Goal: Task Accomplishment & Management: Manage account settings

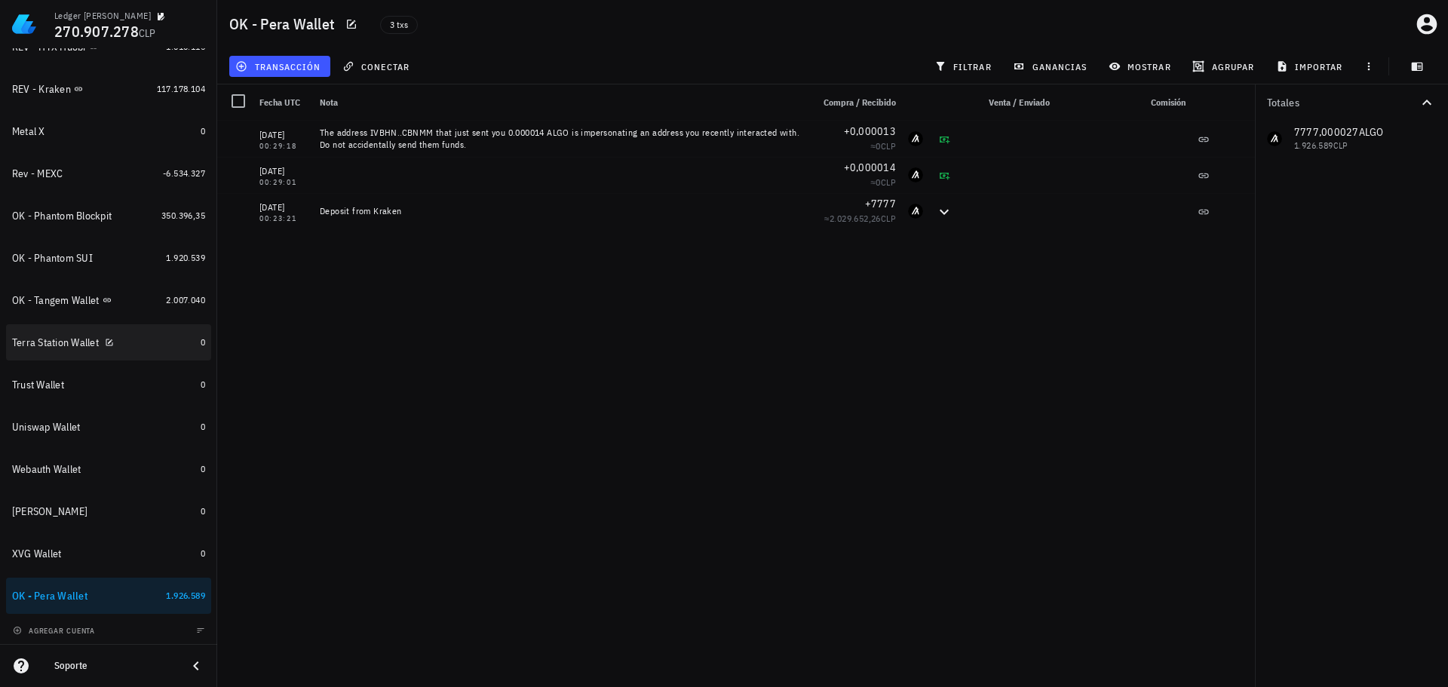
scroll to position [698, 0]
click at [196, 631] on icon "button" at bounding box center [200, 627] width 9 height 9
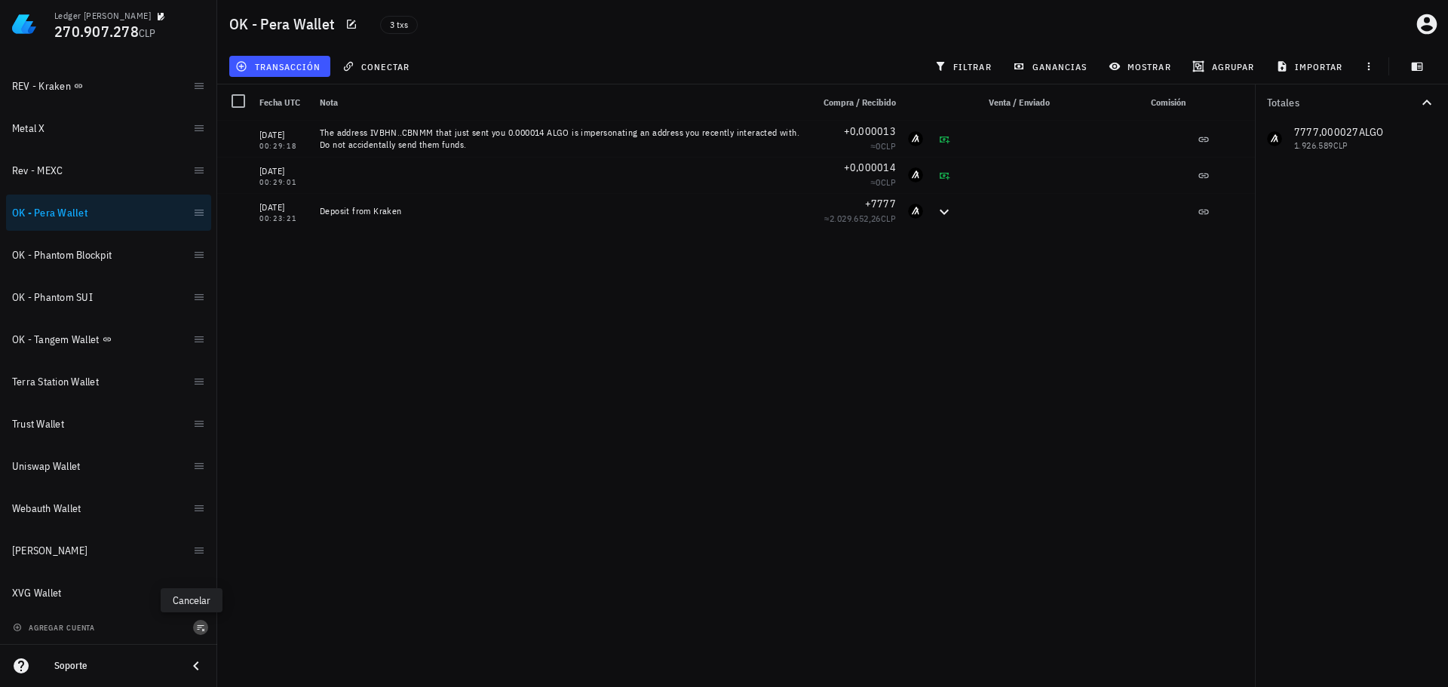
click at [196, 631] on icon "button" at bounding box center [200, 627] width 9 height 9
click at [412, 541] on div "10/08/2025 00:29:18 The address IVBHN..CBNMM that just sent you 0.000014 ALGO i…" at bounding box center [736, 398] width 1038 height 554
click at [112, 382] on icon "button" at bounding box center [109, 381] width 9 height 9
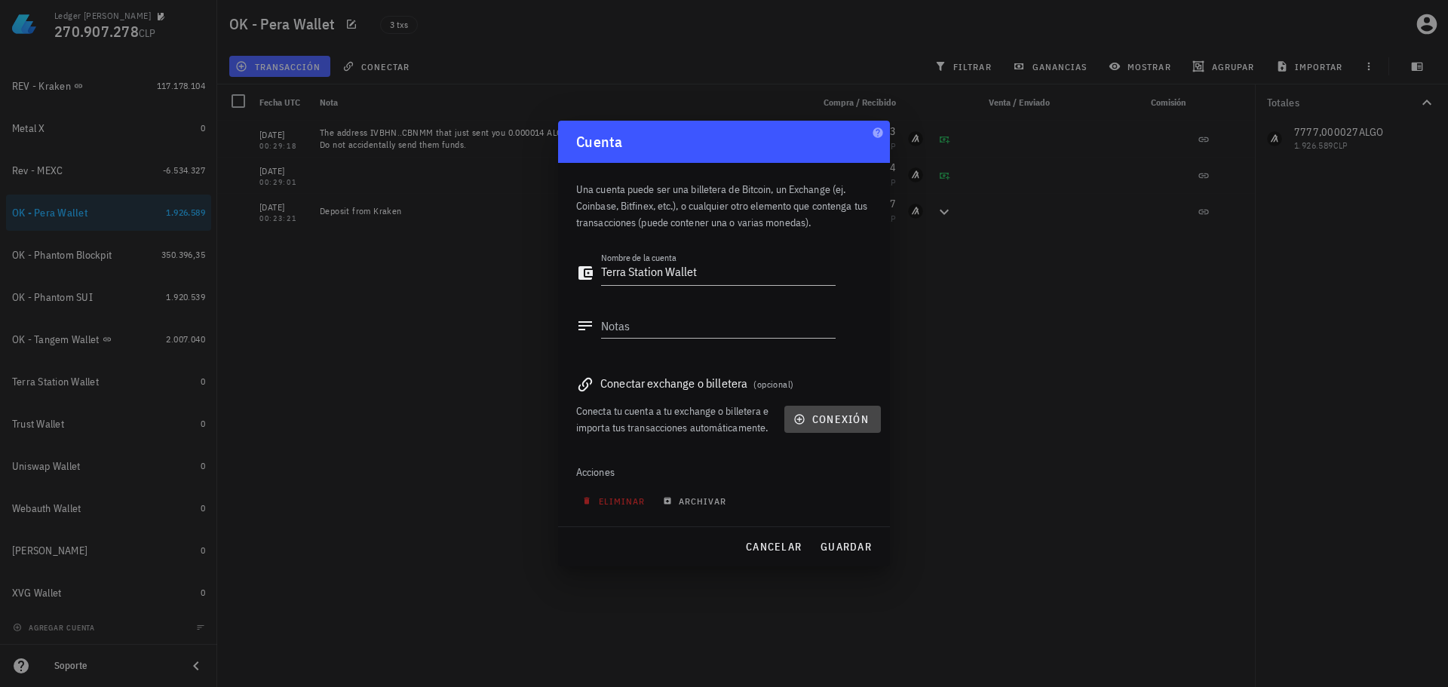
click at [823, 422] on span "conexión" at bounding box center [832, 419] width 72 height 14
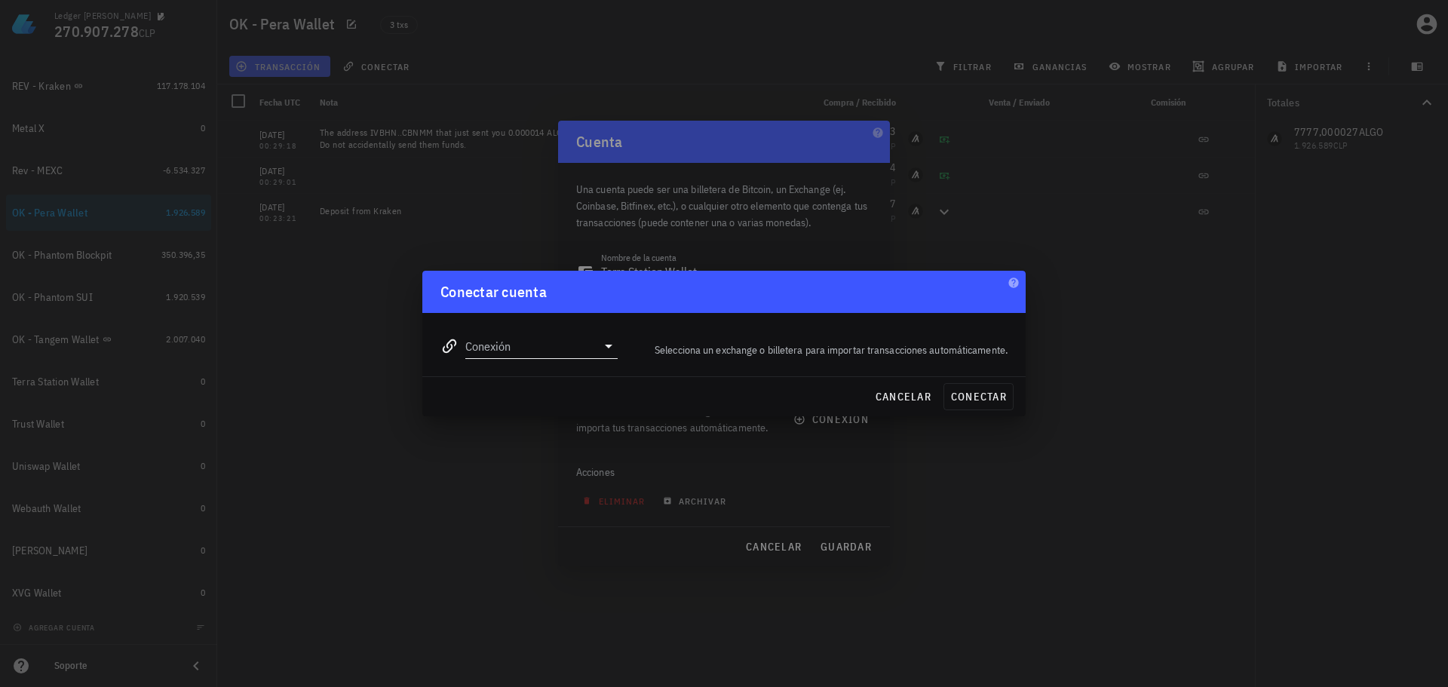
click at [529, 347] on input "Conexión" at bounding box center [530, 346] width 131 height 24
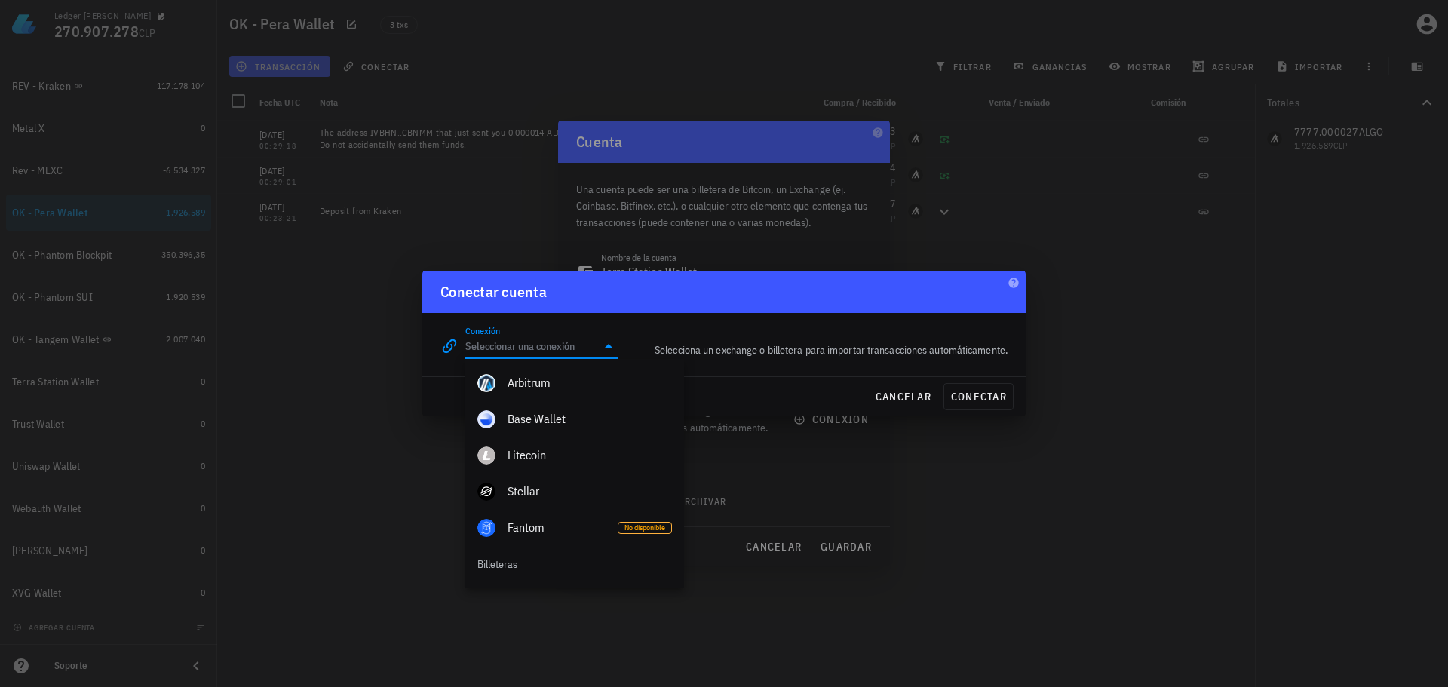
scroll to position [814, 0]
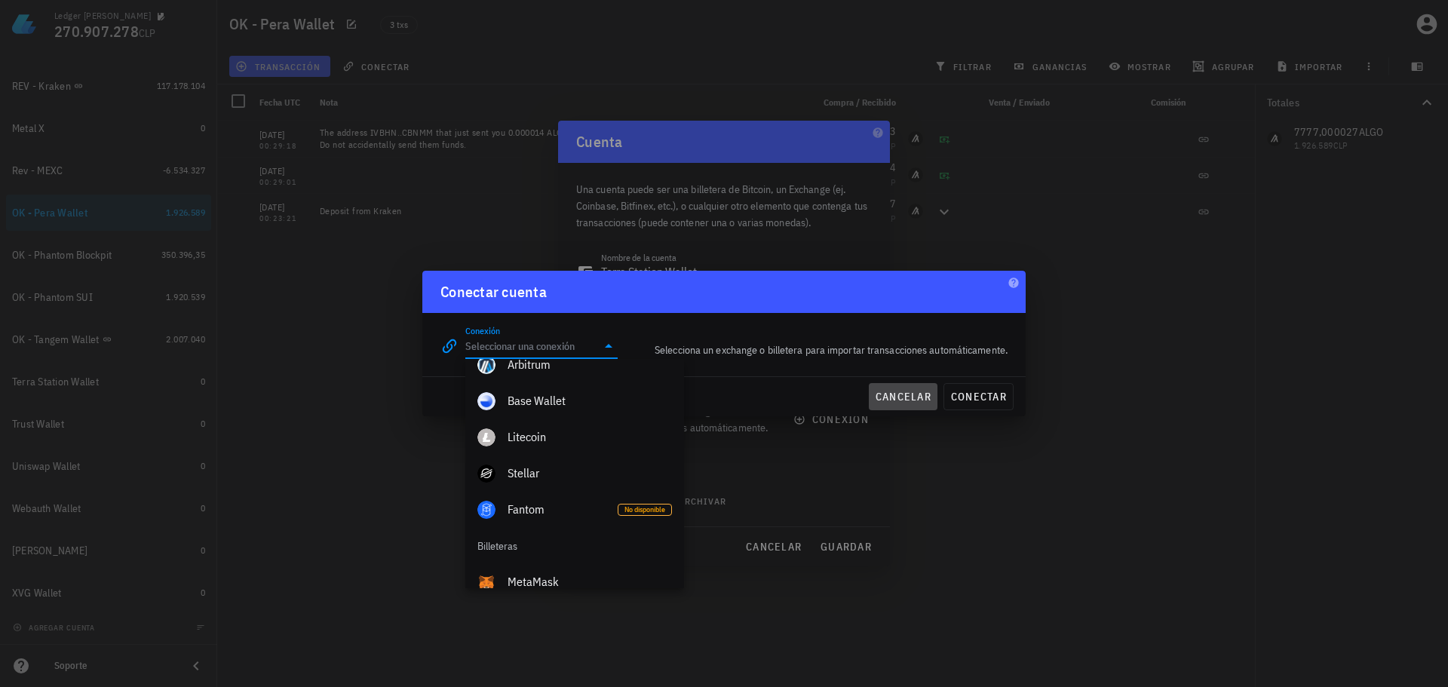
click at [894, 390] on span "cancelar" at bounding box center [903, 397] width 57 height 14
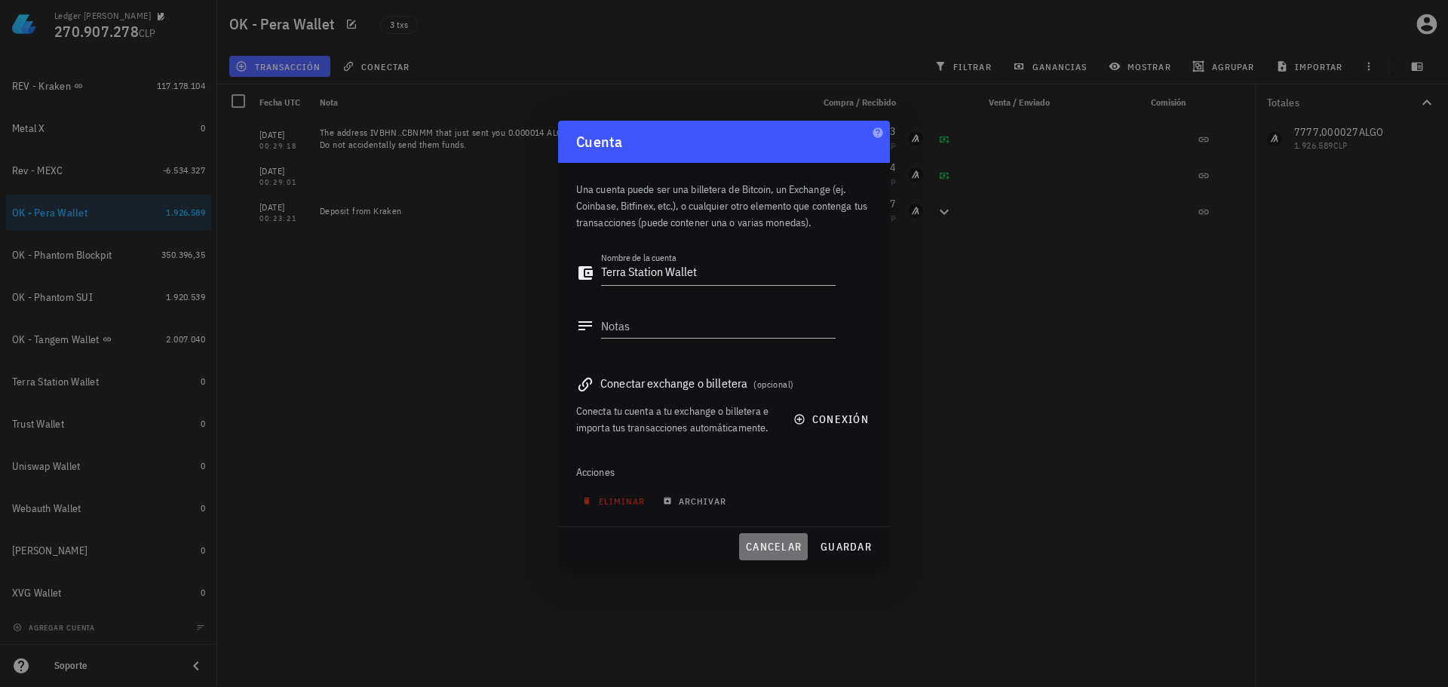
click at [785, 541] on span "cancelar" at bounding box center [773, 547] width 57 height 14
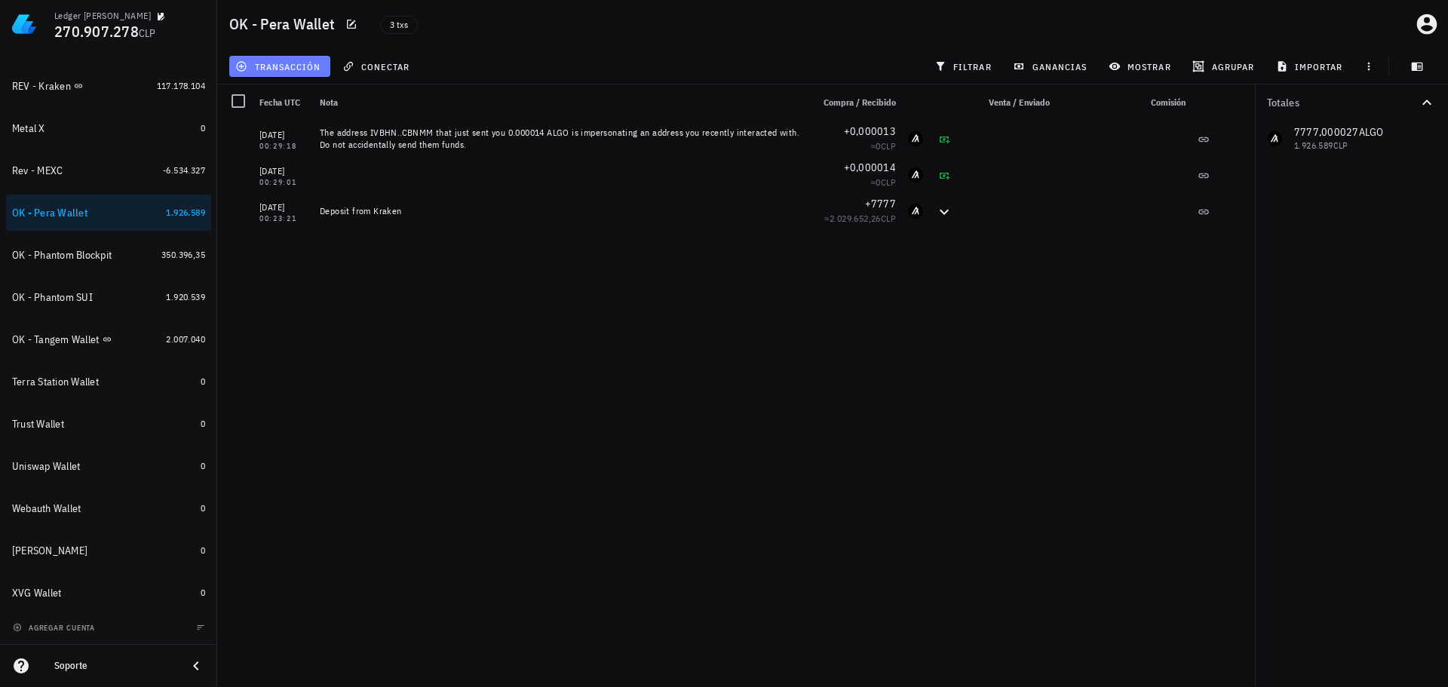
click at [298, 70] on span "transacción" at bounding box center [279, 66] width 82 height 12
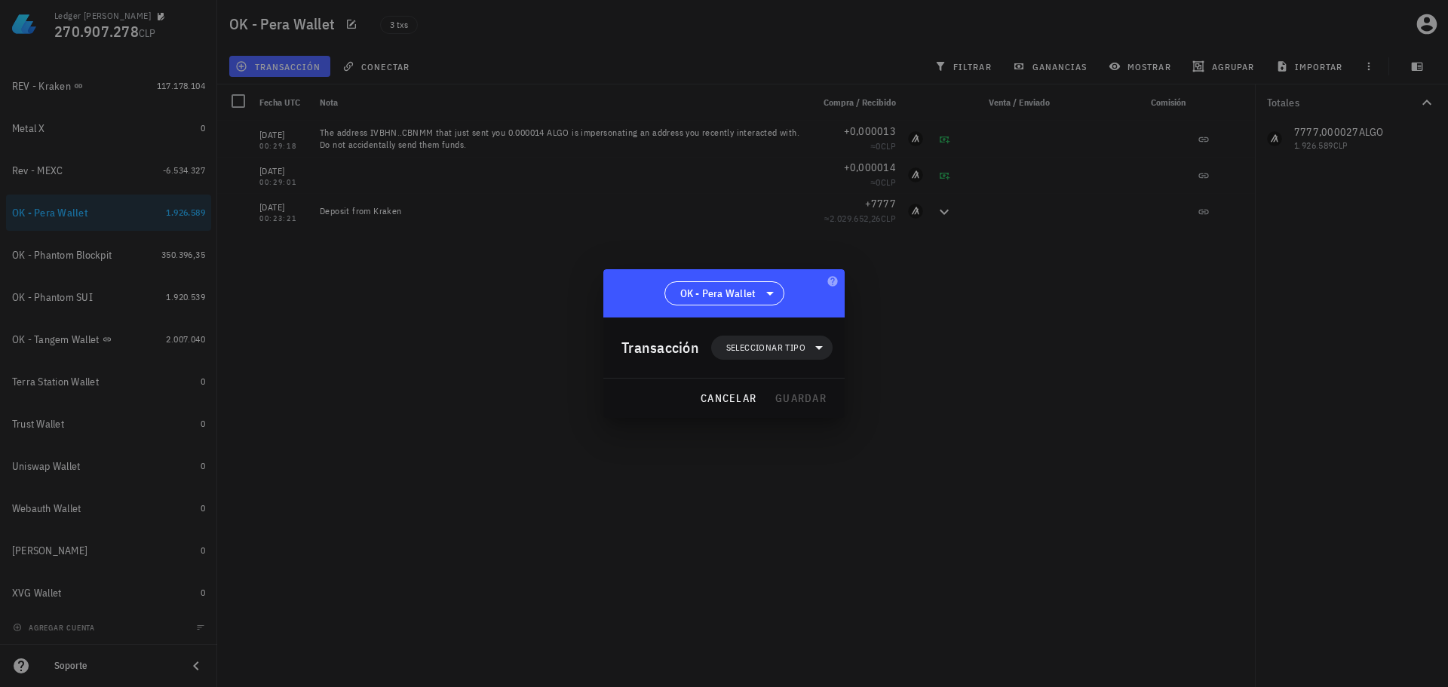
click at [771, 332] on div "Transacción Seleccionar tipo" at bounding box center [726, 347] width 211 height 60
click at [773, 339] on span "Seleccionar tipo" at bounding box center [771, 348] width 103 height 24
click at [778, 415] on div "Ingreso" at bounding box center [779, 414] width 59 height 12
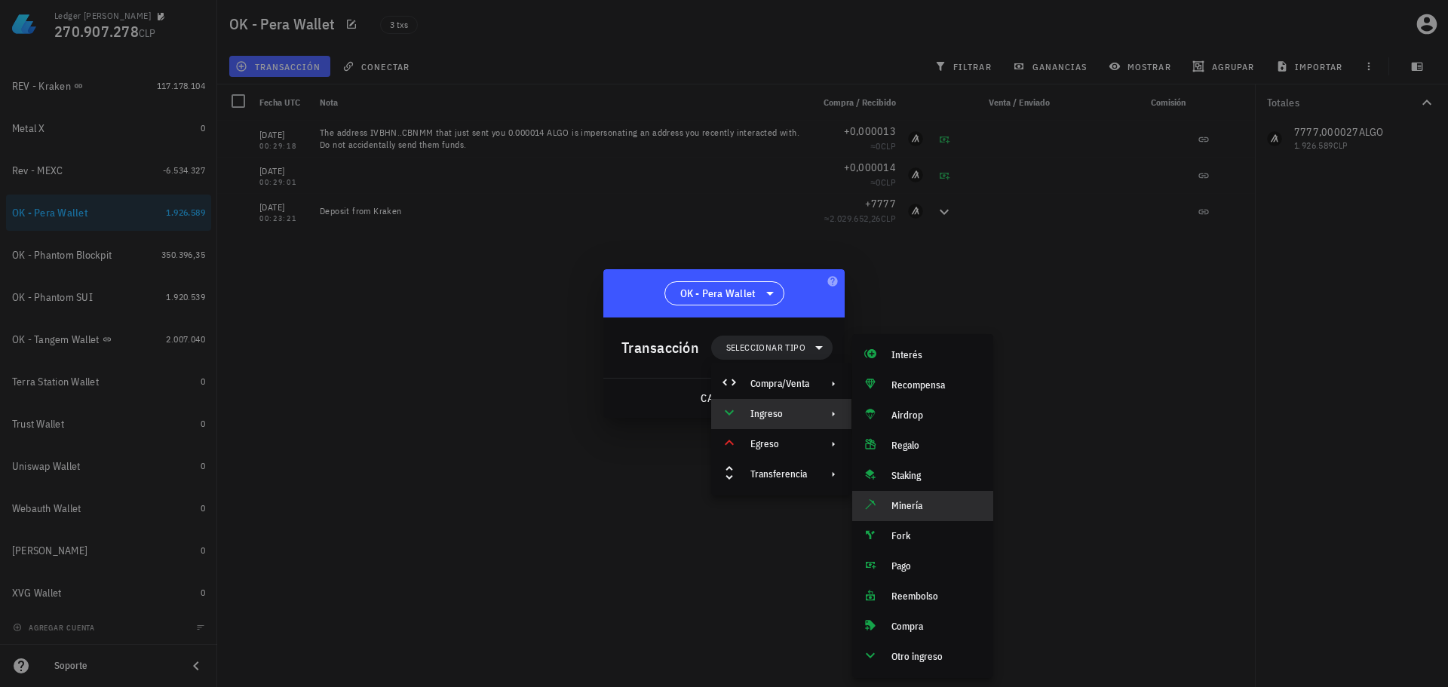
click at [892, 513] on div "Minería" at bounding box center [922, 506] width 141 height 30
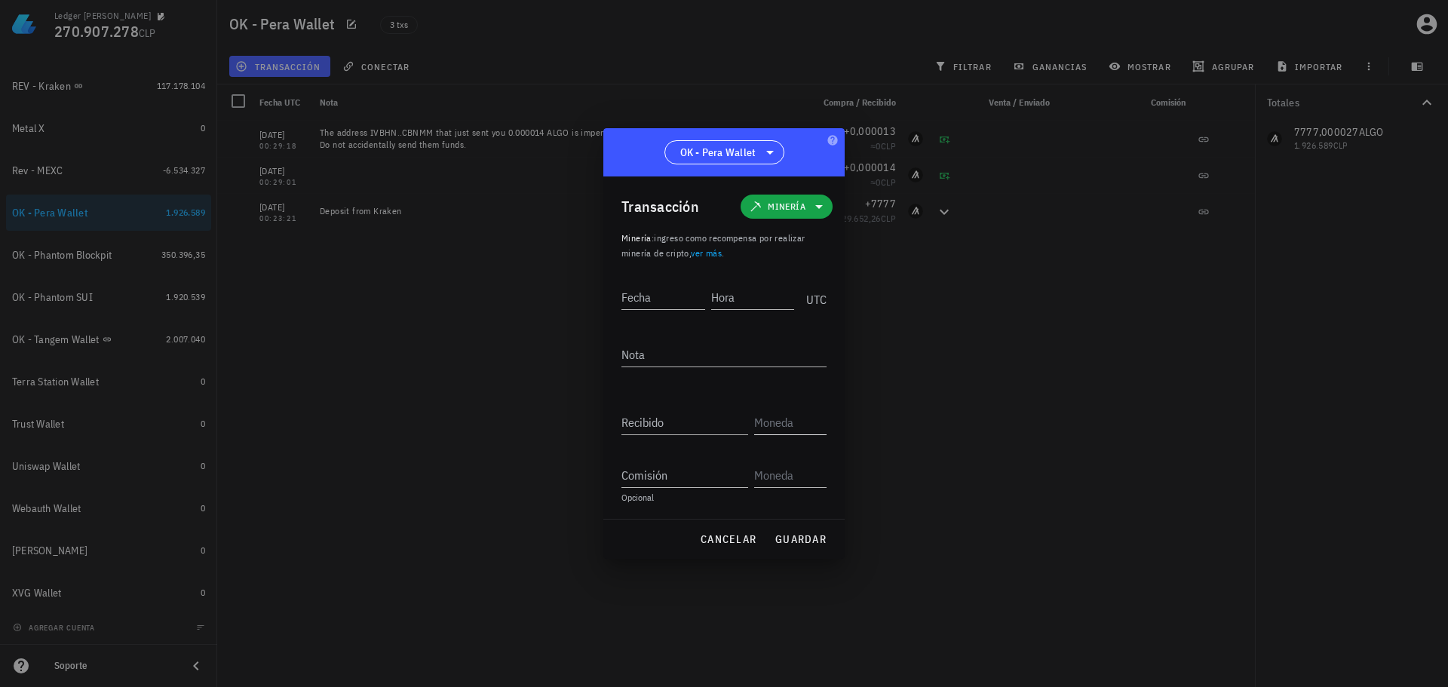
click at [778, 422] on input "text" at bounding box center [788, 422] width 69 height 24
type input "axlusdc"
click at [731, 536] on span "cancelar" at bounding box center [728, 539] width 57 height 14
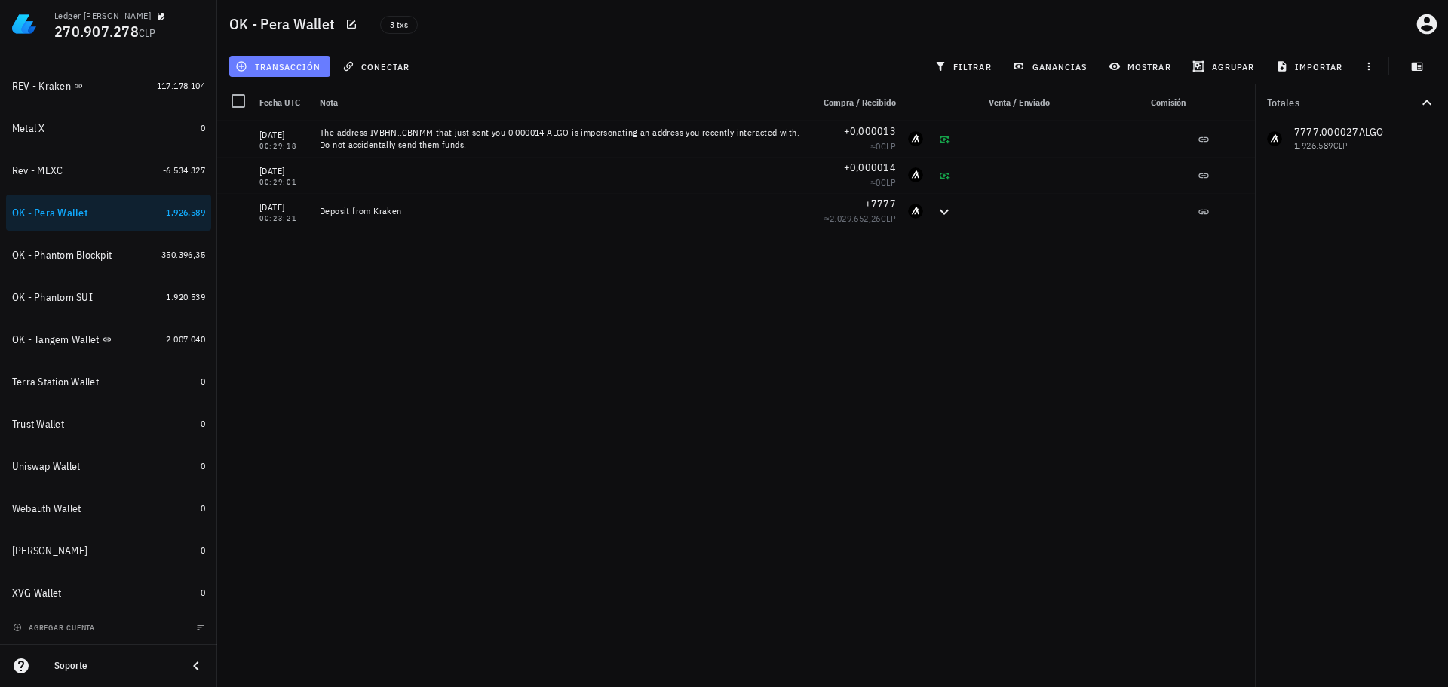
click at [278, 72] on button "transacción" at bounding box center [279, 66] width 101 height 21
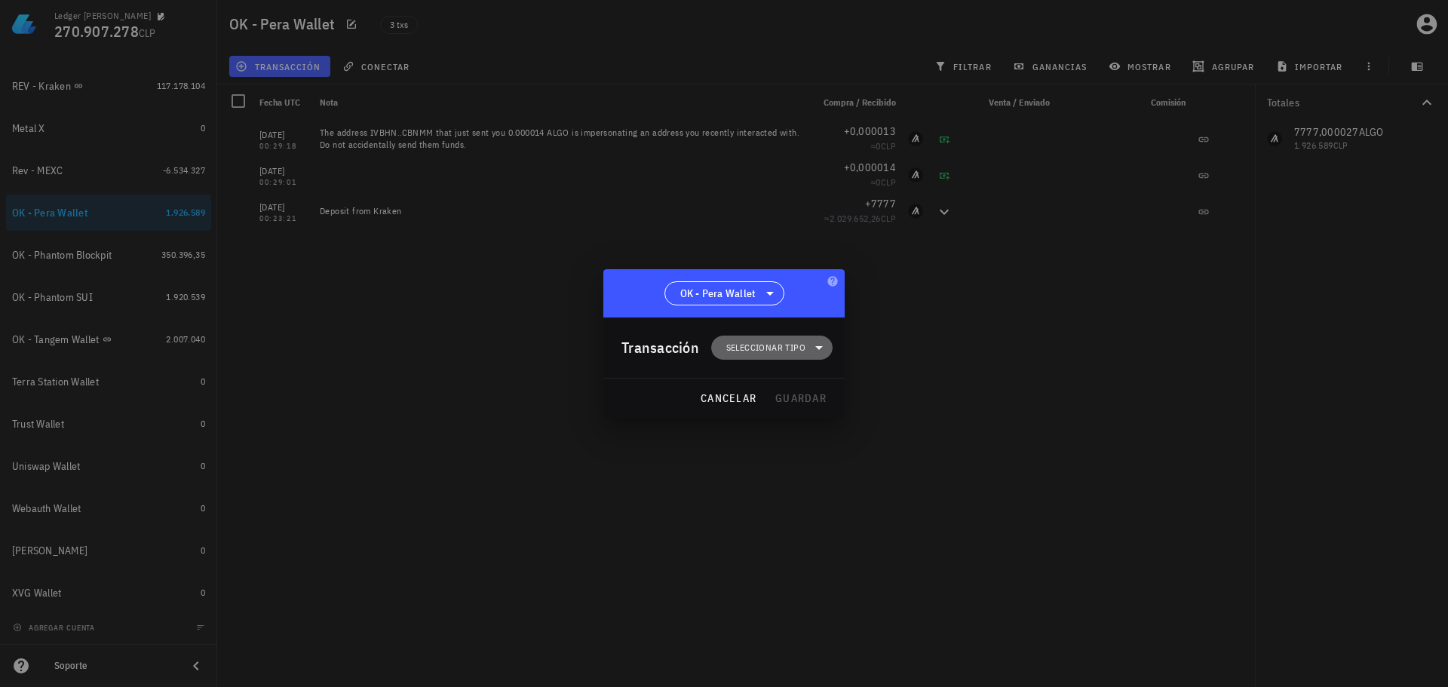
click at [782, 359] on span "Seleccionar tipo" at bounding box center [771, 348] width 103 height 24
click at [770, 416] on div "Ingreso" at bounding box center [779, 414] width 59 height 12
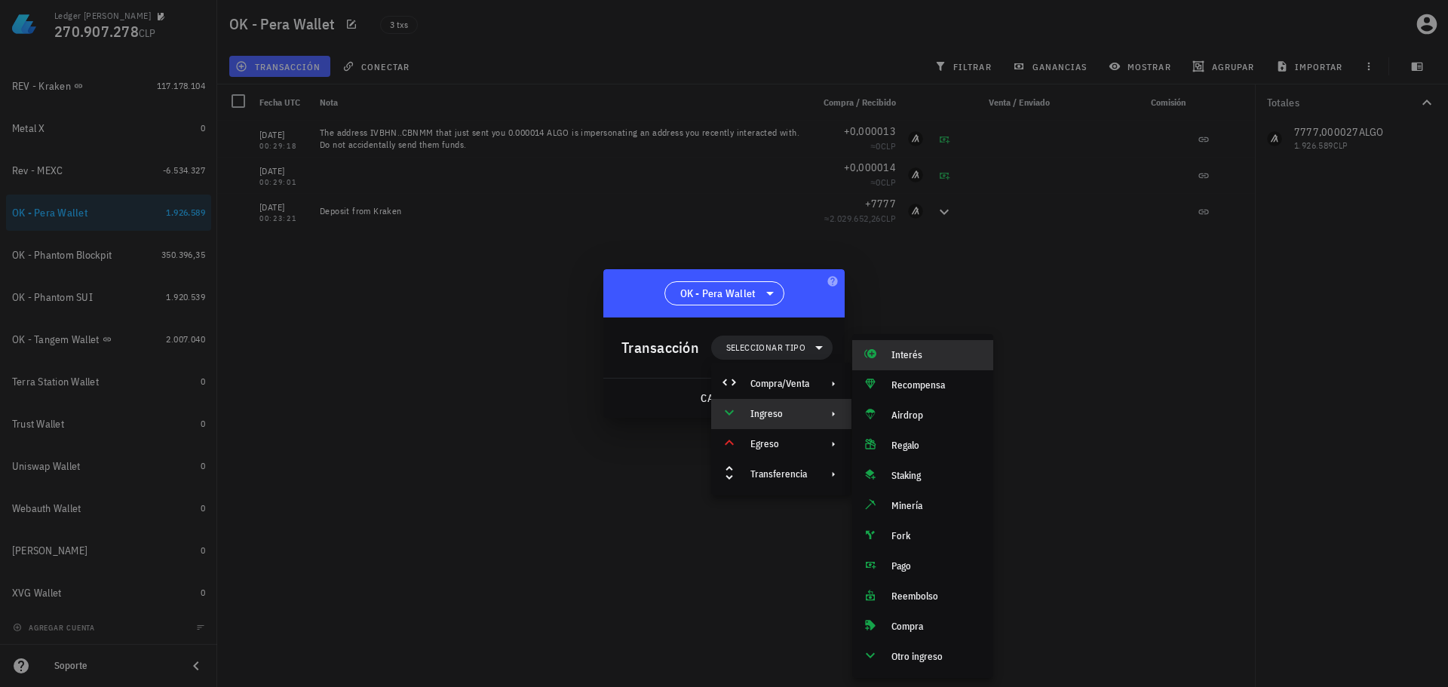
click at [915, 349] on div "Interés" at bounding box center [936, 355] width 90 height 12
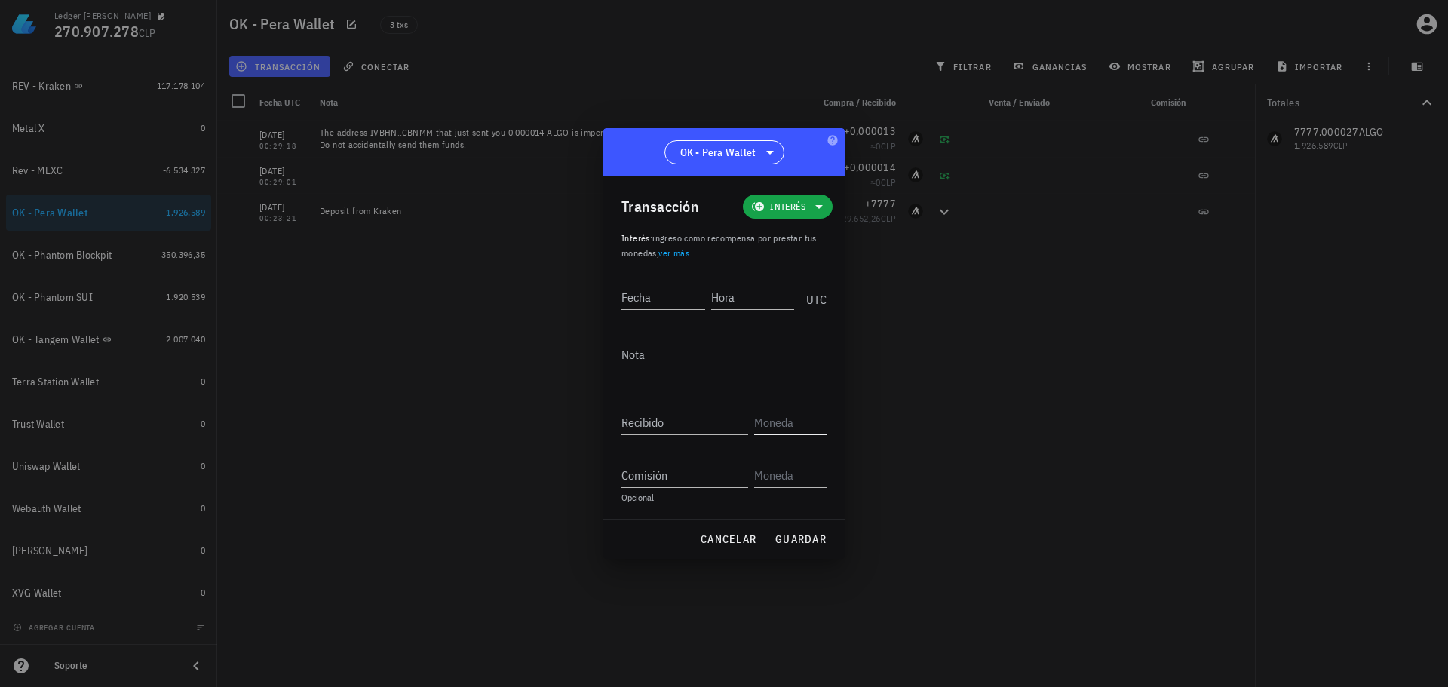
click at [783, 425] on input "text" at bounding box center [788, 422] width 69 height 24
type input "TOKEN"
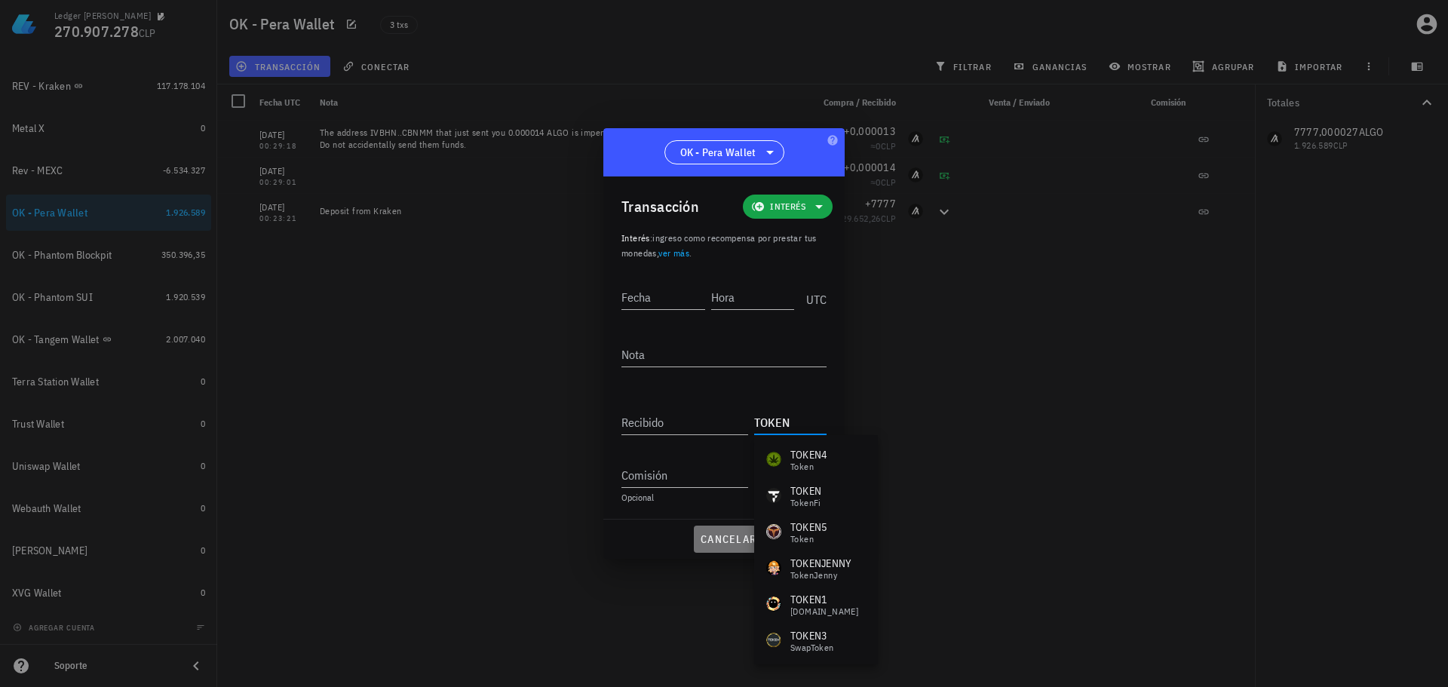
click at [729, 540] on span "cancelar" at bounding box center [728, 539] width 57 height 14
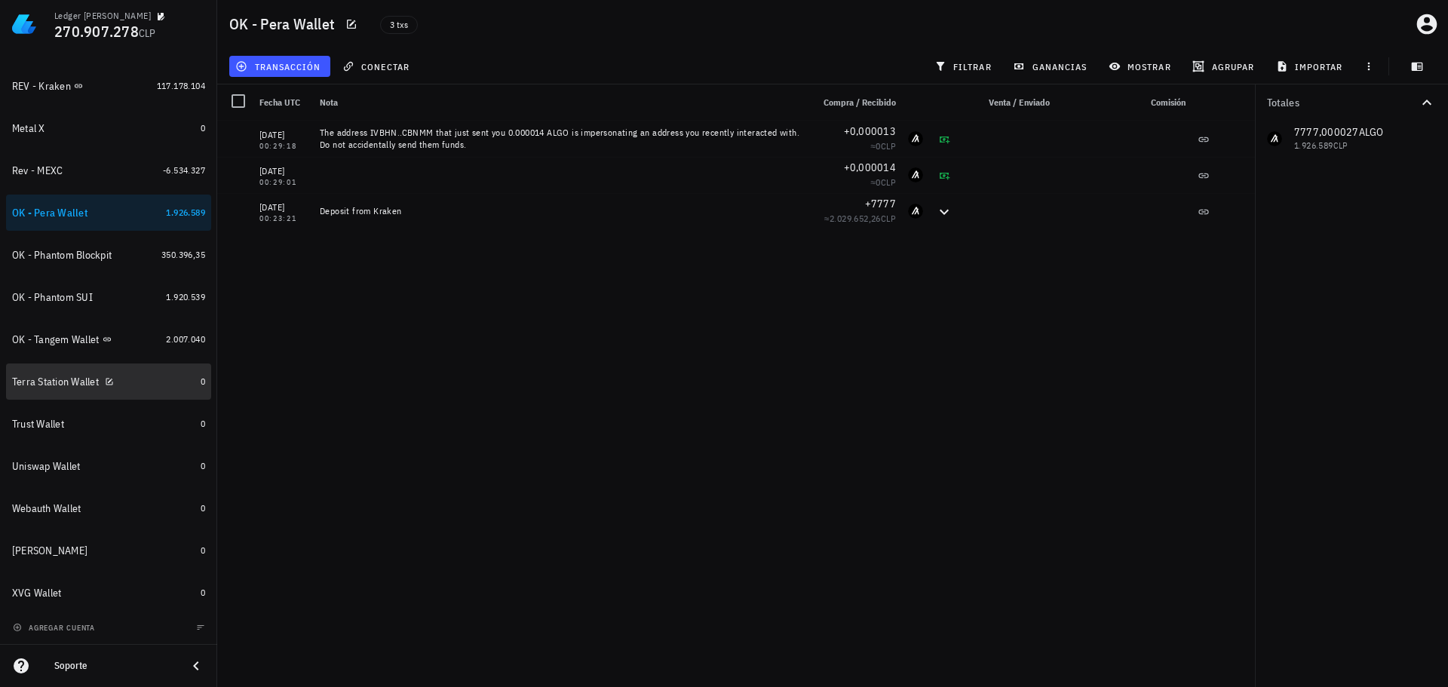
click at [133, 382] on div "Terra Station Wallet" at bounding box center [103, 382] width 182 height 14
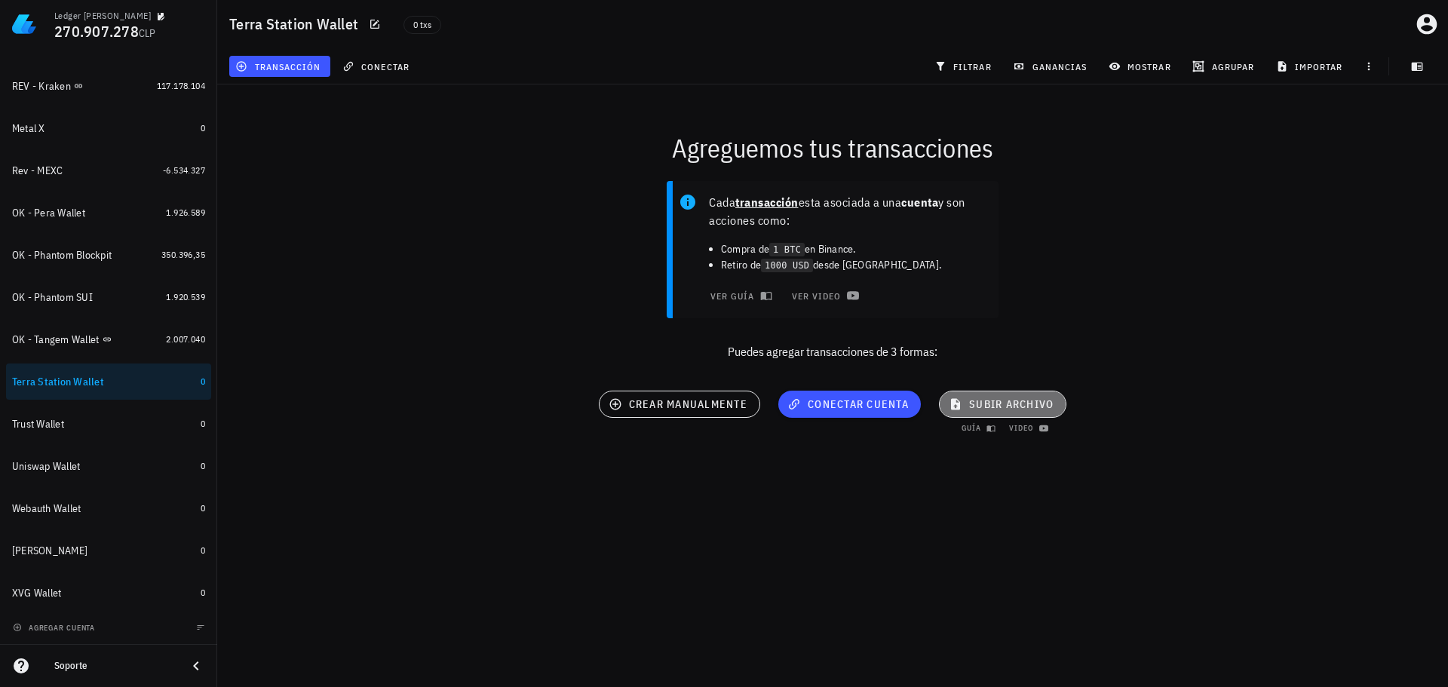
click at [1022, 407] on span "subir archivo" at bounding box center [1003, 404] width 102 height 14
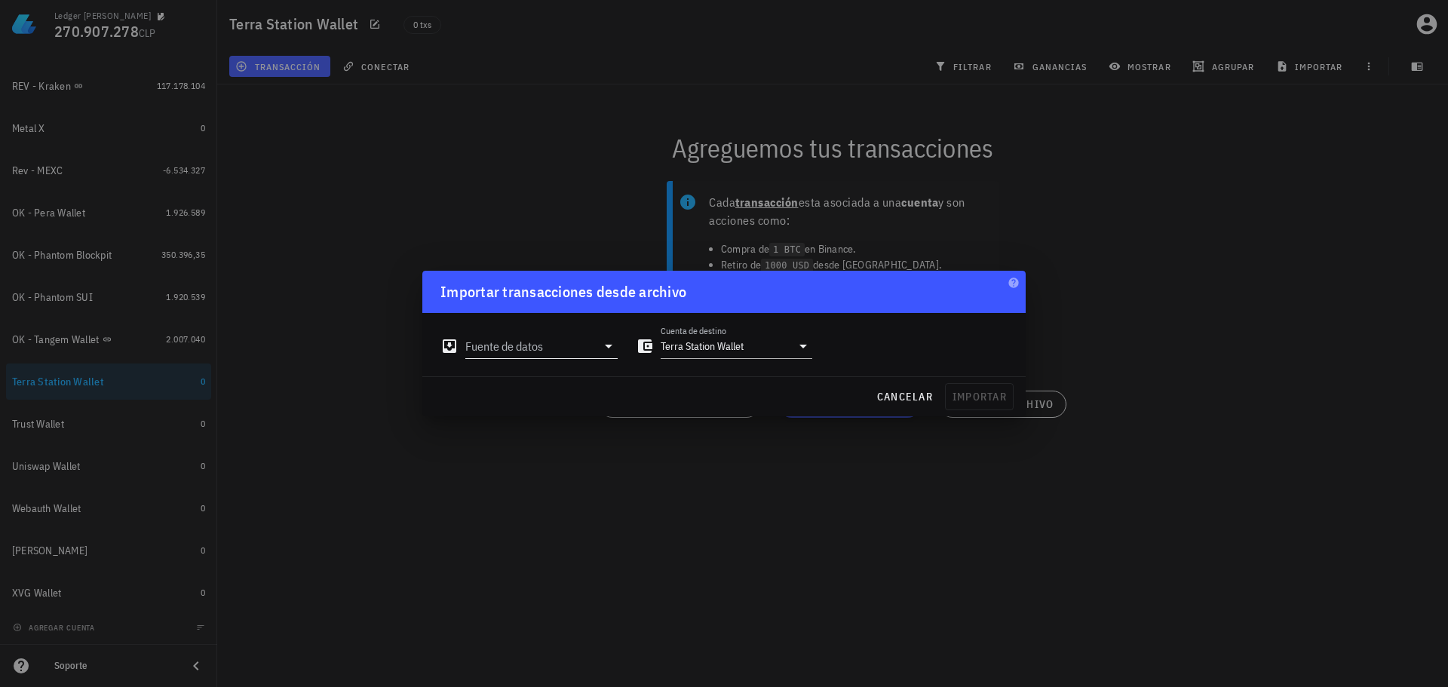
click at [607, 353] on icon at bounding box center [608, 346] width 18 height 18
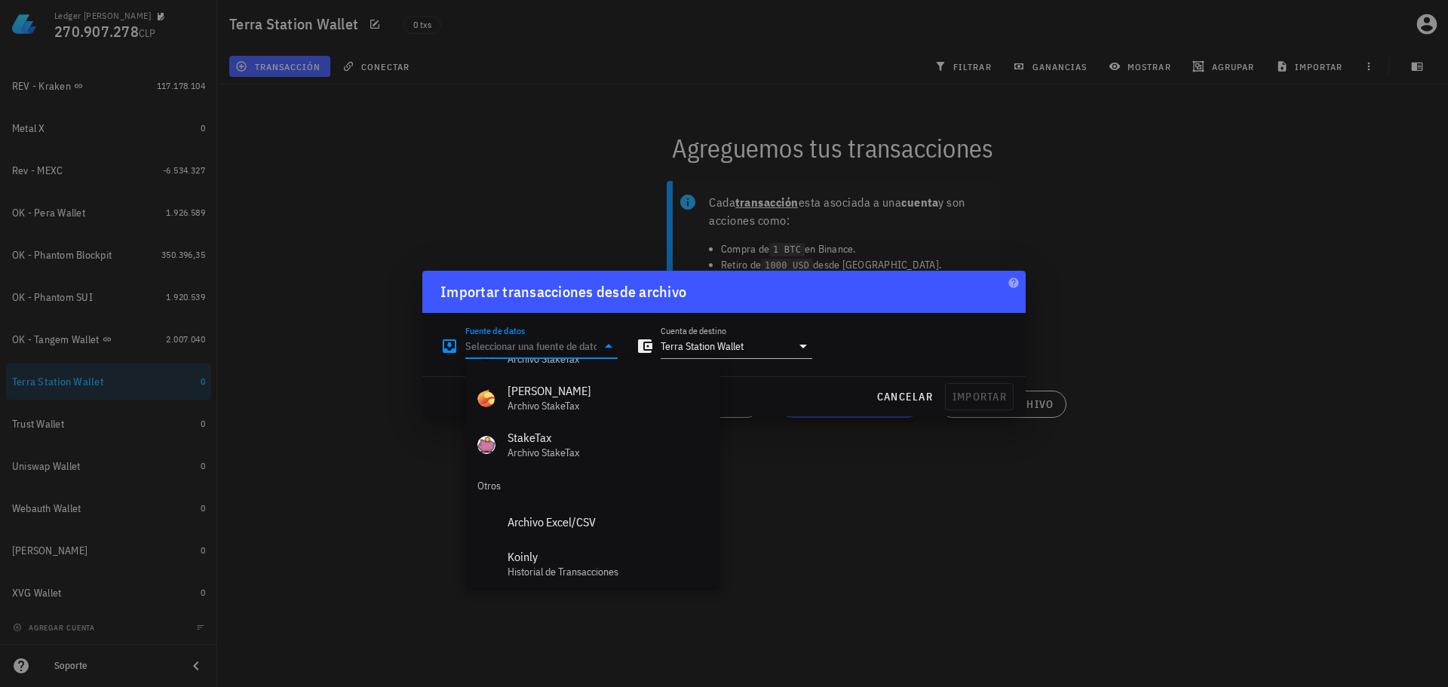
scroll to position [676, 0]
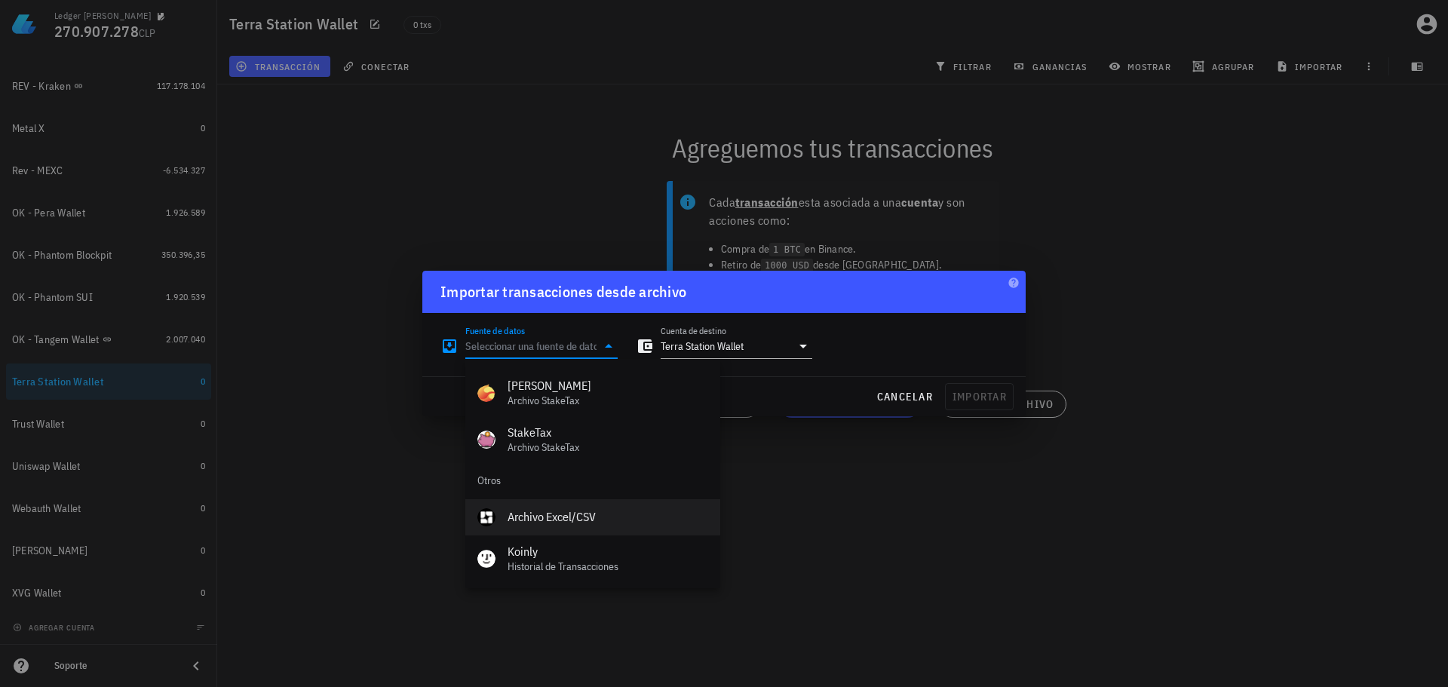
click at [646, 520] on div "Archivo Excel/CSV" at bounding box center [607, 517] width 201 height 14
type input "Archivo Excel/CSV"
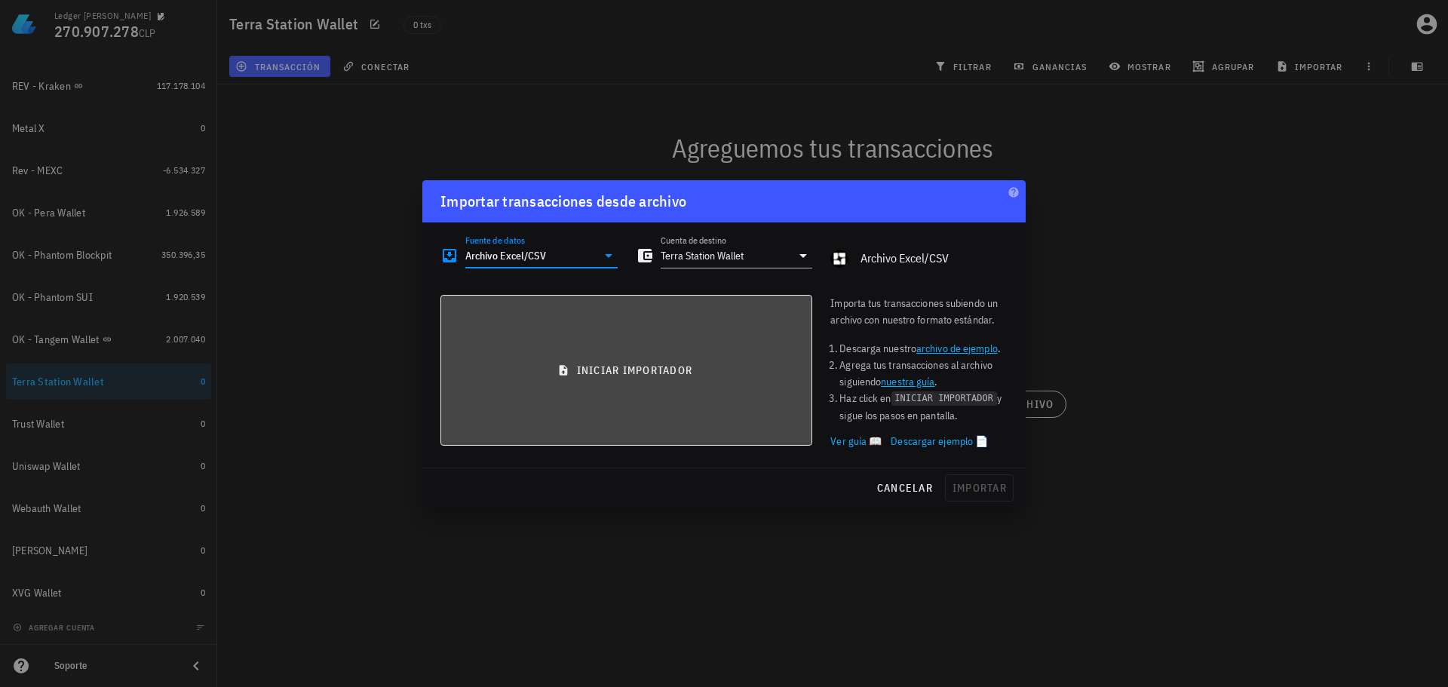
click at [658, 406] on button "iniciar importador" at bounding box center [626, 370] width 372 height 151
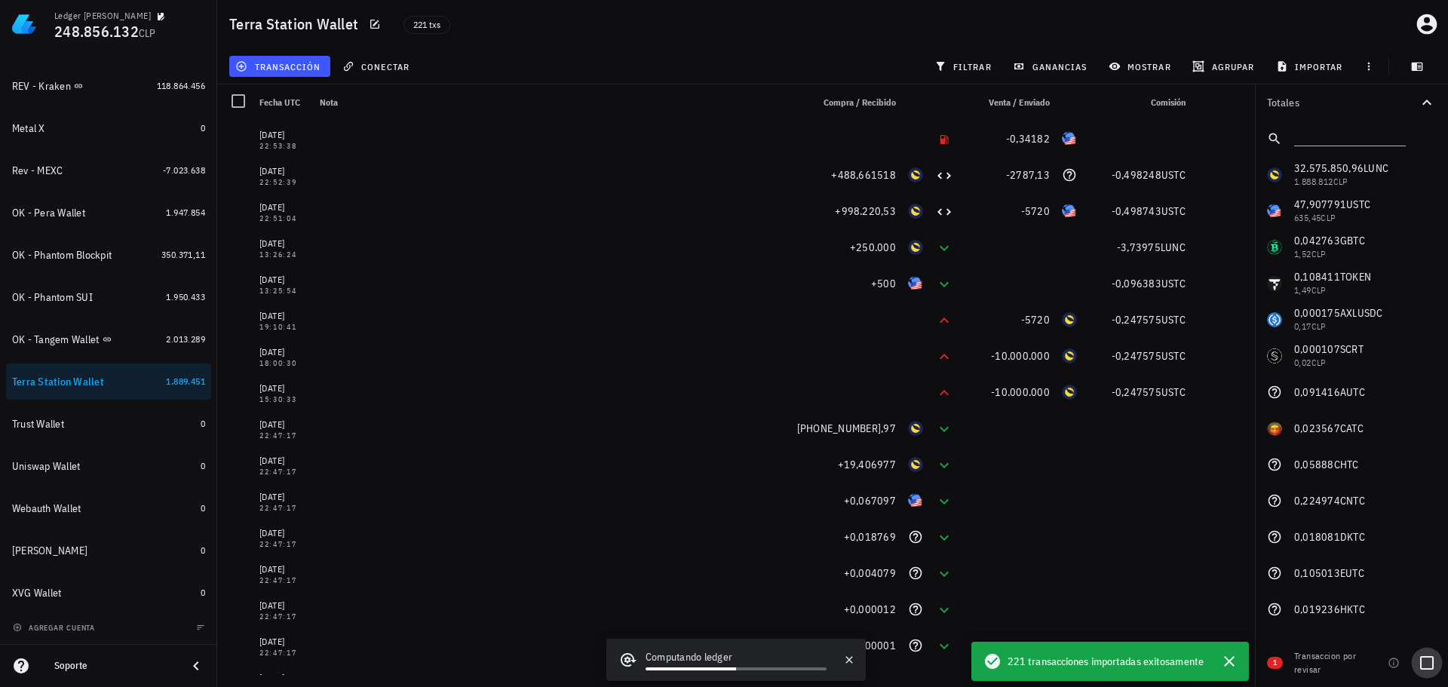
click at [1423, 665] on div at bounding box center [1427, 663] width 26 height 26
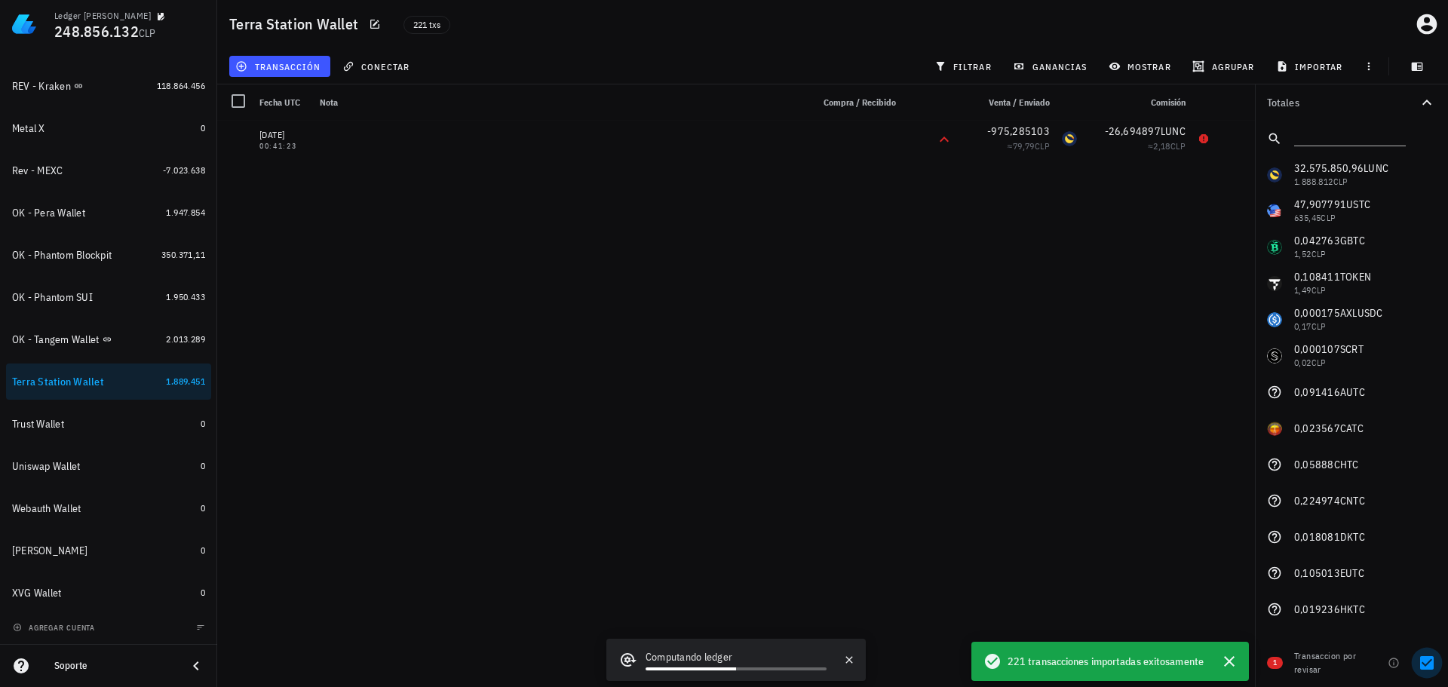
click at [1423, 665] on div at bounding box center [1427, 663] width 26 height 26
checkbox input "false"
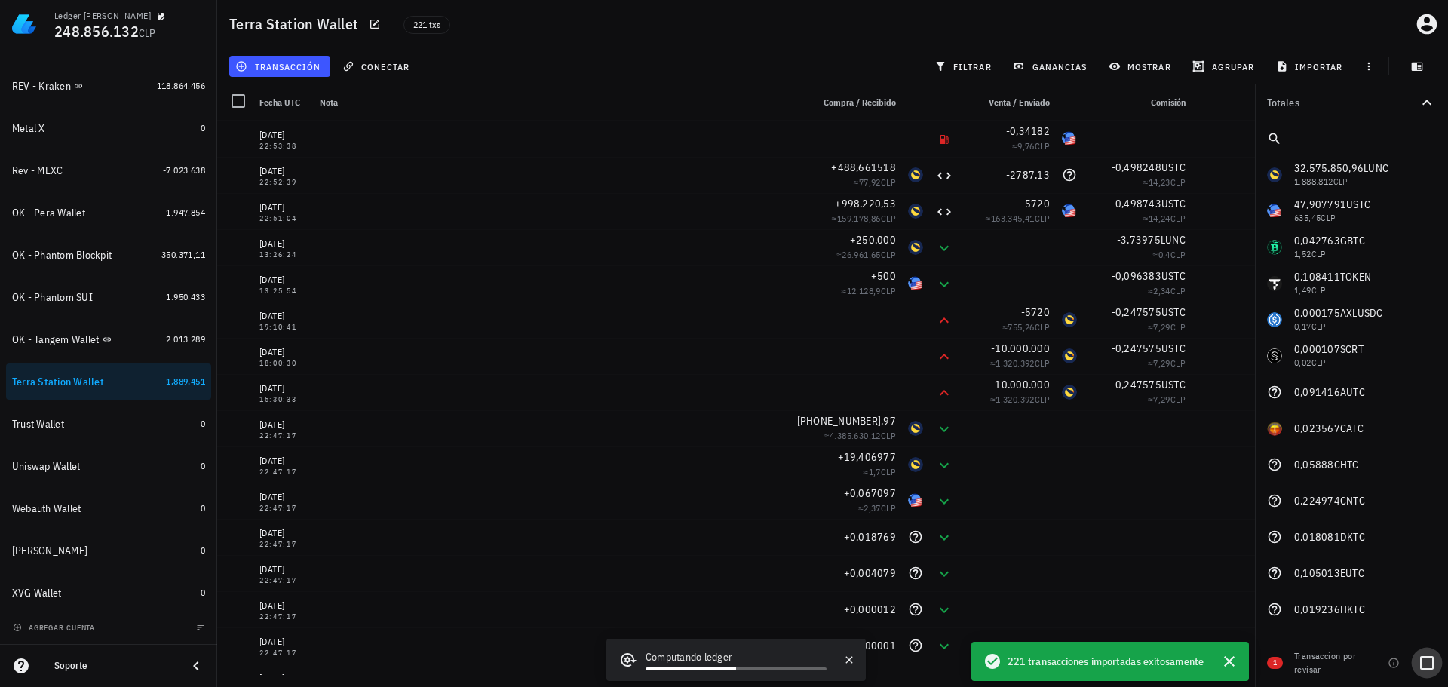
click at [1421, 664] on div at bounding box center [1427, 663] width 26 height 26
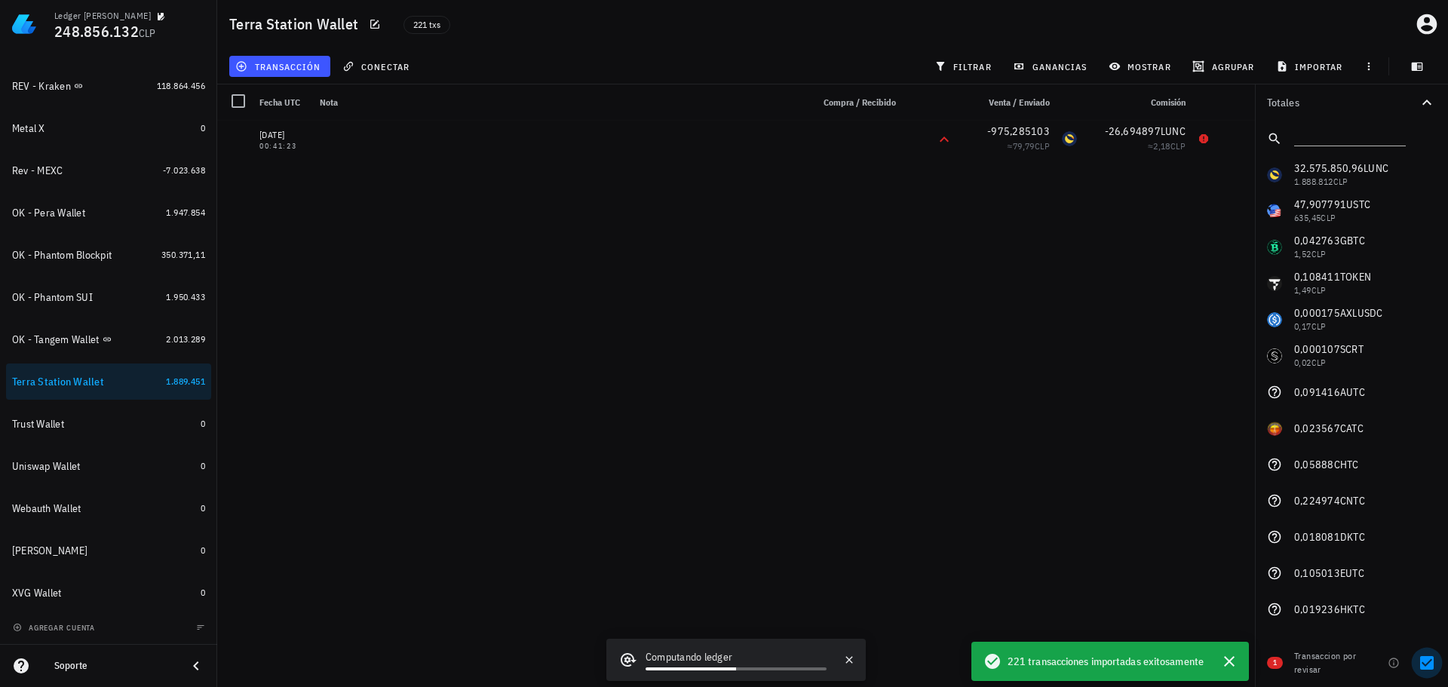
click at [1428, 665] on div at bounding box center [1427, 663] width 26 height 26
checkbox input "false"
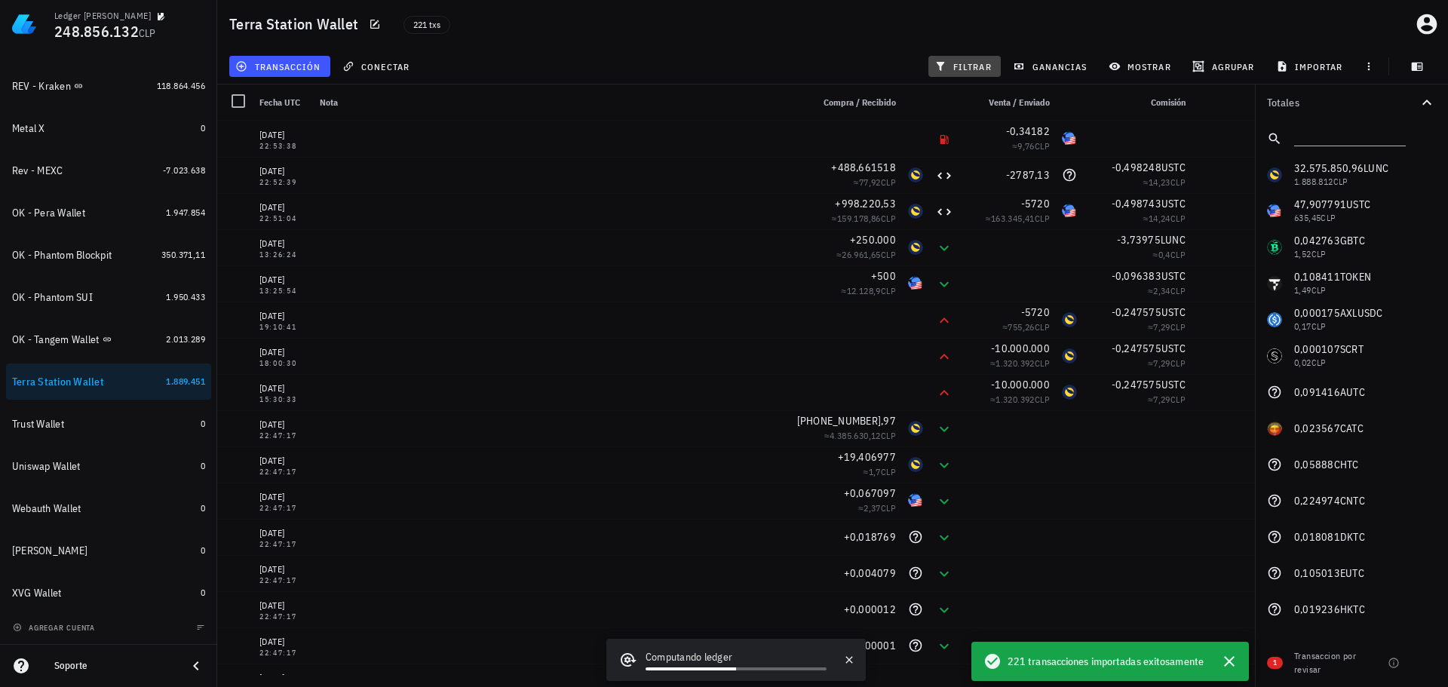
click at [964, 65] on span "filtrar" at bounding box center [964, 66] width 54 height 12
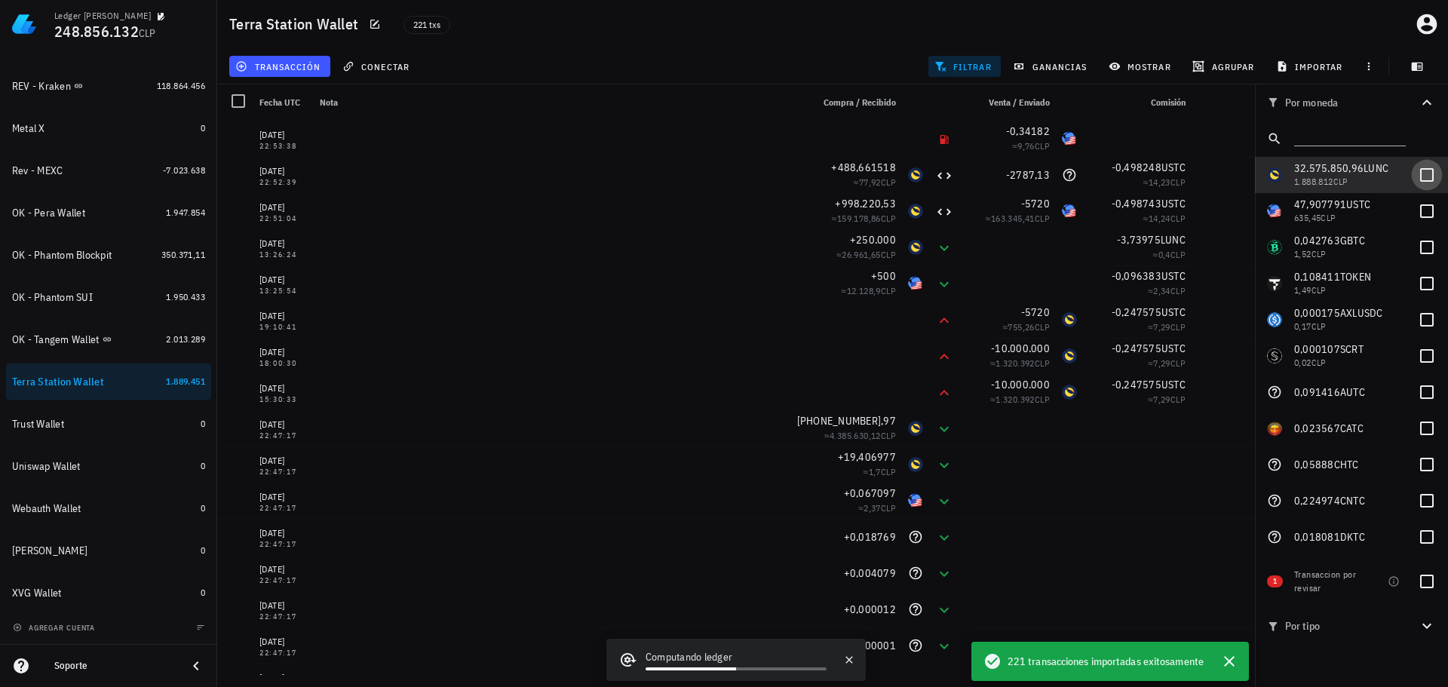
click at [1414, 173] on div at bounding box center [1427, 175] width 26 height 26
checkbox input "true"
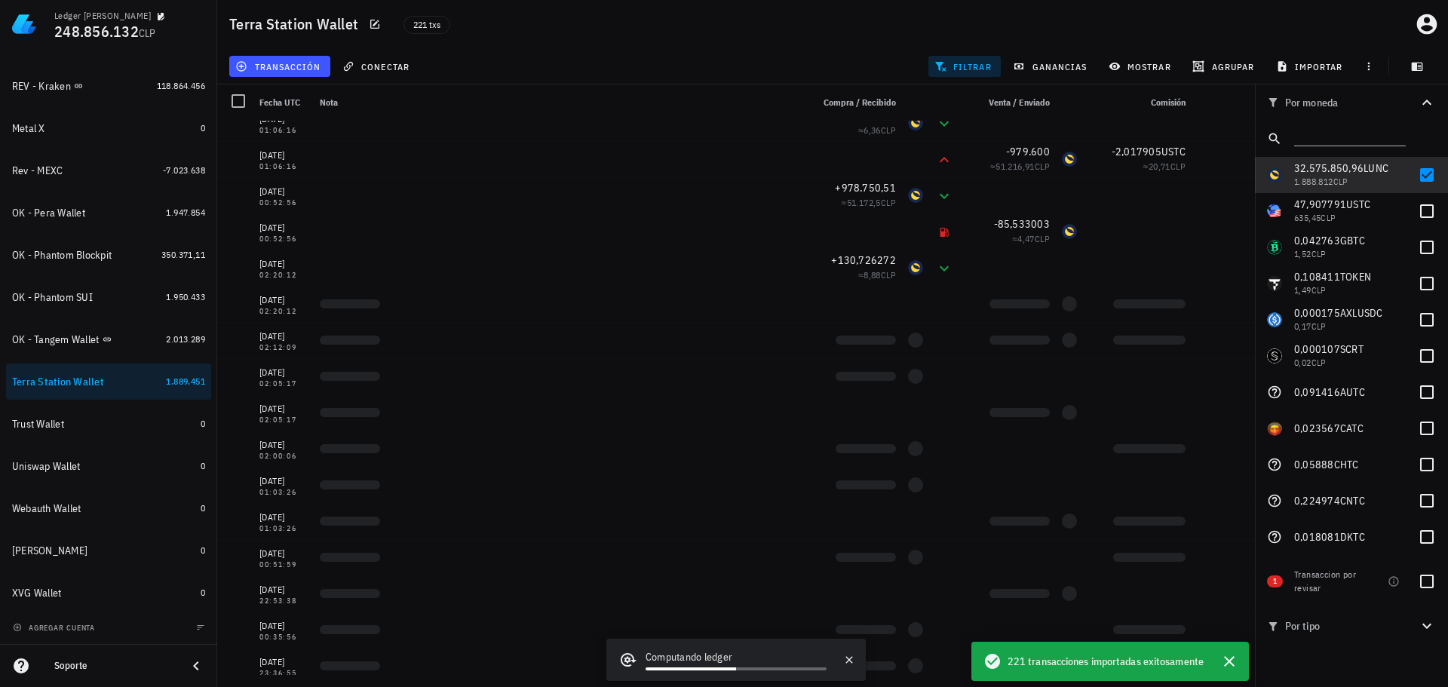
scroll to position [568, 0]
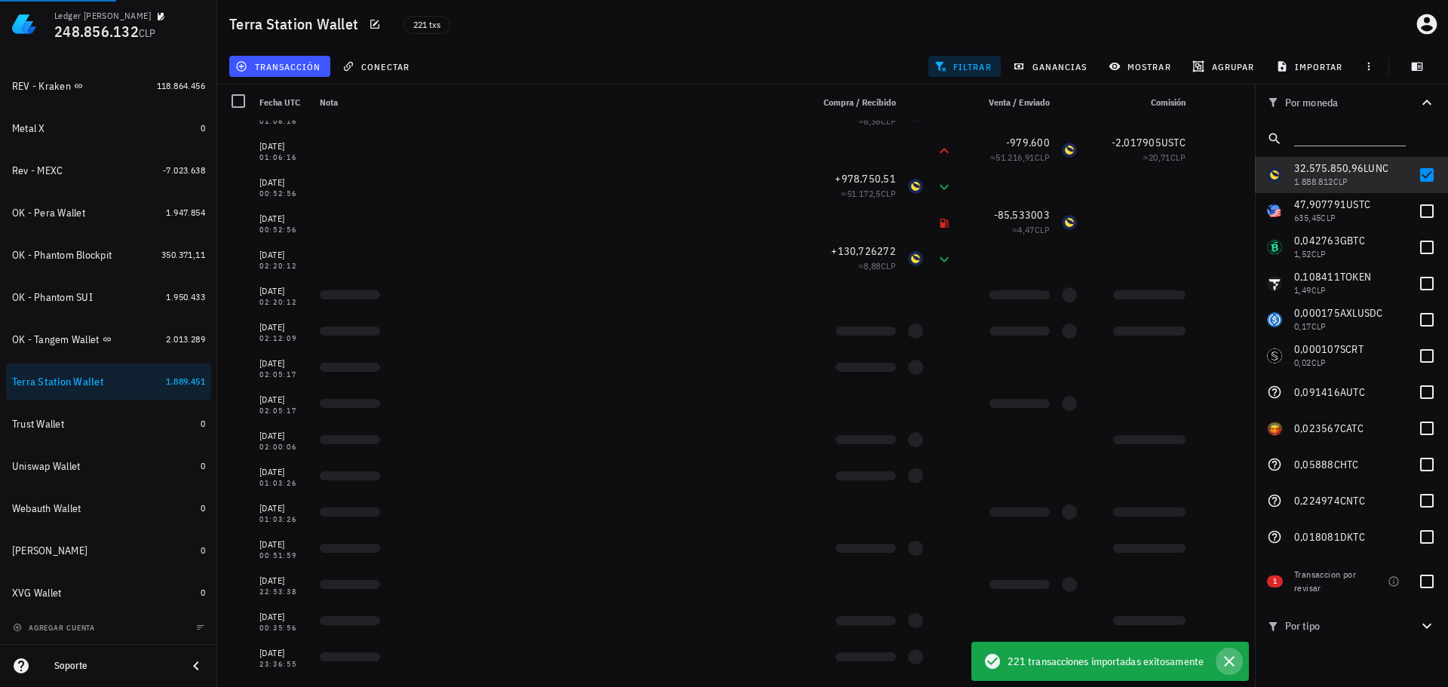
click at [1228, 661] on icon "button" at bounding box center [1229, 661] width 11 height 11
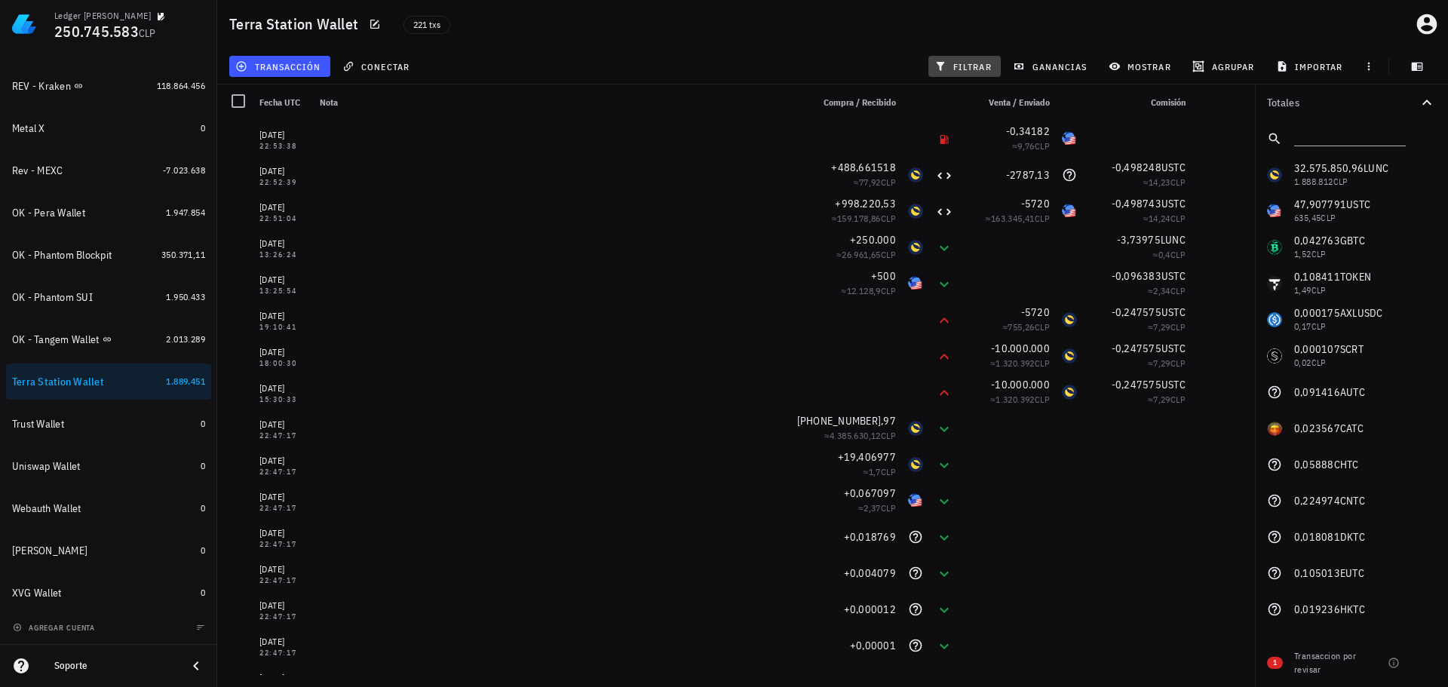
click at [971, 69] on span "filtrar" at bounding box center [964, 66] width 54 height 12
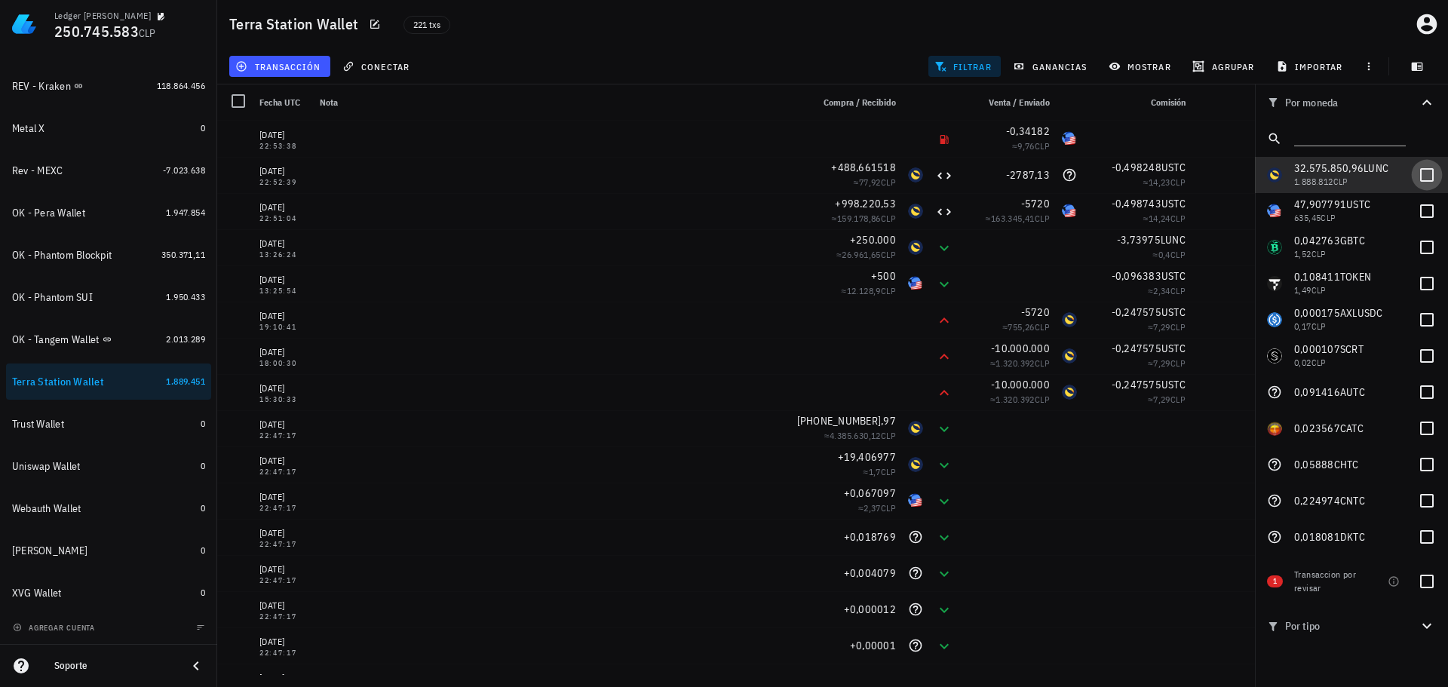
click at [1421, 172] on div at bounding box center [1427, 175] width 26 height 26
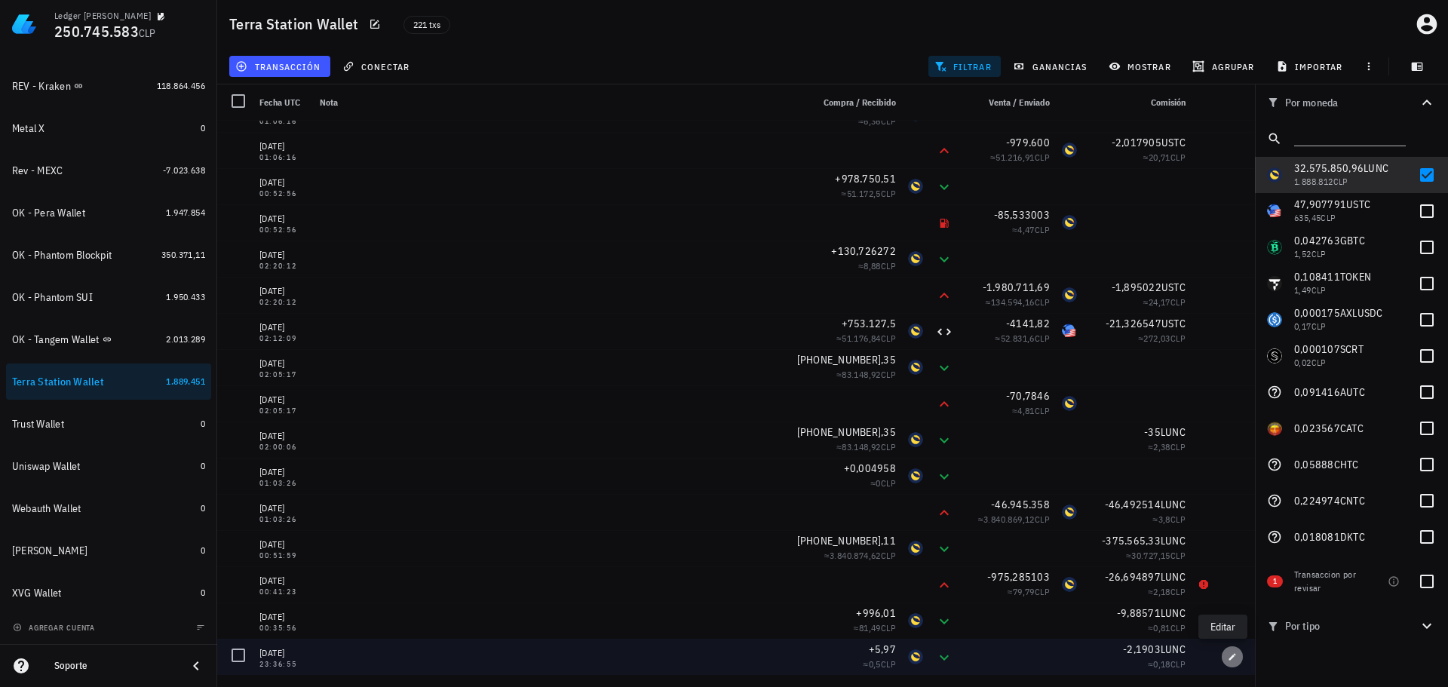
click at [1222, 652] on button "button" at bounding box center [1232, 656] width 21 height 21
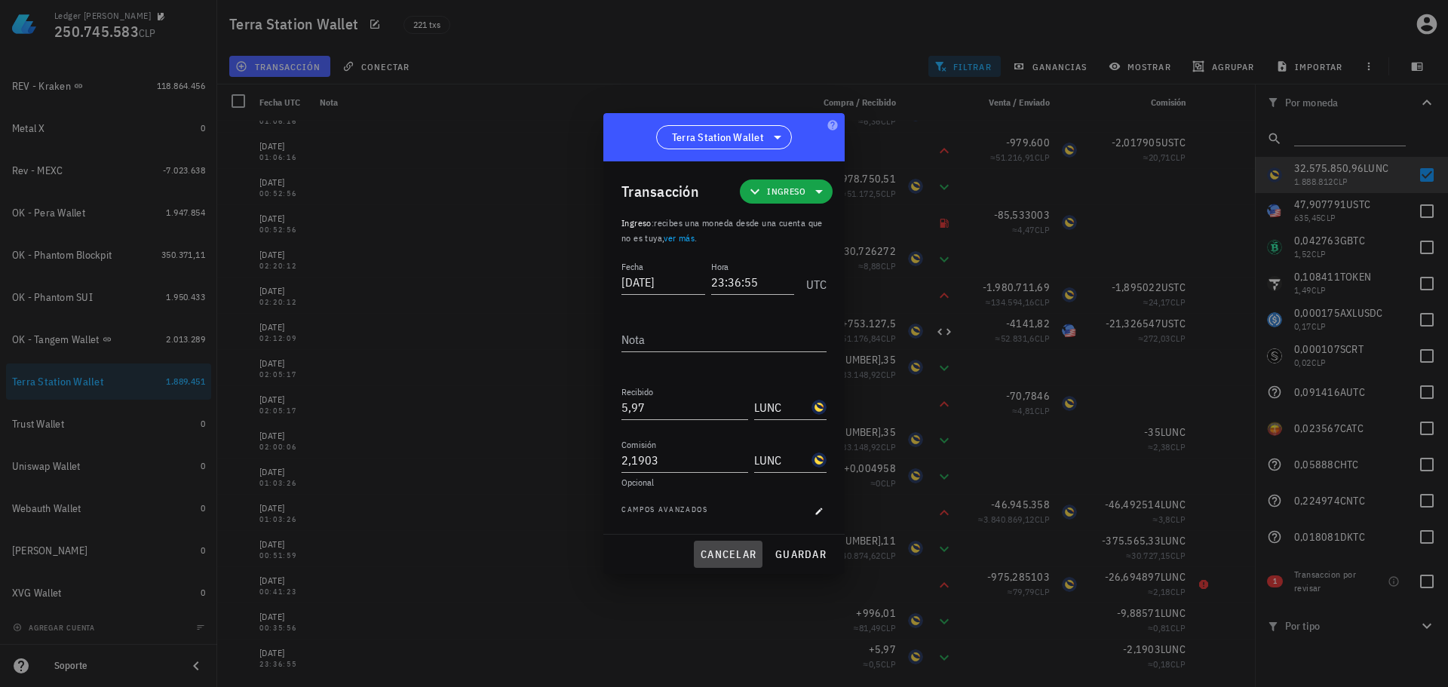
click at [720, 555] on span "cancelar" at bounding box center [728, 554] width 57 height 14
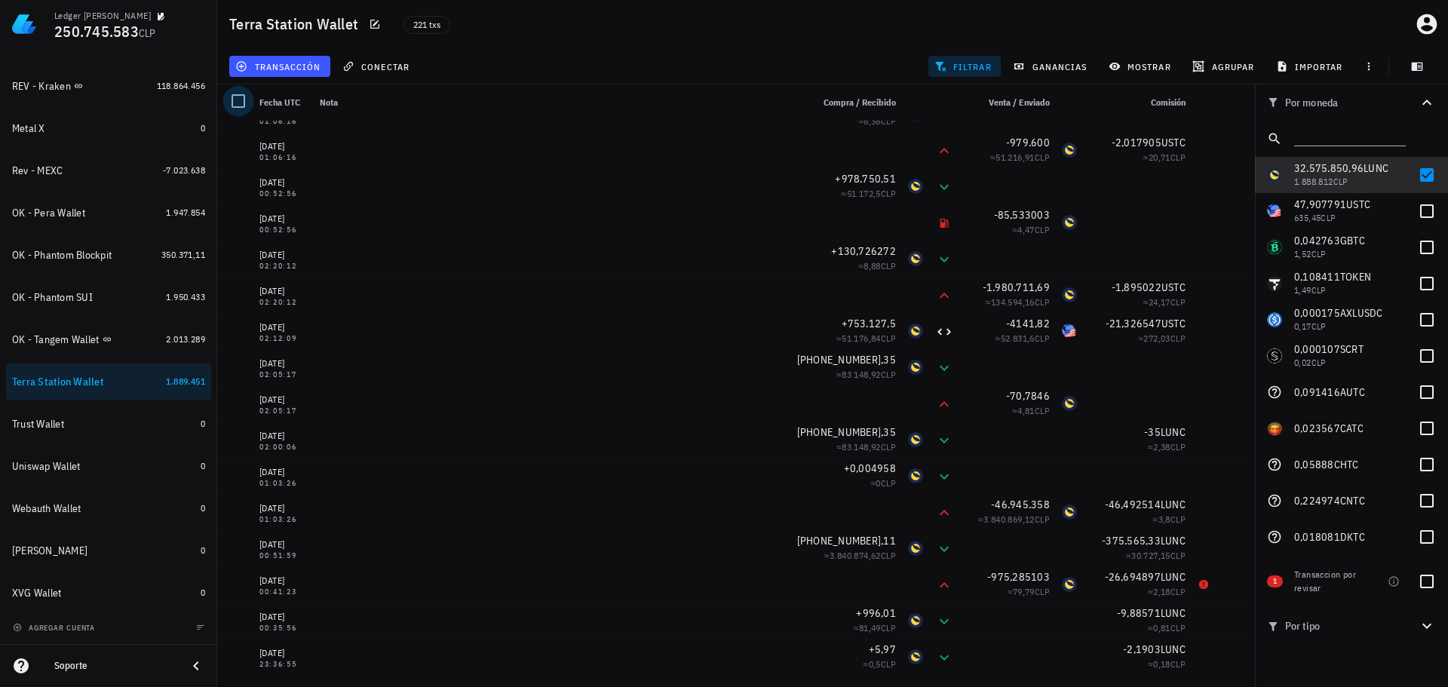
click at [240, 94] on div at bounding box center [238, 101] width 26 height 26
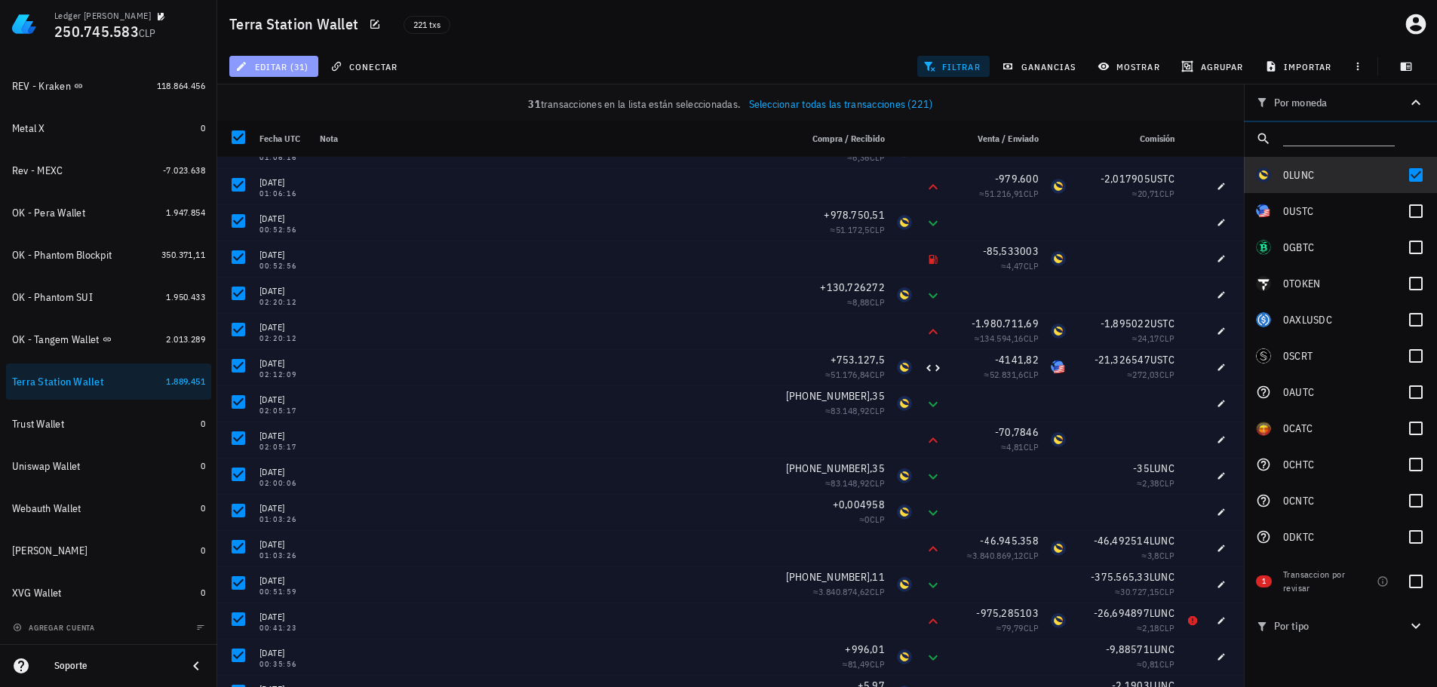
click at [293, 69] on span "editar (31)" at bounding box center [273, 66] width 70 height 12
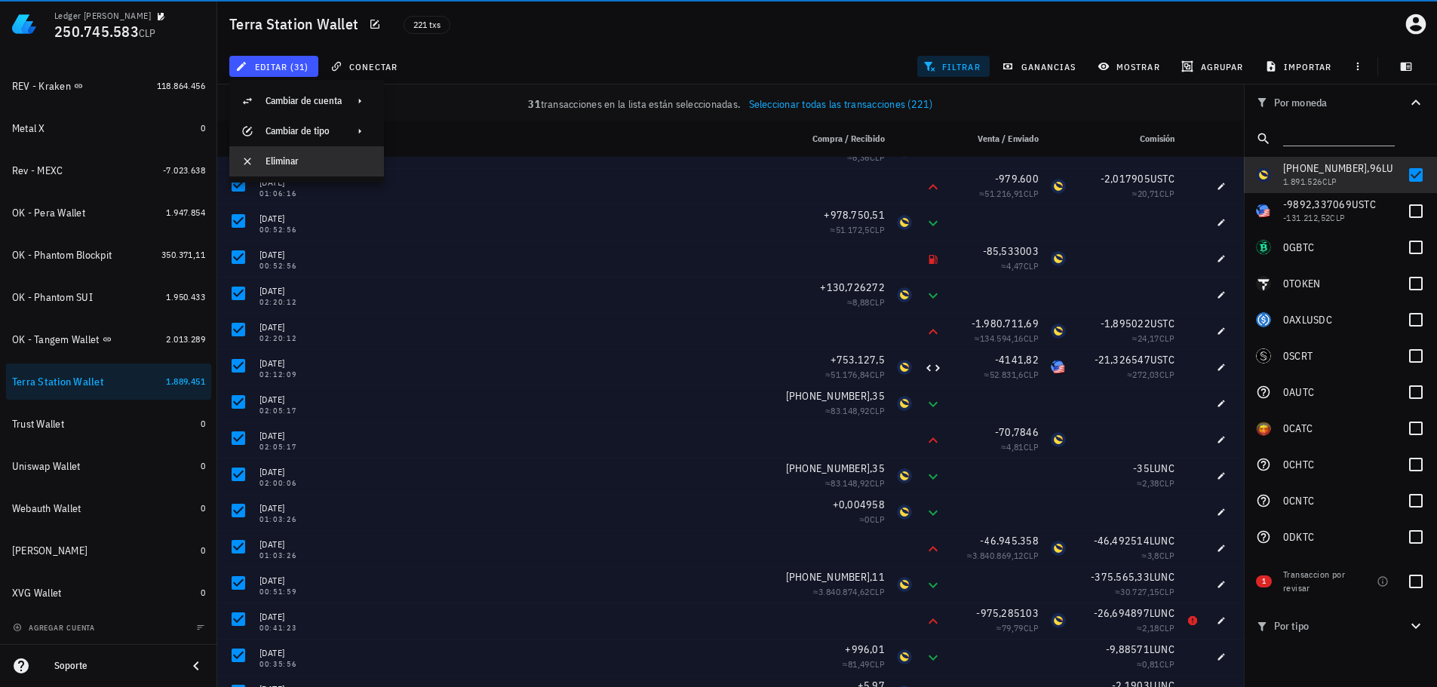
click at [305, 163] on div "Eliminar" at bounding box center [318, 161] width 106 height 12
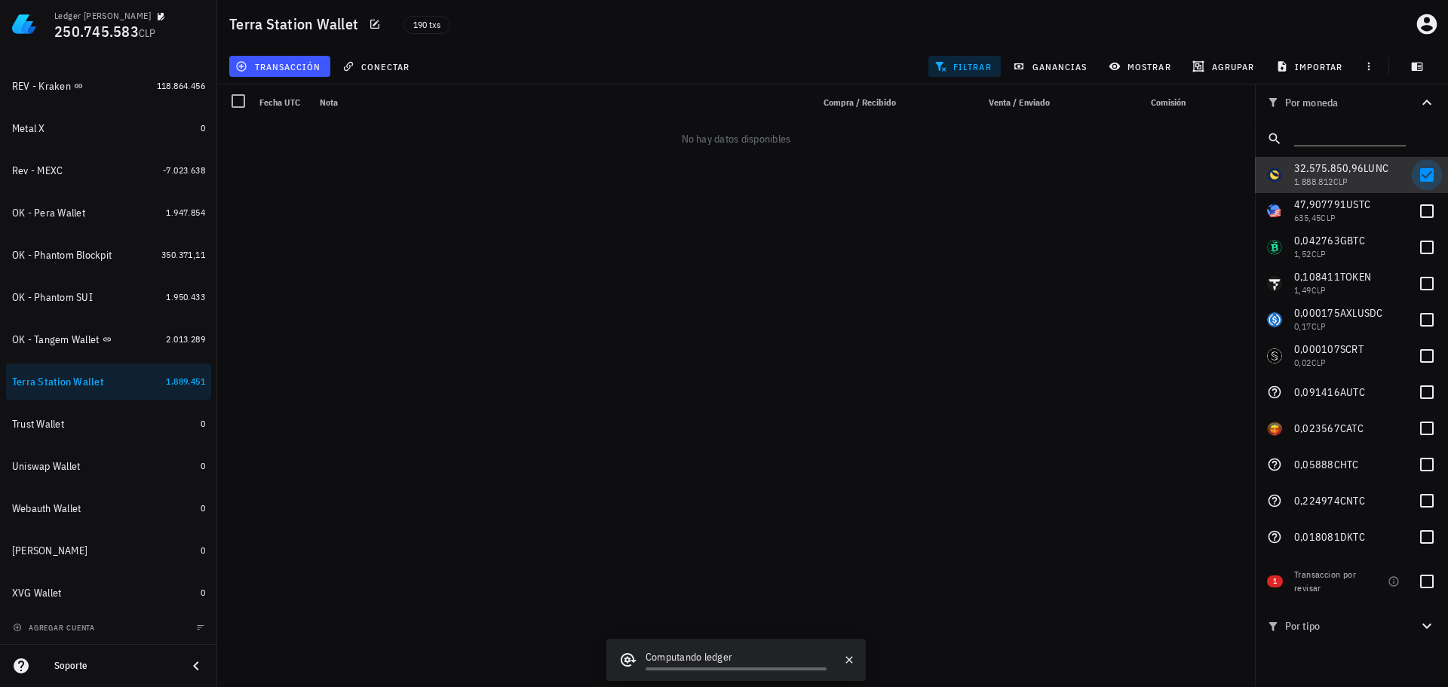
click at [1417, 176] on div at bounding box center [1427, 175] width 26 height 26
checkbox input "false"
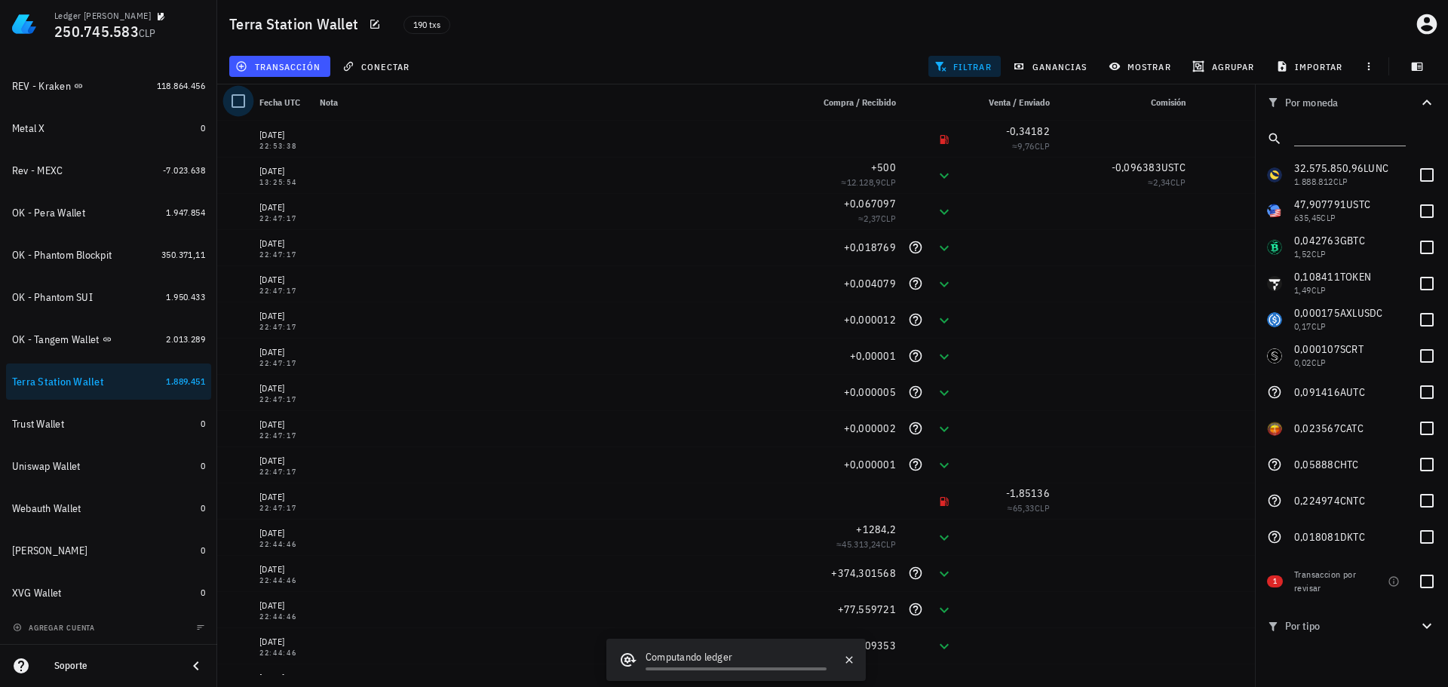
click at [239, 106] on div at bounding box center [238, 101] width 26 height 26
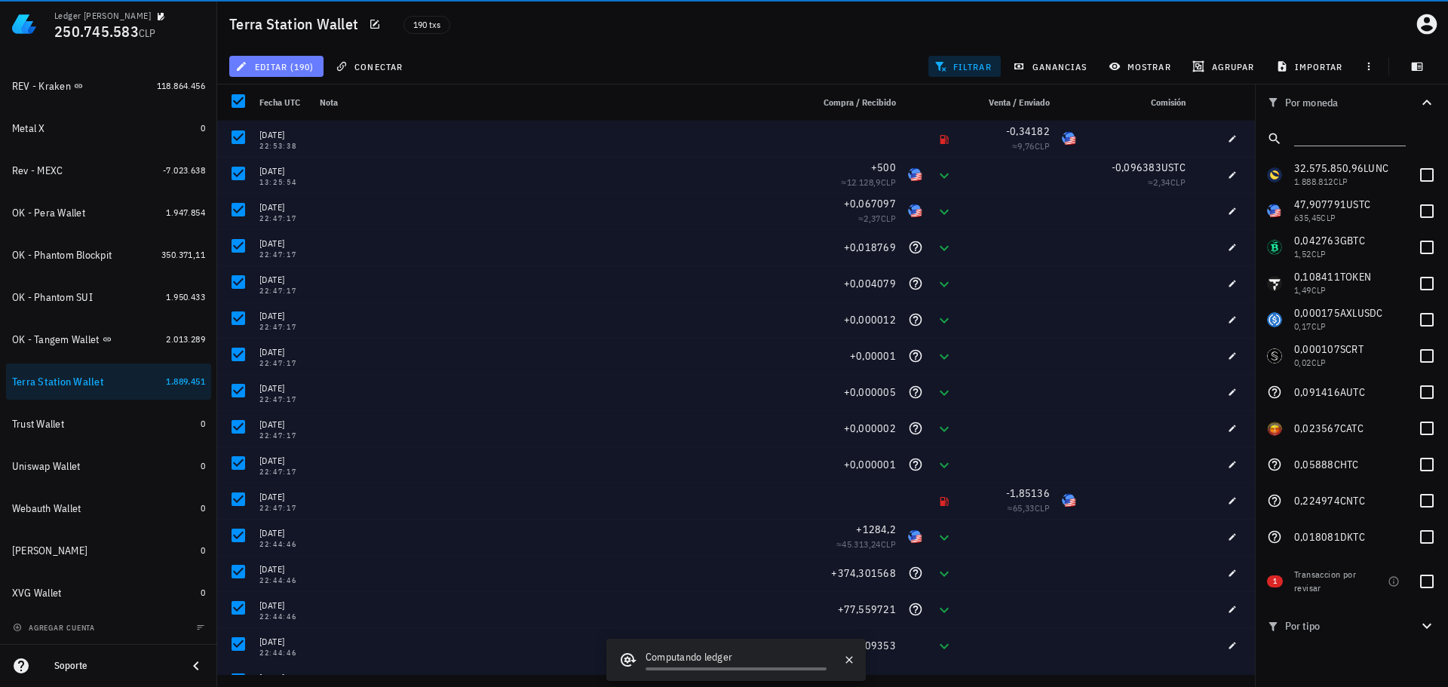
click at [283, 73] on button "editar (190)" at bounding box center [276, 66] width 94 height 21
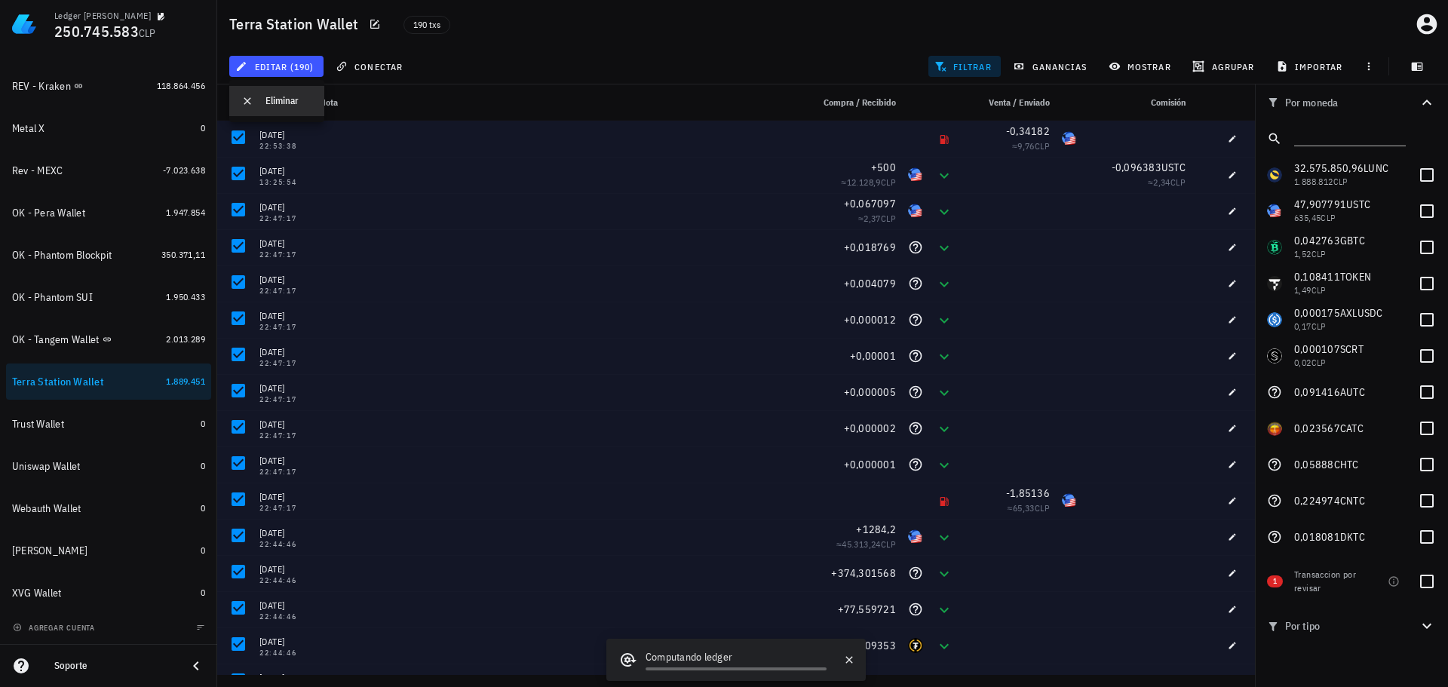
click at [274, 106] on div "Eliminar" at bounding box center [288, 101] width 47 height 12
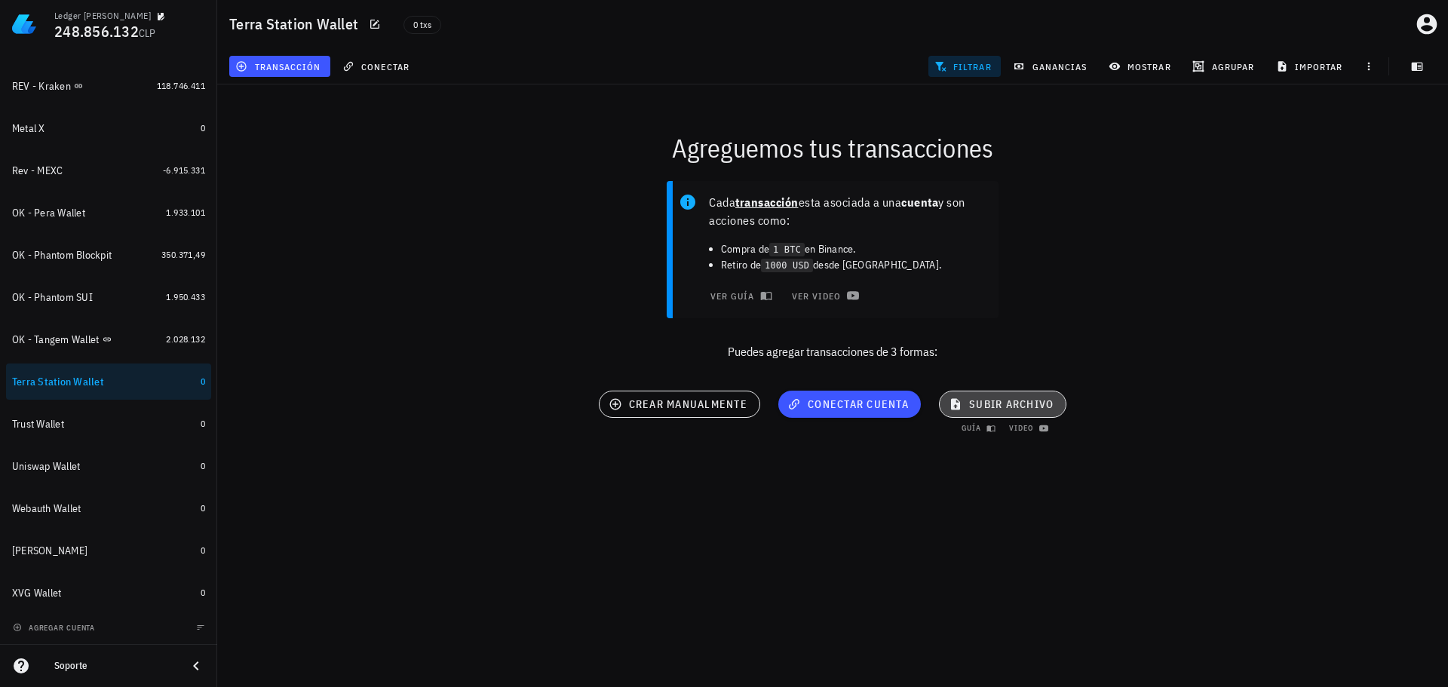
click at [1006, 409] on span "subir archivo" at bounding box center [1003, 404] width 102 height 14
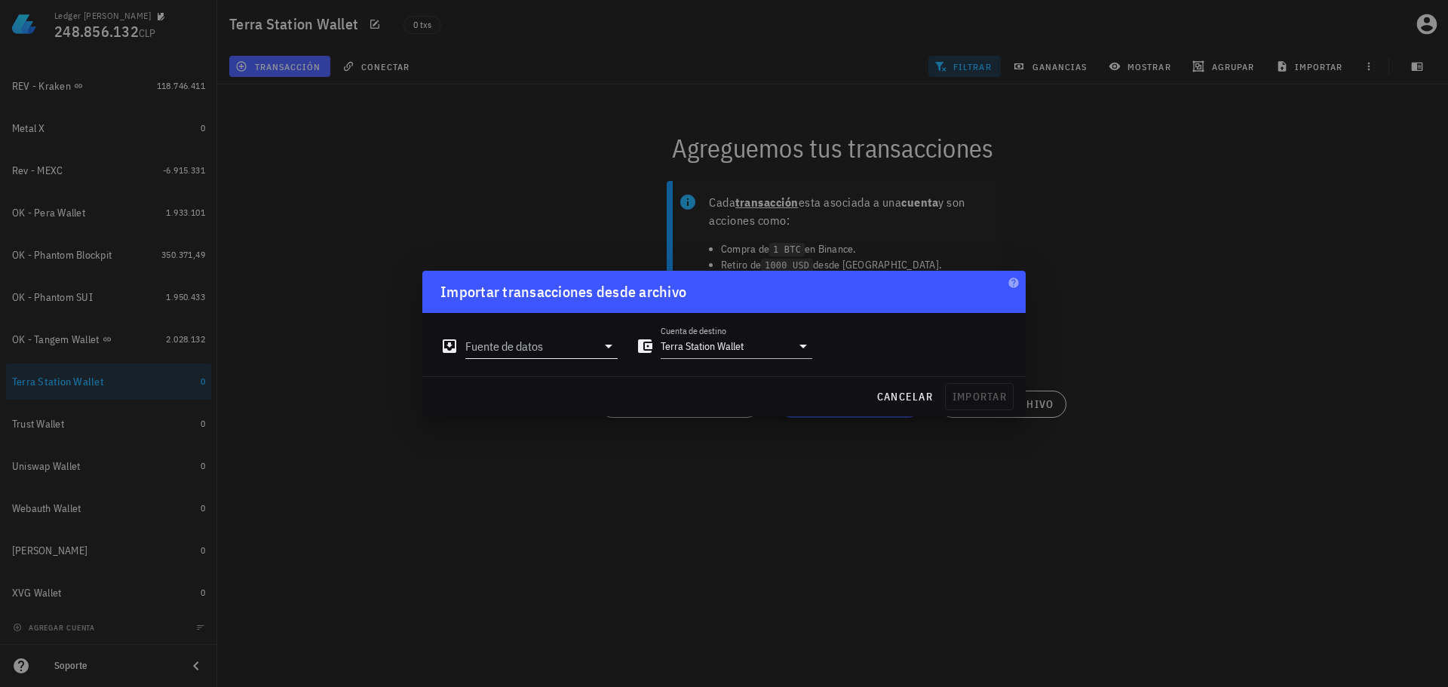
click at [568, 348] on input "Fuente de datos" at bounding box center [530, 346] width 131 height 24
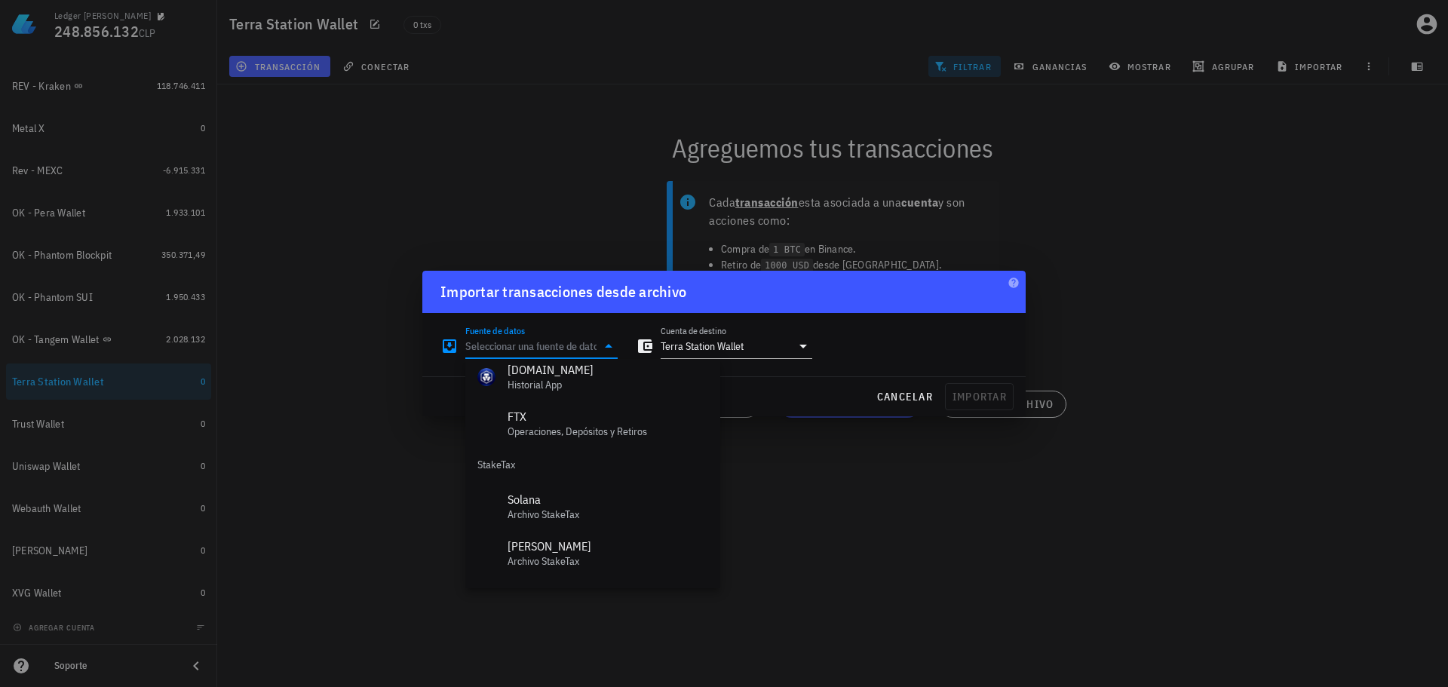
scroll to position [676, 0]
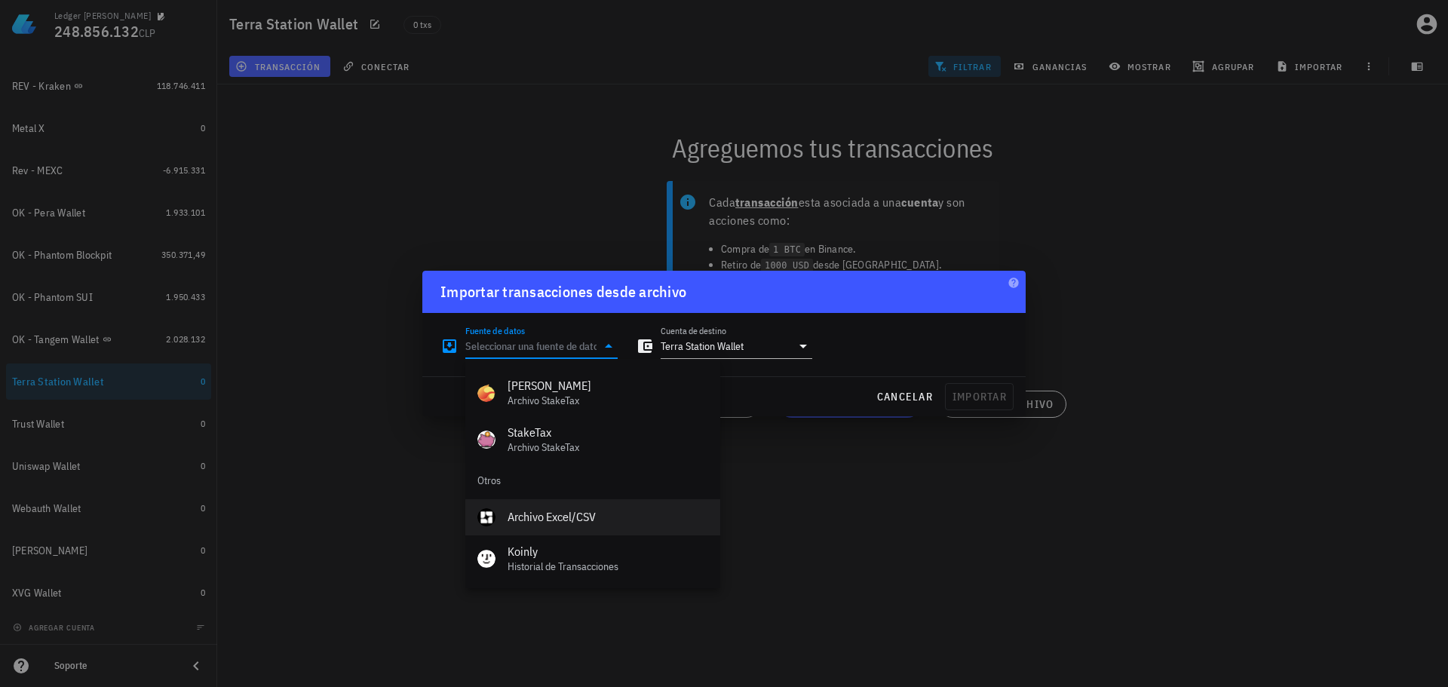
click at [563, 522] on div "Archivo Excel/CSV" at bounding box center [607, 517] width 201 height 14
type input "Archivo Excel/CSV"
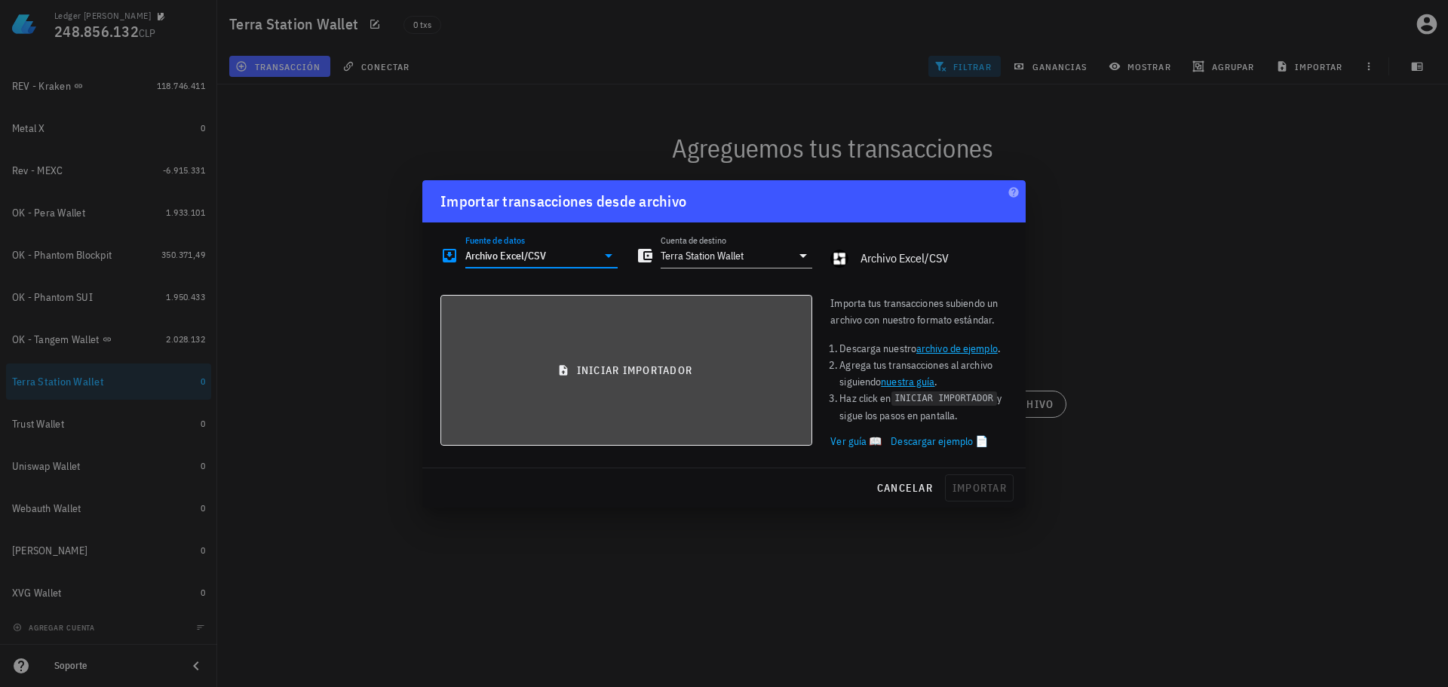
click at [630, 379] on button "iniciar importador" at bounding box center [626, 370] width 372 height 151
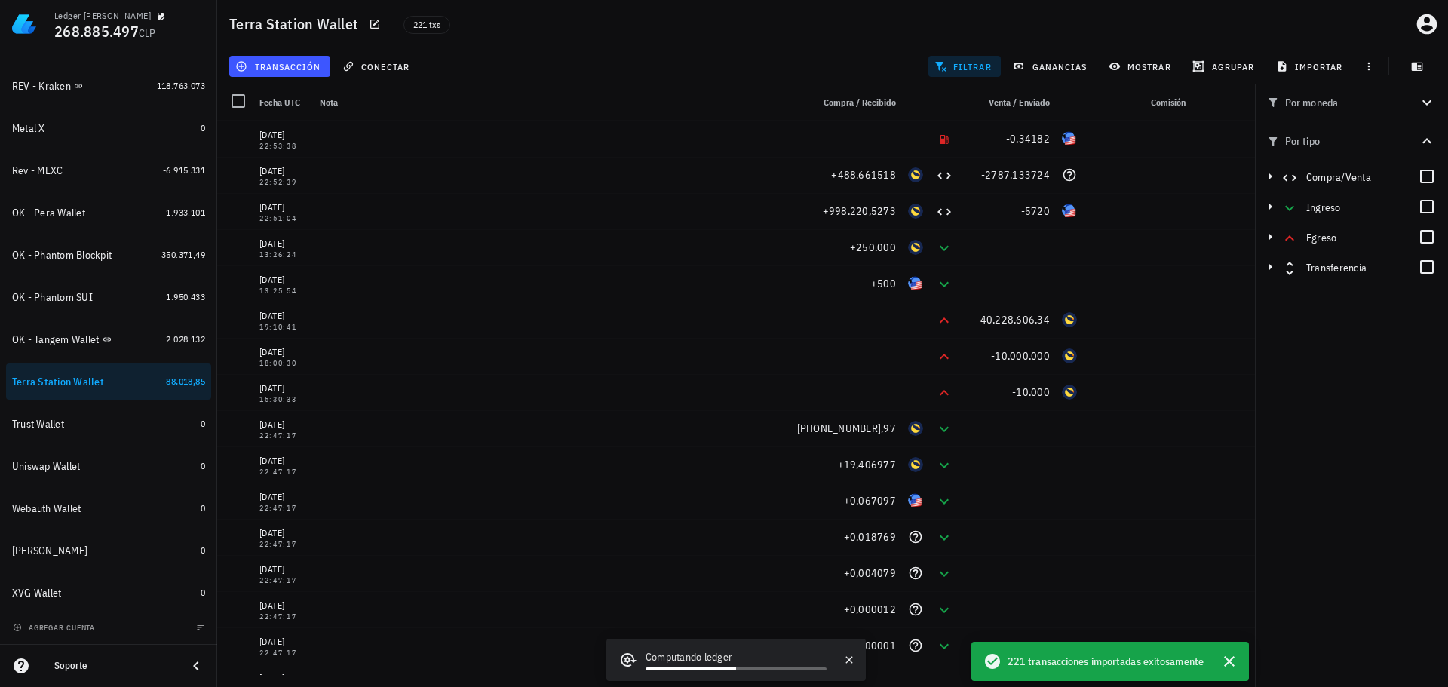
click at [964, 66] on span "filtrar" at bounding box center [964, 66] width 54 height 12
click at [1418, 94] on icon "button" at bounding box center [1427, 103] width 18 height 18
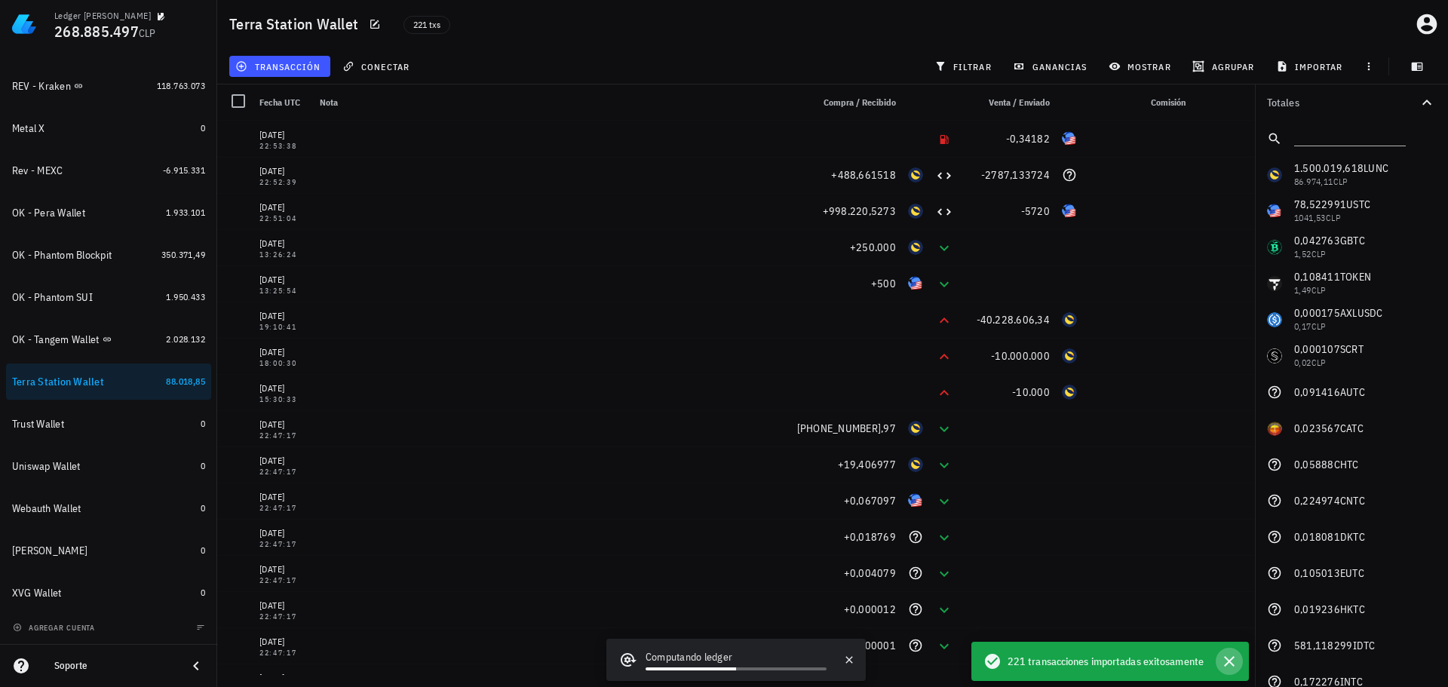
click at [1228, 658] on icon "button" at bounding box center [1229, 661] width 18 height 18
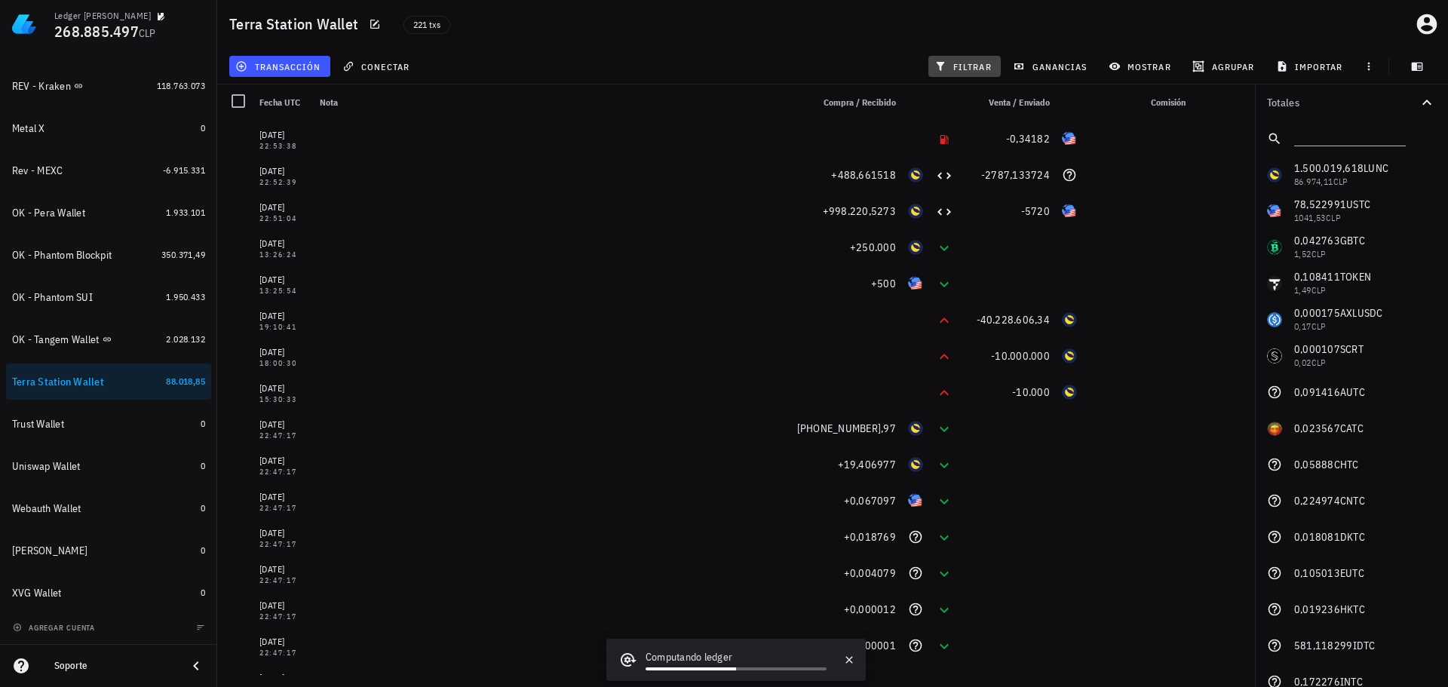
click at [950, 62] on span "filtrar" at bounding box center [964, 66] width 54 height 12
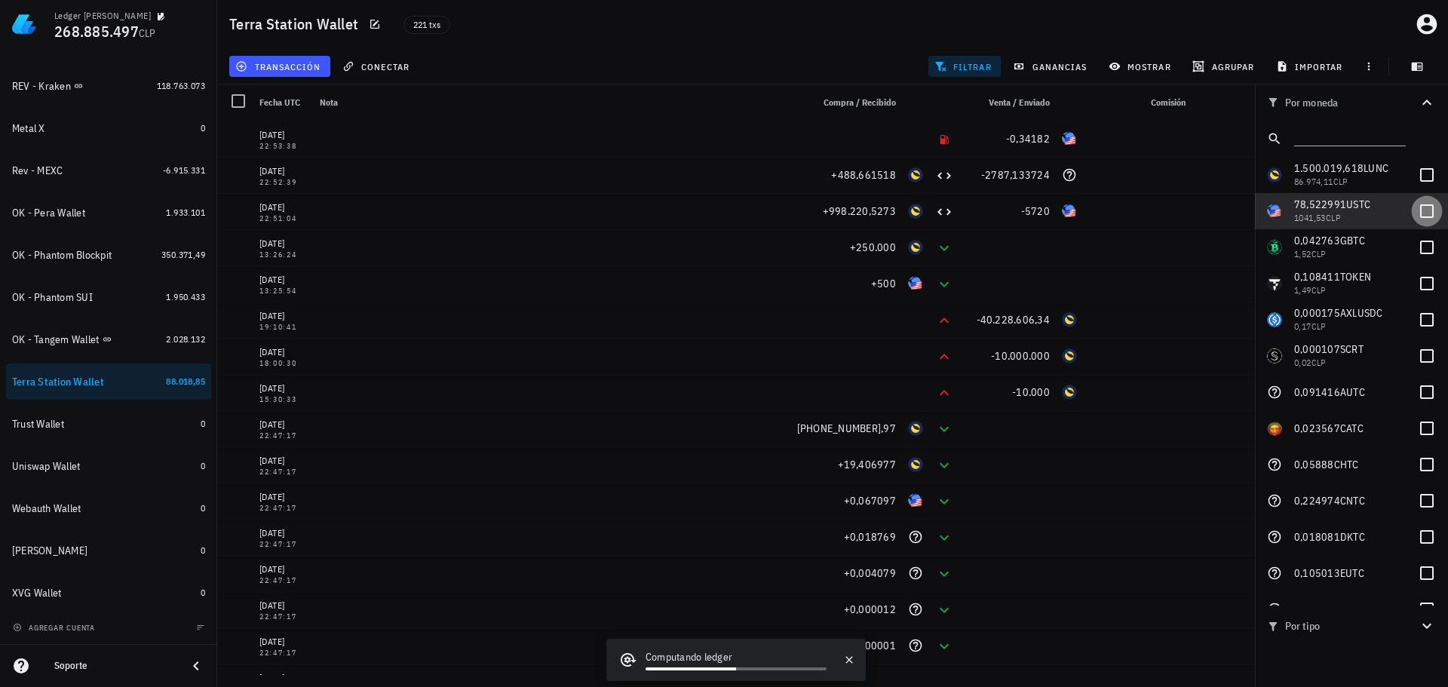
click at [1419, 213] on div at bounding box center [1427, 211] width 26 height 26
checkbox input "true"
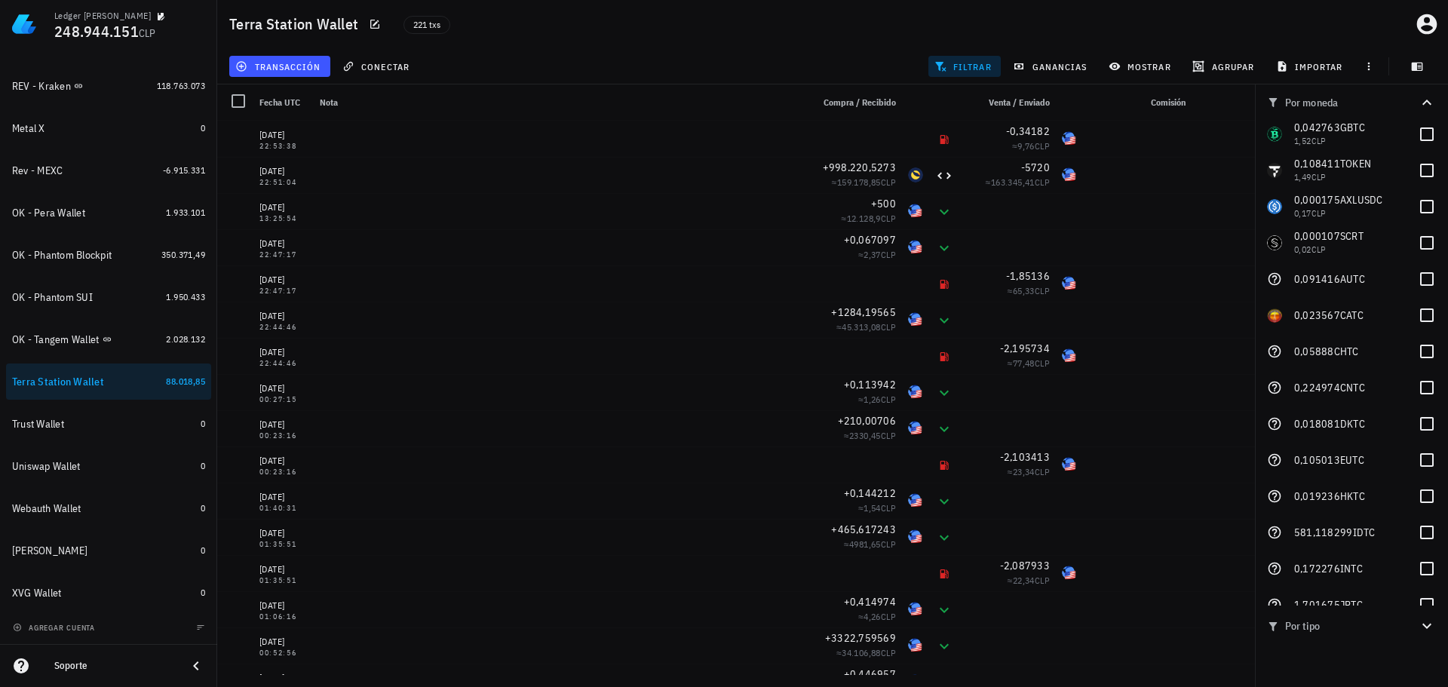
scroll to position [0, 0]
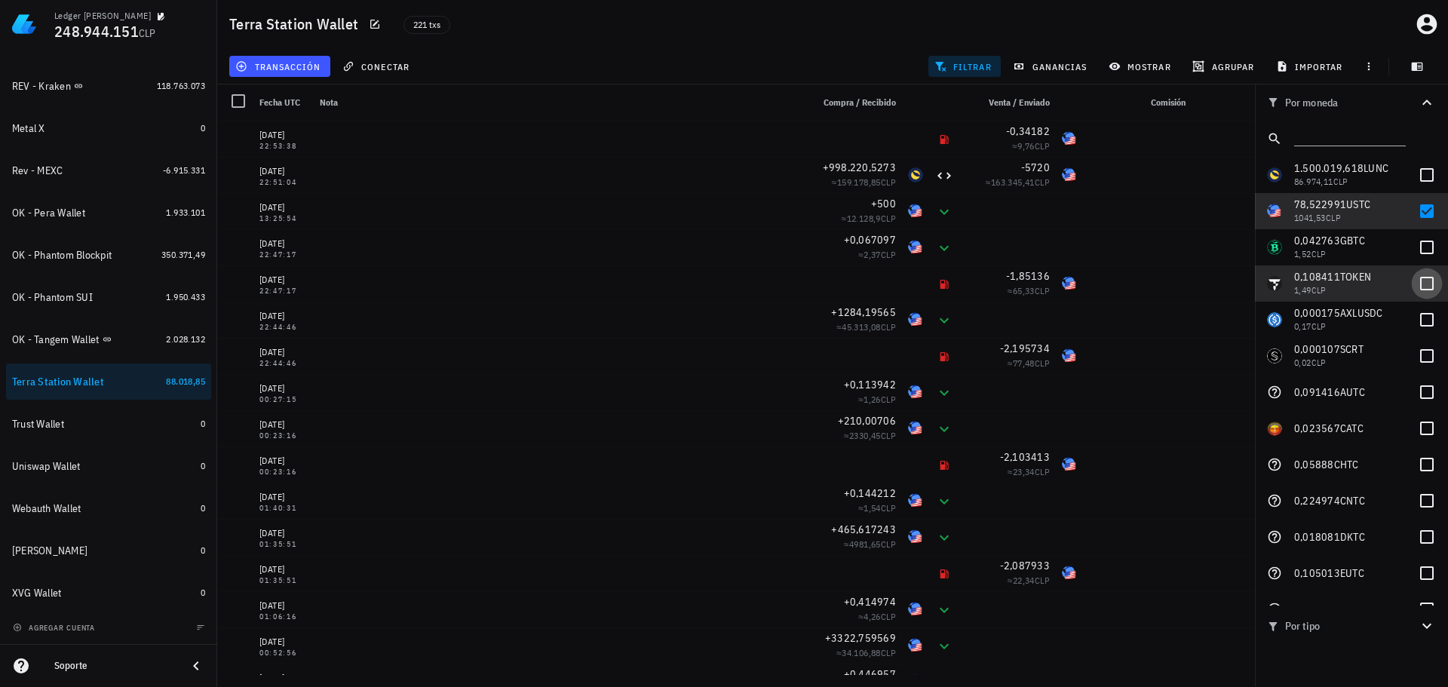
click at [1421, 278] on div at bounding box center [1427, 284] width 26 height 26
checkbox input "true"
click at [1419, 213] on div at bounding box center [1427, 211] width 26 height 26
checkbox input "false"
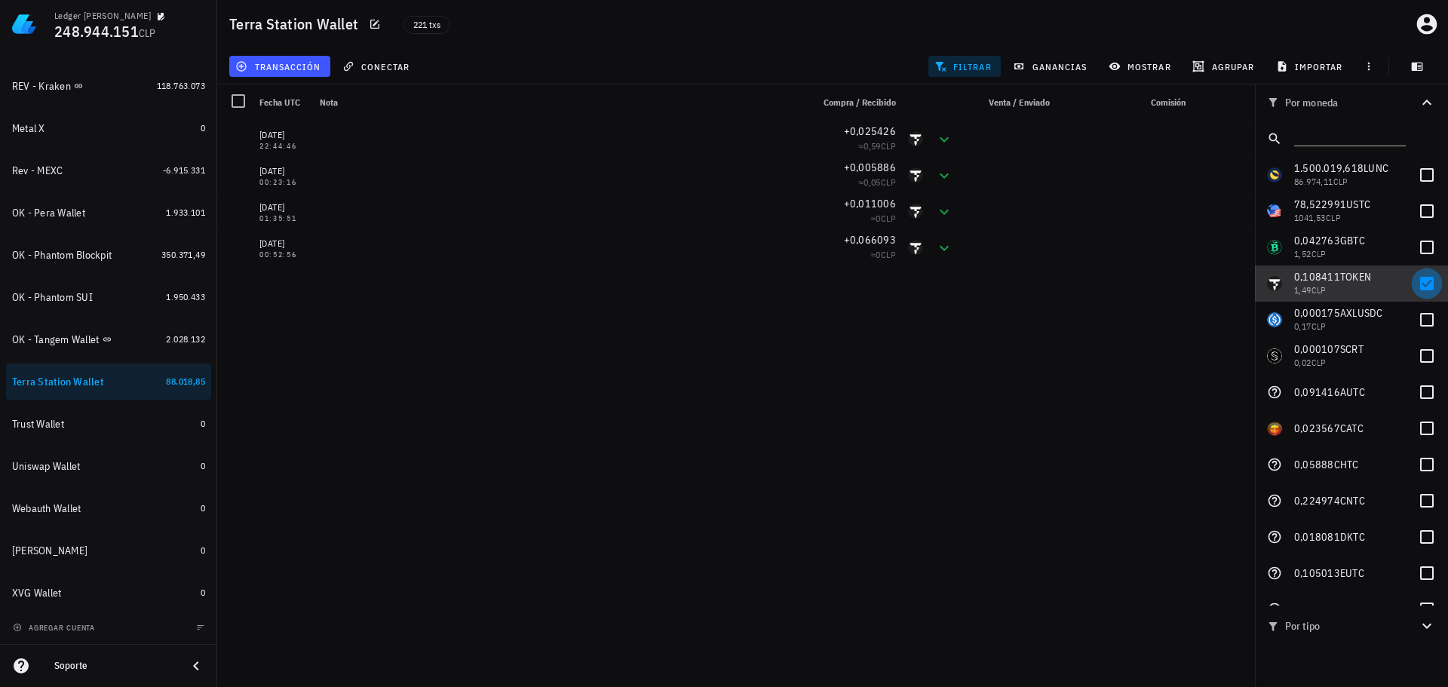
click at [1423, 285] on div at bounding box center [1427, 284] width 26 height 26
checkbox input "false"
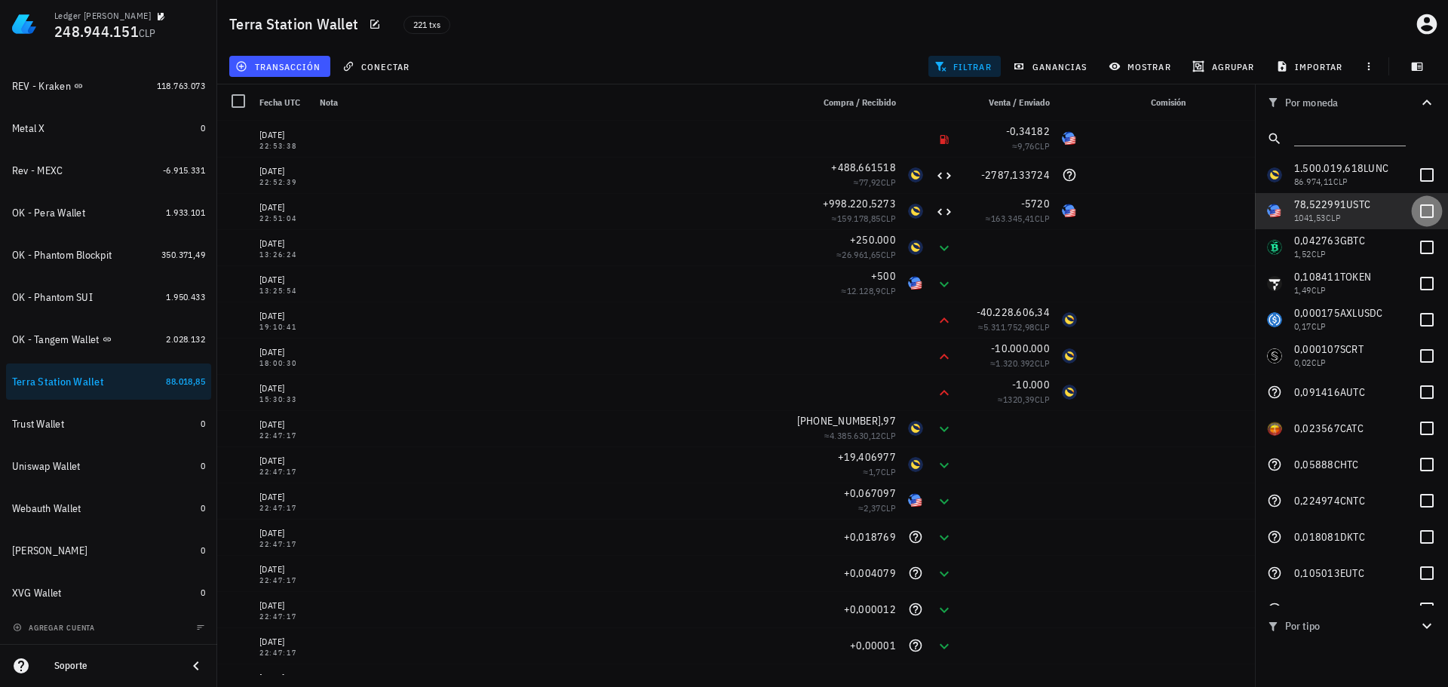
click at [1419, 213] on div at bounding box center [1427, 211] width 26 height 26
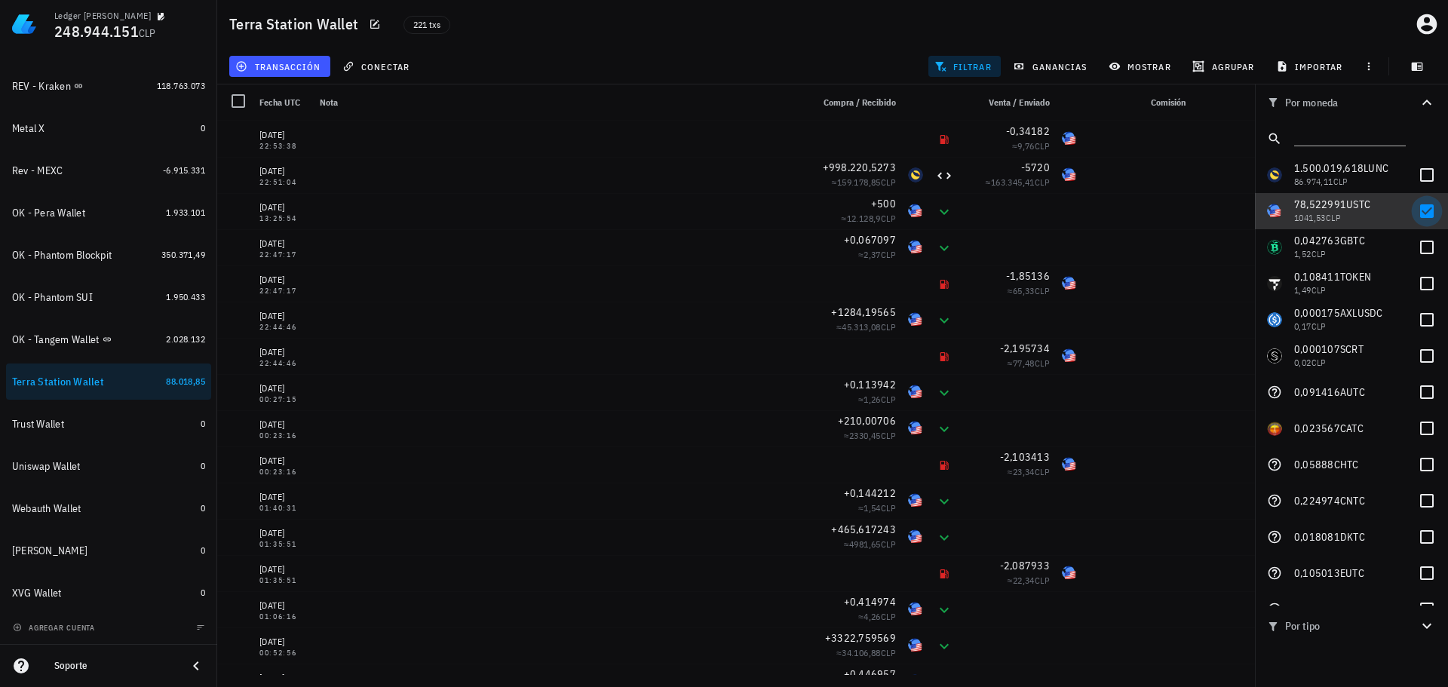
click at [1418, 209] on div at bounding box center [1427, 211] width 26 height 26
checkbox input "false"
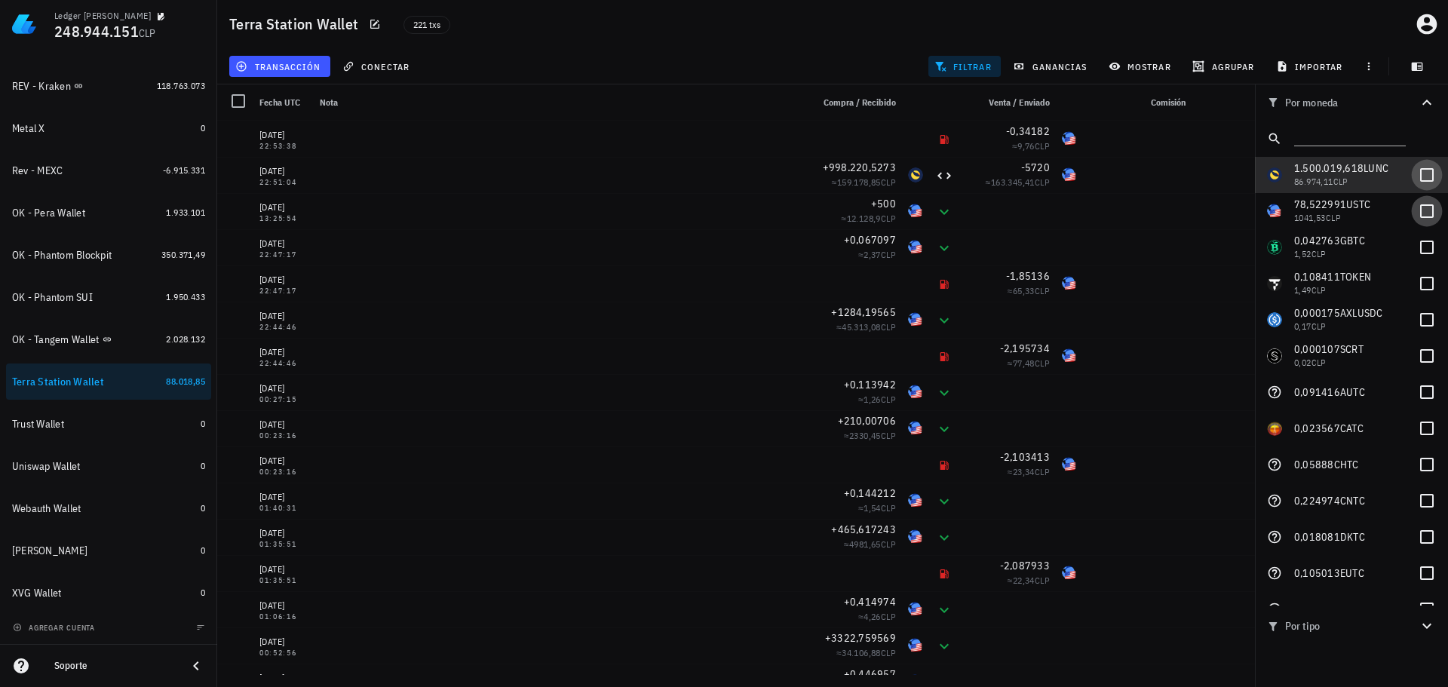
click at [1414, 174] on div at bounding box center [1427, 175] width 26 height 26
checkbox input "true"
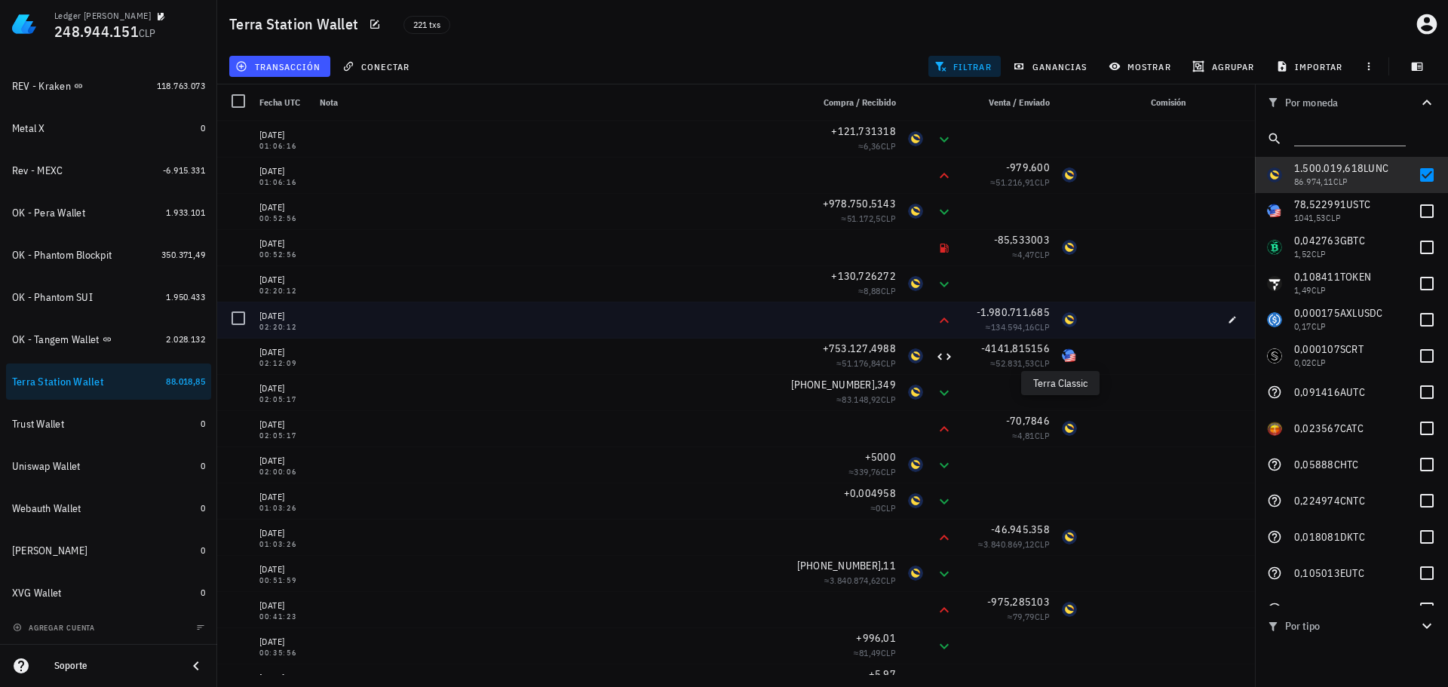
scroll to position [568, 0]
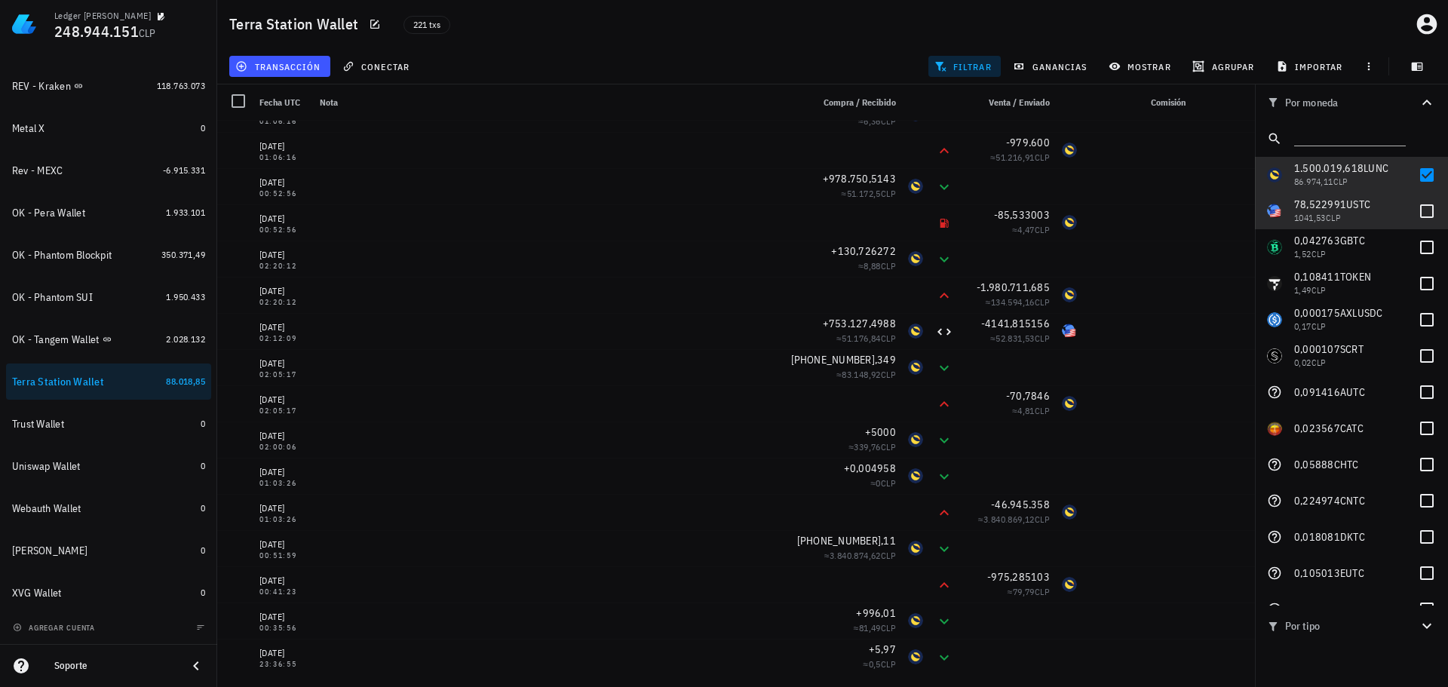
drag, startPoint x: 1415, startPoint y: 213, endPoint x: 1426, endPoint y: 192, distance: 24.0
click at [1415, 213] on div at bounding box center [1427, 211] width 26 height 26
checkbox input "true"
click at [1424, 177] on div at bounding box center [1427, 175] width 26 height 26
checkbox input "false"
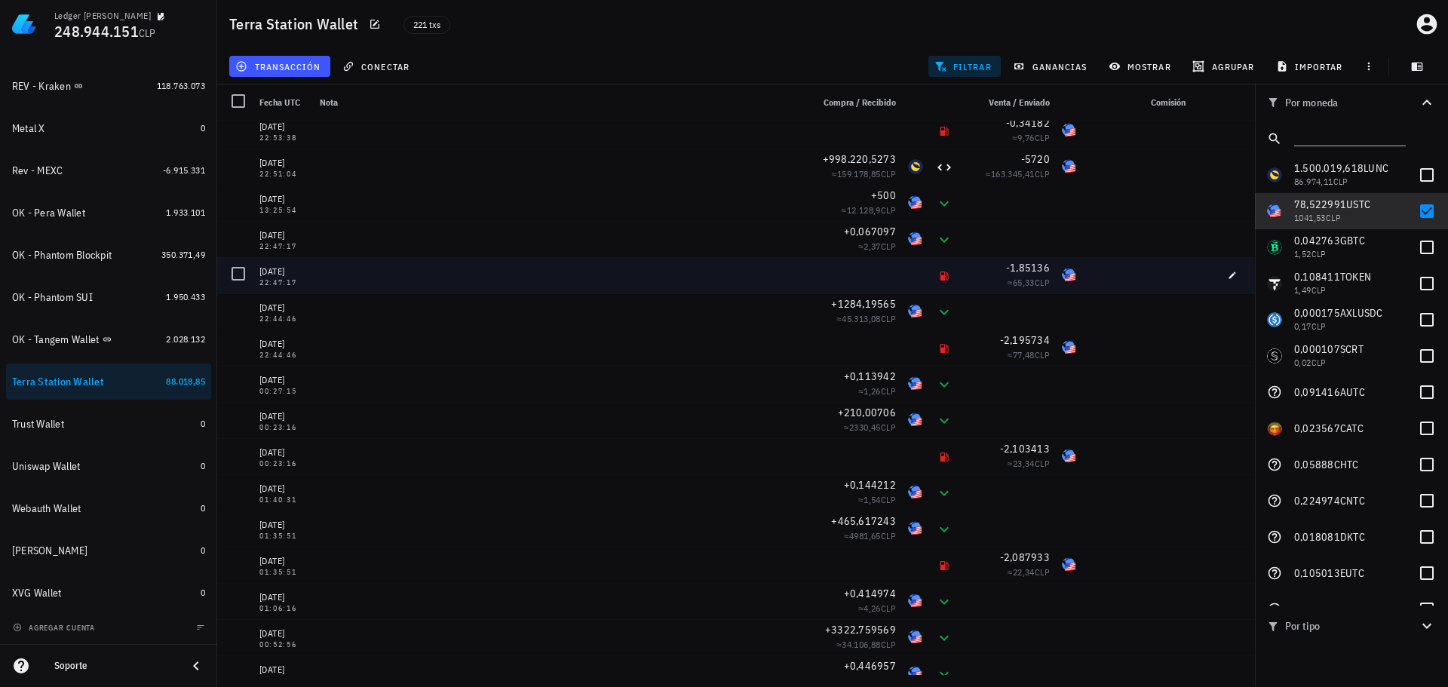
scroll to position [0, 0]
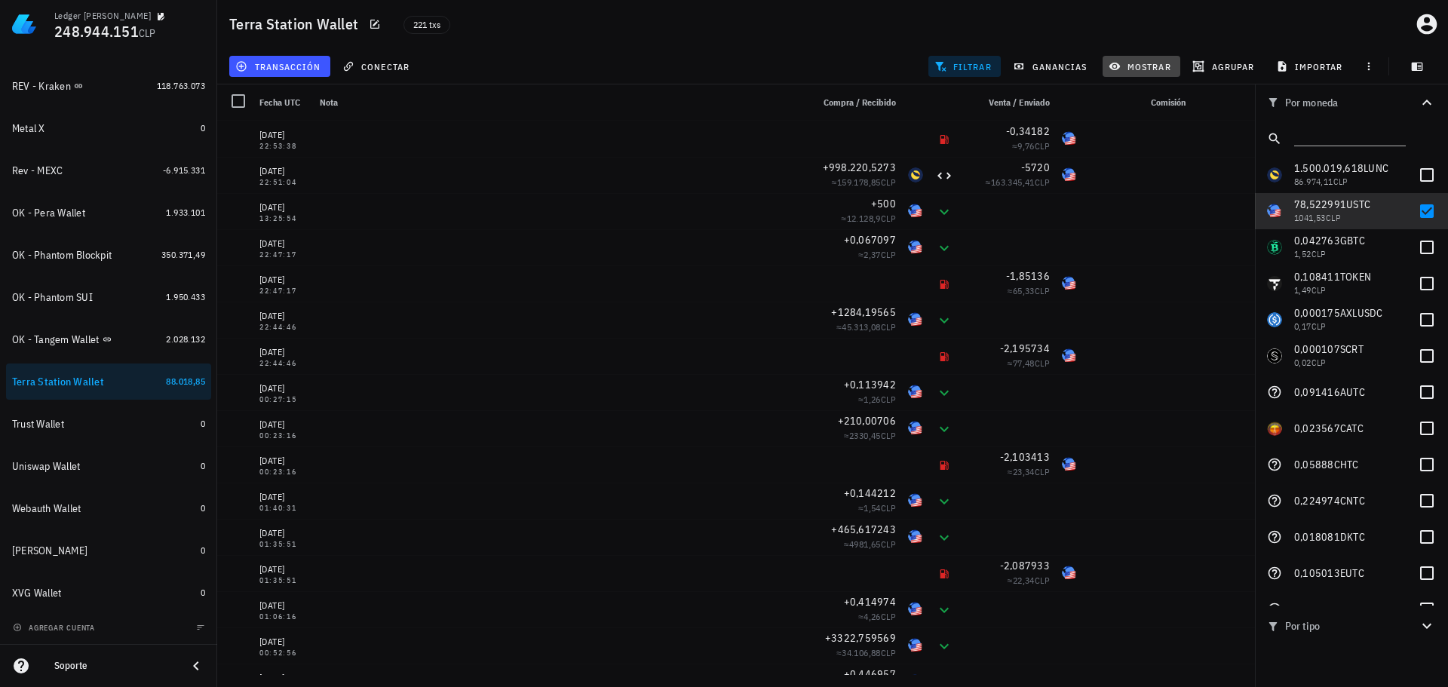
click at [1144, 65] on span "mostrar" at bounding box center [1142, 66] width 60 height 12
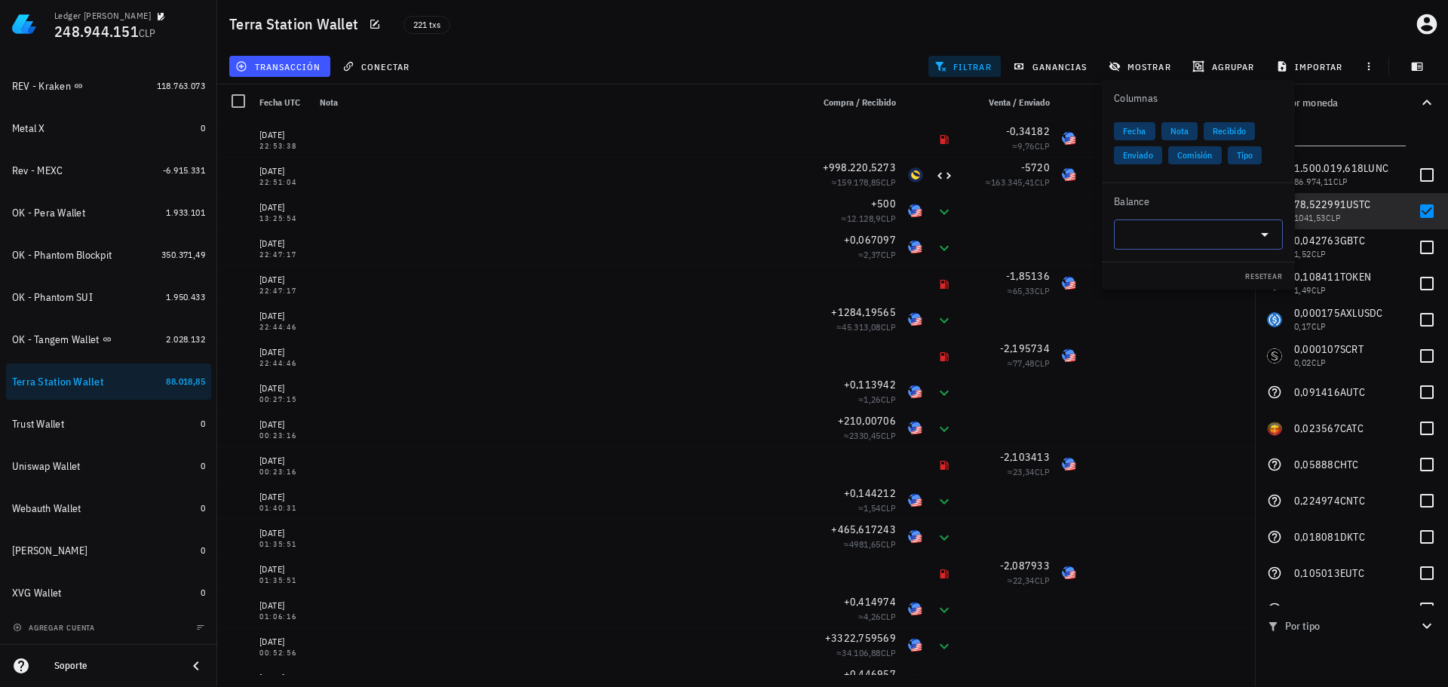
click at [1142, 227] on input "text" at bounding box center [1186, 234] width 127 height 24
click at [1172, 266] on div "USTC" at bounding box center [1182, 266] width 64 height 15
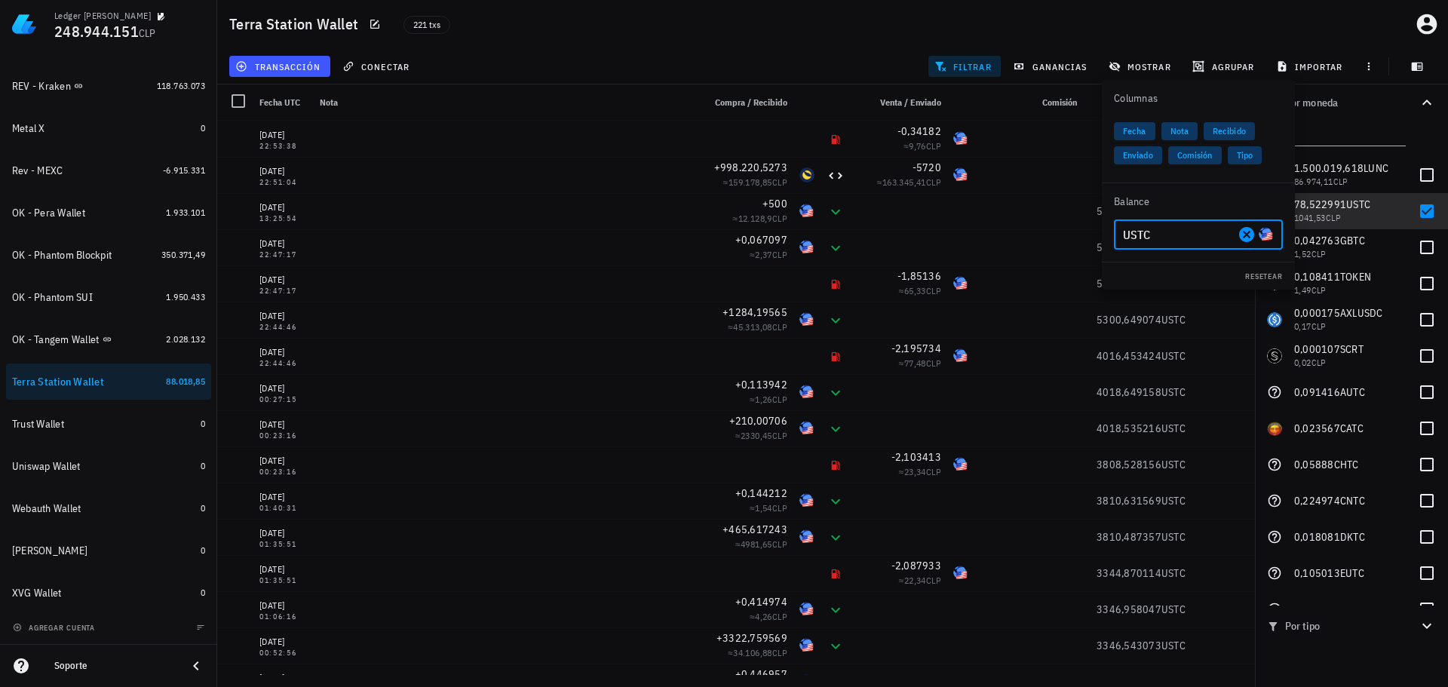
type input "USTC"
click at [851, 72] on div "transacción conectar filtrar ganancias mostrar agrupar importar" at bounding box center [832, 66] width 1213 height 36
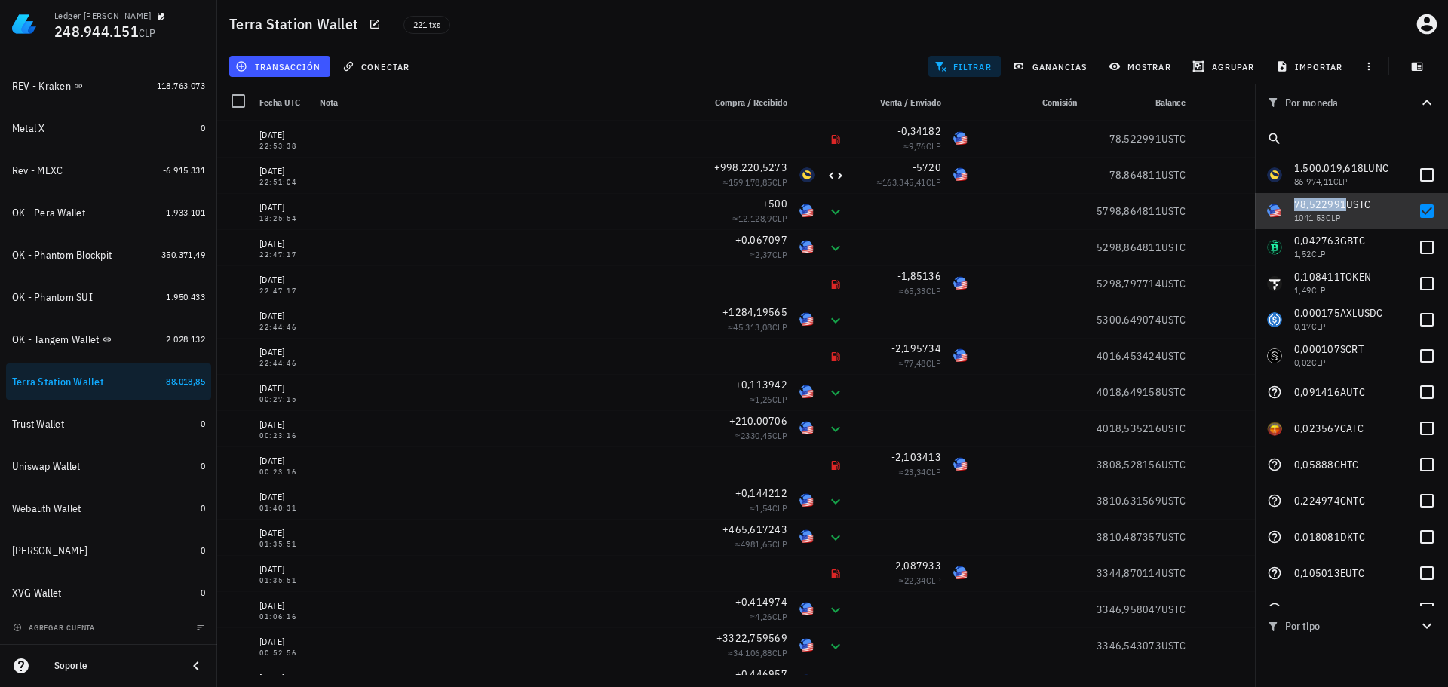
click at [1326, 204] on span "78,522991" at bounding box center [1320, 205] width 52 height 14
checkbox input "true"
copy span "78,522991"
click at [279, 65] on span "transacción" at bounding box center [279, 66] width 82 height 12
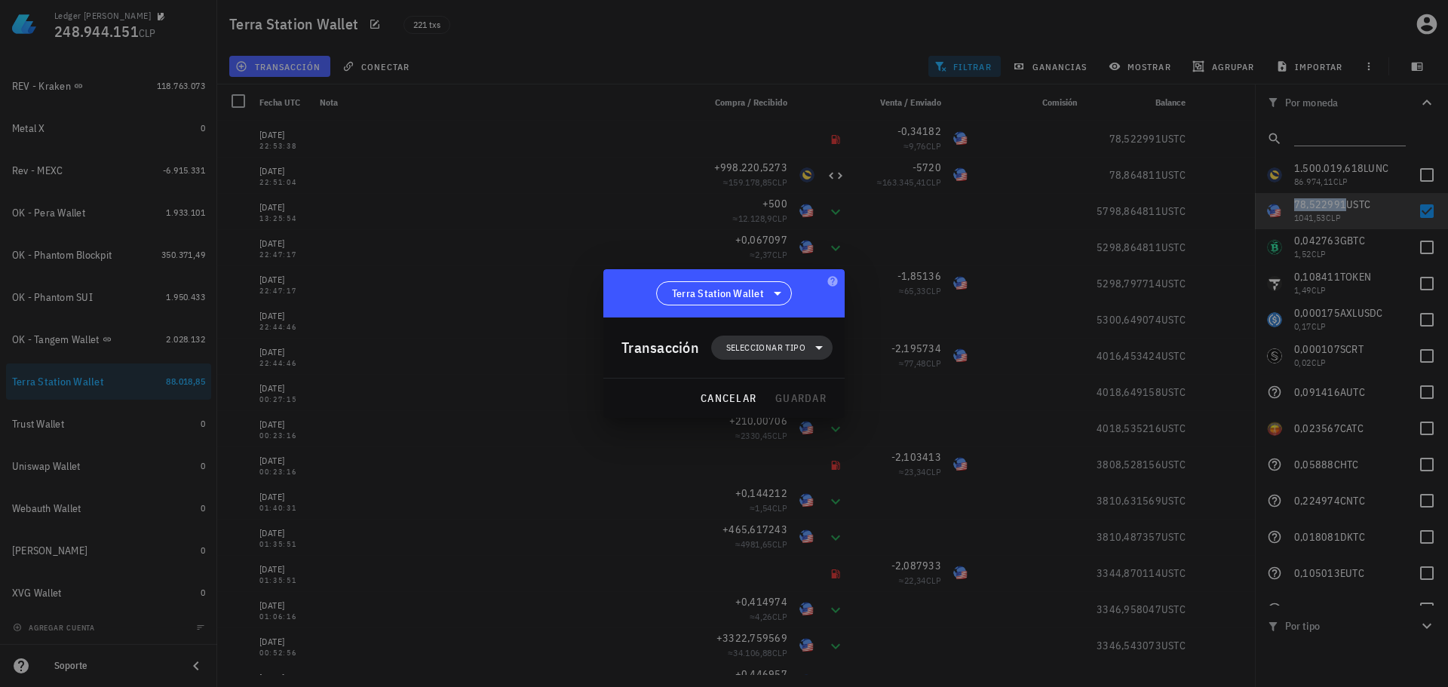
click at [792, 353] on span "Seleccionar tipo" at bounding box center [765, 347] width 79 height 15
click at [774, 442] on div "Egreso" at bounding box center [779, 444] width 59 height 12
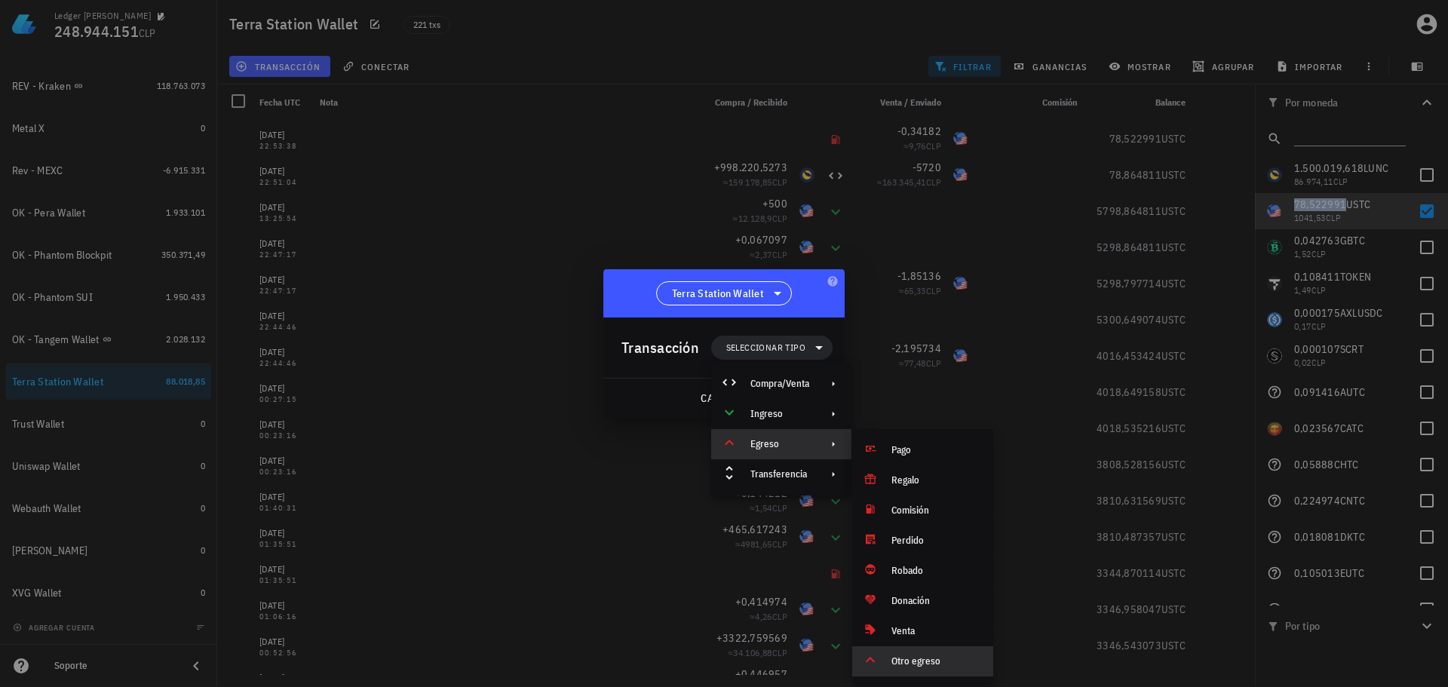
click at [906, 661] on div "Otro egreso" at bounding box center [936, 661] width 90 height 12
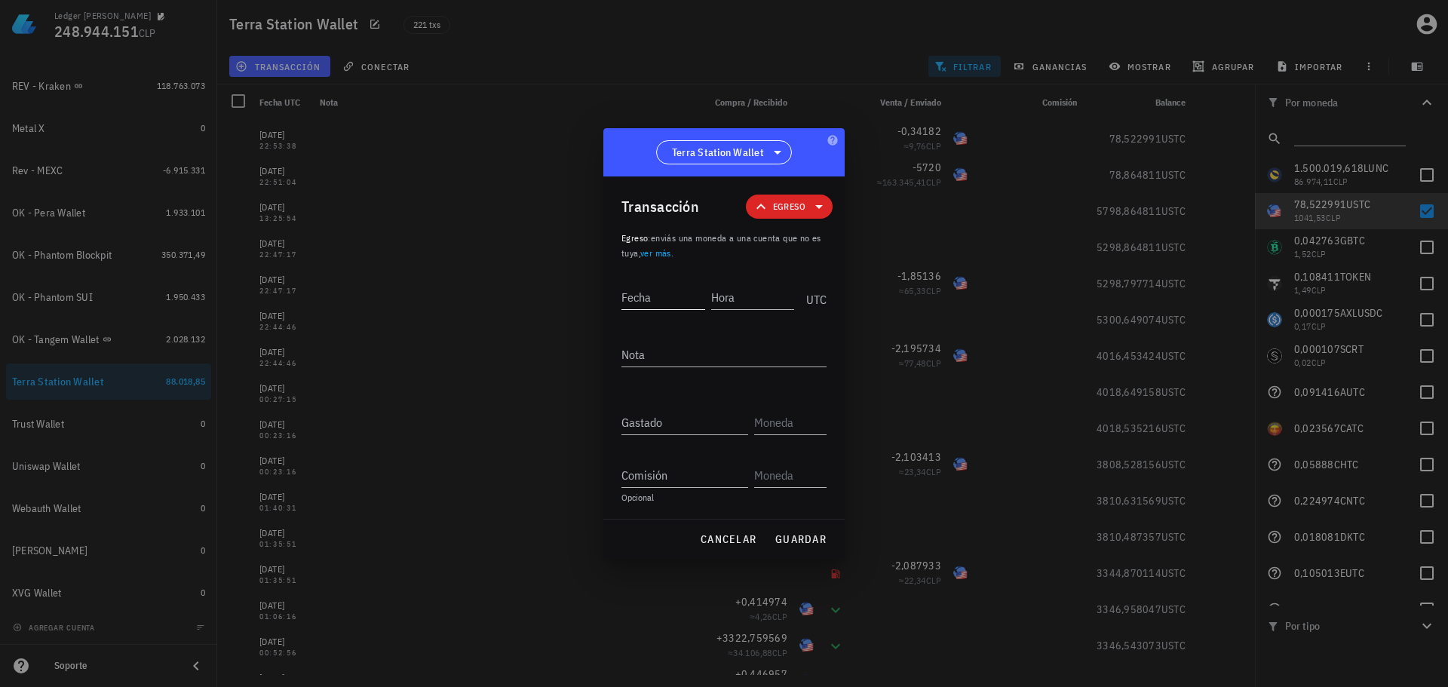
click at [698, 305] on input "Fecha" at bounding box center [663, 297] width 84 height 24
type input "2024-12-08"
type input "22:53:39"
type textarea "Ajuste de balance"
paste input "75,651006"
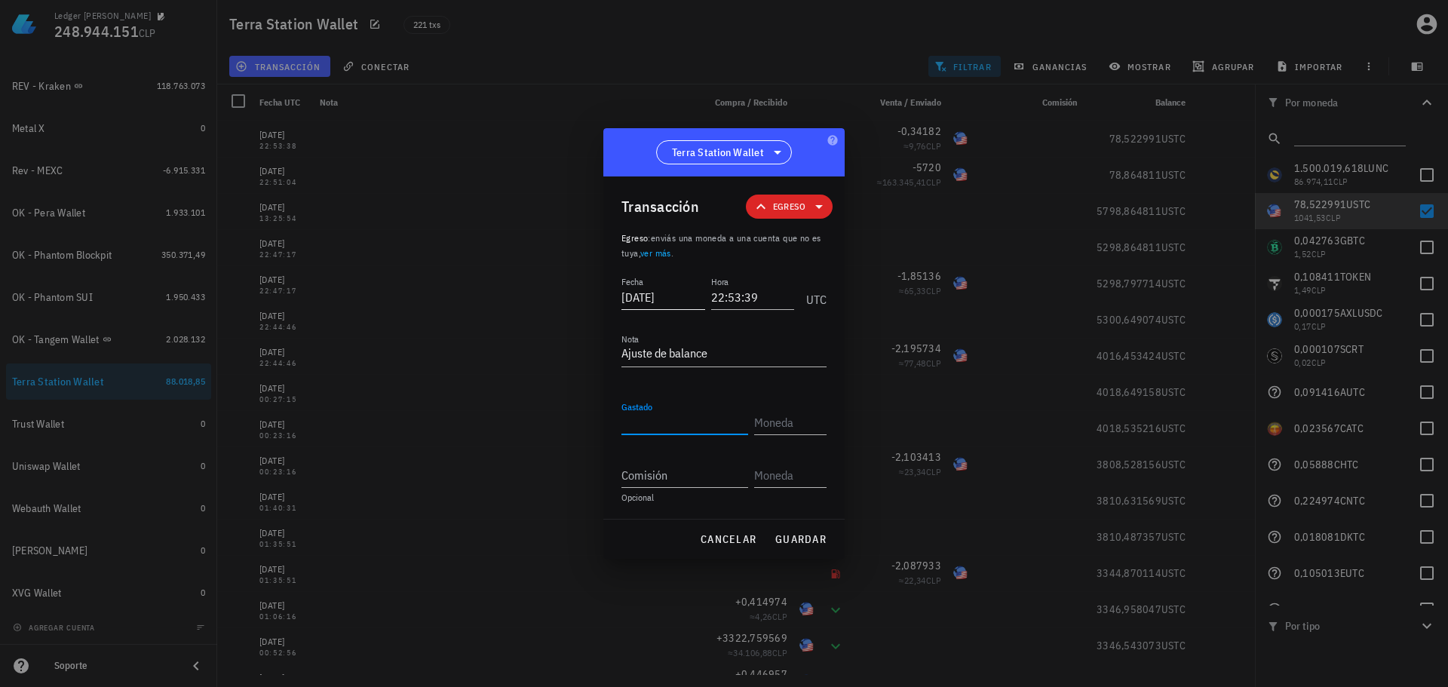
type input "75,651006"
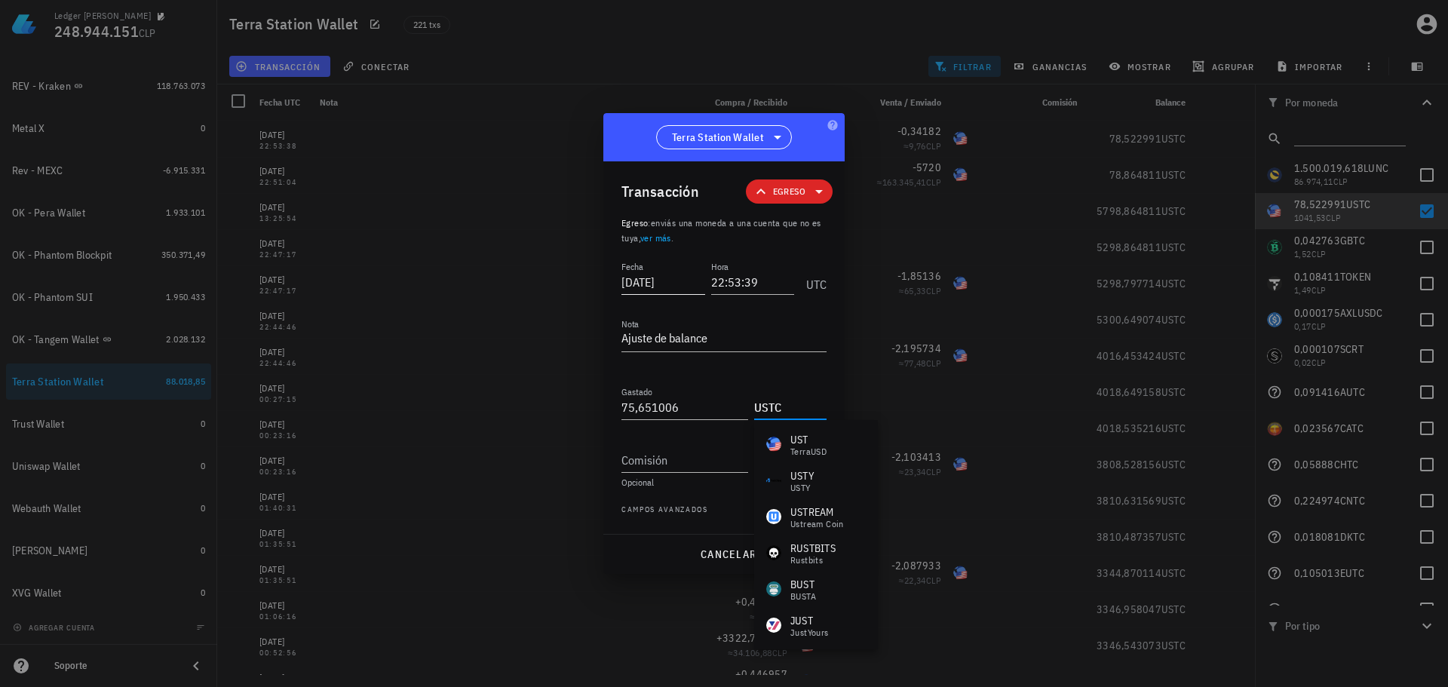
type input "USTC"
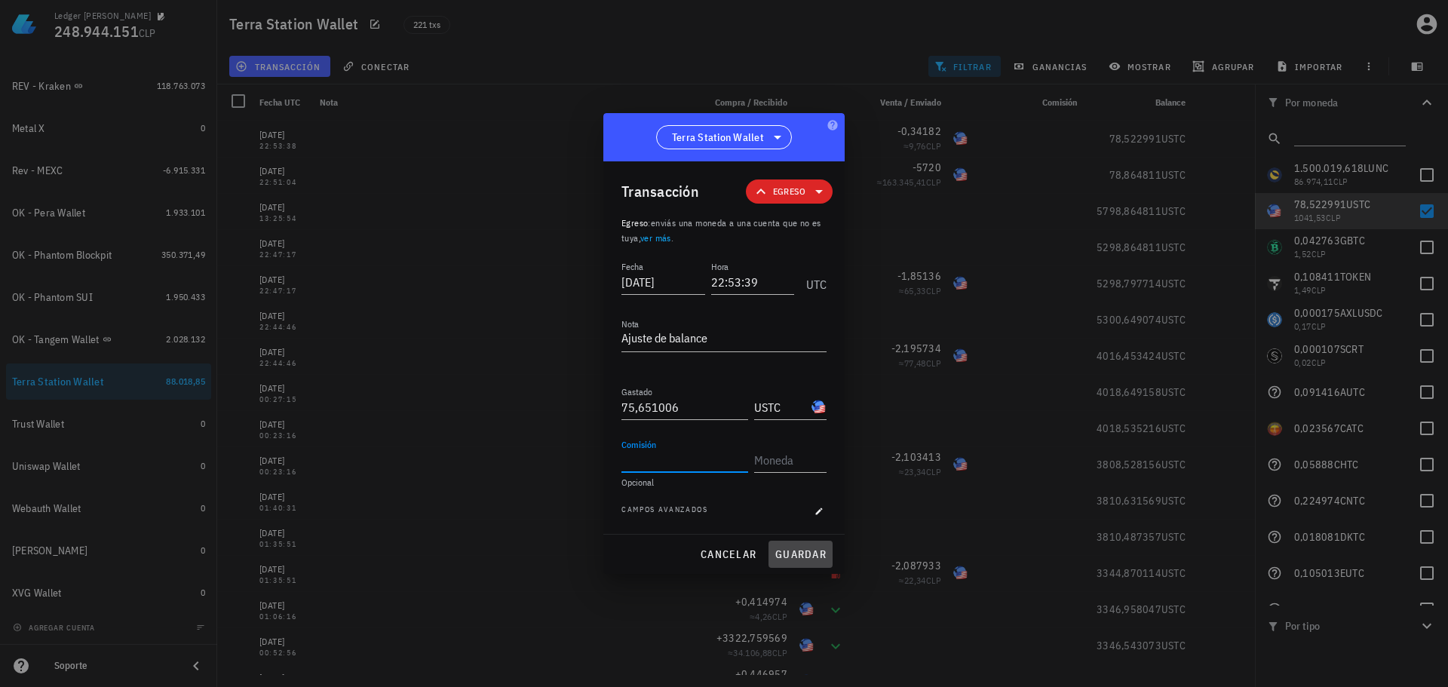
click at [799, 553] on span "guardar" at bounding box center [800, 554] width 52 height 14
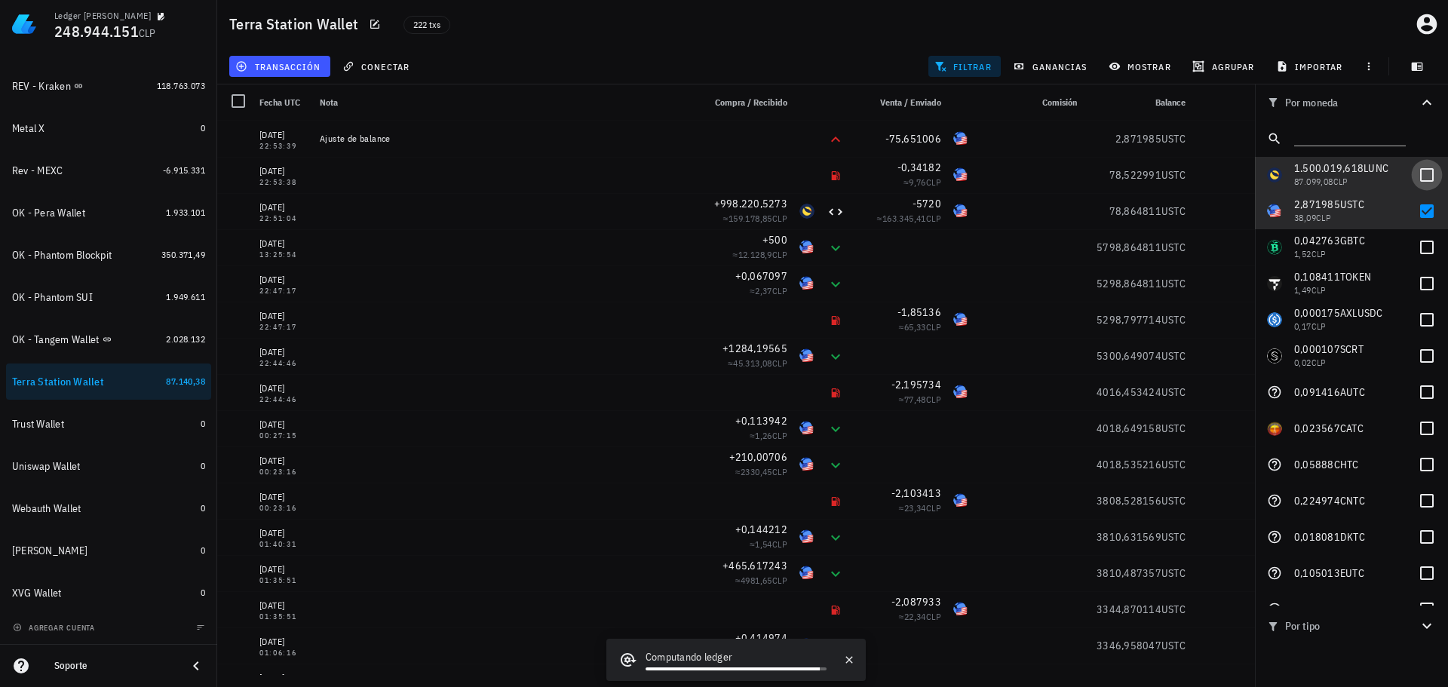
click at [1420, 175] on div at bounding box center [1427, 175] width 26 height 26
checkbox input "true"
click at [1415, 203] on div at bounding box center [1427, 211] width 26 height 26
checkbox input "false"
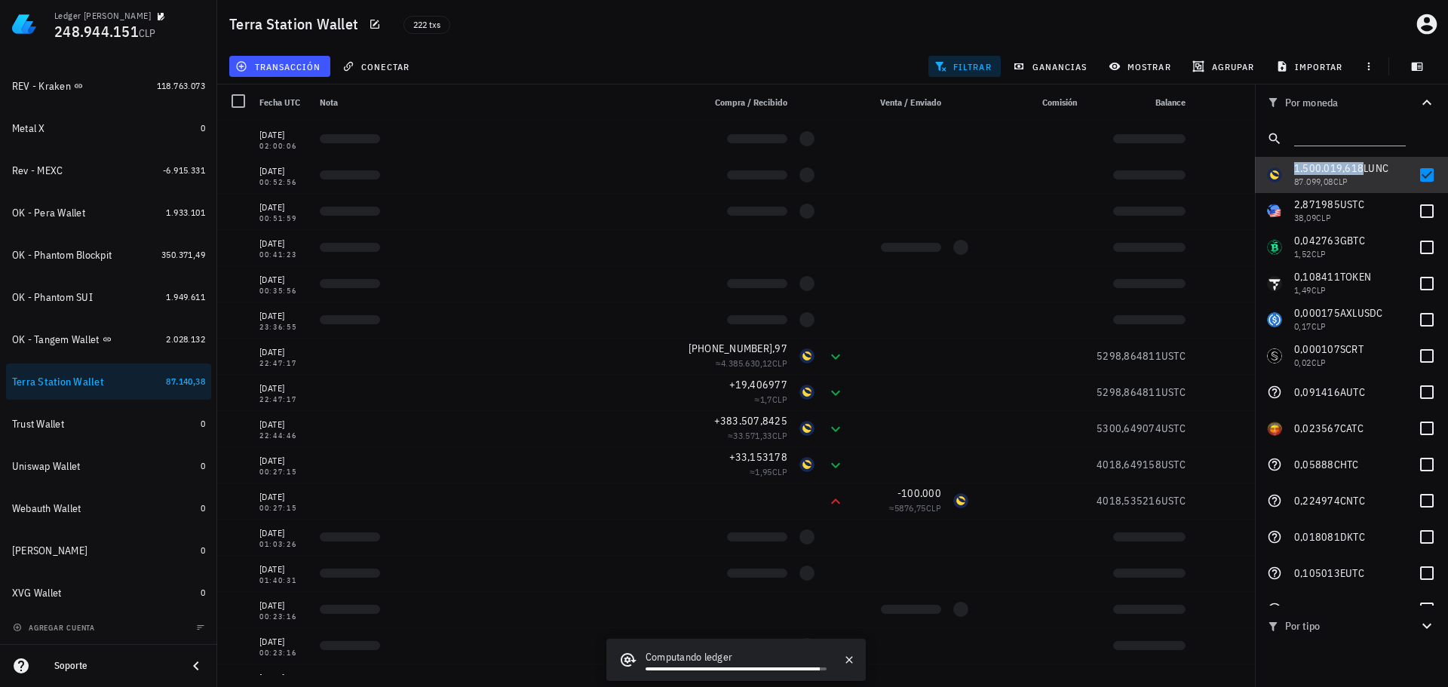
click at [1340, 168] on span "1.500.019,618" at bounding box center [1328, 168] width 69 height 14
checkbox input "true"
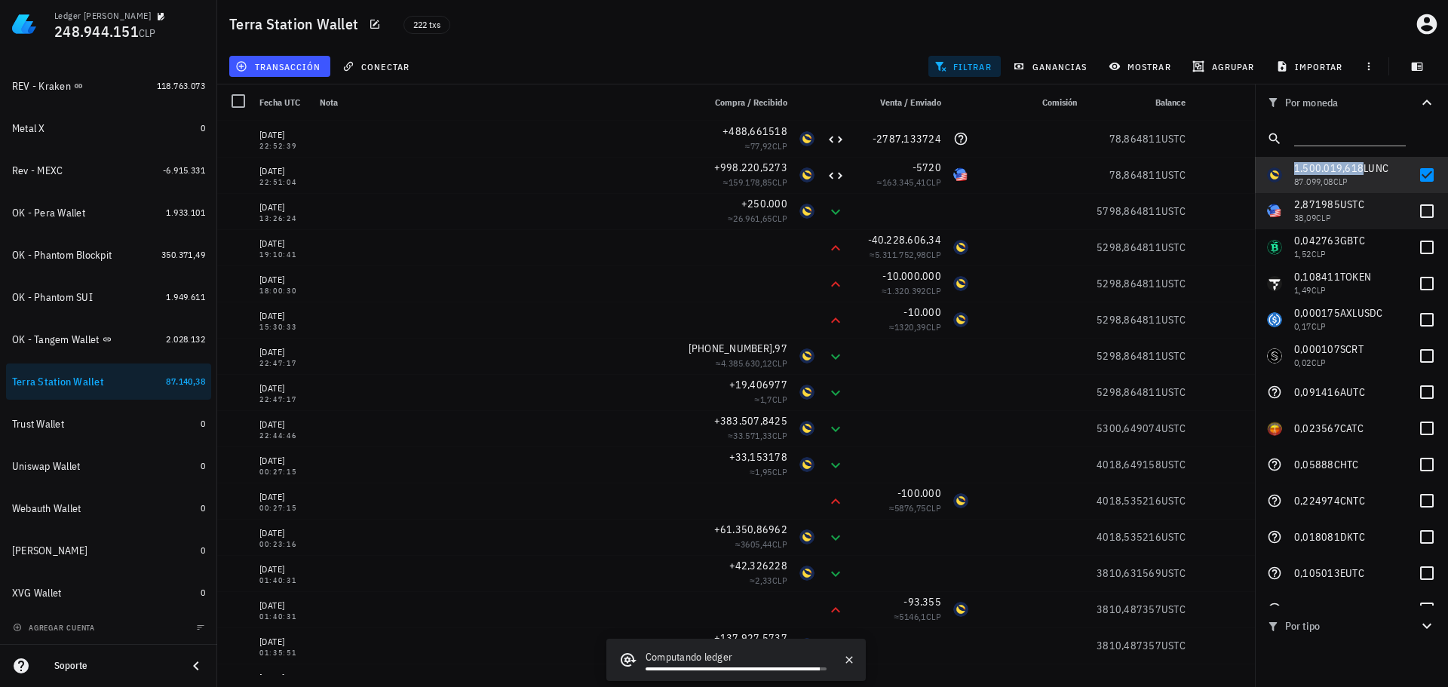
copy span "1.500.019,618"
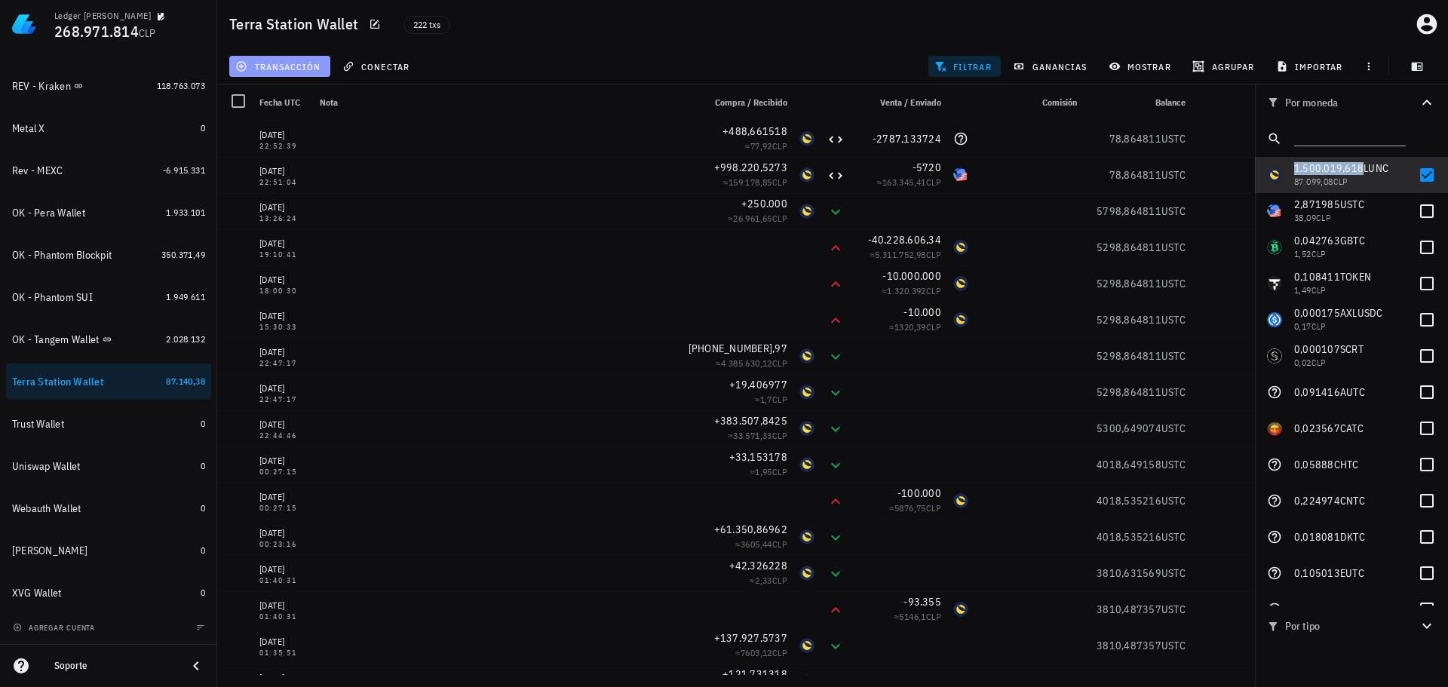
click at [284, 61] on span "transacción" at bounding box center [279, 66] width 82 height 12
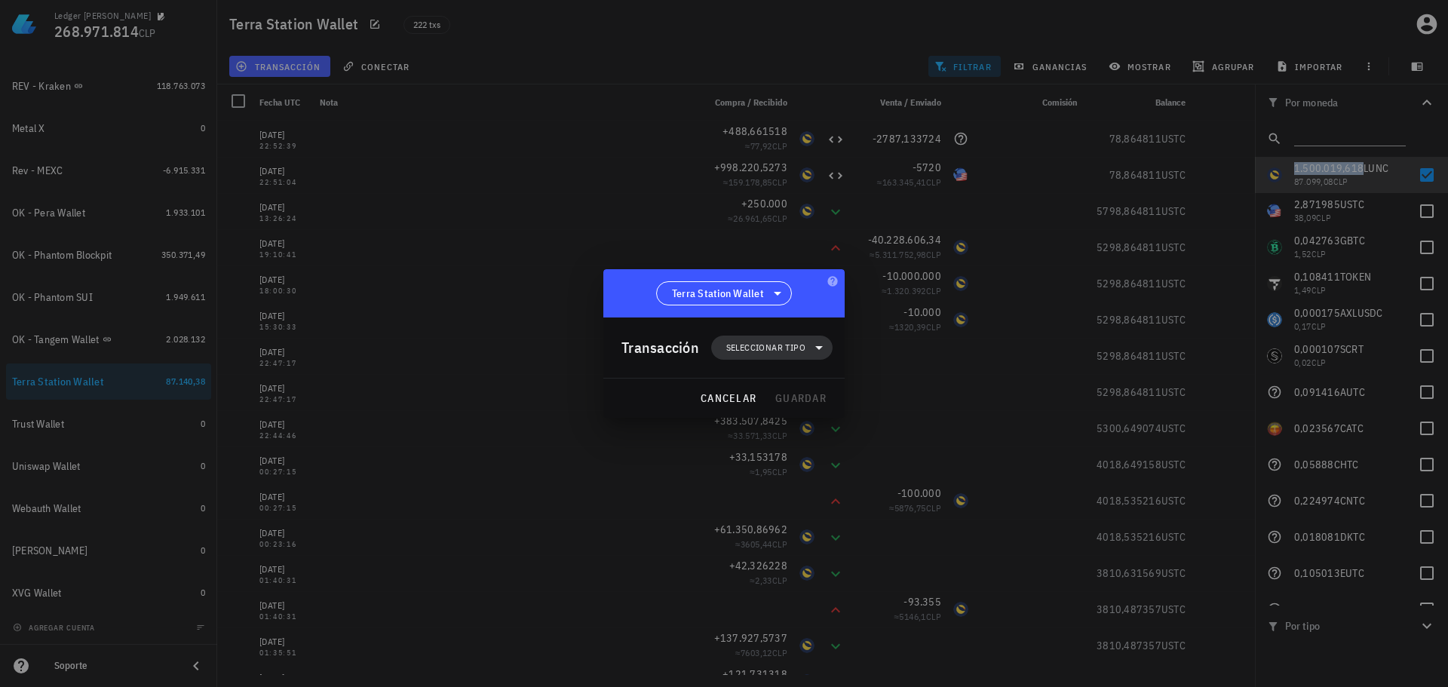
click at [771, 345] on span "Seleccionar tipo" at bounding box center [765, 347] width 79 height 15
click at [784, 440] on div "Egreso" at bounding box center [779, 444] width 59 height 12
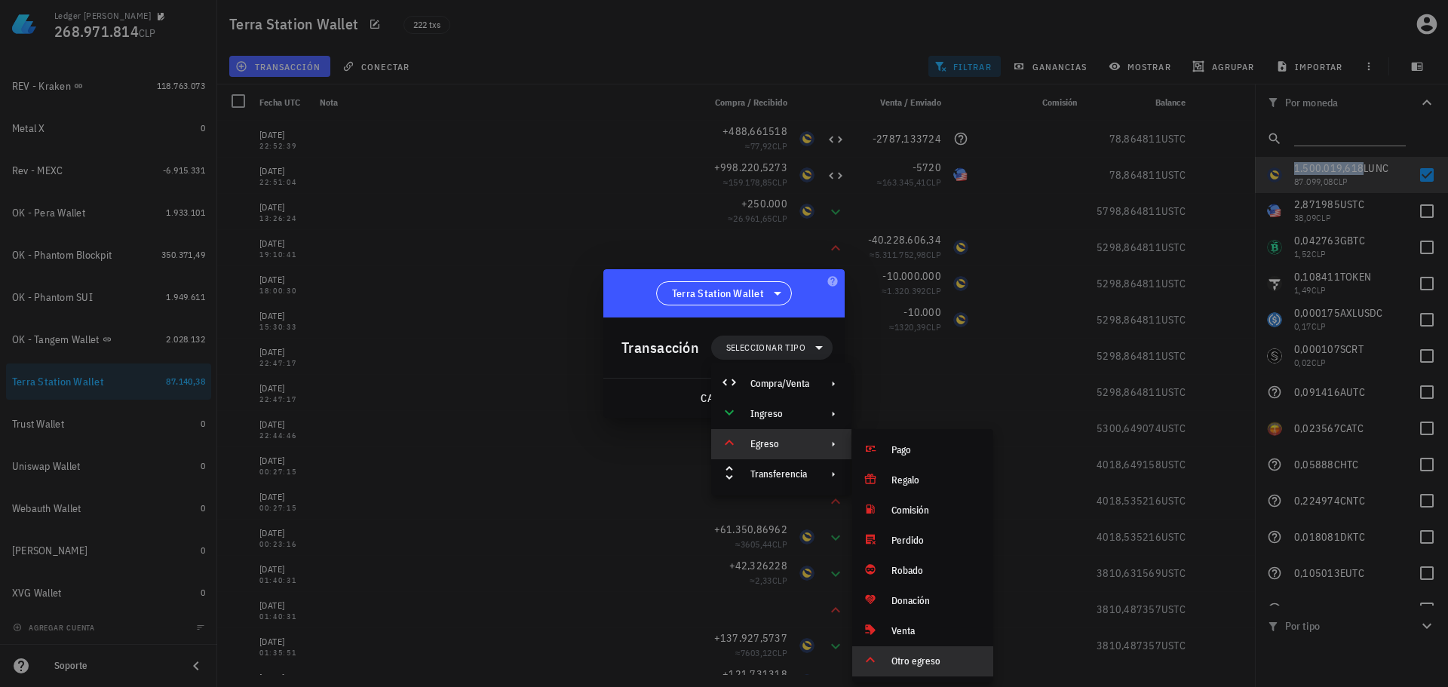
click at [911, 655] on div "Otro egreso" at bounding box center [936, 661] width 90 height 12
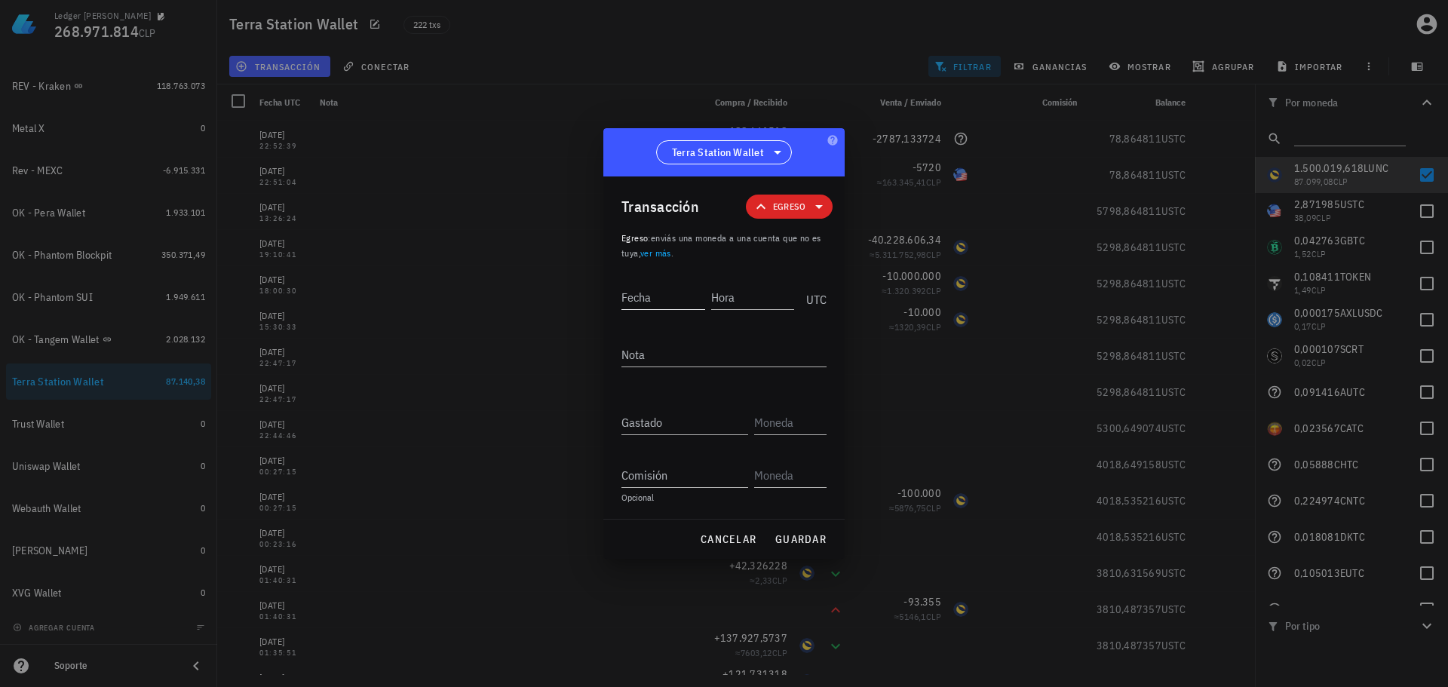
click at [664, 305] on input "Fecha" at bounding box center [663, 297] width 84 height 24
type input "2024-12-08"
type input "22:52:40"
type textarea "Ajuste de balance"
paste input "251310,429186"
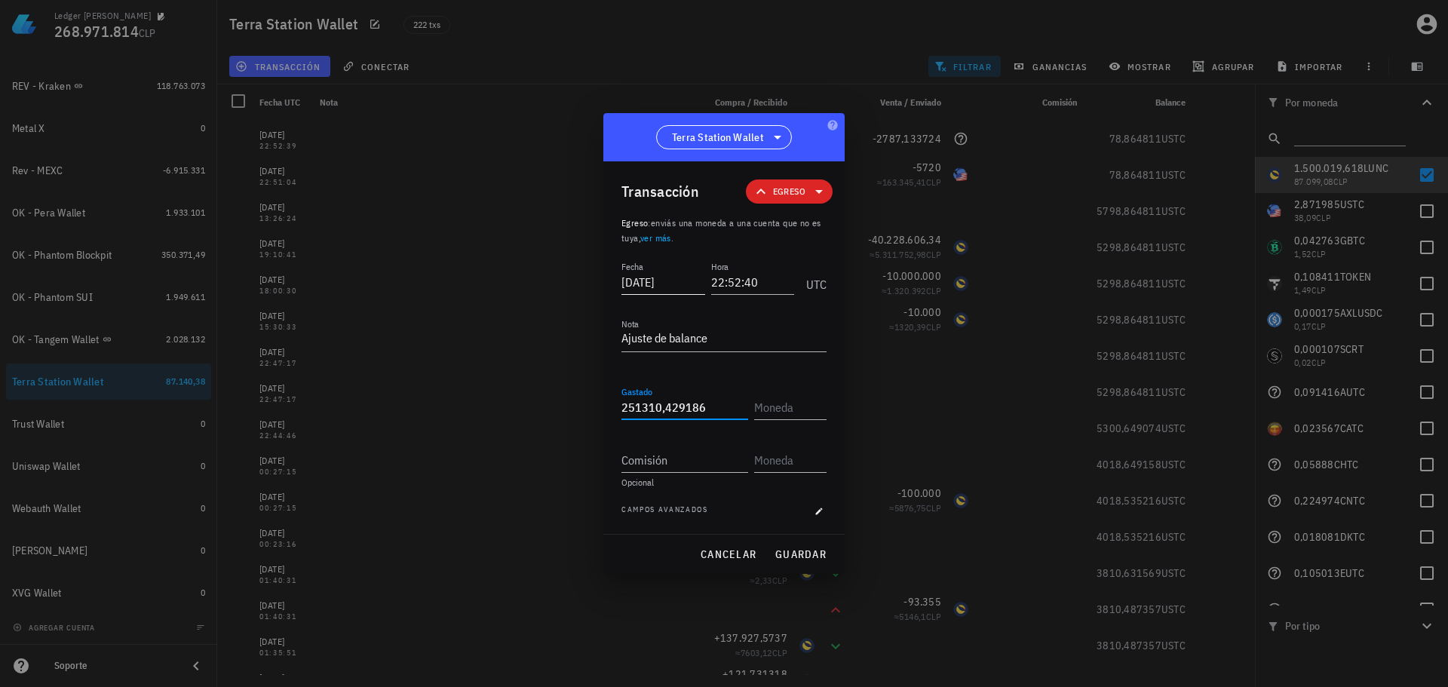
type input "251.310,429186"
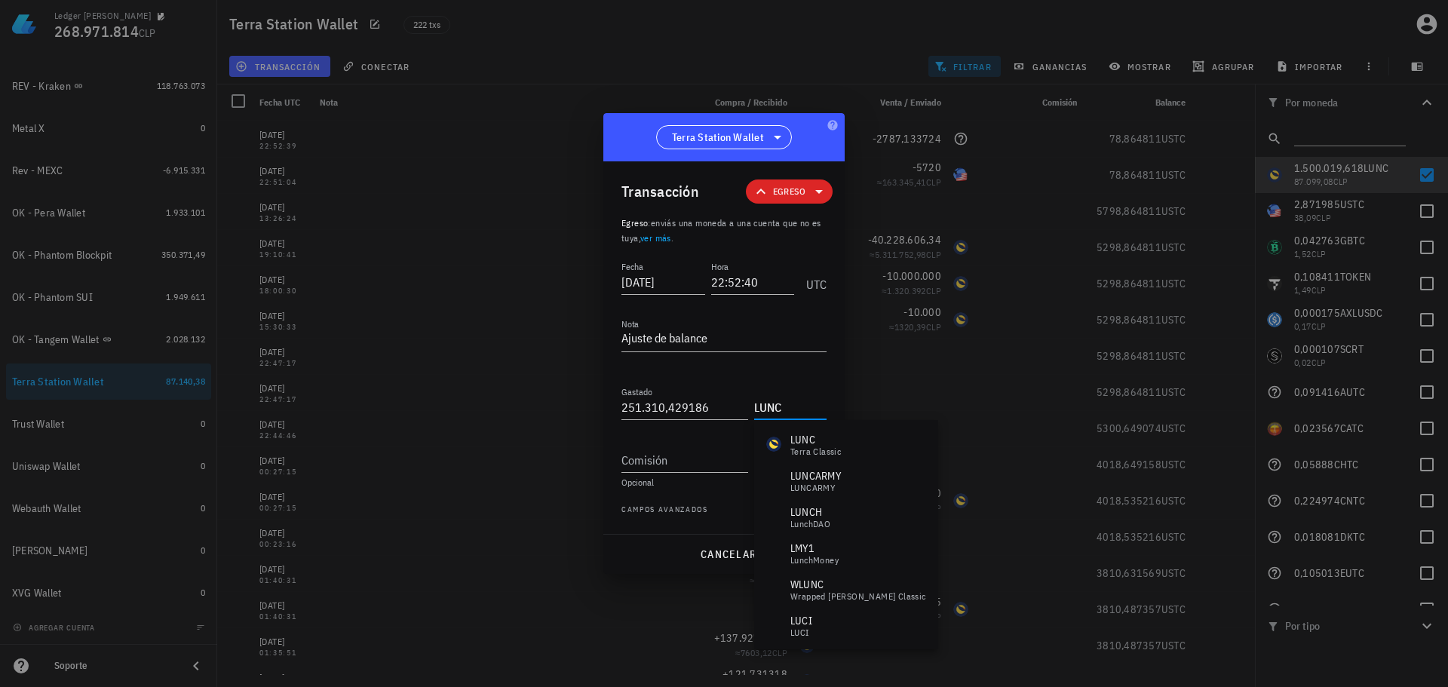
type input "LUNC"
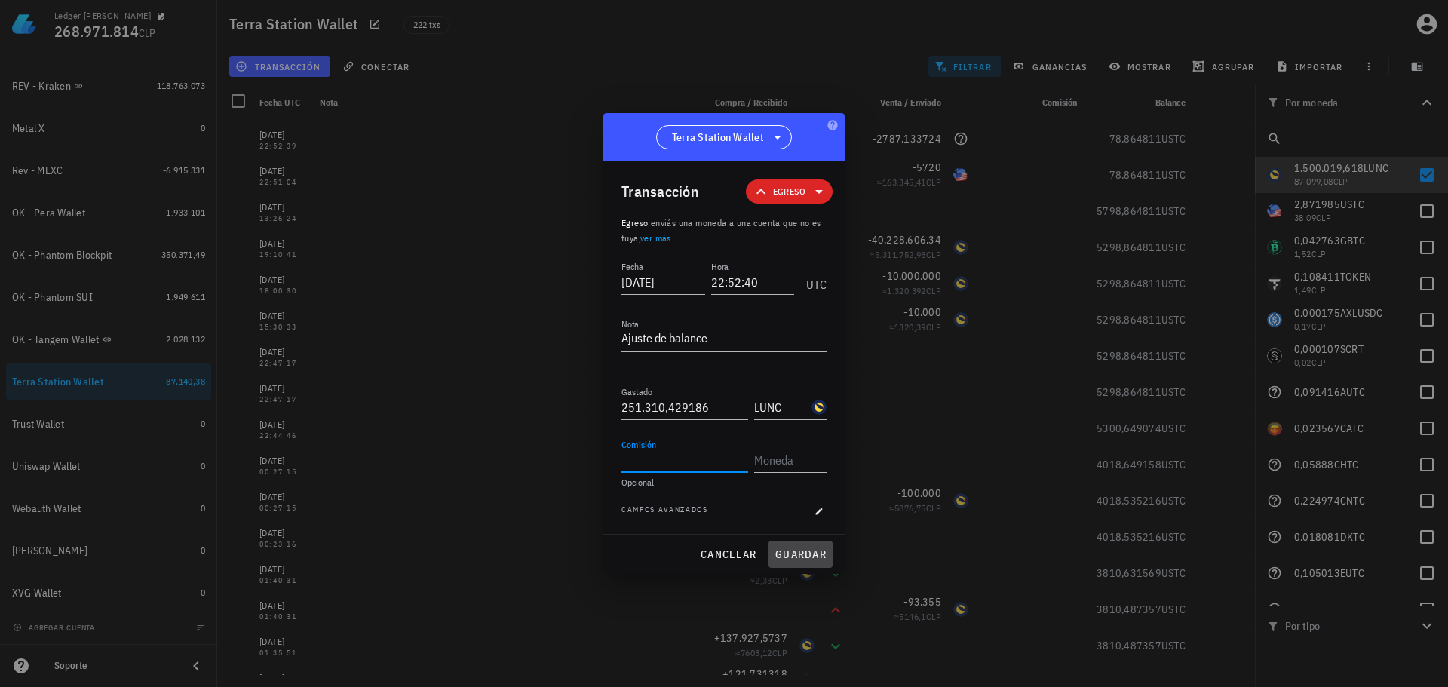
click at [797, 543] on button "guardar" at bounding box center [800, 554] width 64 height 27
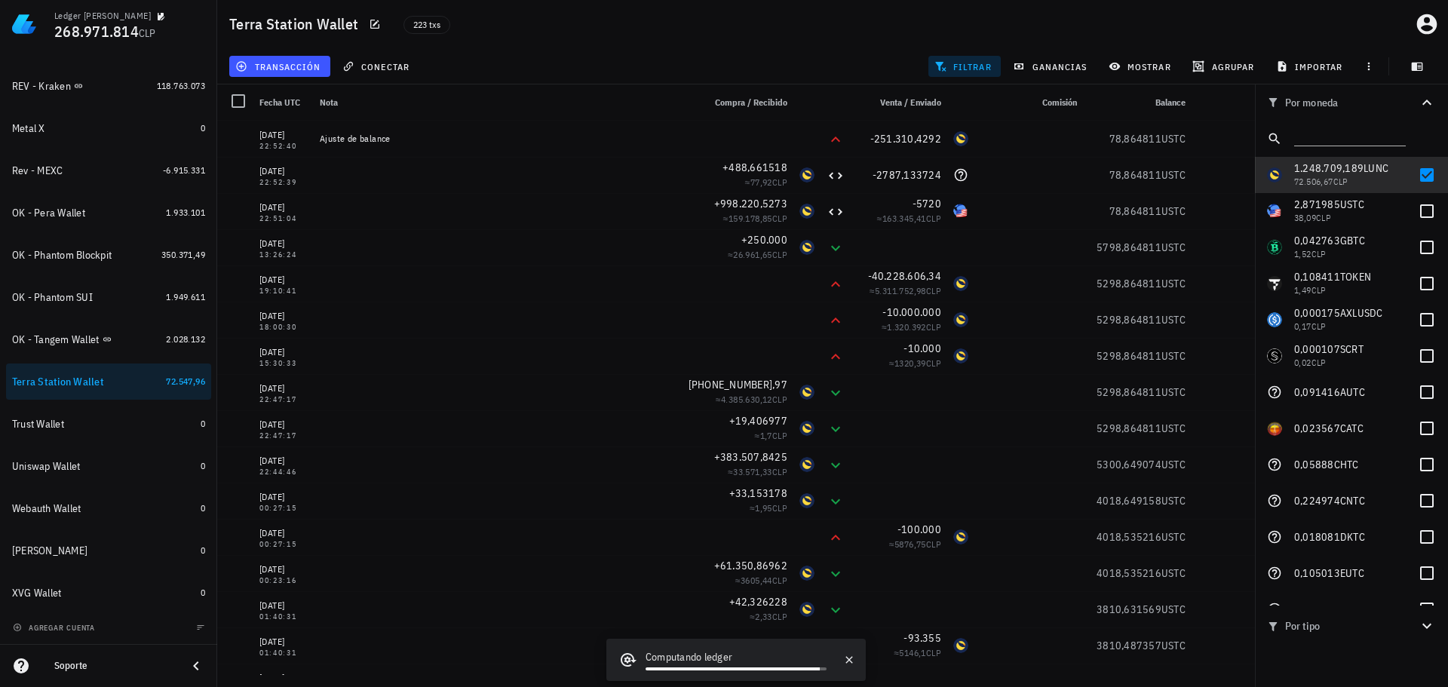
click at [690, 43] on div "Terra Station Wallet 223 txs" at bounding box center [832, 24] width 1231 height 48
click at [1415, 179] on div at bounding box center [1427, 175] width 26 height 26
checkbox input "false"
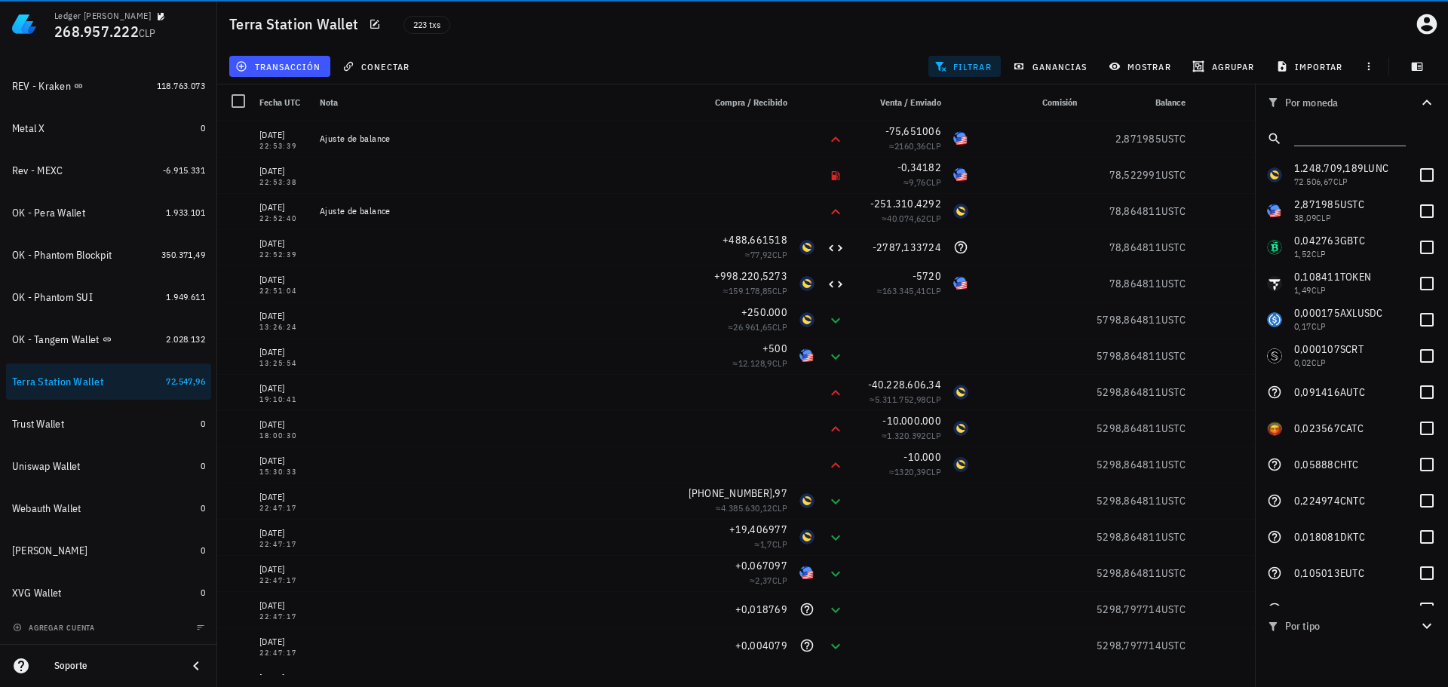
click at [971, 67] on span "filtrar" at bounding box center [964, 66] width 54 height 12
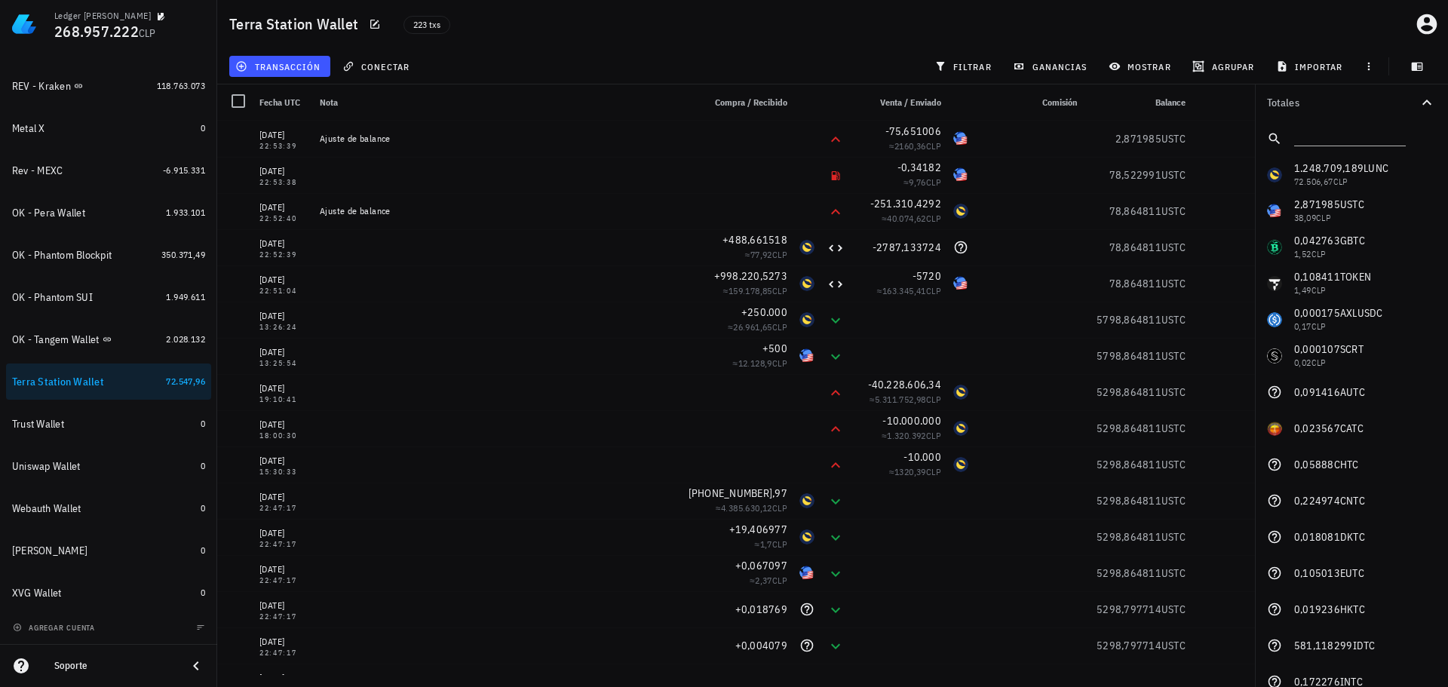
click at [465, 63] on div "transacción conectar filtrar ganancias mostrar agrupar importar" at bounding box center [832, 66] width 1213 height 36
click at [526, 57] on div "transacción conectar filtrar ganancias mostrar agrupar importar" at bounding box center [832, 66] width 1213 height 36
click at [376, 24] on icon "button" at bounding box center [375, 24] width 12 height 12
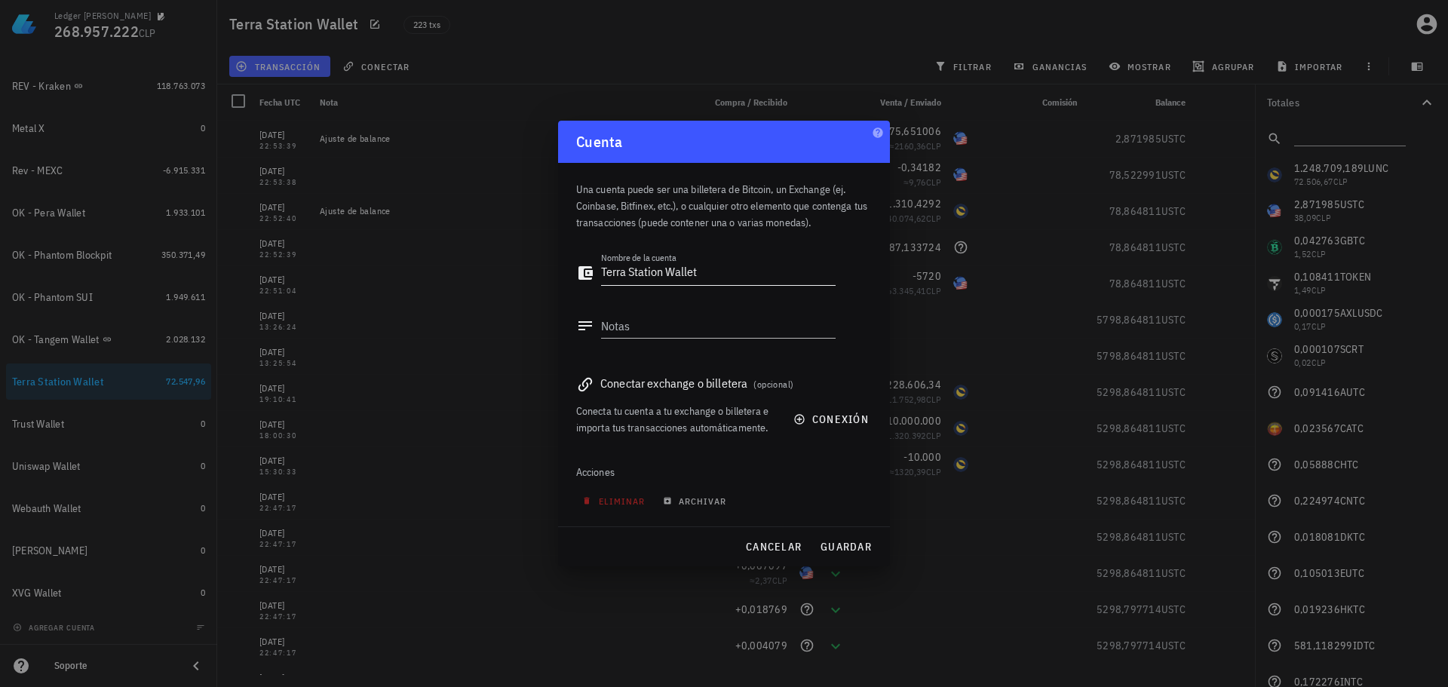
click at [603, 274] on textarea "Terra Station Wallet" at bounding box center [718, 273] width 235 height 24
type textarea "OK - [GEOGRAPHIC_DATA] Wallet"
click at [849, 545] on span "guardar" at bounding box center [846, 547] width 52 height 14
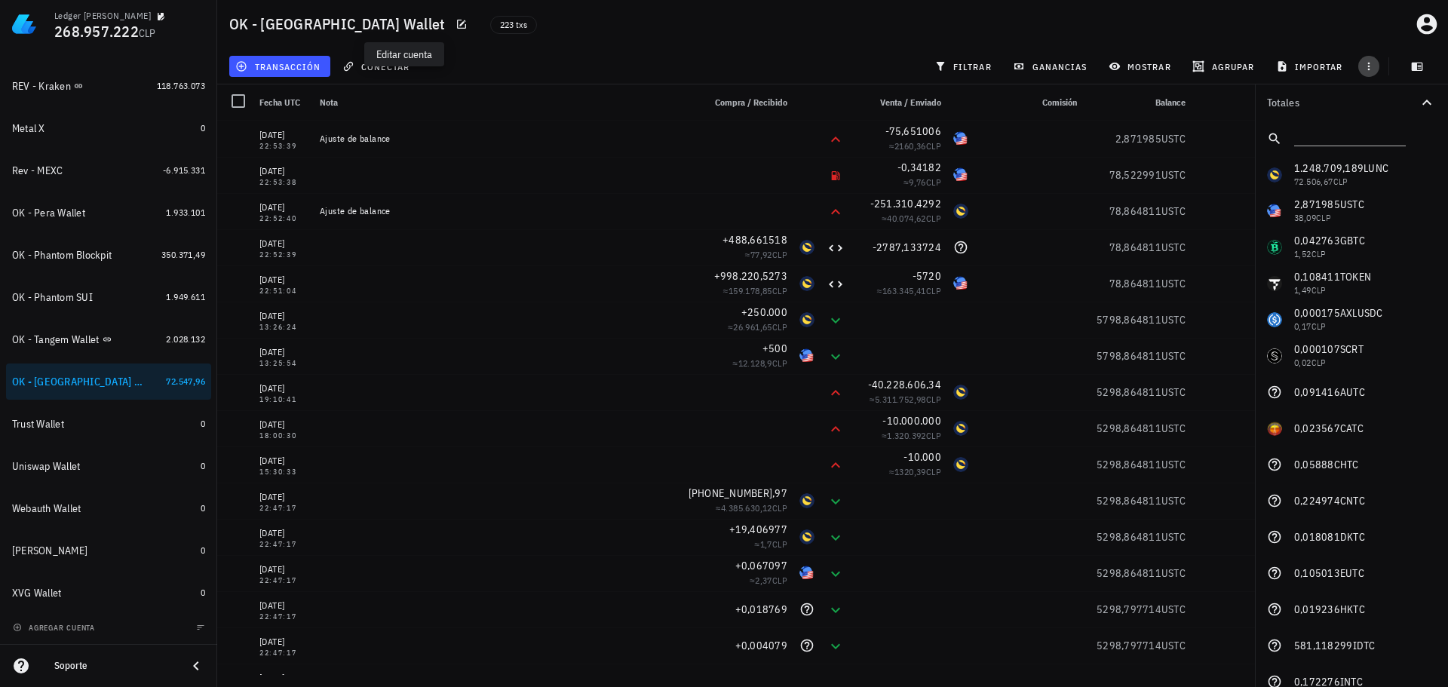
click at [1367, 69] on icon "button" at bounding box center [1369, 66] width 12 height 12
click at [1373, 100] on span "exportar" at bounding box center [1385, 104] width 63 height 12
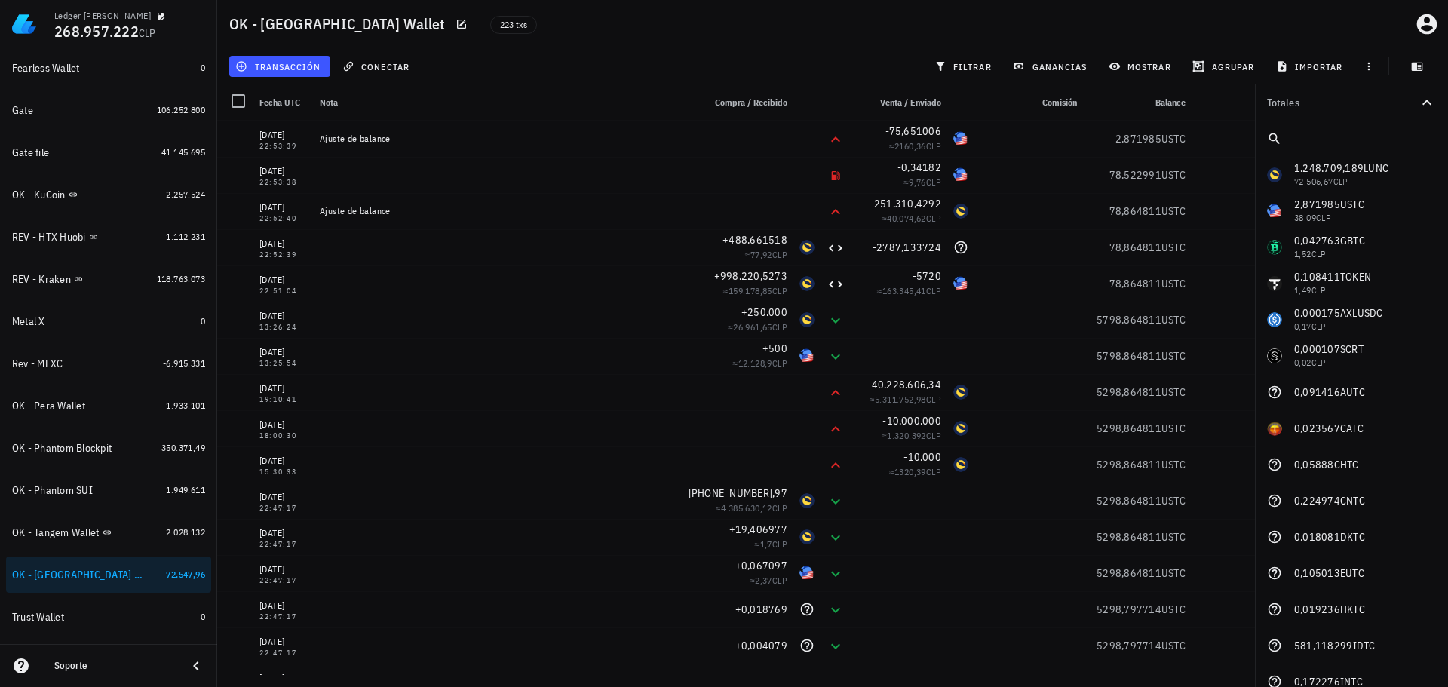
scroll to position [547, 0]
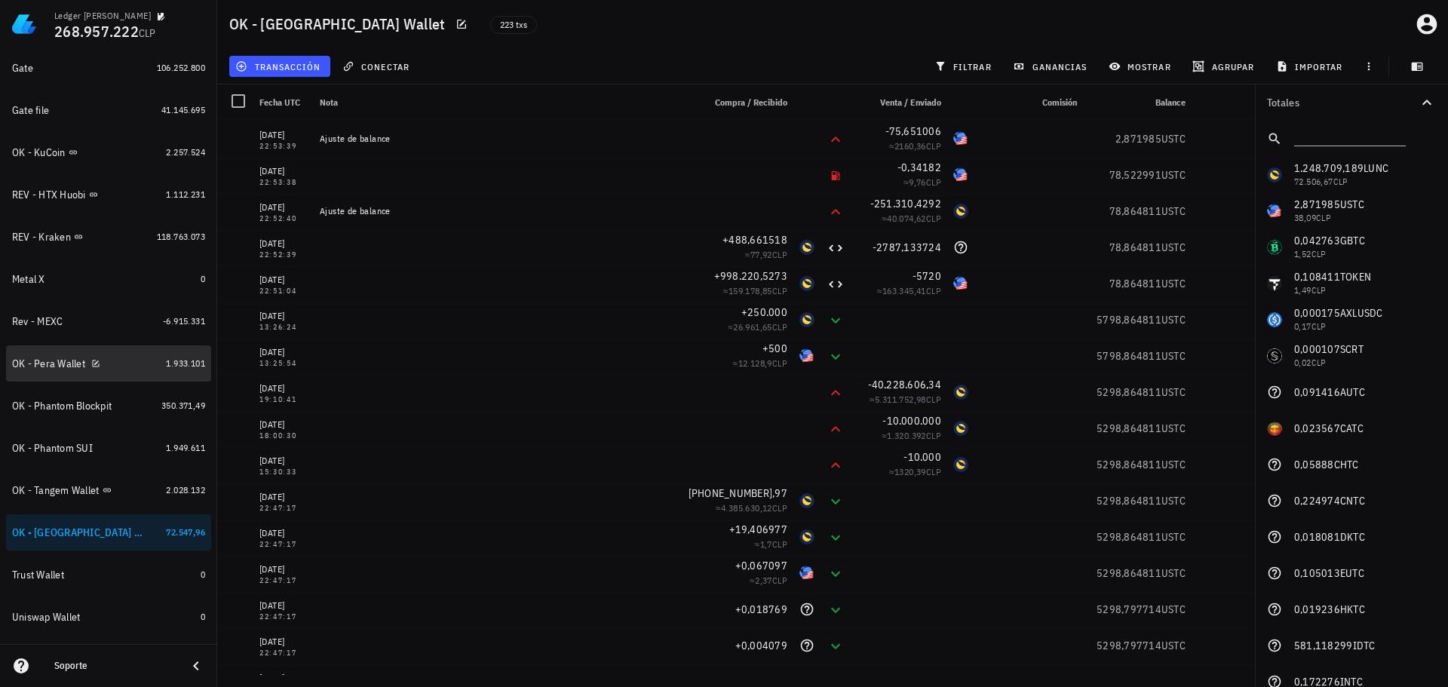
click at [60, 369] on div "OK - Pera Wallet" at bounding box center [48, 363] width 73 height 13
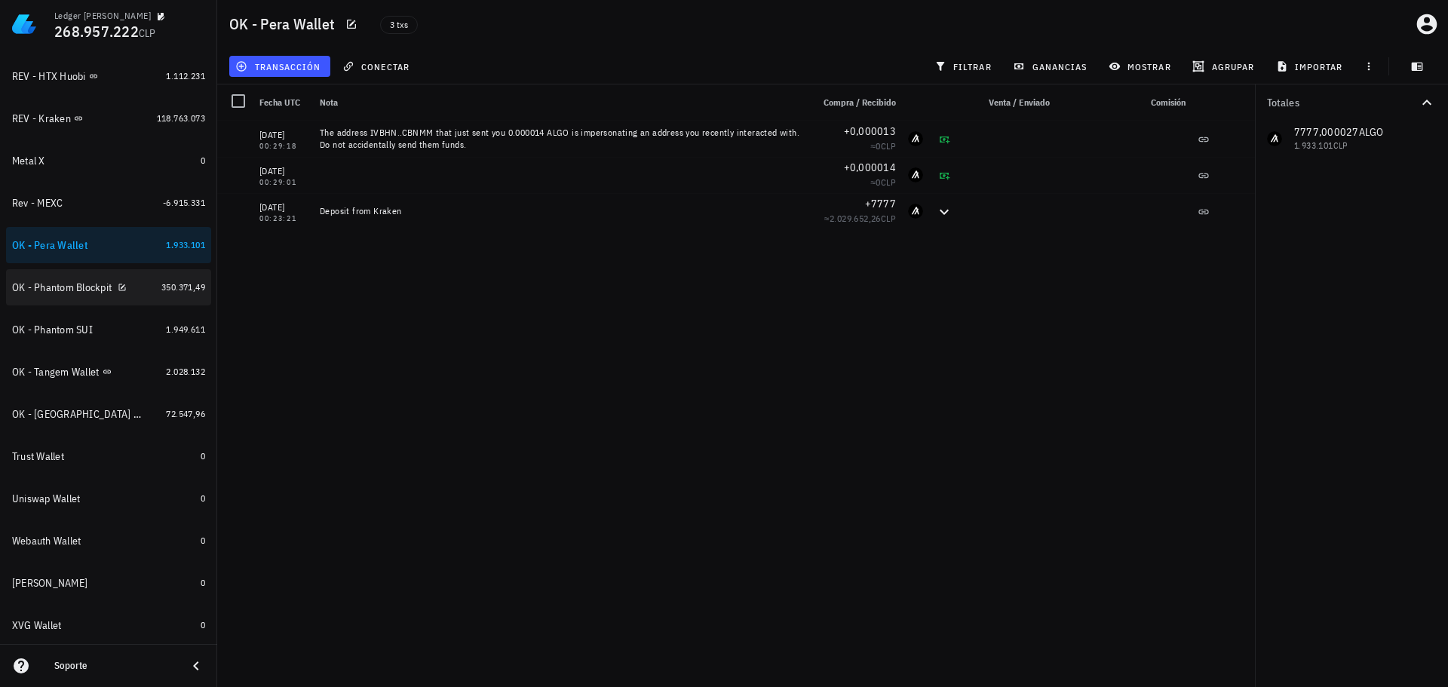
scroll to position [698, 0]
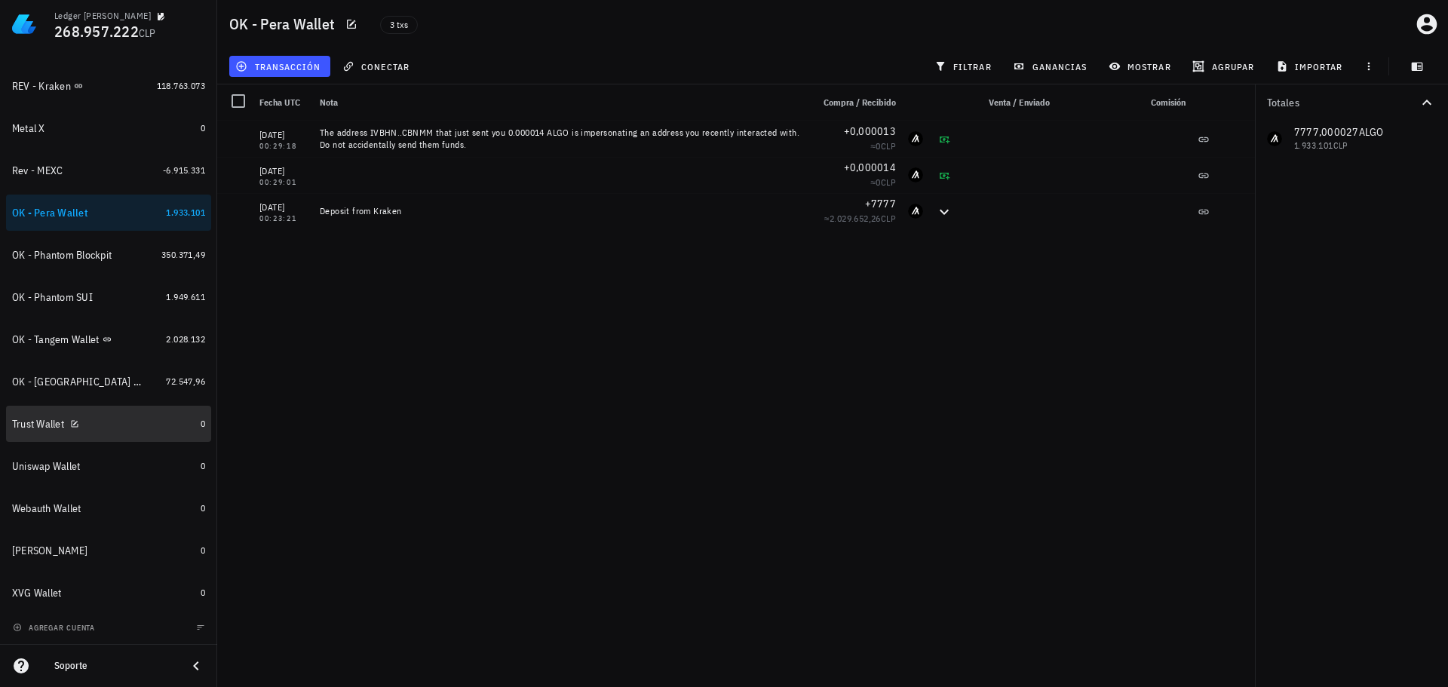
click at [119, 428] on div "Trust Wallet" at bounding box center [103, 424] width 182 height 14
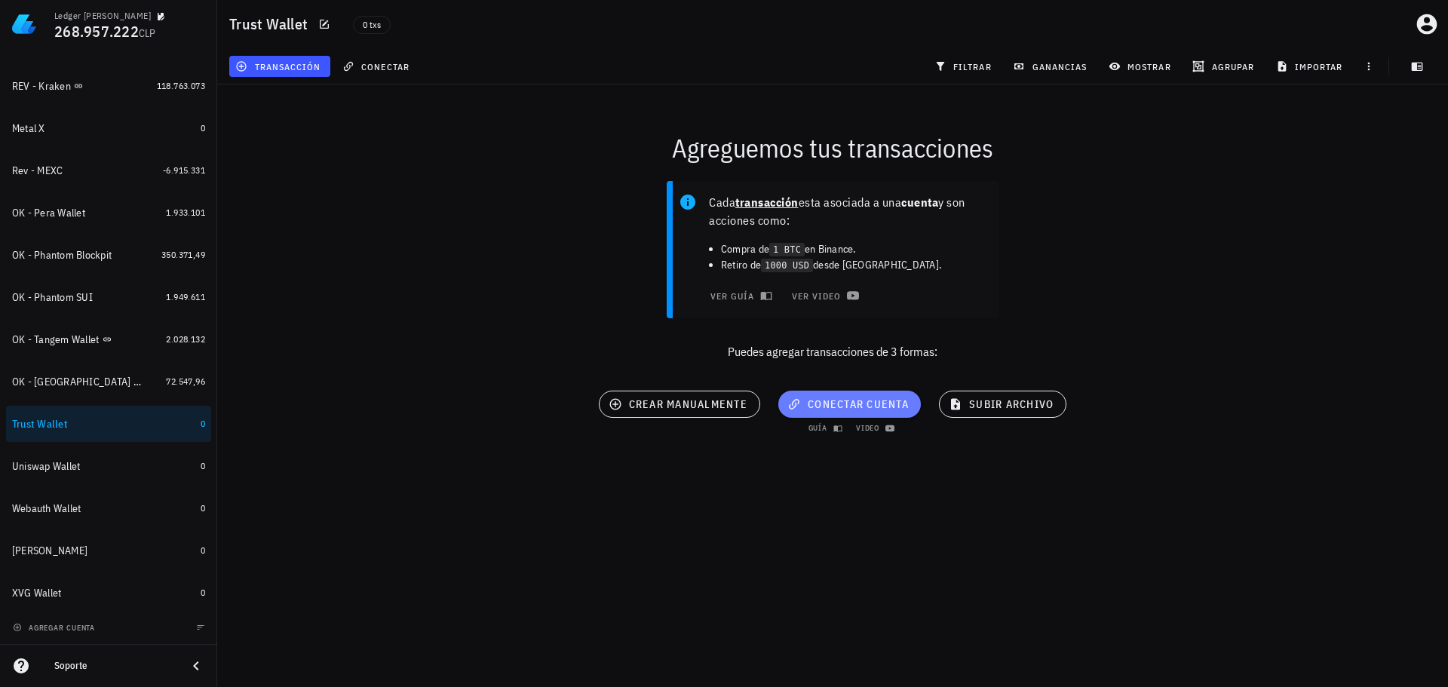
click at [893, 406] on span "conectar cuenta" at bounding box center [849, 404] width 118 height 14
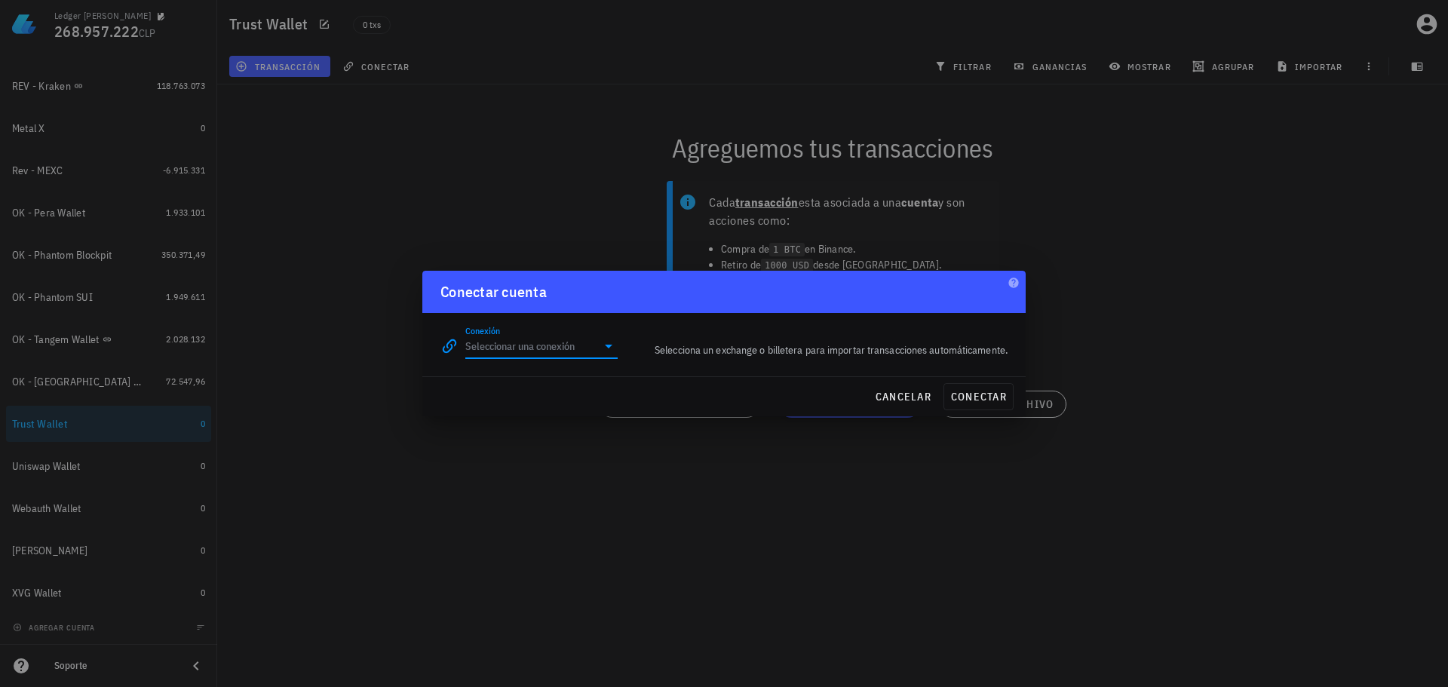
click at [579, 345] on input "Conexión" at bounding box center [530, 346] width 131 height 24
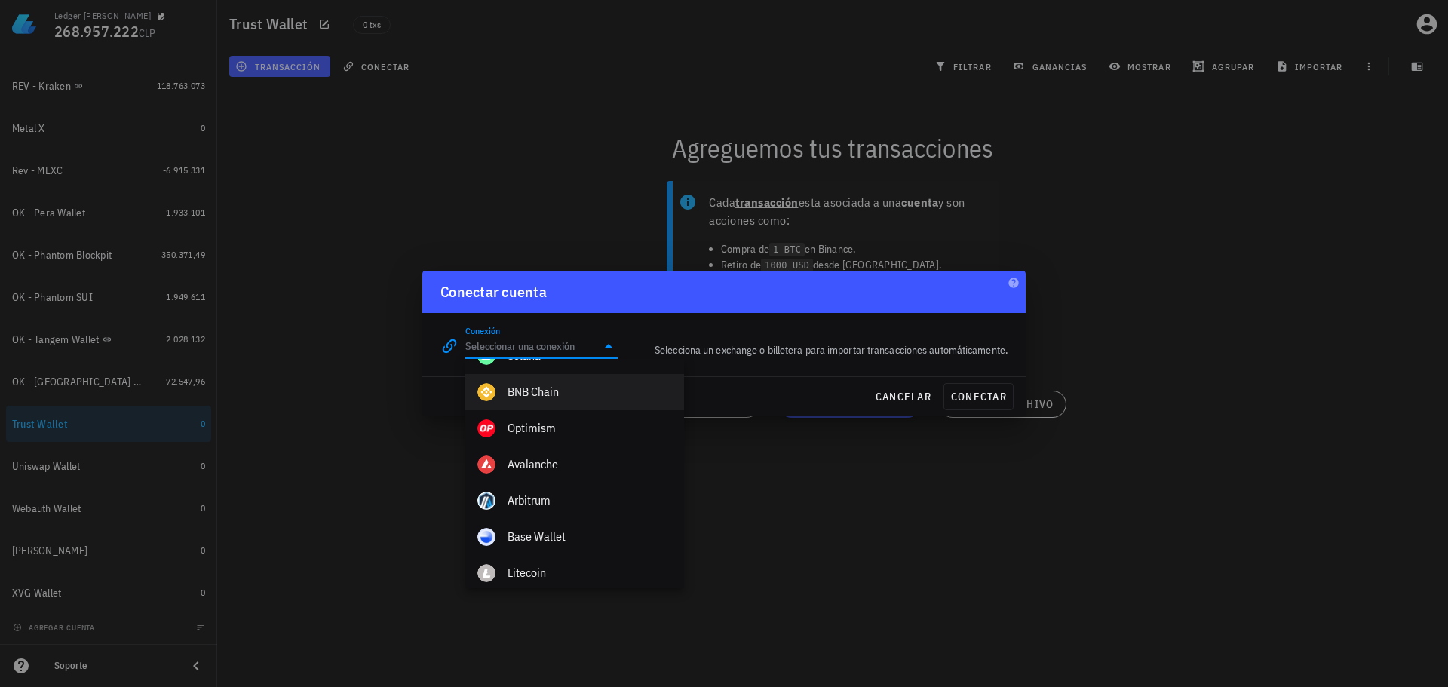
click at [572, 400] on div "BNB Chain" at bounding box center [589, 392] width 164 height 32
type input "BNB Chain"
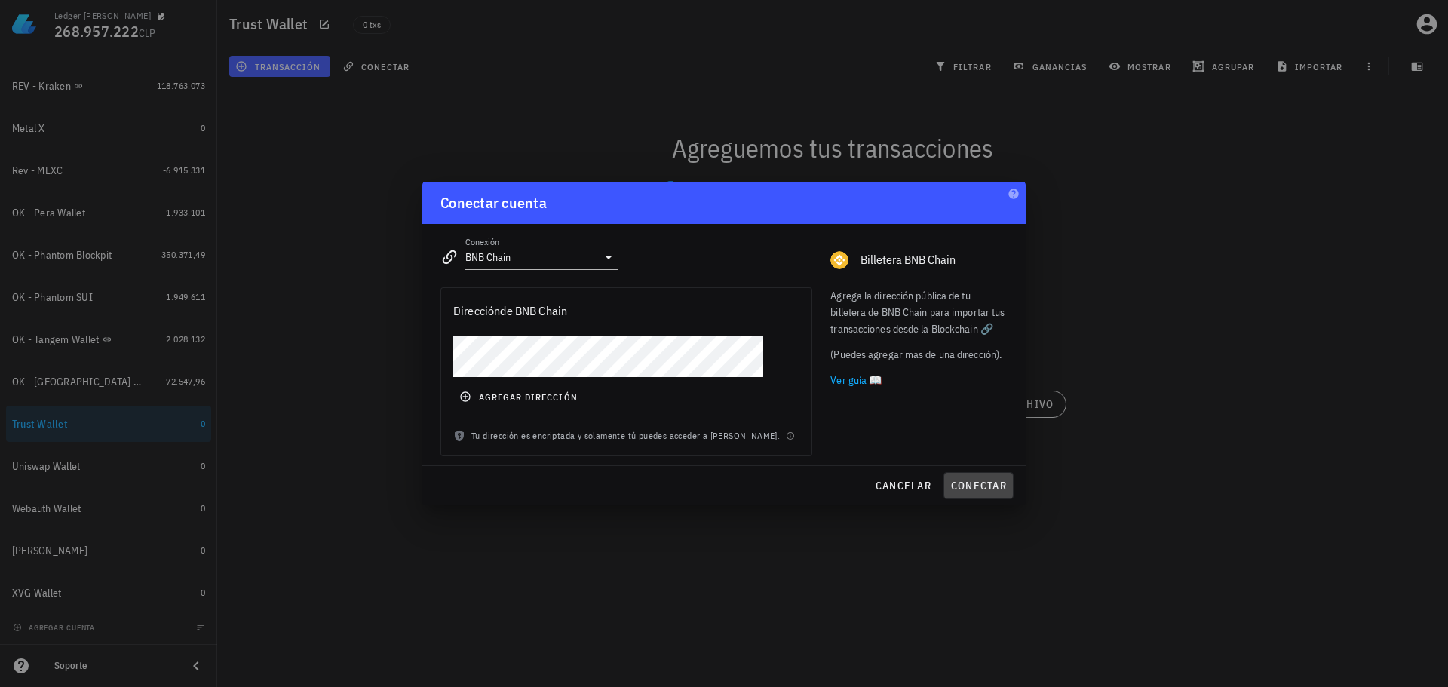
click at [970, 486] on span "conectar" at bounding box center [978, 486] width 57 height 14
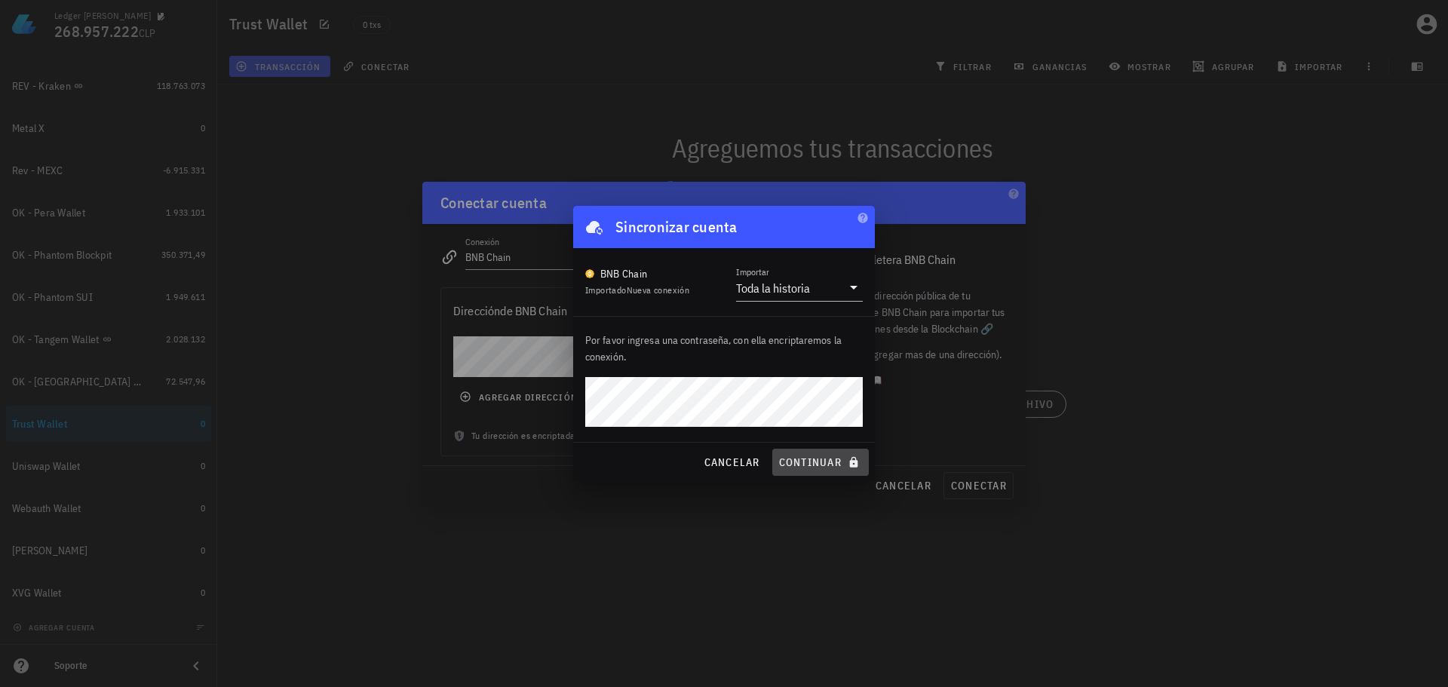
click at [809, 461] on span "continuar" at bounding box center [820, 462] width 84 height 14
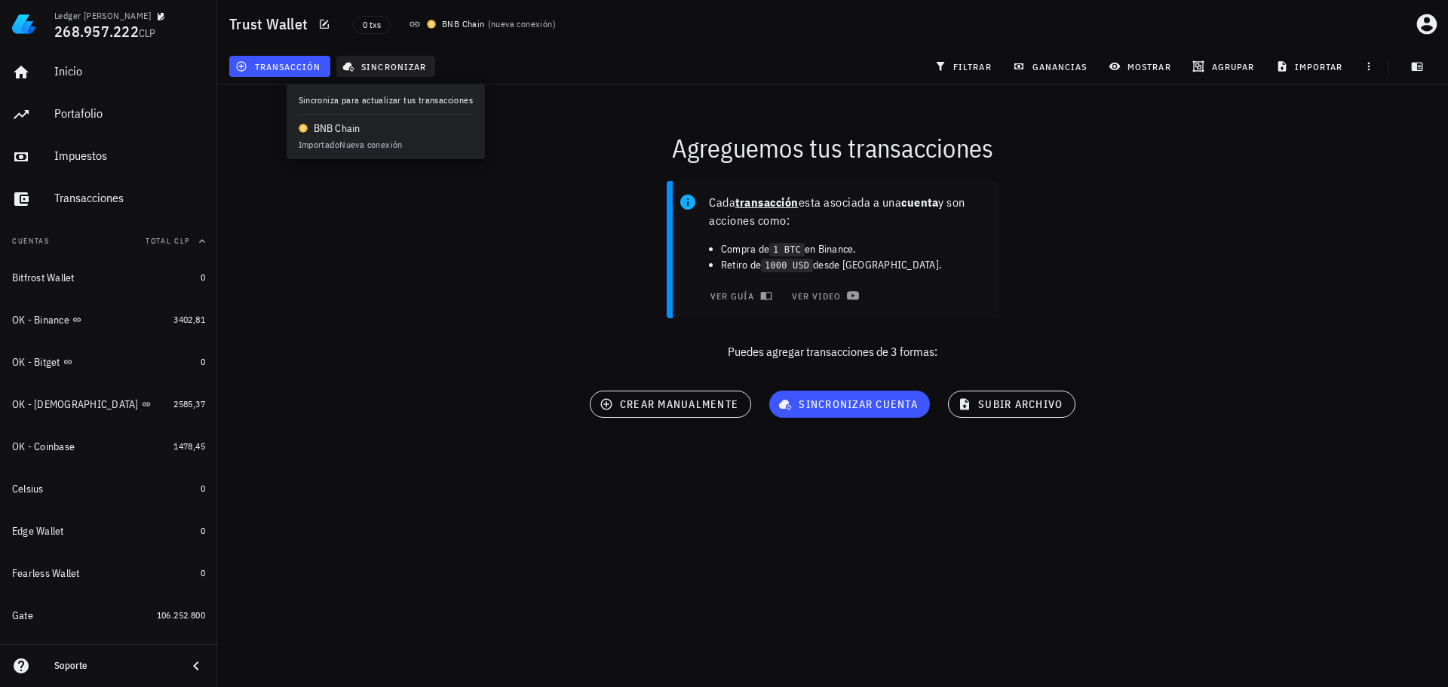
click at [420, 63] on span "sincronizar" at bounding box center [385, 66] width 81 height 12
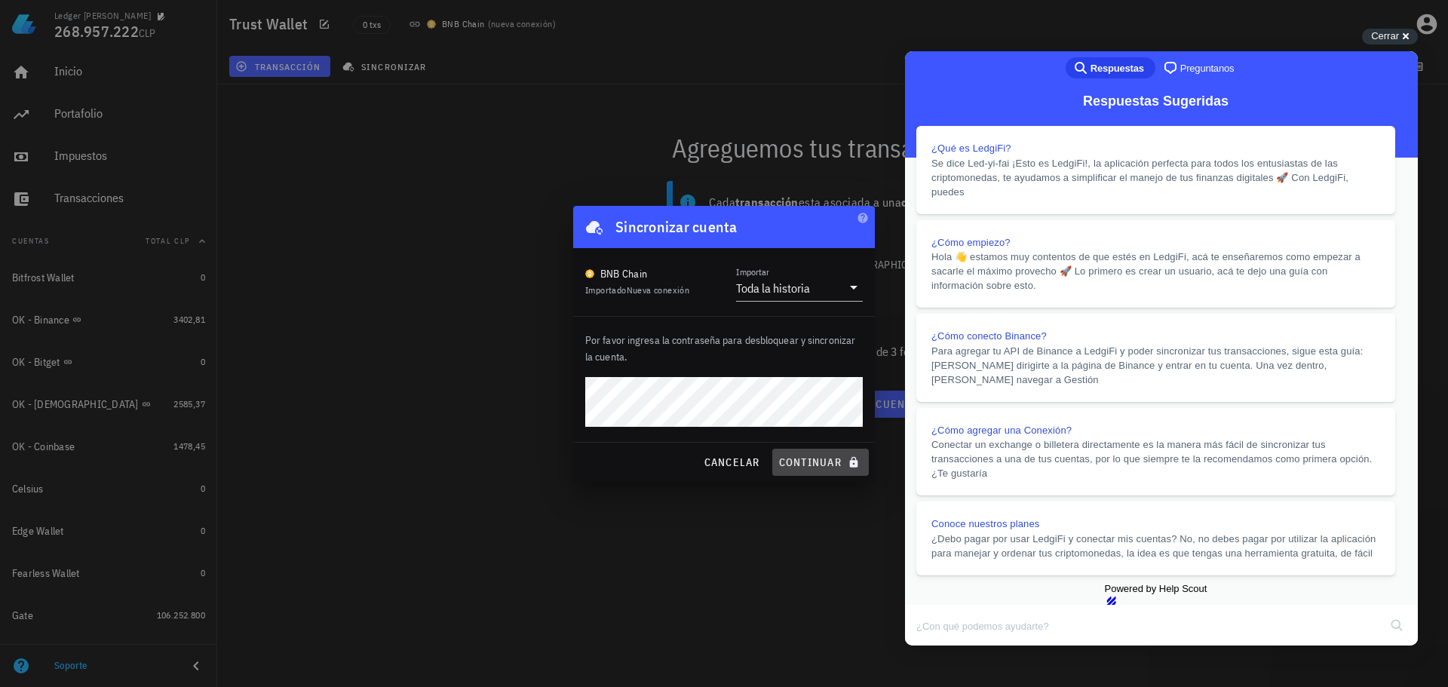
click at [836, 471] on button "continuar" at bounding box center [820, 462] width 97 height 27
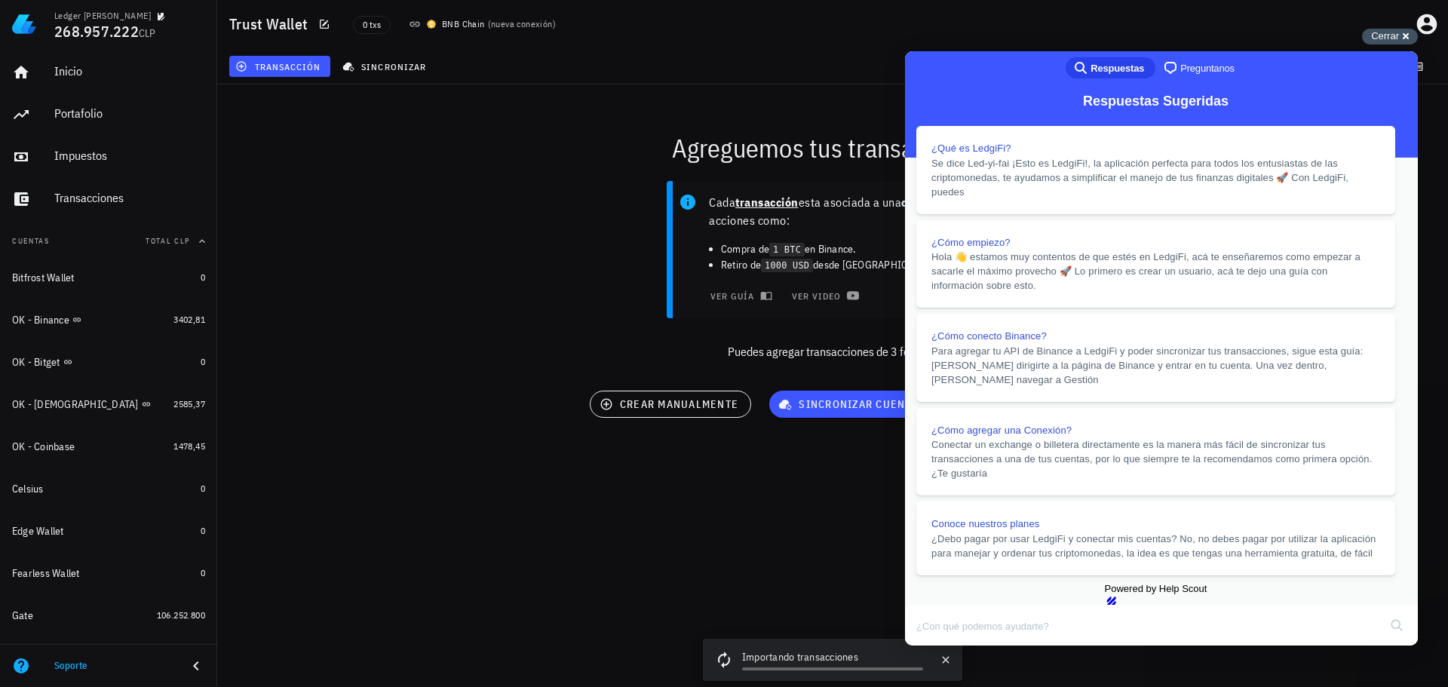
click at [1397, 41] on span "Cerrar" at bounding box center [1385, 35] width 28 height 11
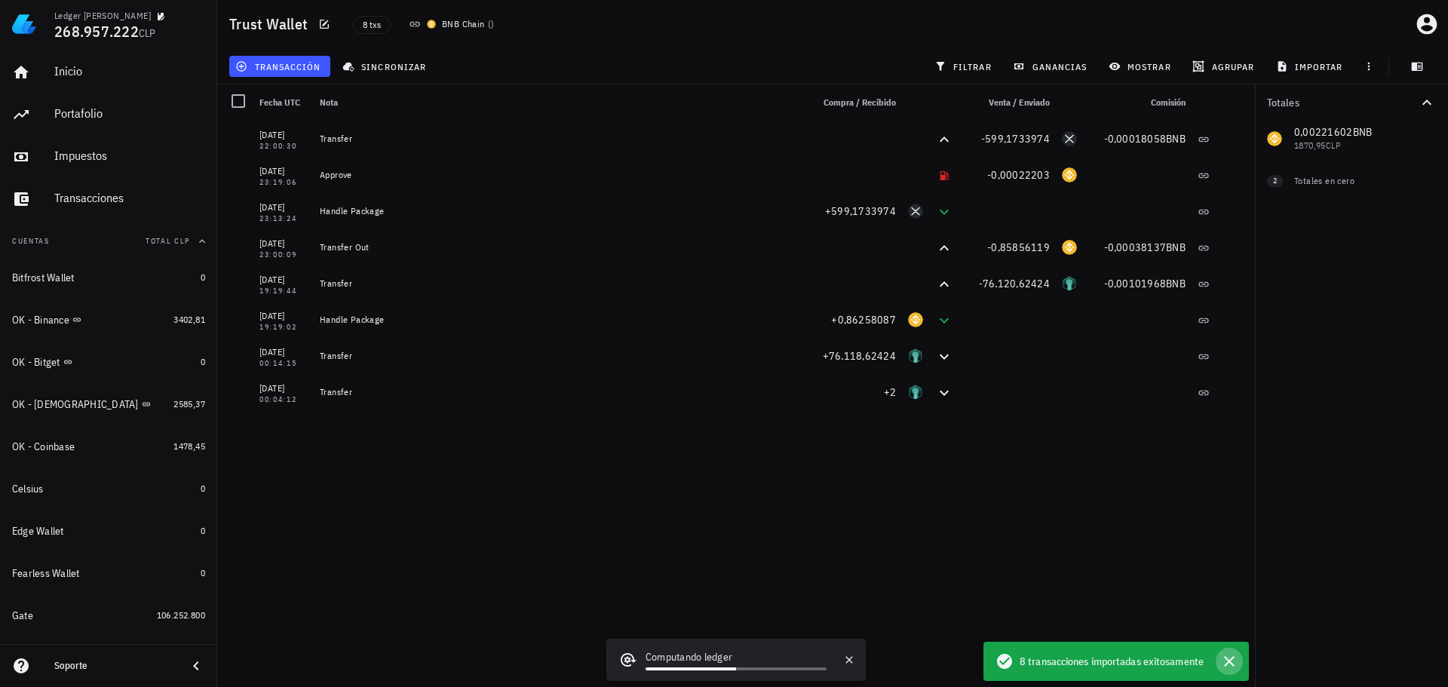
click at [1231, 652] on icon "button" at bounding box center [1229, 661] width 18 height 18
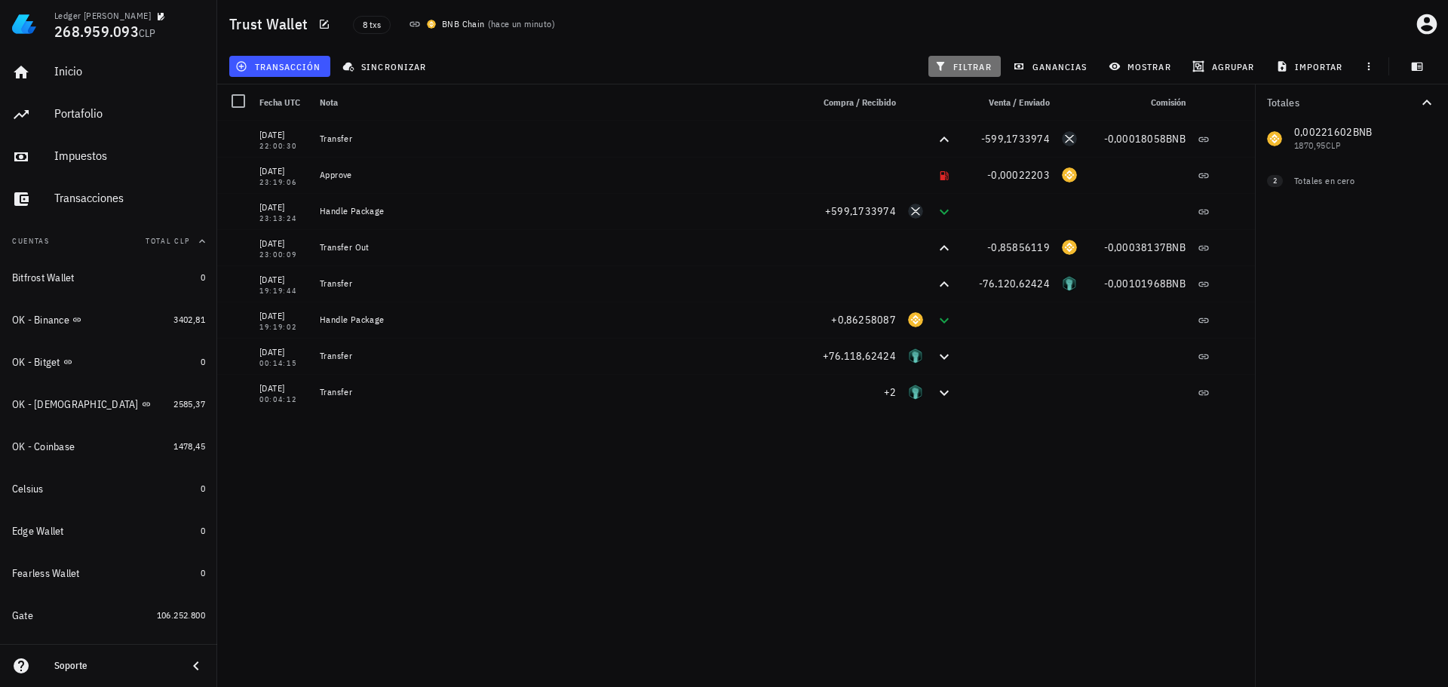
click at [977, 71] on span "filtrar" at bounding box center [964, 66] width 54 height 12
click at [972, 71] on span "filtrar" at bounding box center [964, 66] width 54 height 12
click at [594, 527] on div "20/01/2022 22:00:30 Transfer -599,1733974 -0,00018058 BNB 17/01/2022 23:19:06 A…" at bounding box center [736, 398] width 1038 height 554
click at [323, 23] on icon "button" at bounding box center [324, 24] width 12 height 12
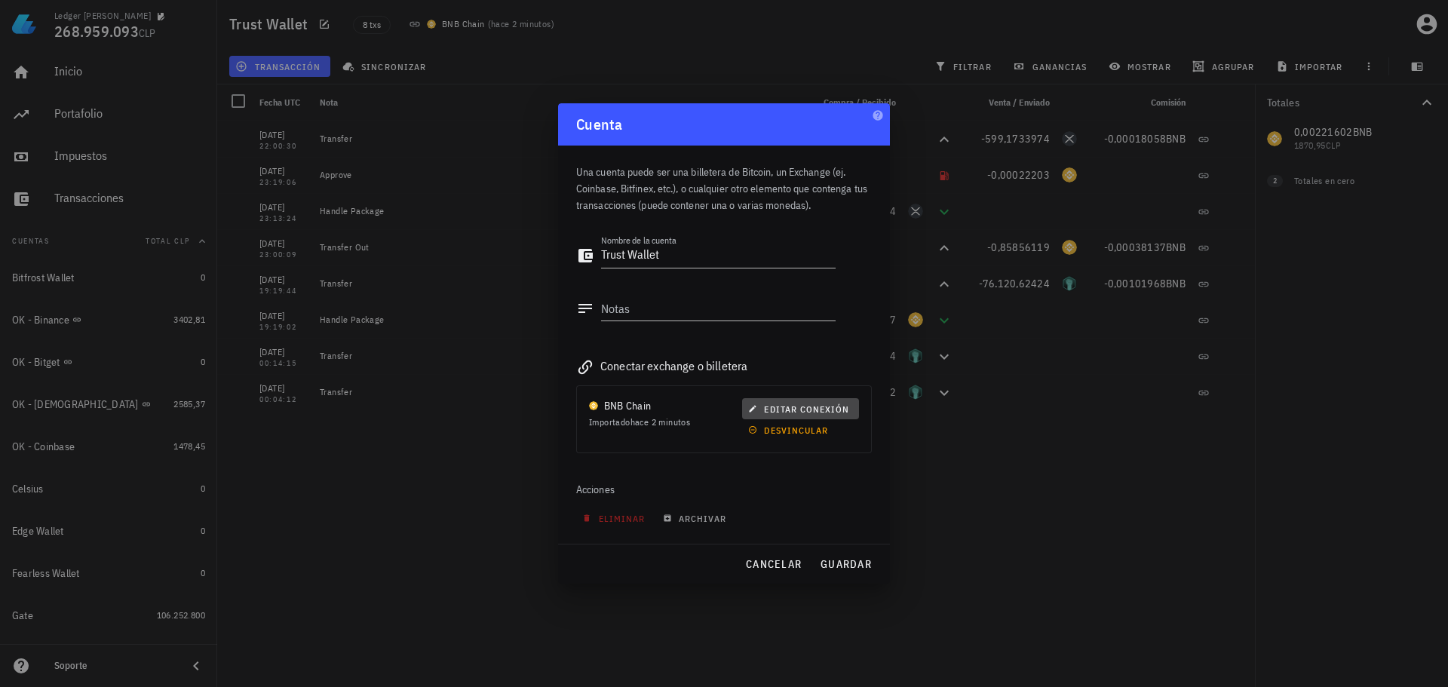
click at [808, 415] on button "editar conexión" at bounding box center [800, 408] width 117 height 21
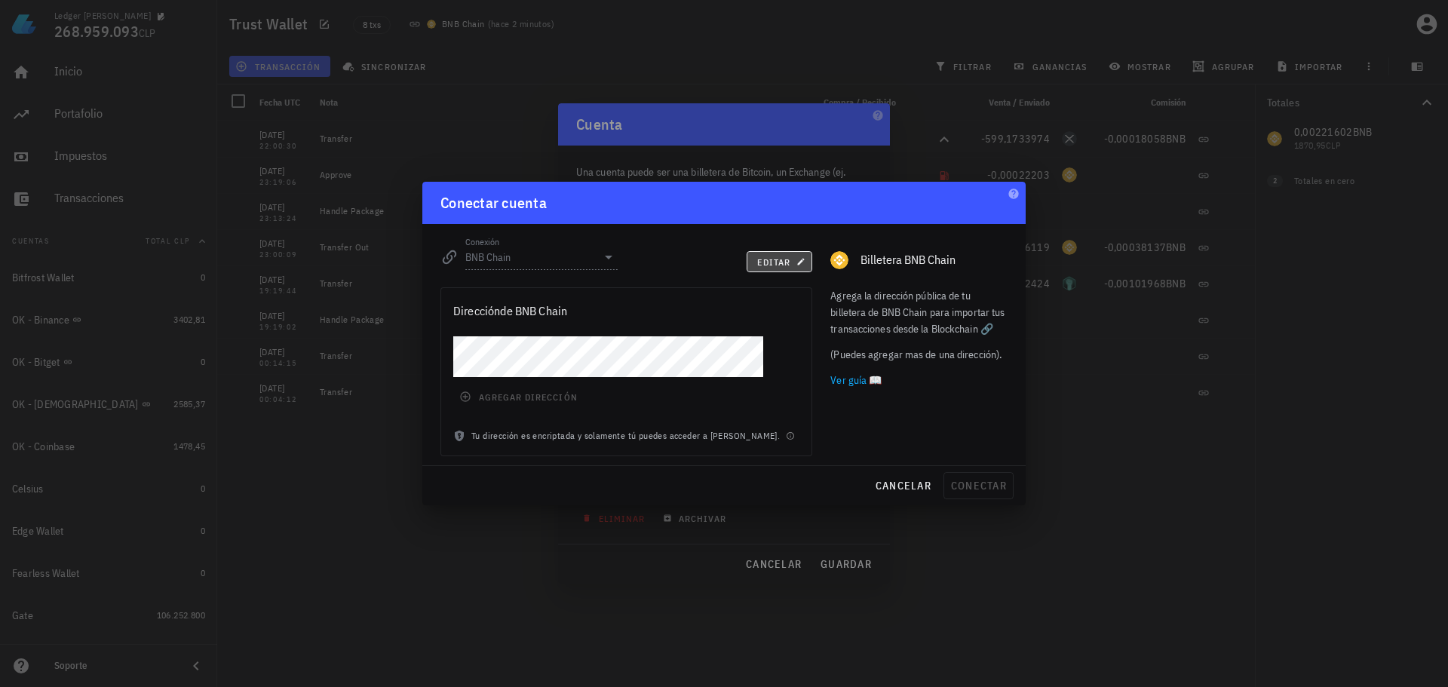
click at [771, 262] on span "editar" at bounding box center [779, 261] width 46 height 11
click at [977, 487] on span "conectar" at bounding box center [978, 486] width 57 height 14
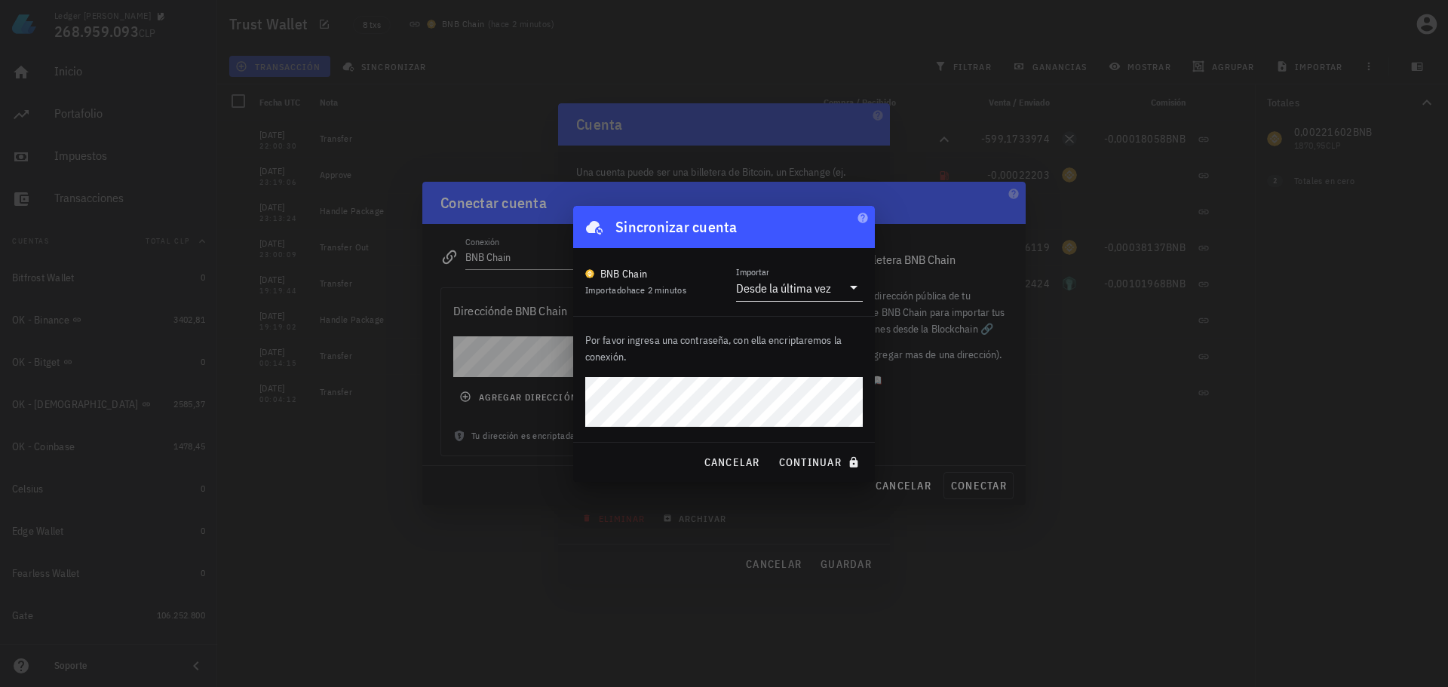
click at [814, 284] on div "Desde la última vez" at bounding box center [783, 288] width 95 height 15
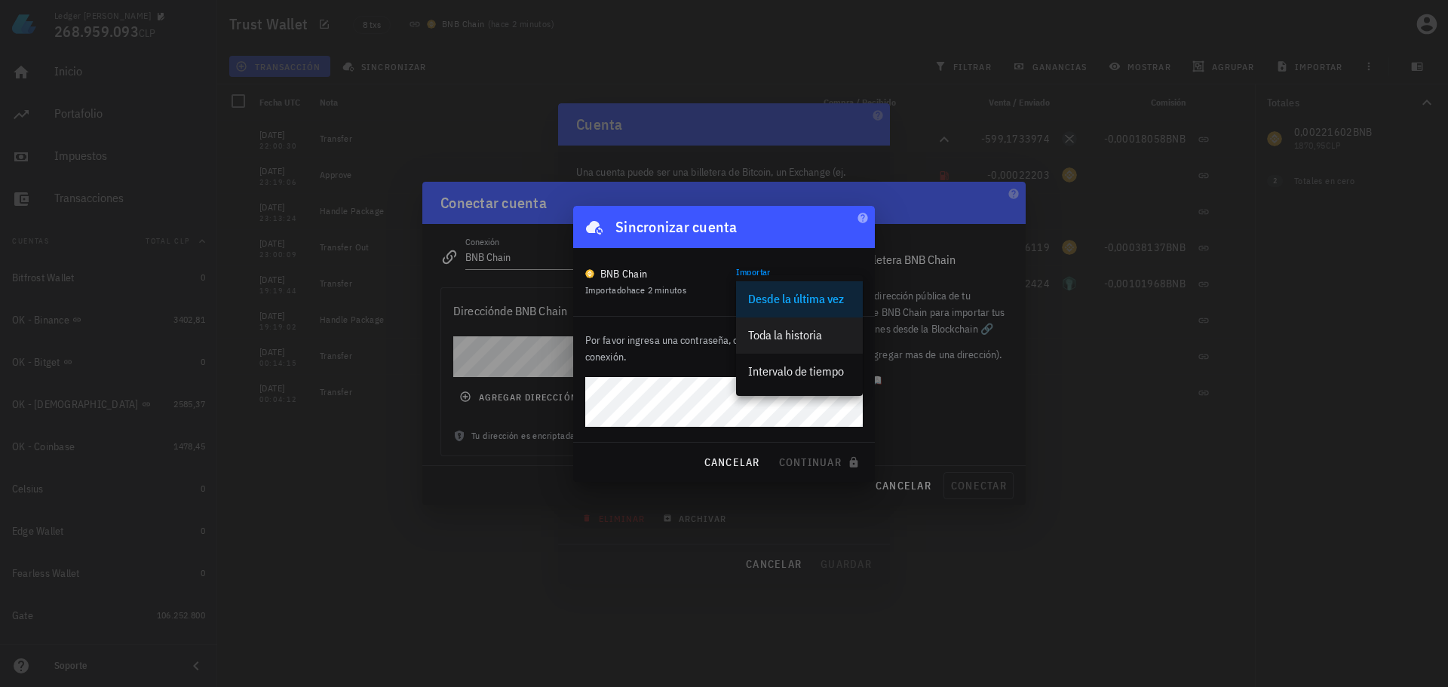
click at [808, 339] on div "Toda la historia" at bounding box center [799, 335] width 103 height 14
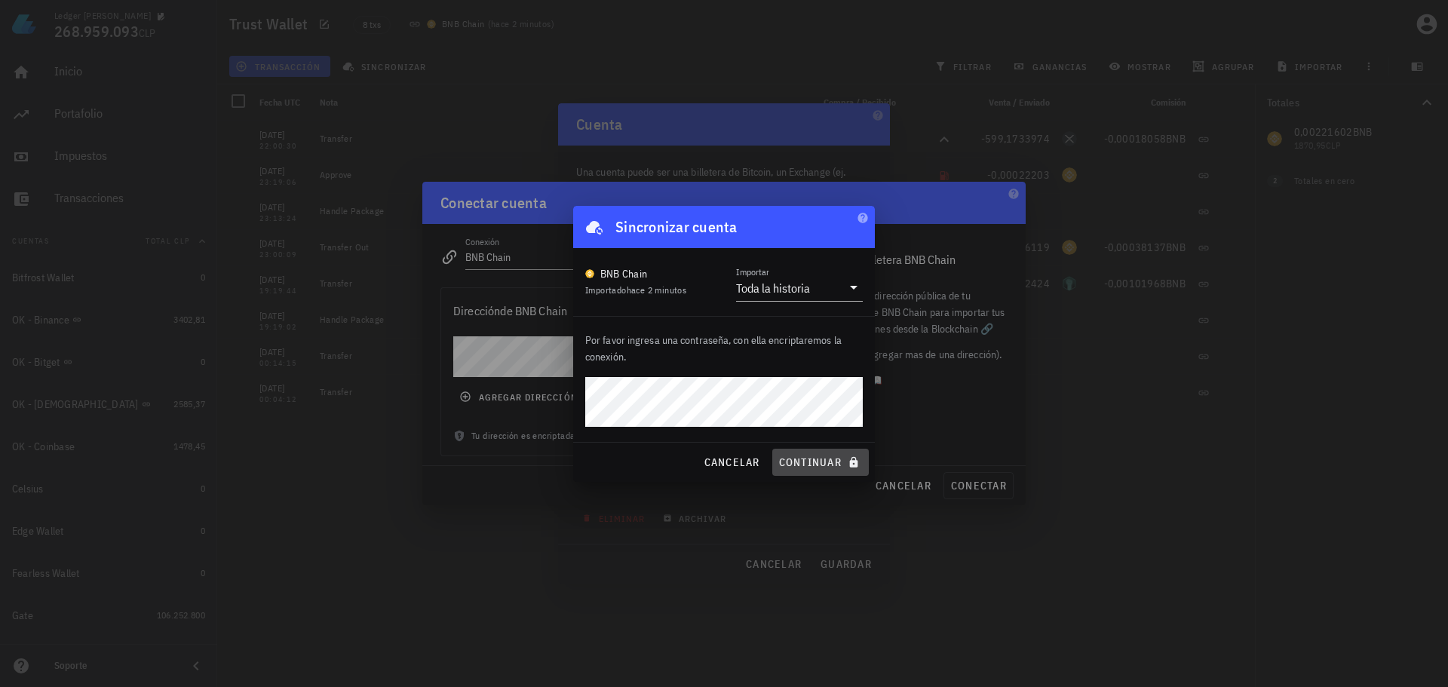
click at [836, 461] on span "continuar" at bounding box center [820, 462] width 84 height 14
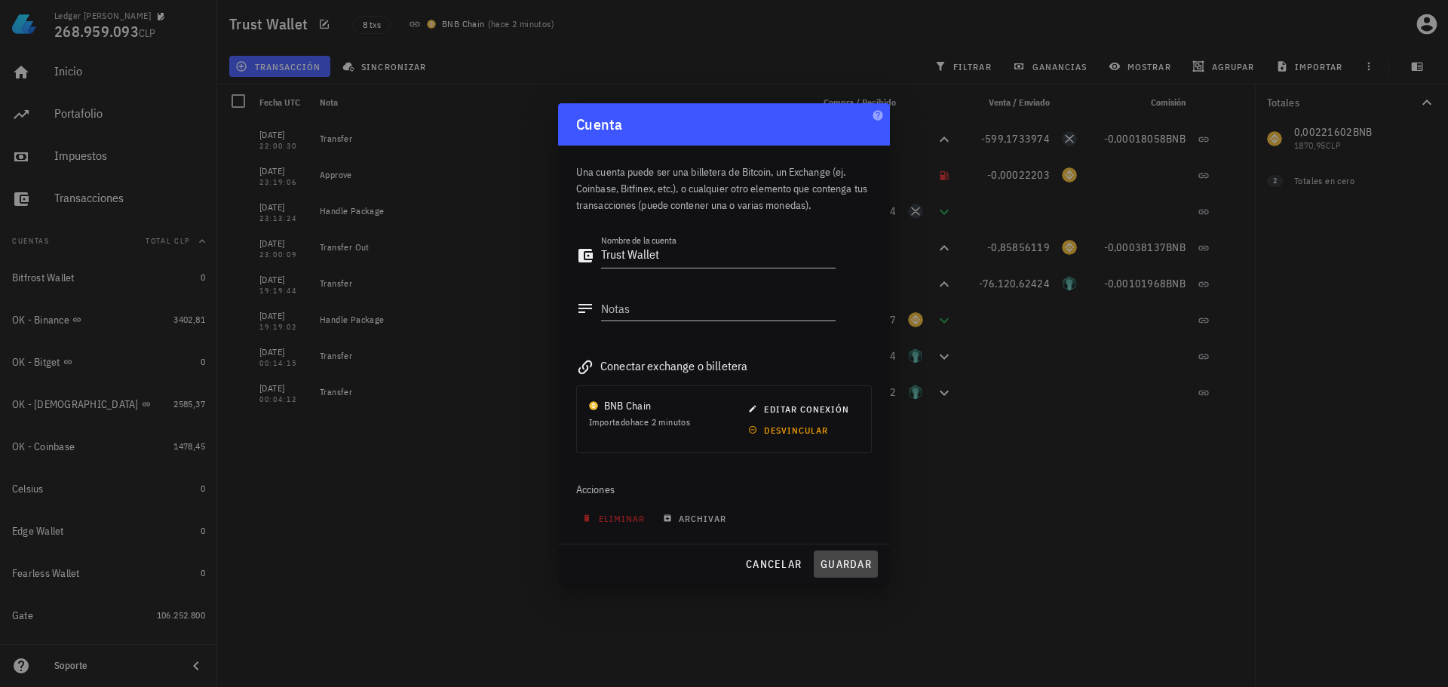
click at [842, 559] on span "guardar" at bounding box center [846, 564] width 52 height 14
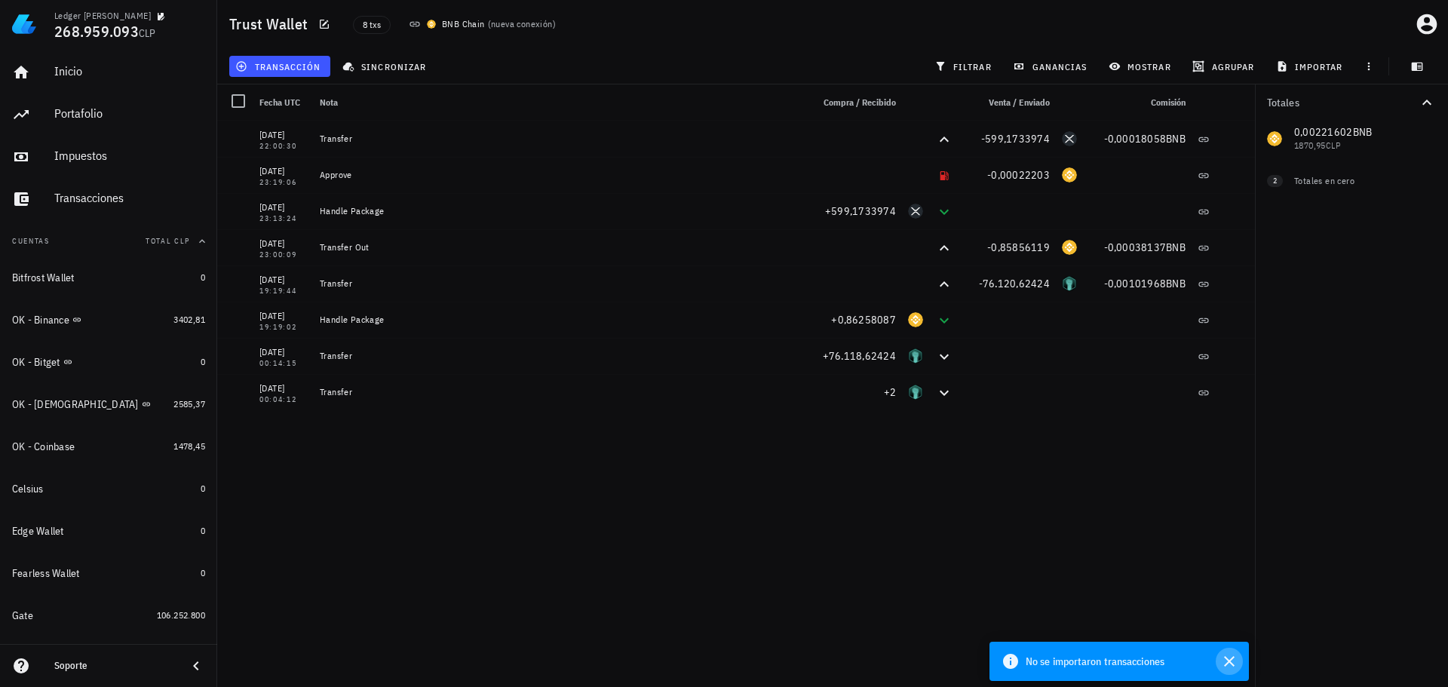
click at [1231, 659] on icon "button" at bounding box center [1229, 661] width 11 height 11
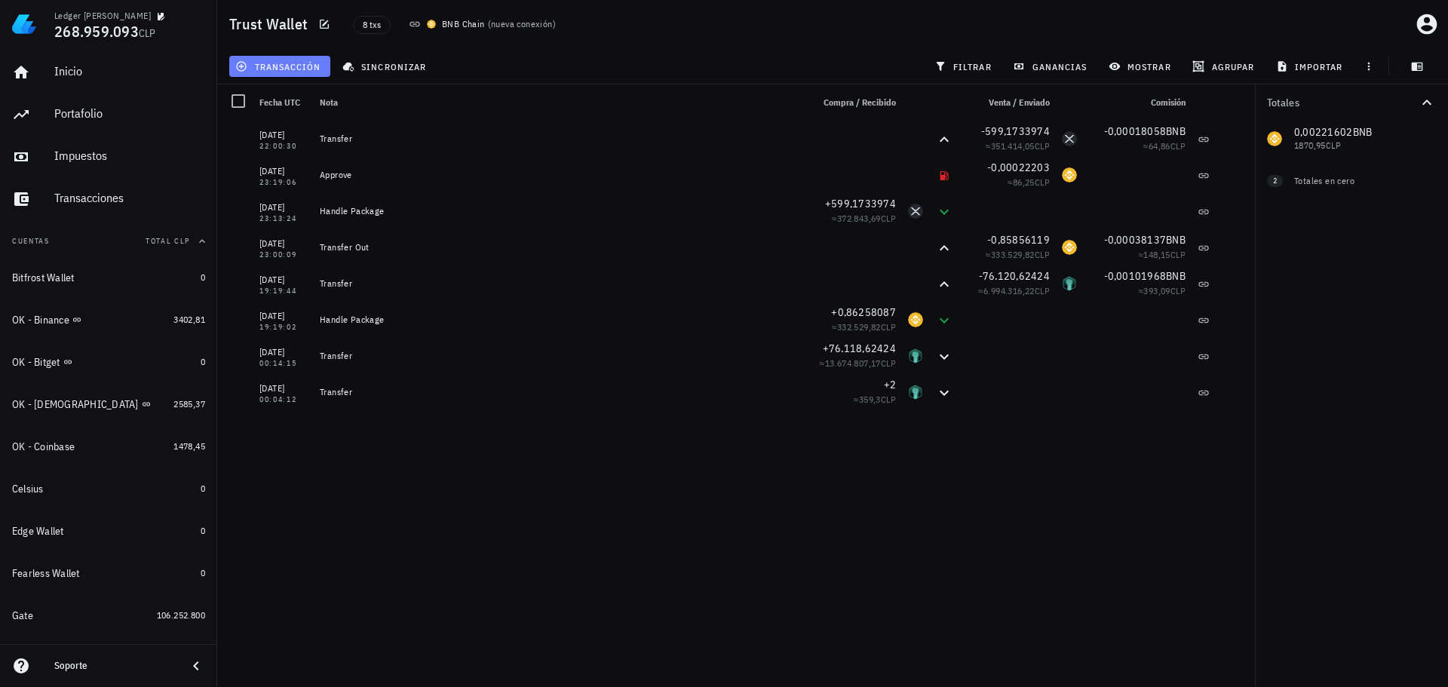
click at [309, 68] on span "transacción" at bounding box center [279, 66] width 82 height 12
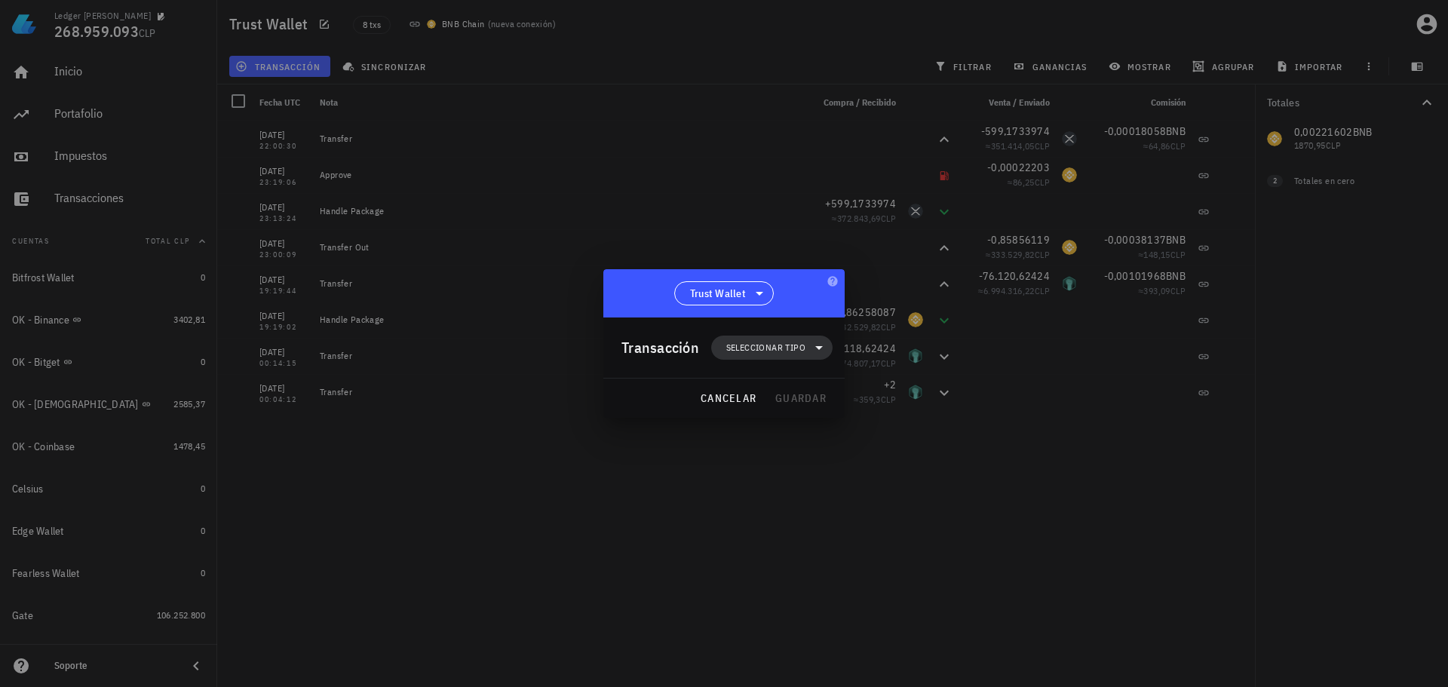
click at [778, 346] on span "Seleccionar tipo" at bounding box center [765, 347] width 79 height 15
click at [784, 411] on div "Ingreso" at bounding box center [779, 414] width 59 height 12
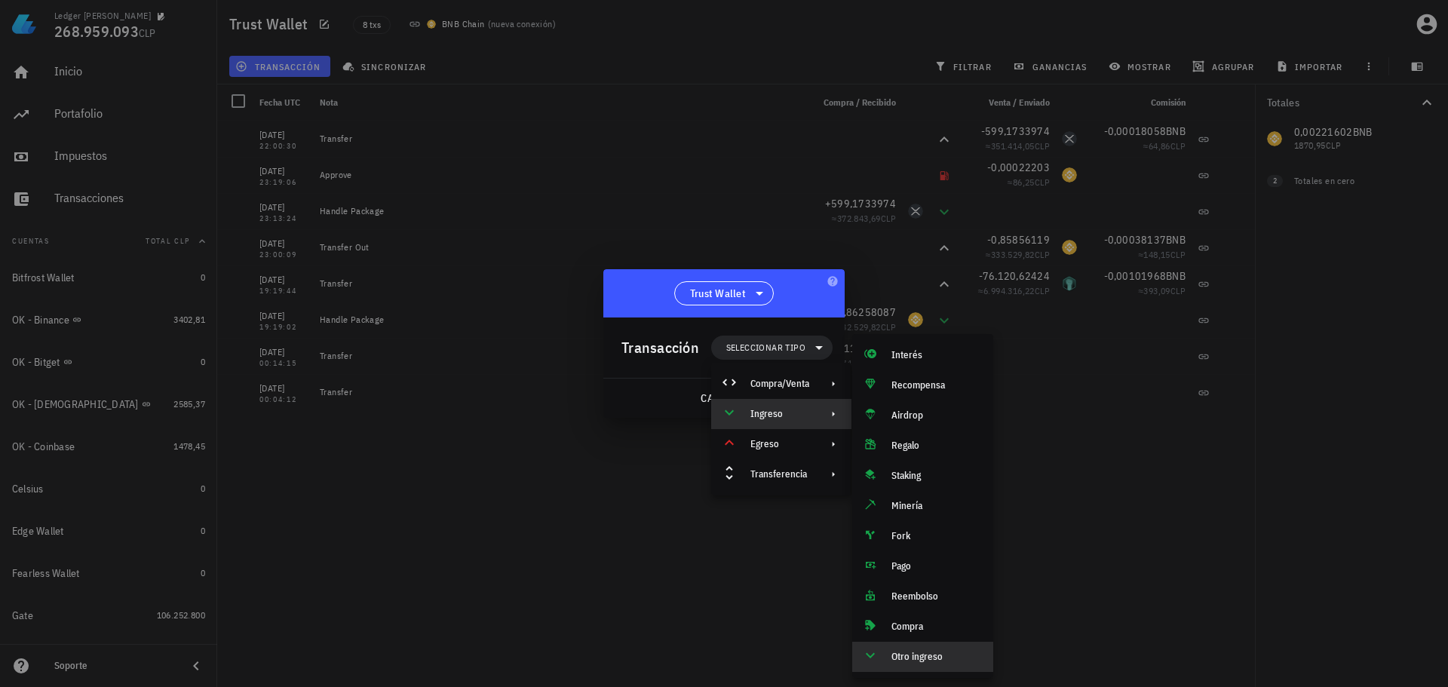
click at [903, 652] on div "Otro ingreso" at bounding box center [936, 657] width 90 height 12
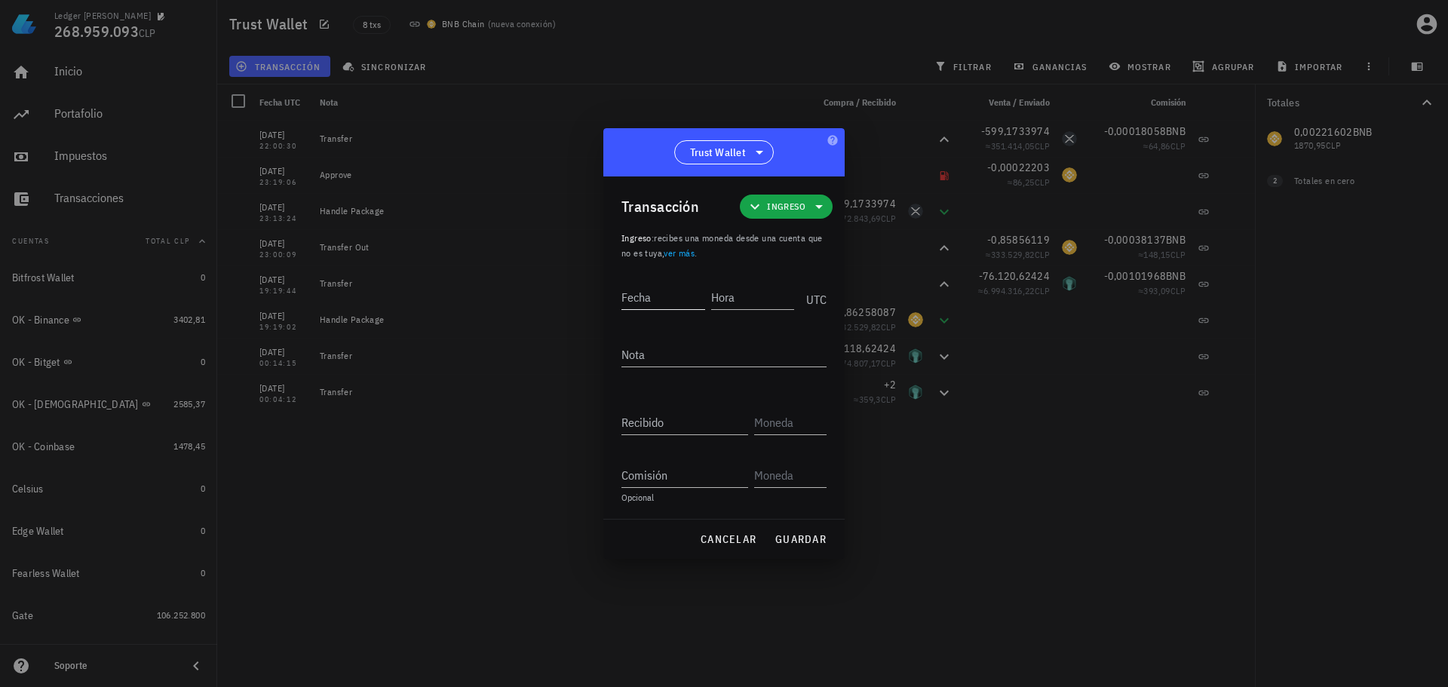
click at [668, 286] on input "Fecha" at bounding box center [663, 297] width 84 height 24
type input "2025-07-25"
type input "03:44:00"
type textarea "Ajuste de balance"
paste input "1"
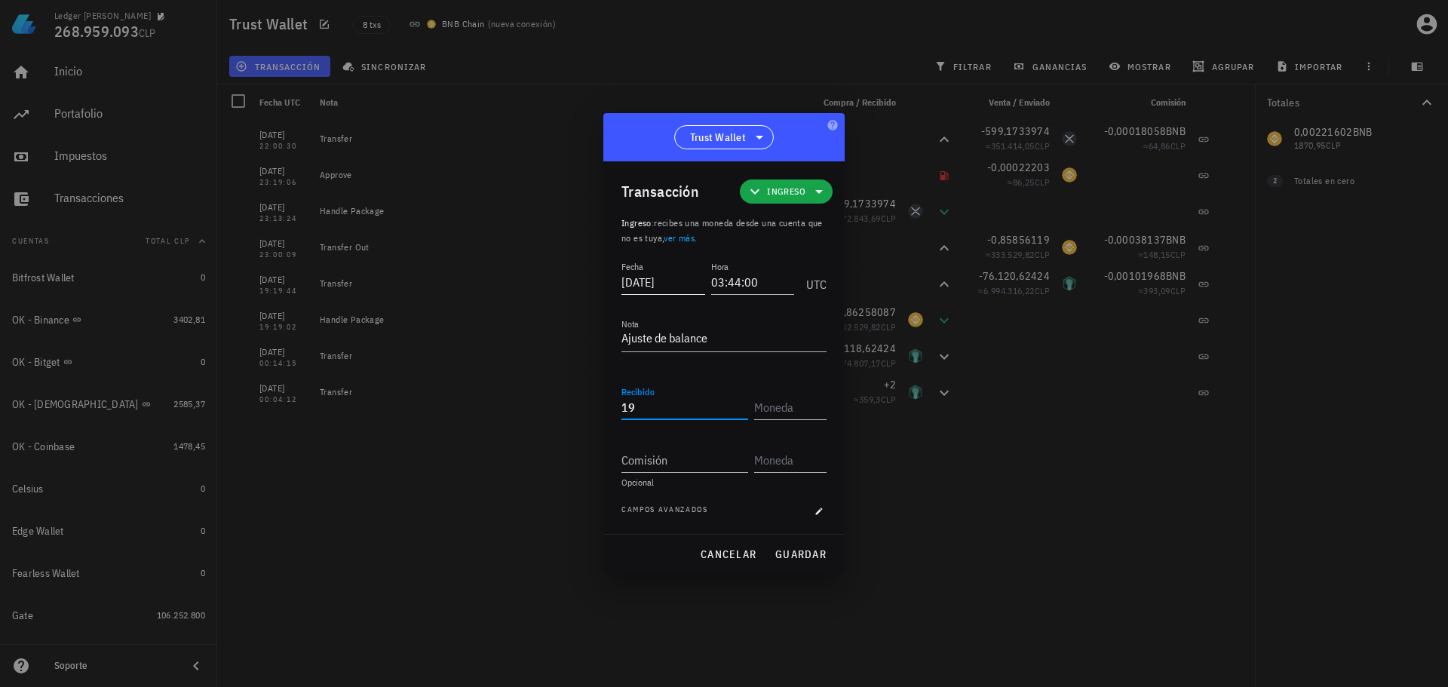
type input "19"
type input "XRP"
click at [792, 546] on button "guardar" at bounding box center [800, 554] width 64 height 27
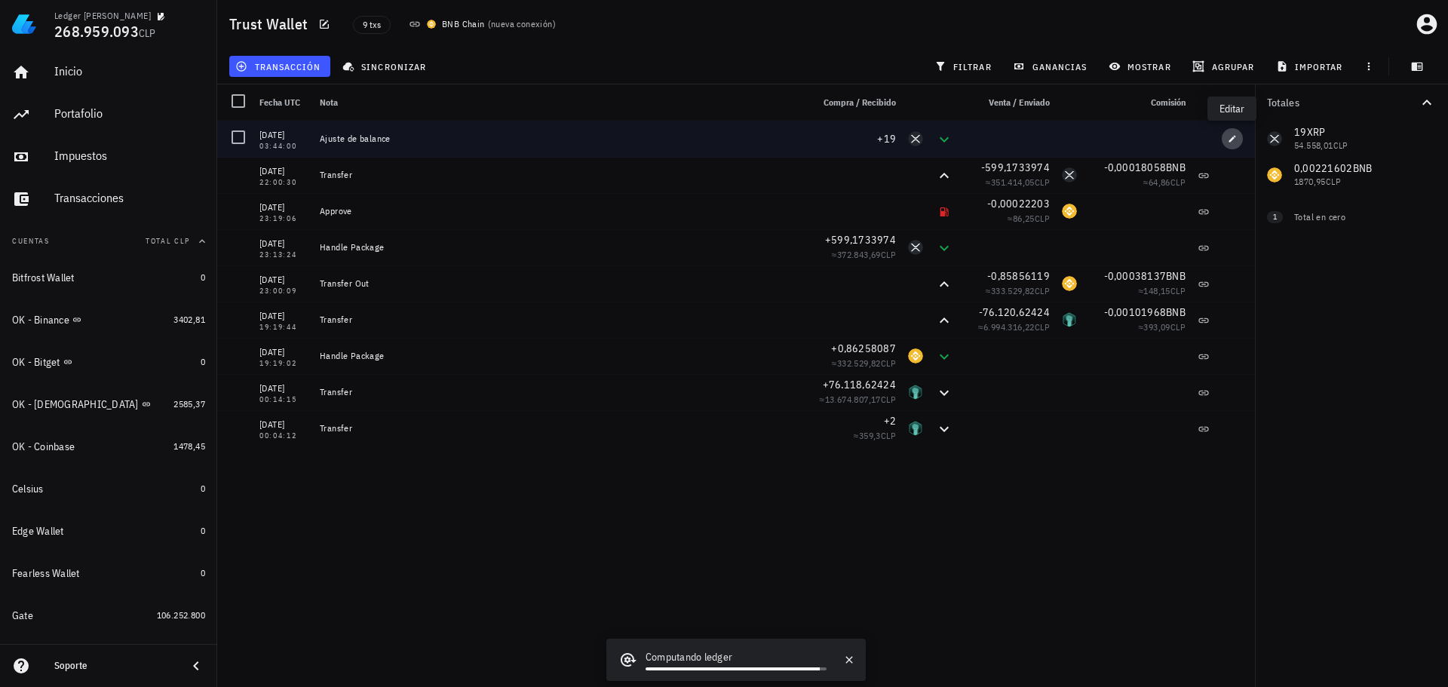
click at [1234, 139] on icon "button" at bounding box center [1232, 138] width 9 height 9
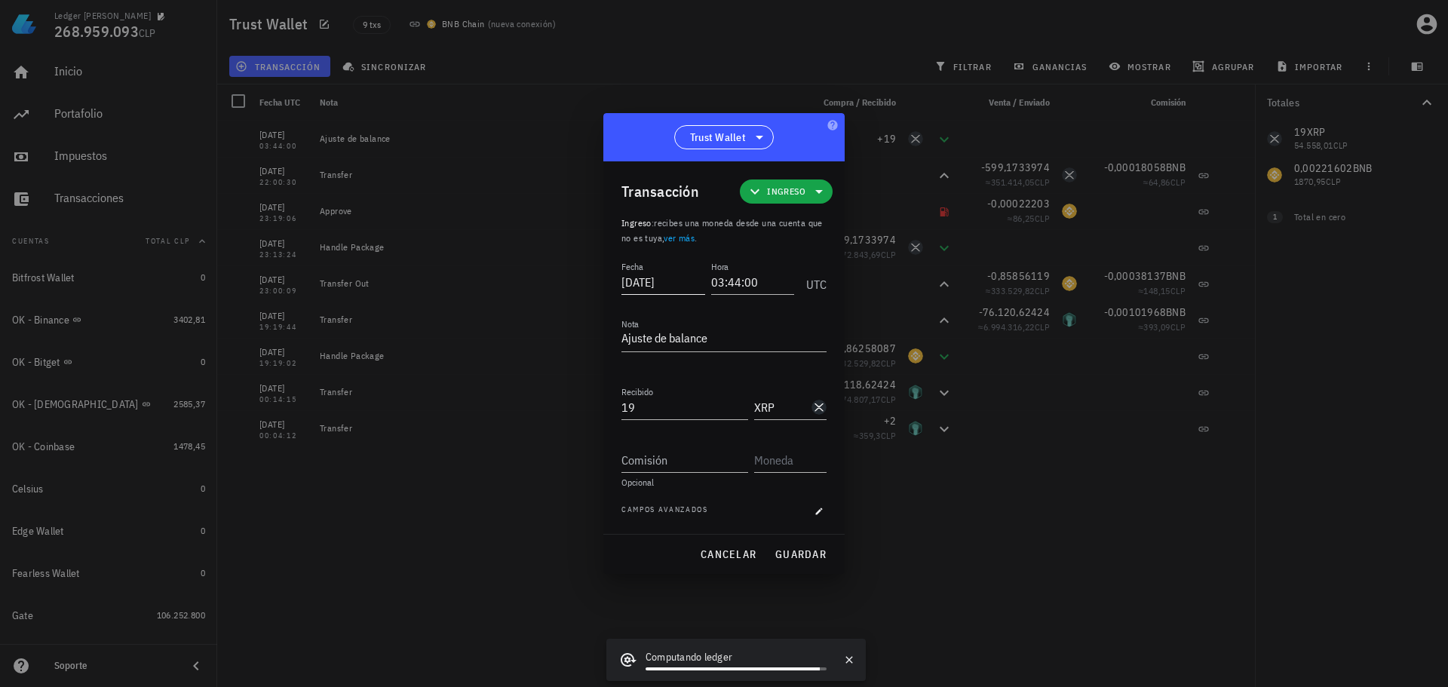
click at [667, 290] on input "2025-07-25" at bounding box center [663, 282] width 84 height 24
click at [642, 288] on input "2025-07-25" at bounding box center [664, 282] width 86 height 24
type input "2021-03-27"
click at [764, 287] on input "15:14:00" at bounding box center [751, 282] width 86 height 24
type input "15:14:02"
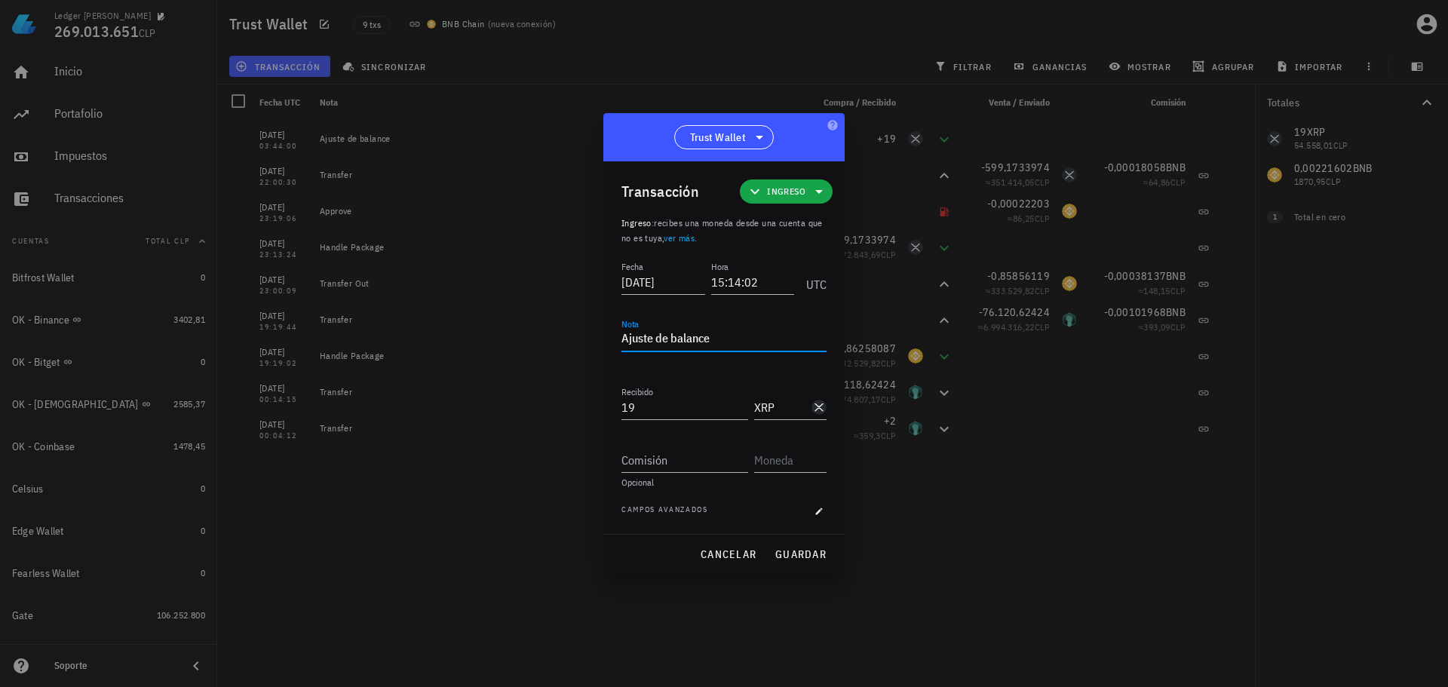
drag, startPoint x: 728, startPoint y: 344, endPoint x: 440, endPoint y: 315, distance: 289.5
click at [464, 322] on div "Ledger Francisco Arancibia 269.013.651 CLP Inicio Portafolio Impuestos Transacc…" at bounding box center [724, 343] width 1448 height 687
type input "91,26"
click at [802, 206] on div "Transacción Ingreso" at bounding box center [726, 191] width 211 height 60
click at [814, 181] on span "Ingreso" at bounding box center [786, 191] width 75 height 24
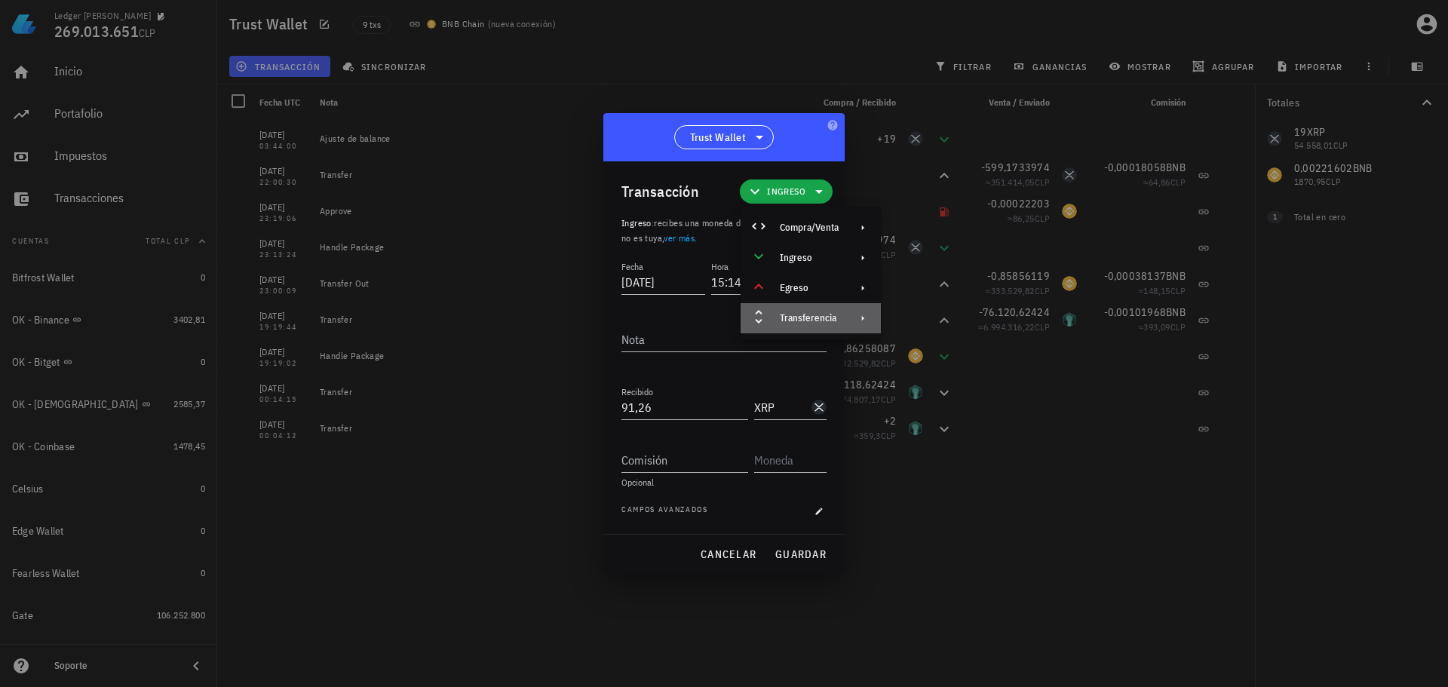
click at [807, 317] on div "Transferencia" at bounding box center [809, 318] width 59 height 12
click at [954, 330] on div "Depósito" at bounding box center [966, 324] width 90 height 12
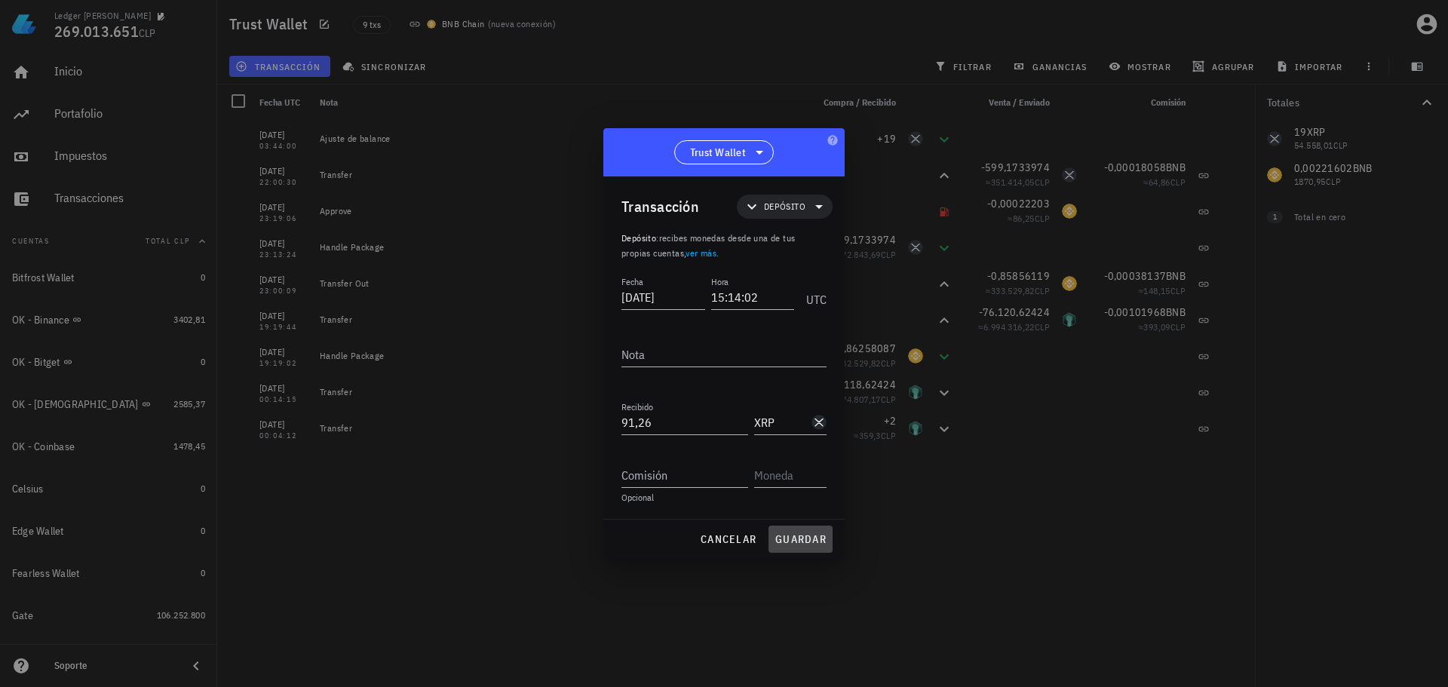
click at [802, 538] on span "guardar" at bounding box center [800, 539] width 52 height 14
type input "2025-07-25"
type input "03:44:00"
type textarea "Ajuste de balance"
type input "19"
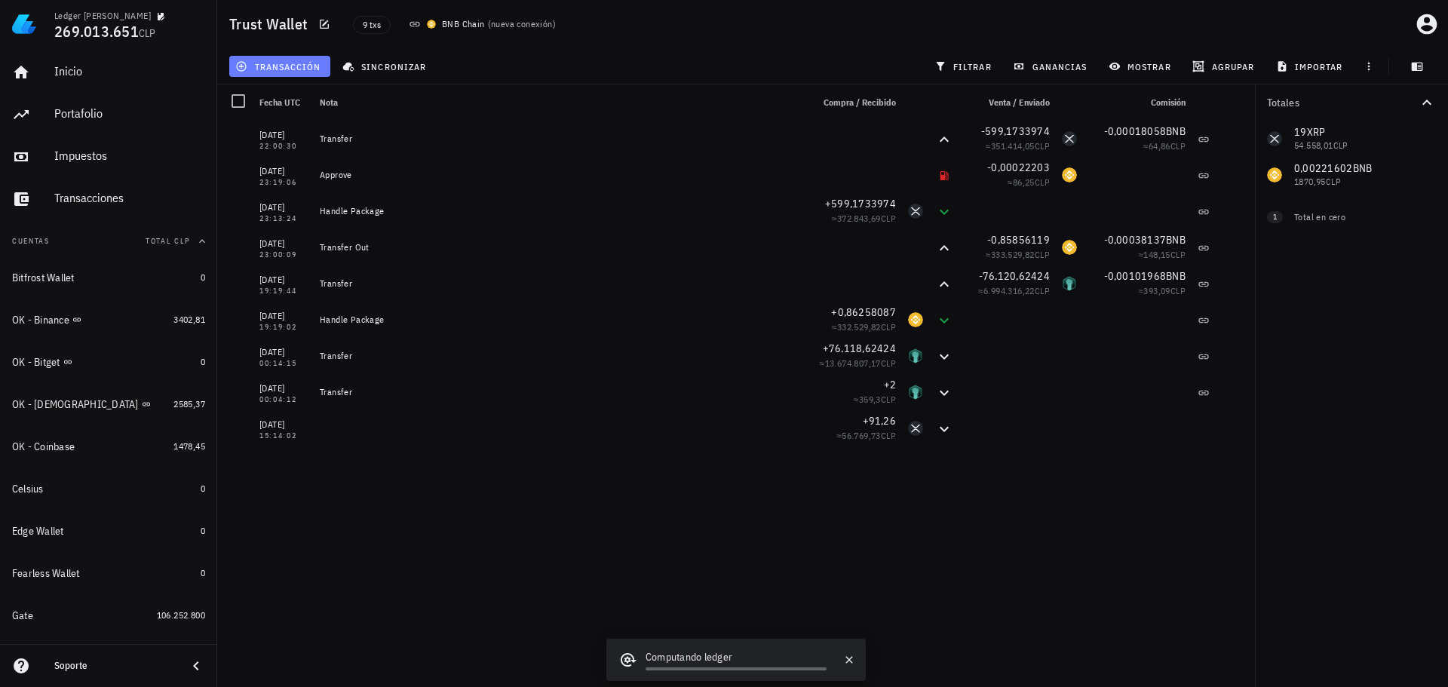
click at [299, 70] on span "transacción" at bounding box center [279, 66] width 82 height 12
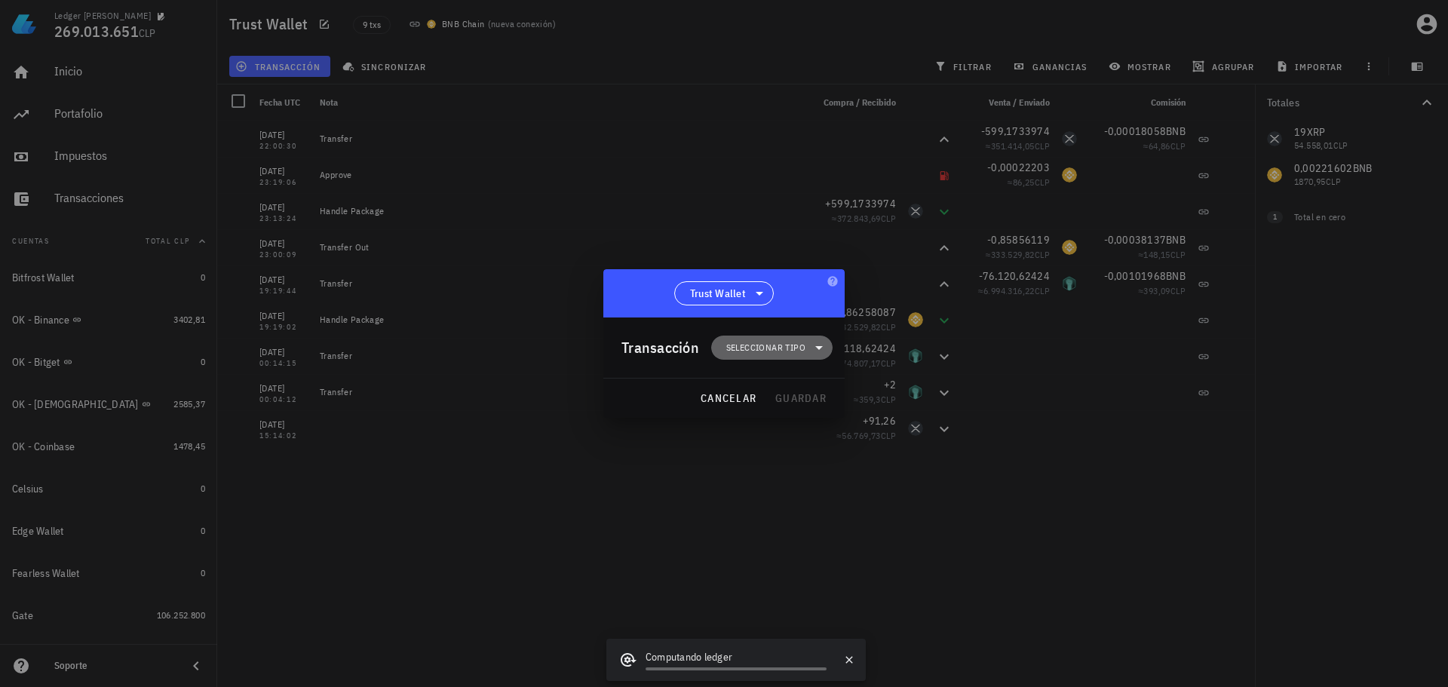
click at [779, 348] on span "Seleccionar tipo" at bounding box center [765, 347] width 79 height 15
click at [803, 471] on div "Transferencia" at bounding box center [779, 474] width 59 height 12
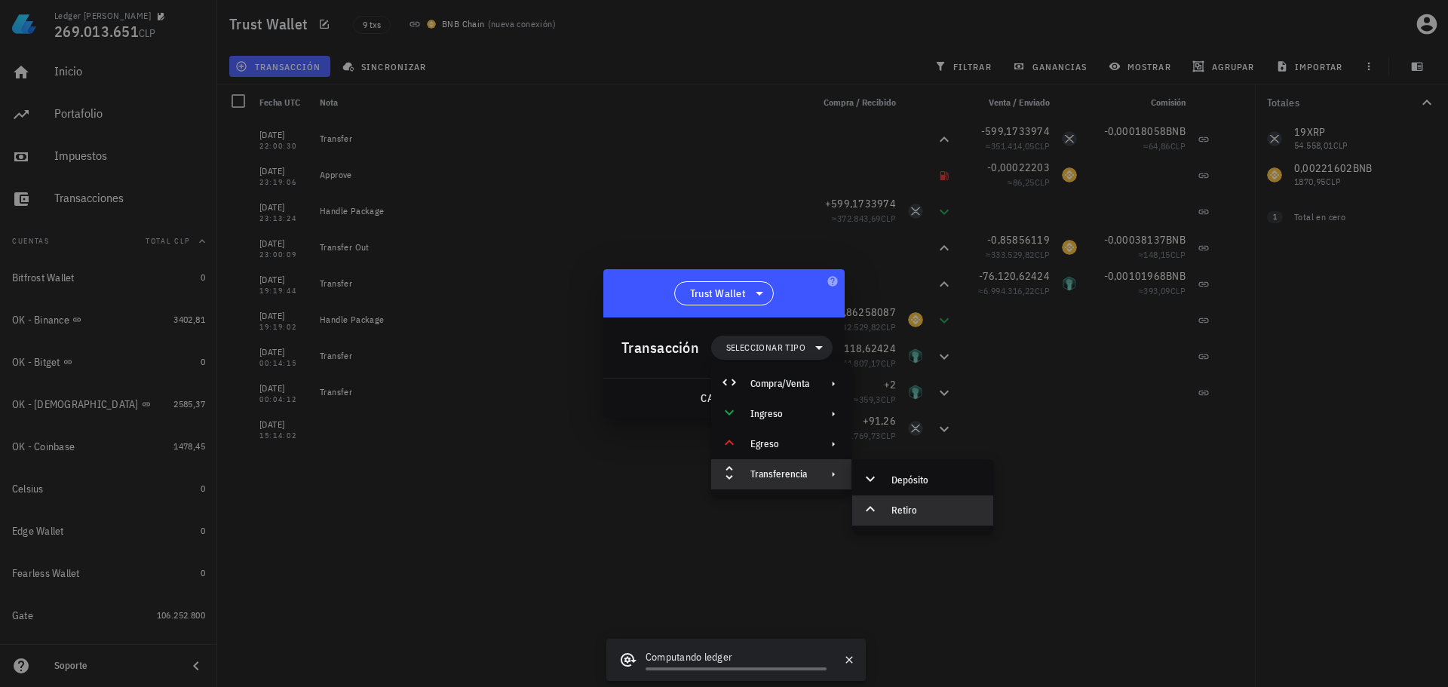
click at [921, 507] on div "Retiro" at bounding box center [936, 510] width 90 height 12
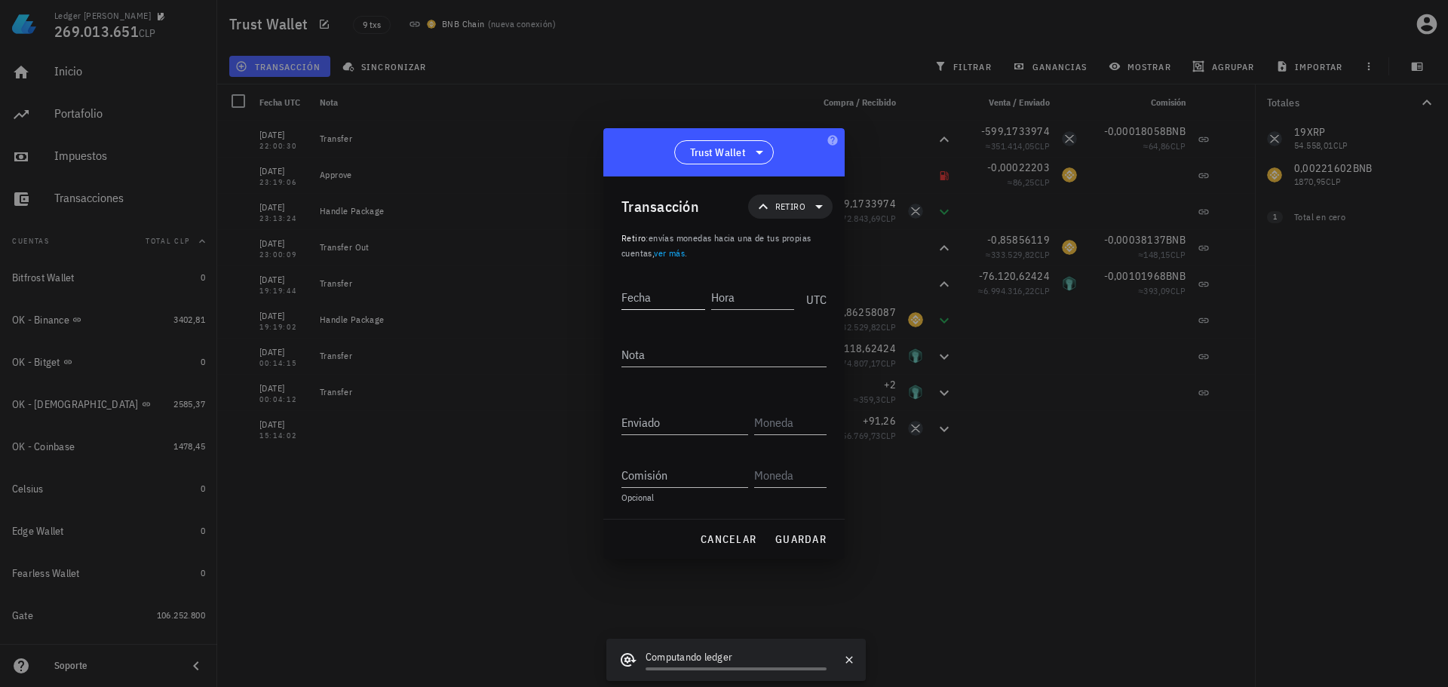
click at [680, 309] on div "Fecha" at bounding box center [663, 297] width 84 height 24
type input "2021-03-27"
type input "15:"
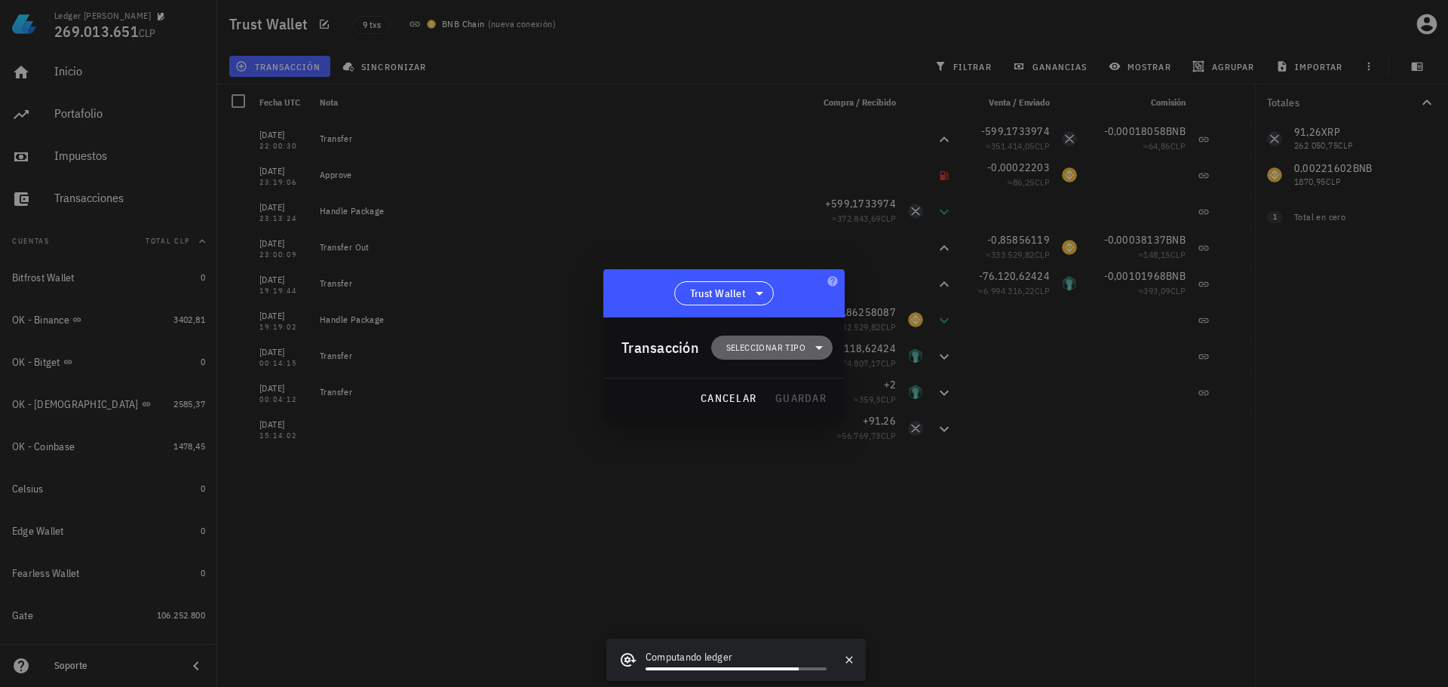
click at [750, 345] on span "Seleccionar tipo" at bounding box center [765, 347] width 79 height 15
click at [762, 472] on div "Transferencia" at bounding box center [779, 474] width 59 height 12
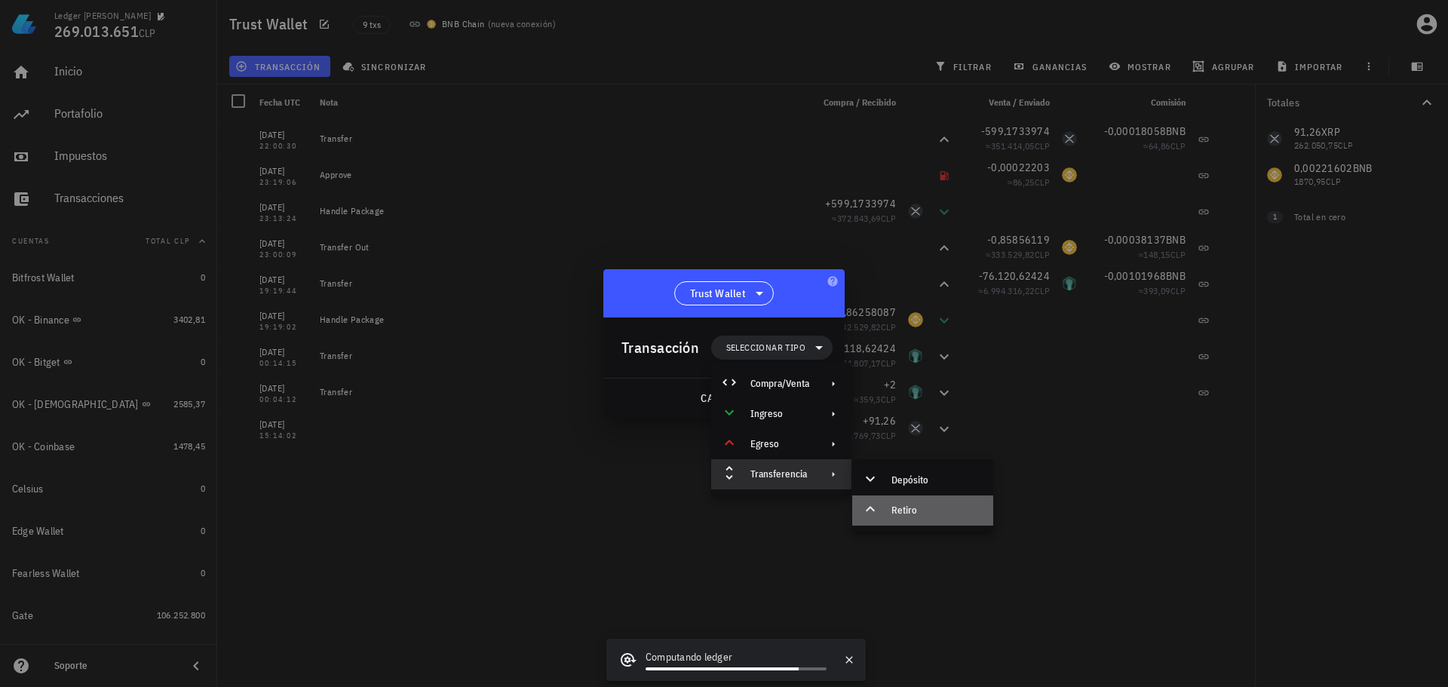
click at [895, 517] on div "Retiro" at bounding box center [922, 510] width 141 height 30
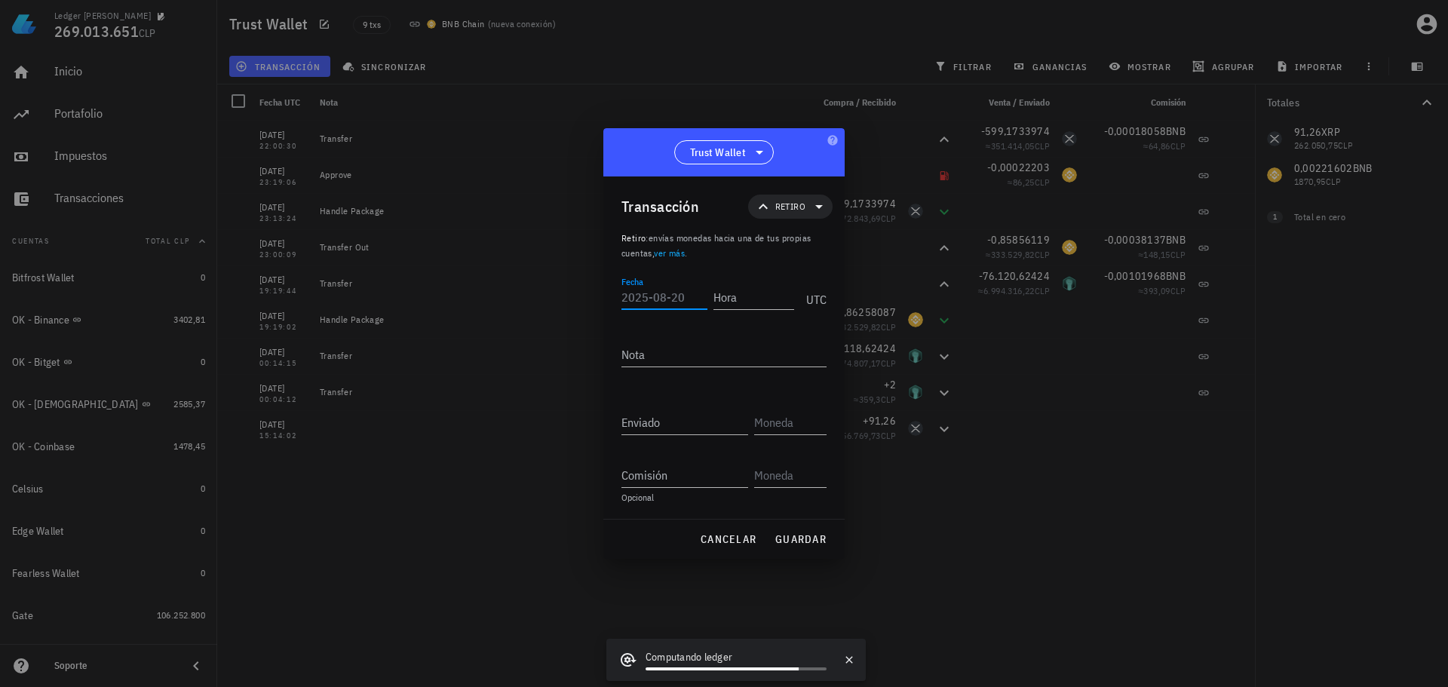
click at [677, 294] on input "Fecha" at bounding box center [664, 297] width 86 height 24
type input "2021-03-27"
click at [758, 296] on input "15:32:" at bounding box center [751, 297] width 86 height 24
type input "15:32:40"
type input "71,26"
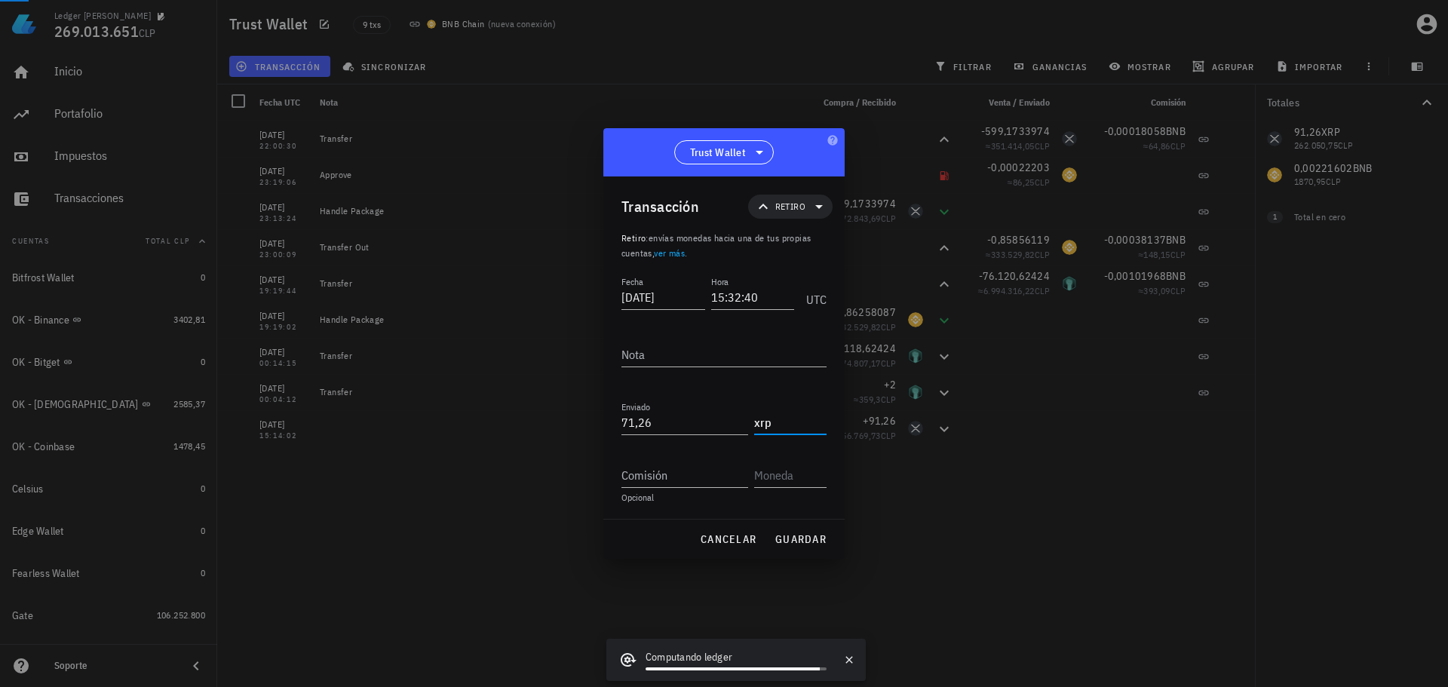
type input "XRP"
click at [798, 529] on button "guardar" at bounding box center [800, 539] width 64 height 27
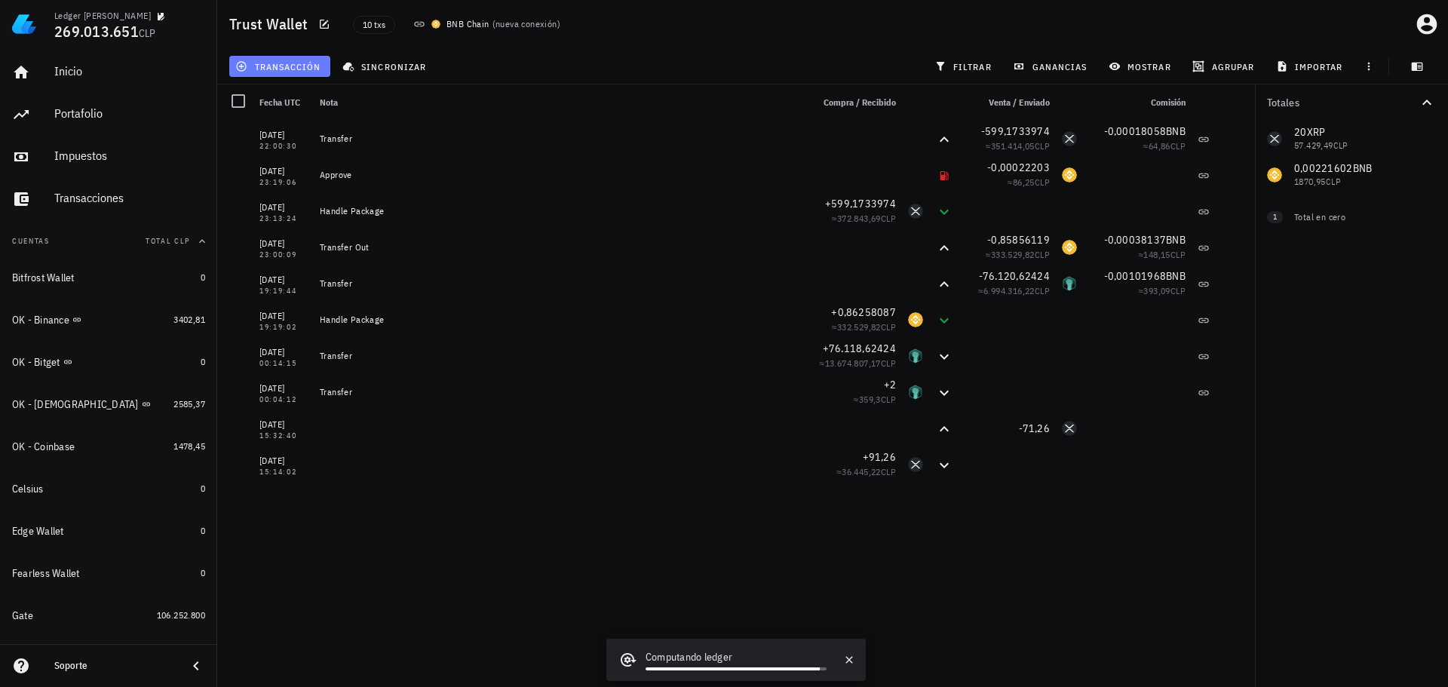
click at [298, 68] on span "transacción" at bounding box center [279, 66] width 82 height 12
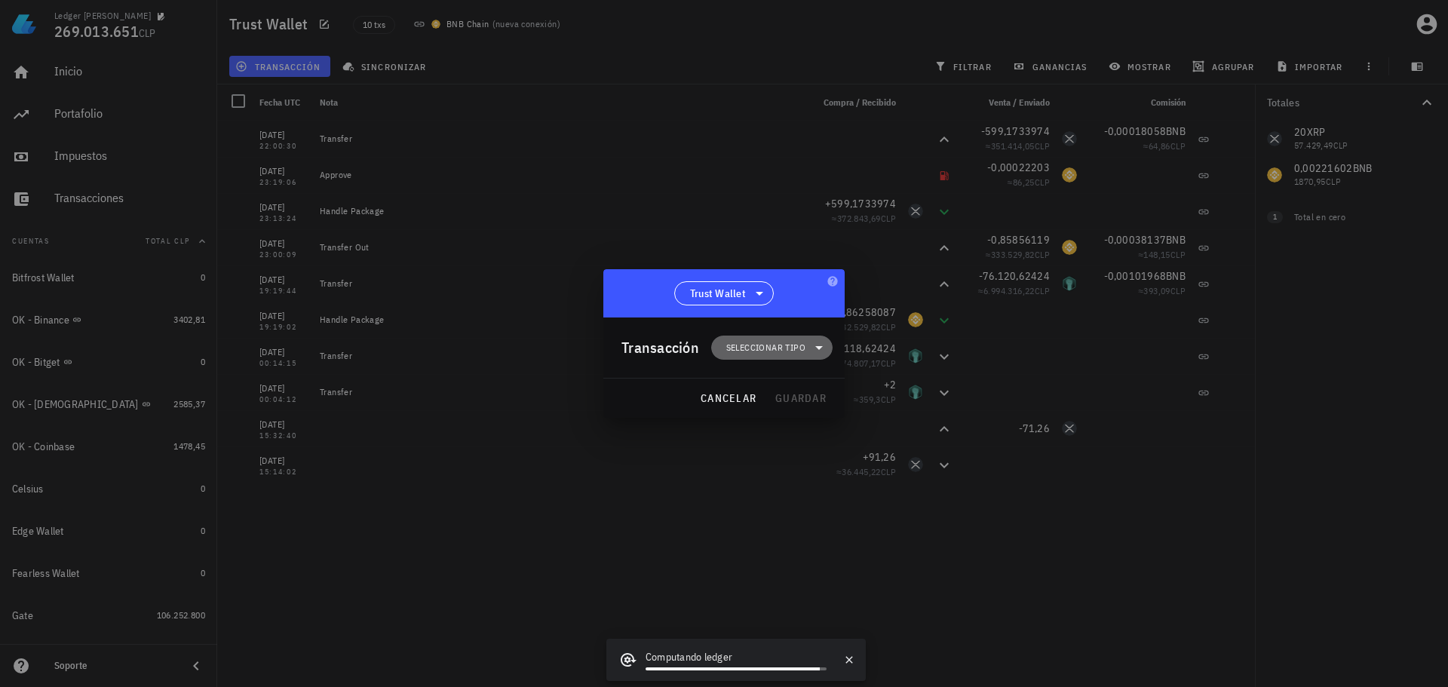
click at [760, 337] on span "Seleccionar tipo" at bounding box center [771, 348] width 103 height 24
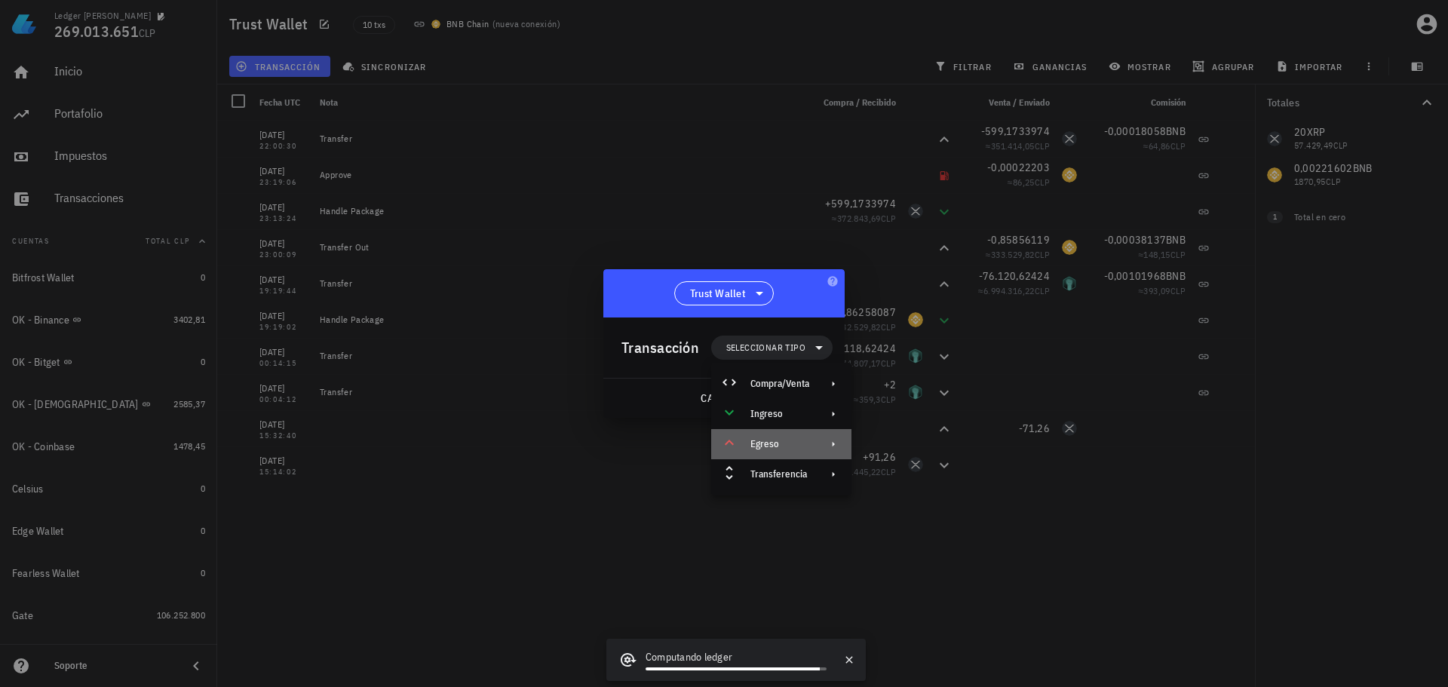
click at [804, 445] on div "Egreso" at bounding box center [779, 444] width 59 height 12
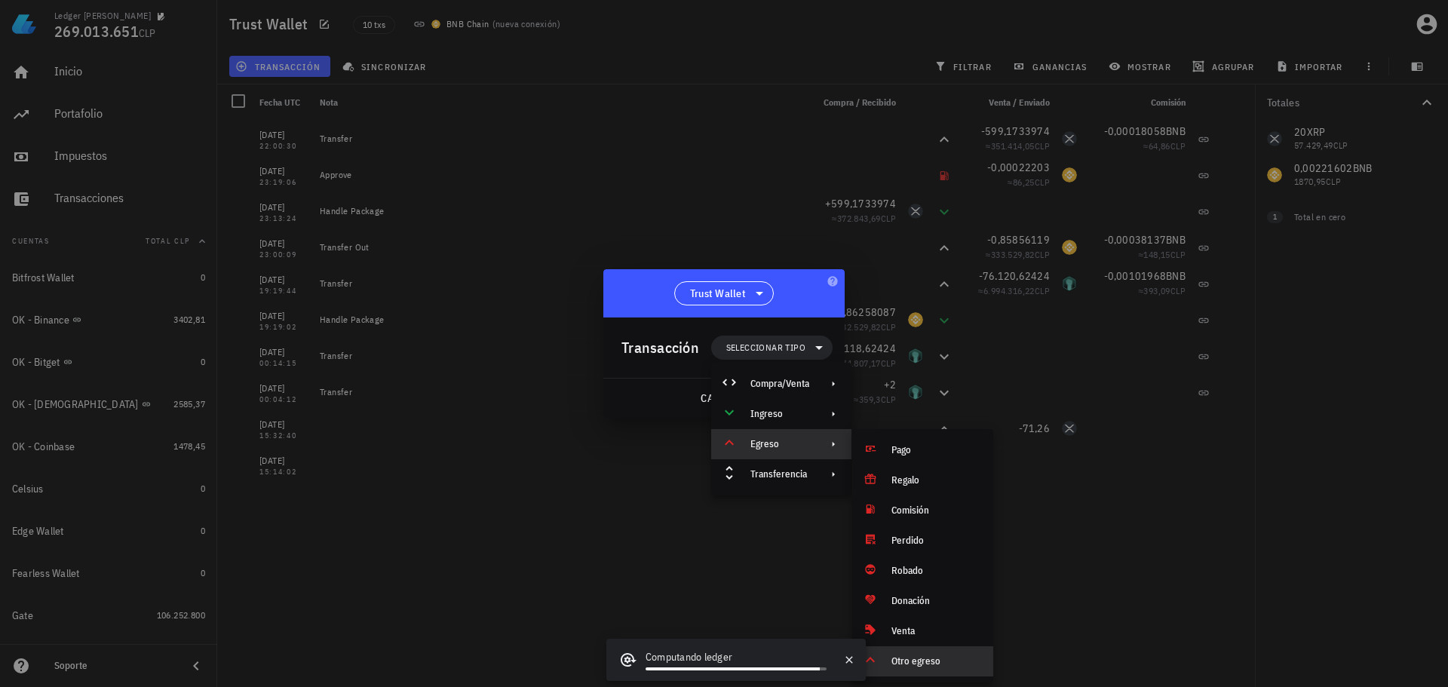
click at [959, 662] on div "Otro egreso" at bounding box center [936, 661] width 90 height 12
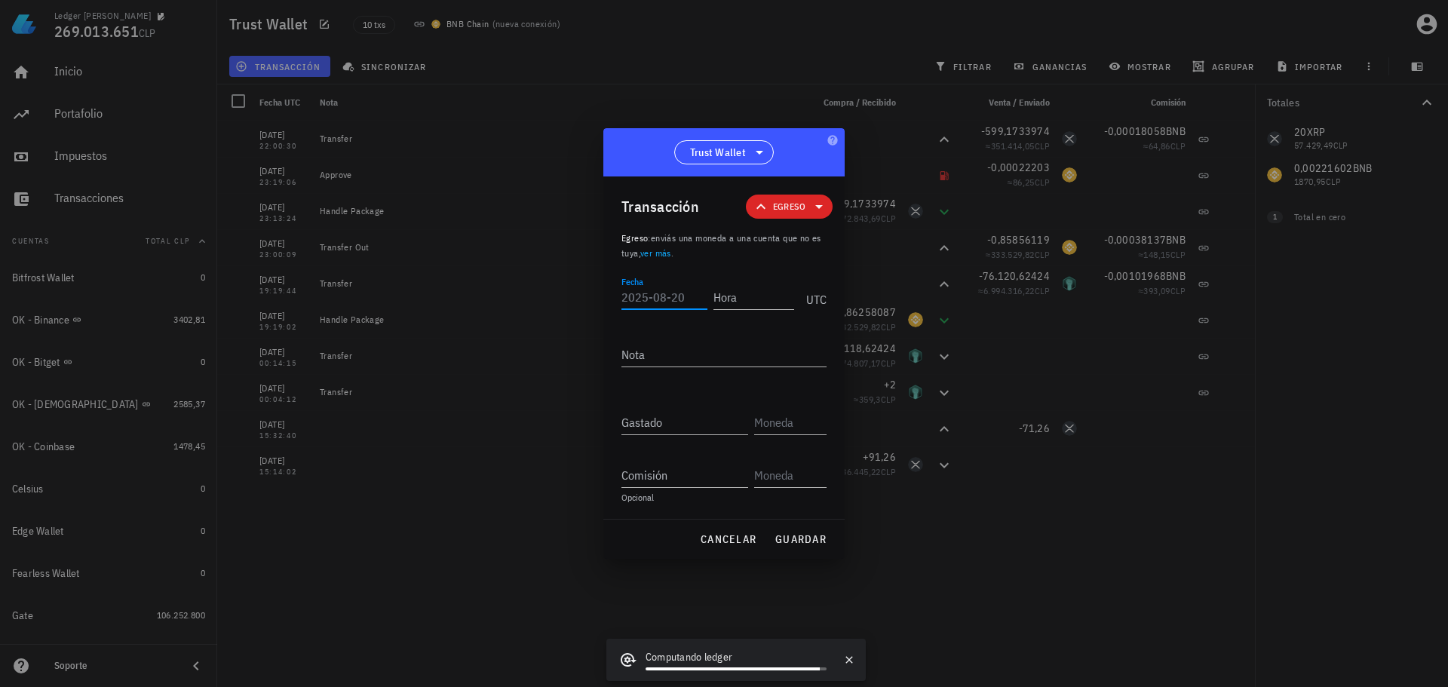
click at [669, 299] on input "Fecha" at bounding box center [664, 297] width 86 height 24
type input "2021-03-27"
type input "15:14:03"
type textarea "Reserved"
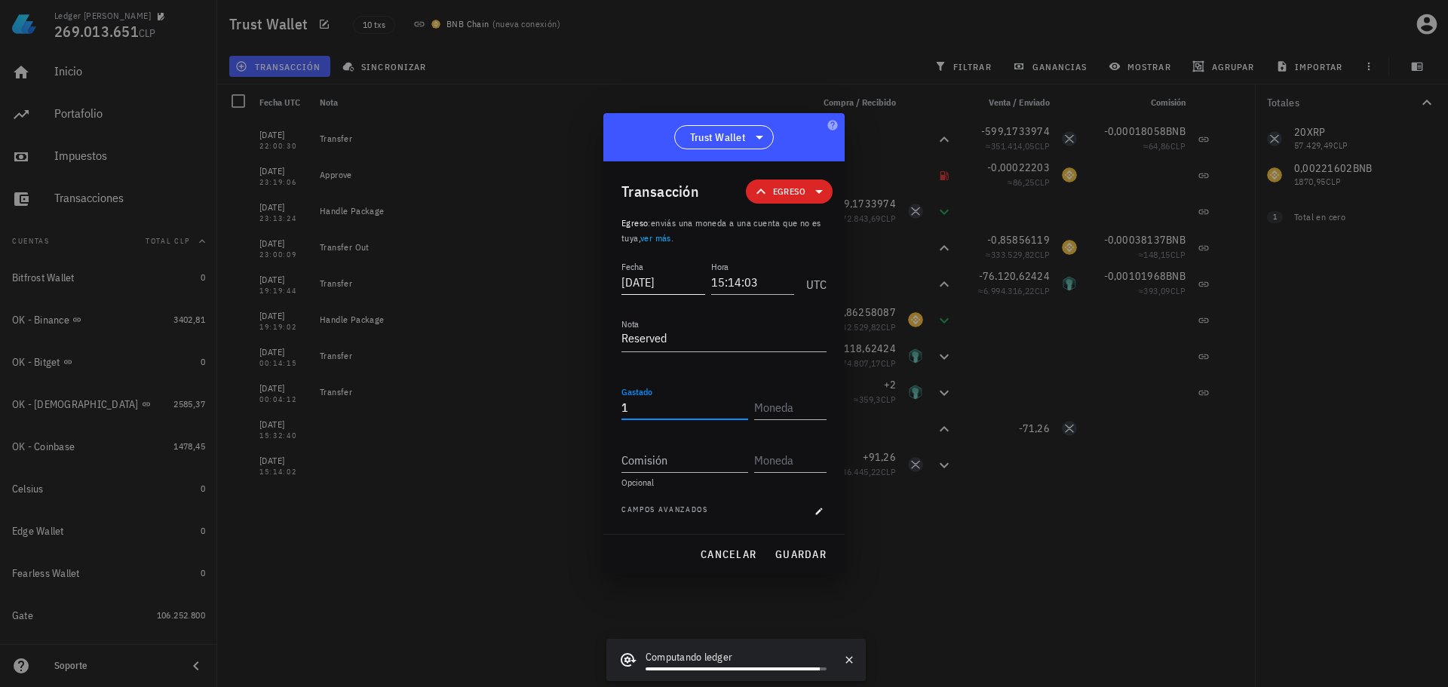
type input "1"
type input "XRP"
click at [805, 540] on div "cancelar guardar" at bounding box center [723, 554] width 241 height 39
click at [799, 549] on span "guardar" at bounding box center [800, 554] width 52 height 14
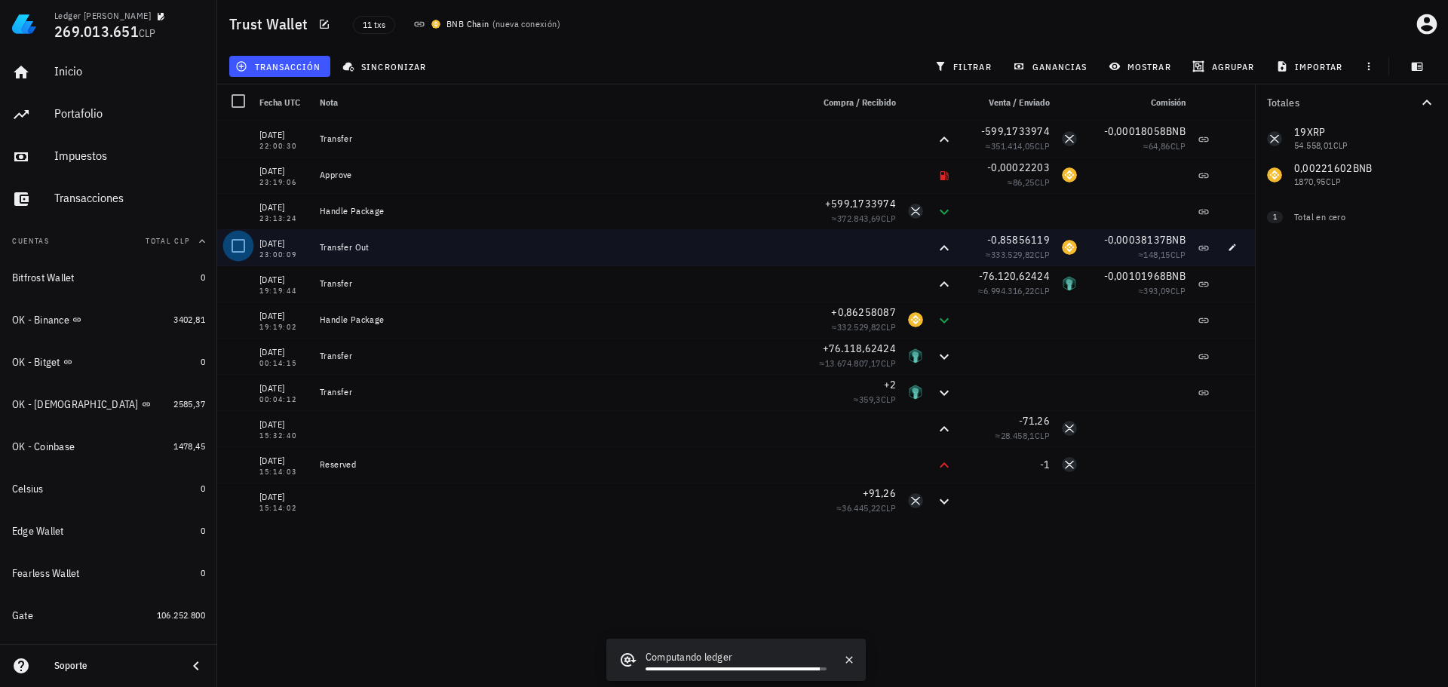
click at [235, 249] on div at bounding box center [238, 246] width 26 height 26
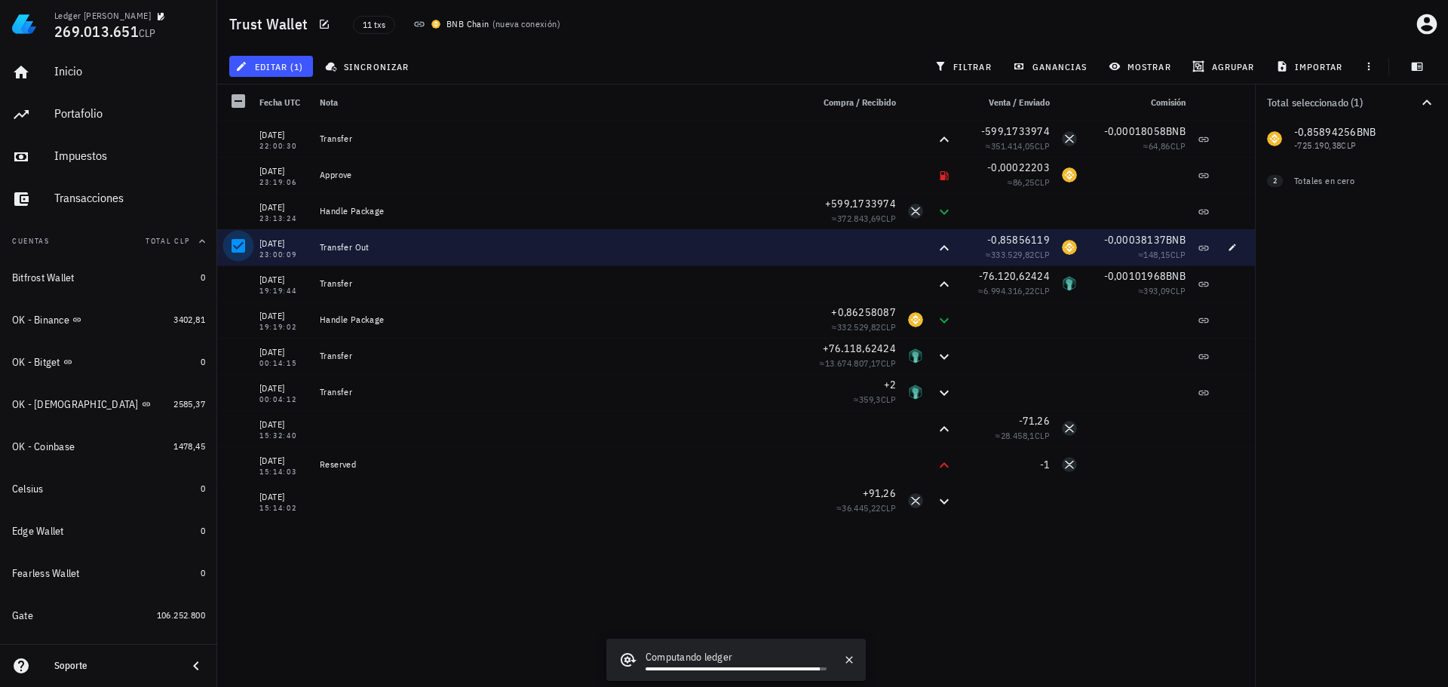
click at [235, 249] on div at bounding box center [238, 246] width 26 height 26
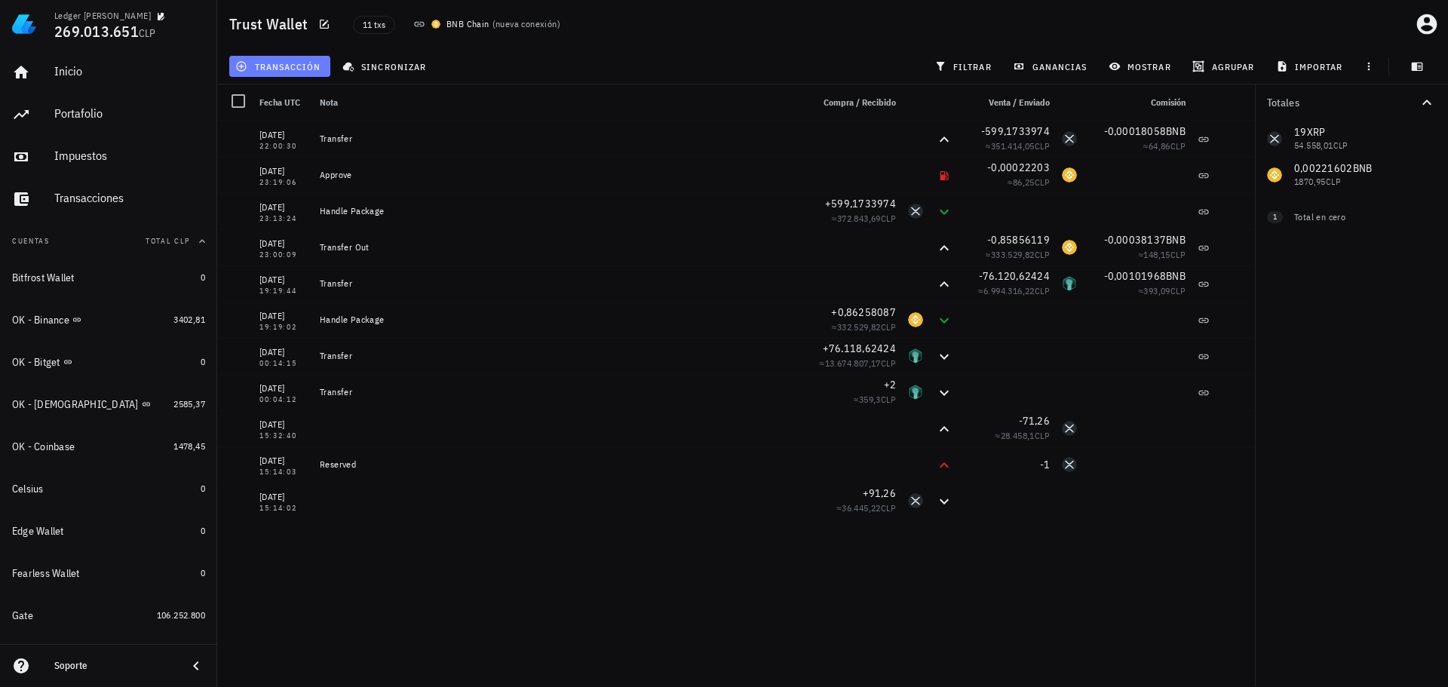
click at [274, 66] on span "transacción" at bounding box center [279, 66] width 82 height 12
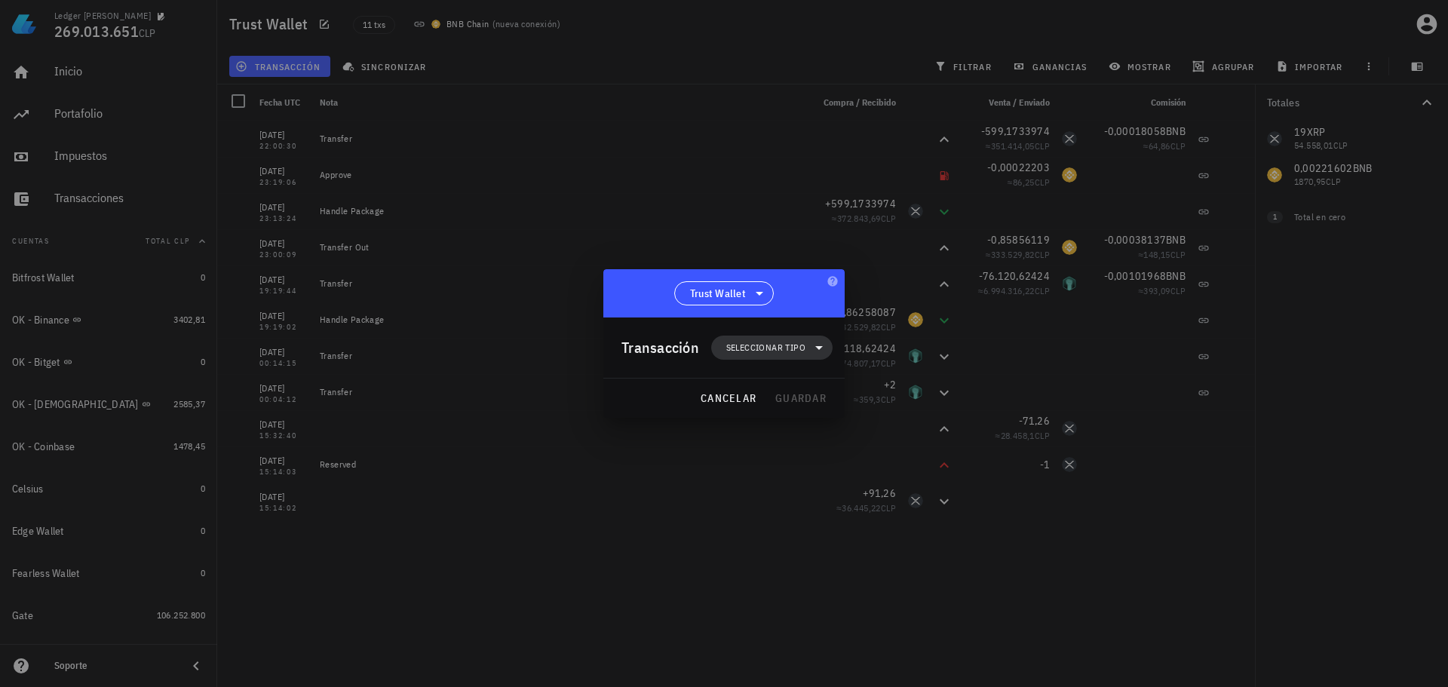
click at [787, 343] on span "Seleccionar tipo" at bounding box center [765, 347] width 79 height 15
click at [777, 425] on div "Ingreso" at bounding box center [781, 414] width 140 height 30
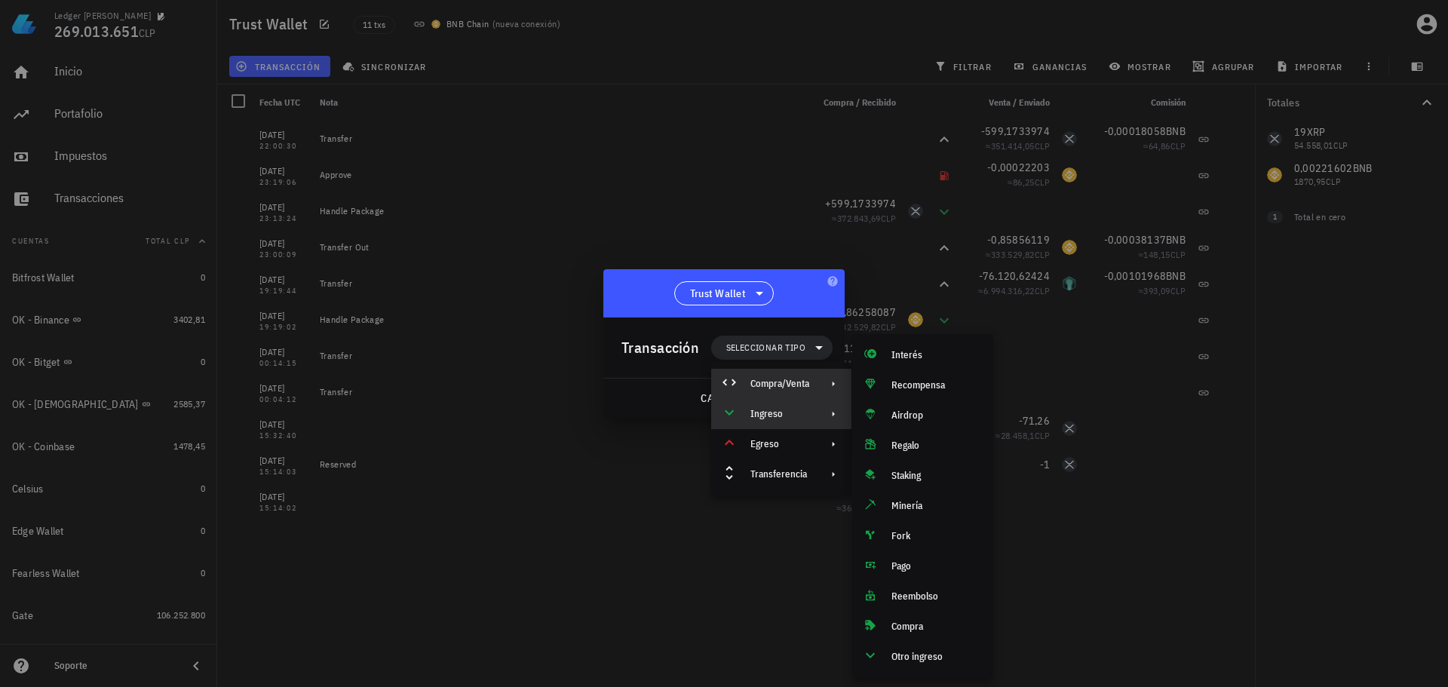
click at [800, 382] on div "Compra/Venta" at bounding box center [779, 384] width 59 height 12
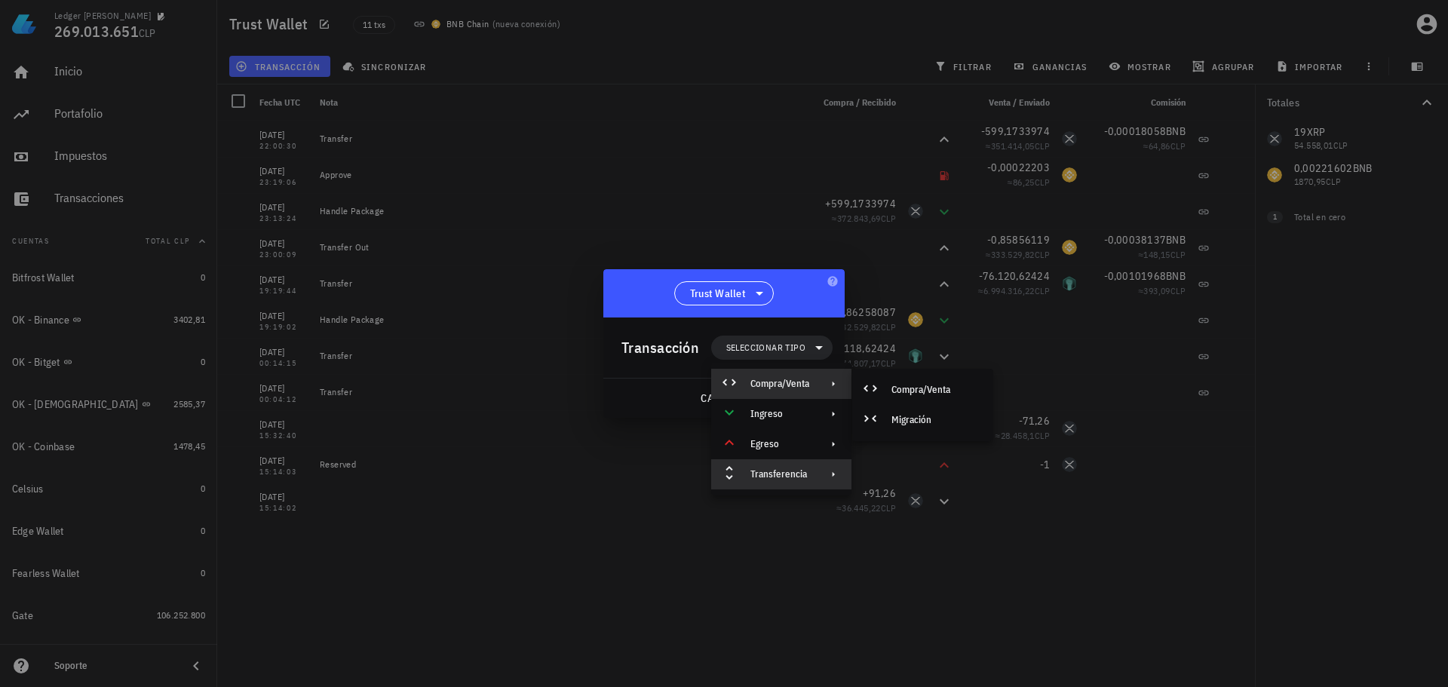
click at [799, 471] on div "Transferencia" at bounding box center [779, 474] width 59 height 12
click at [925, 486] on div "Depósito" at bounding box center [922, 480] width 141 height 30
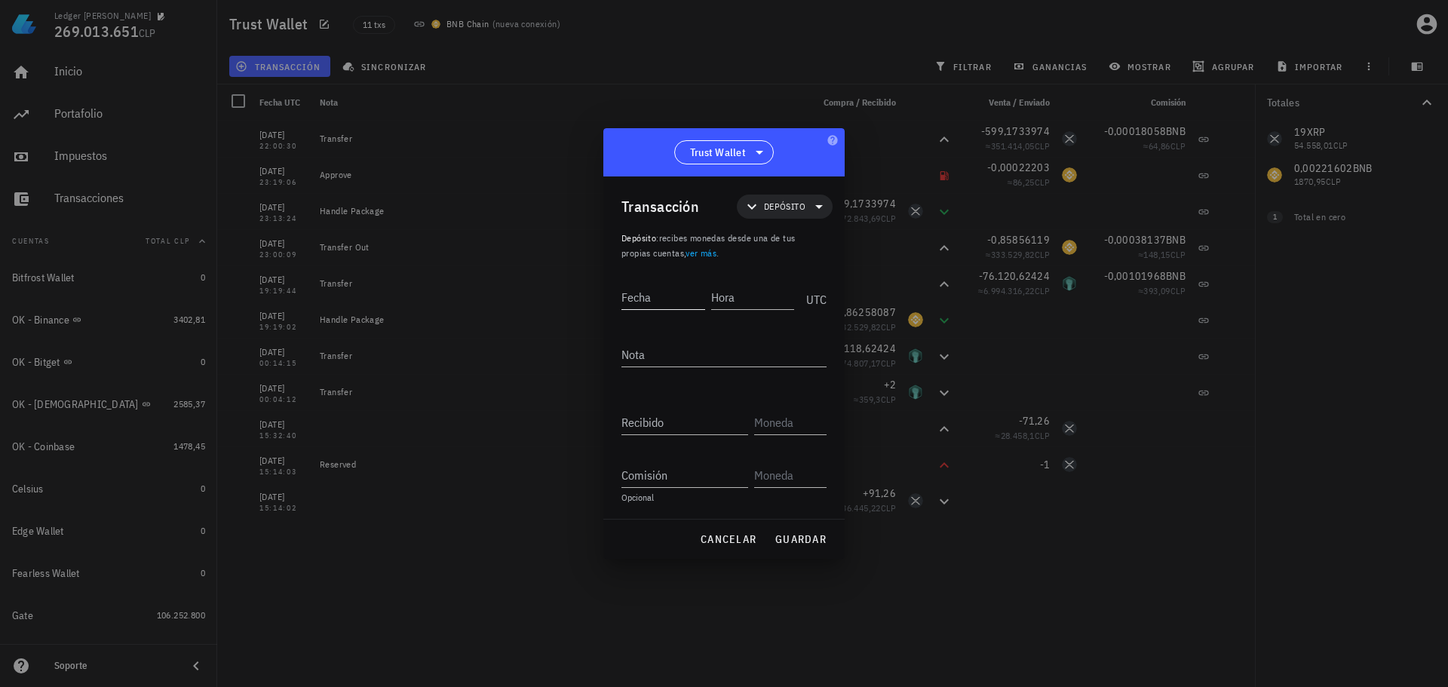
click at [671, 301] on input "Fecha" at bounding box center [663, 297] width 84 height 24
type input "2022-01-11"
type input "13:19:28"
click at [657, 434] on input "Recibido" at bounding box center [684, 422] width 127 height 24
paste input "0,0813595"
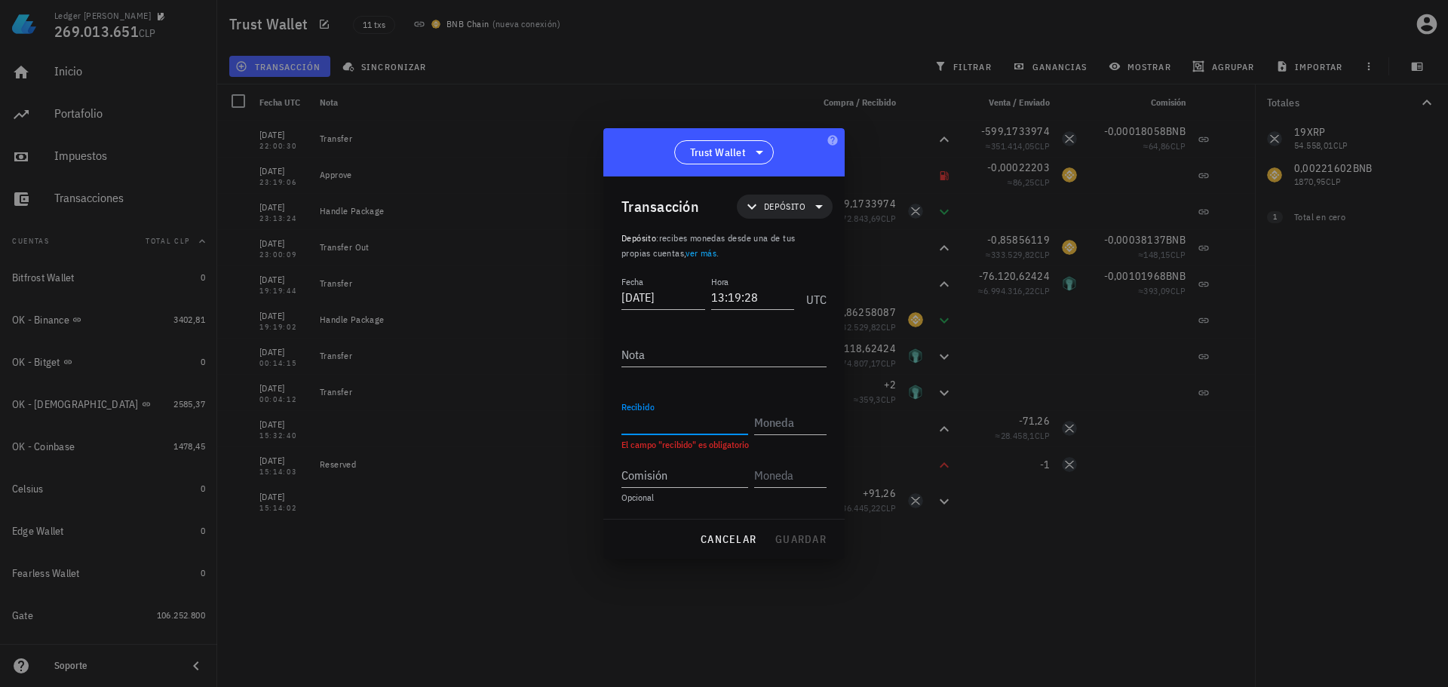
type input "0,0813595"
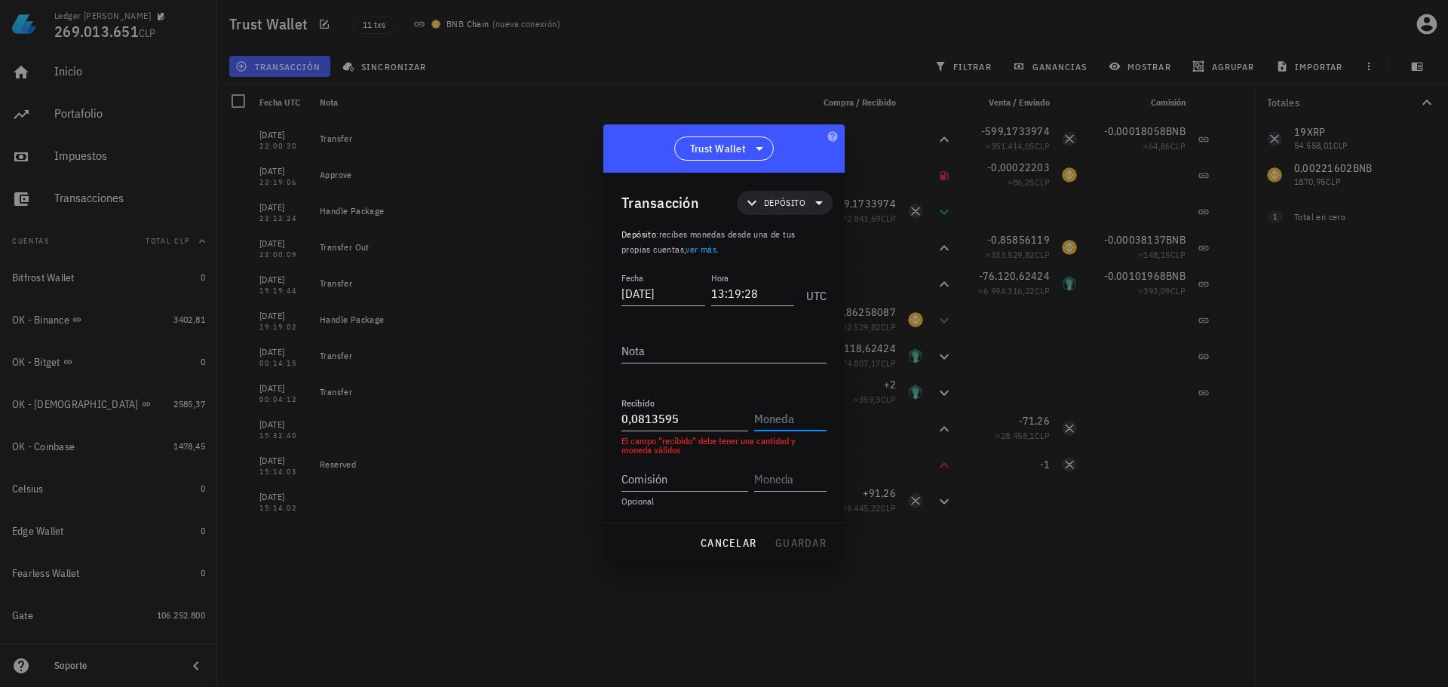
click at [793, 422] on input "text" at bounding box center [788, 418] width 69 height 24
type input "BNB"
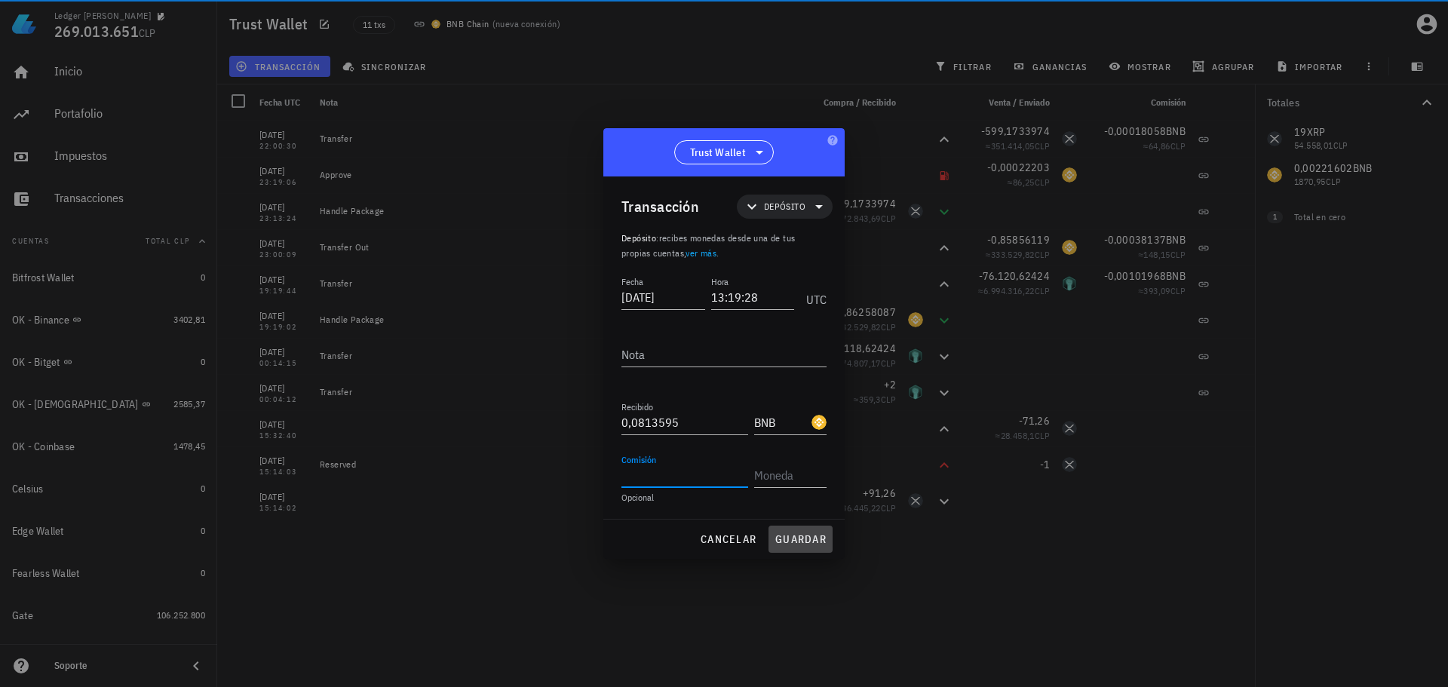
click at [798, 547] on button "guardar" at bounding box center [800, 539] width 64 height 27
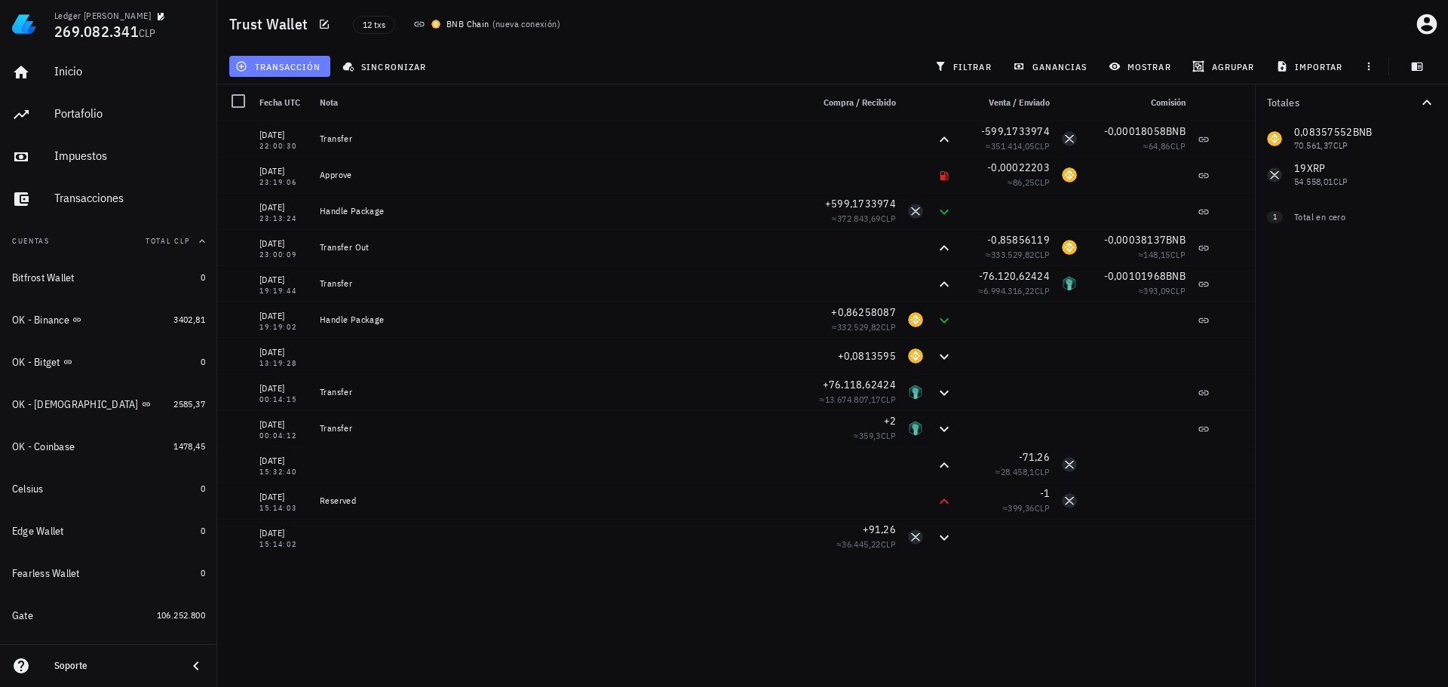
click at [298, 68] on span "transacción" at bounding box center [279, 66] width 82 height 12
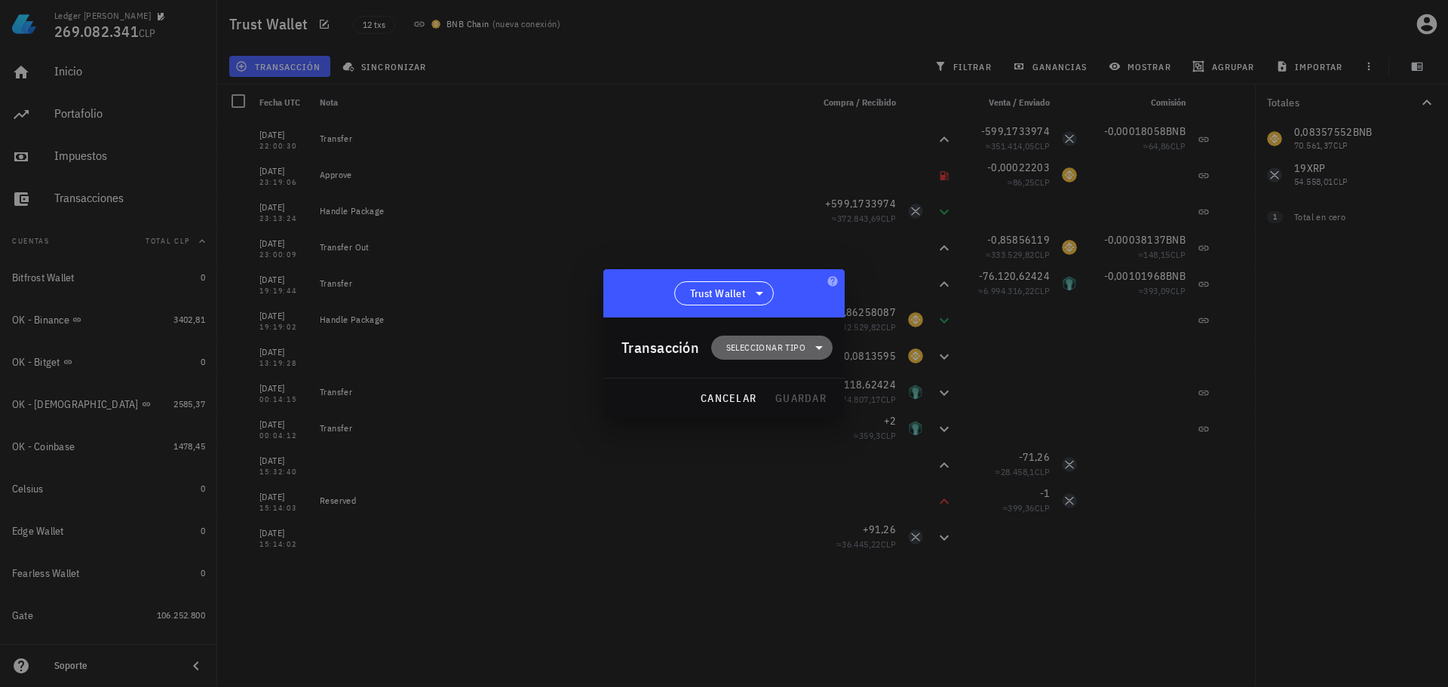
click at [766, 345] on span "Seleccionar tipo" at bounding box center [765, 347] width 79 height 15
click at [768, 471] on div "Transferencia" at bounding box center [779, 474] width 59 height 12
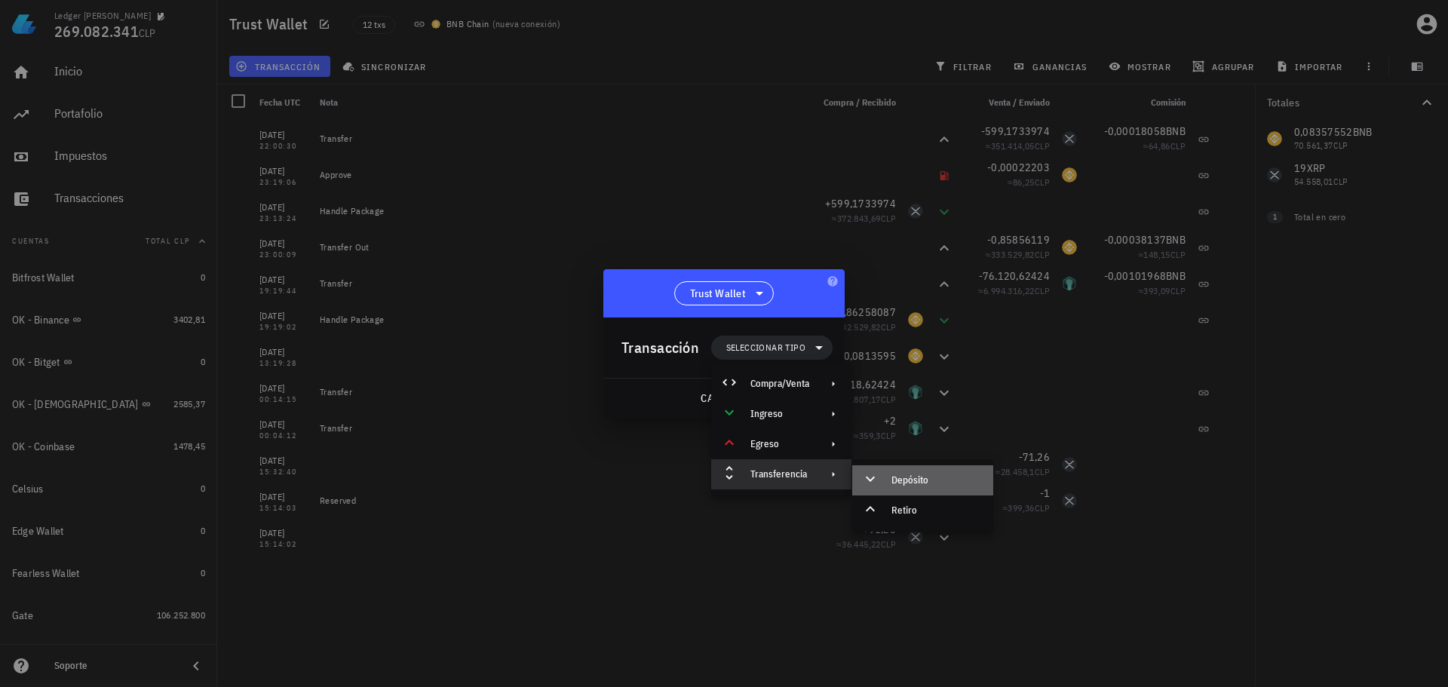
click at [897, 484] on div "Depósito" at bounding box center [936, 480] width 90 height 12
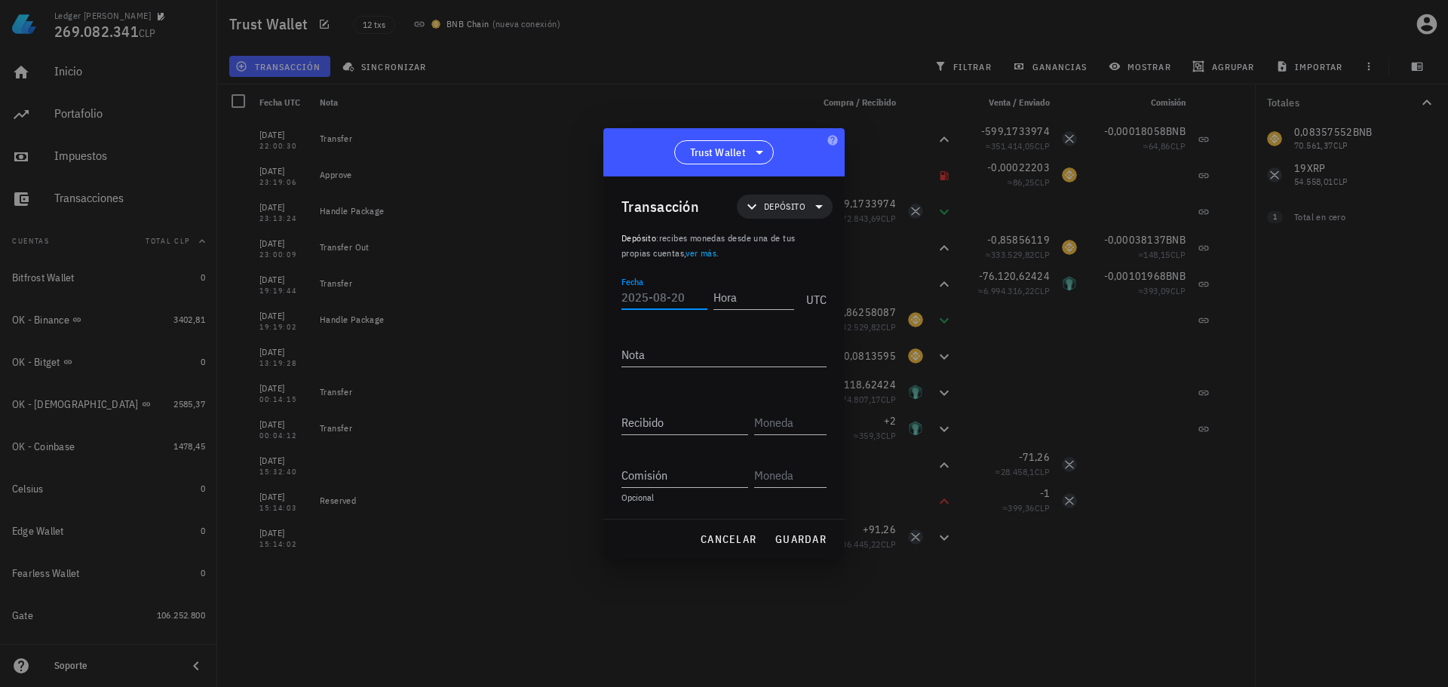
click at [662, 306] on input "Fecha" at bounding box center [664, 297] width 86 height 24
type input "2022-01-11"
type input "13:45:57"
paste input "0,50064237"
type input "0,50064237"
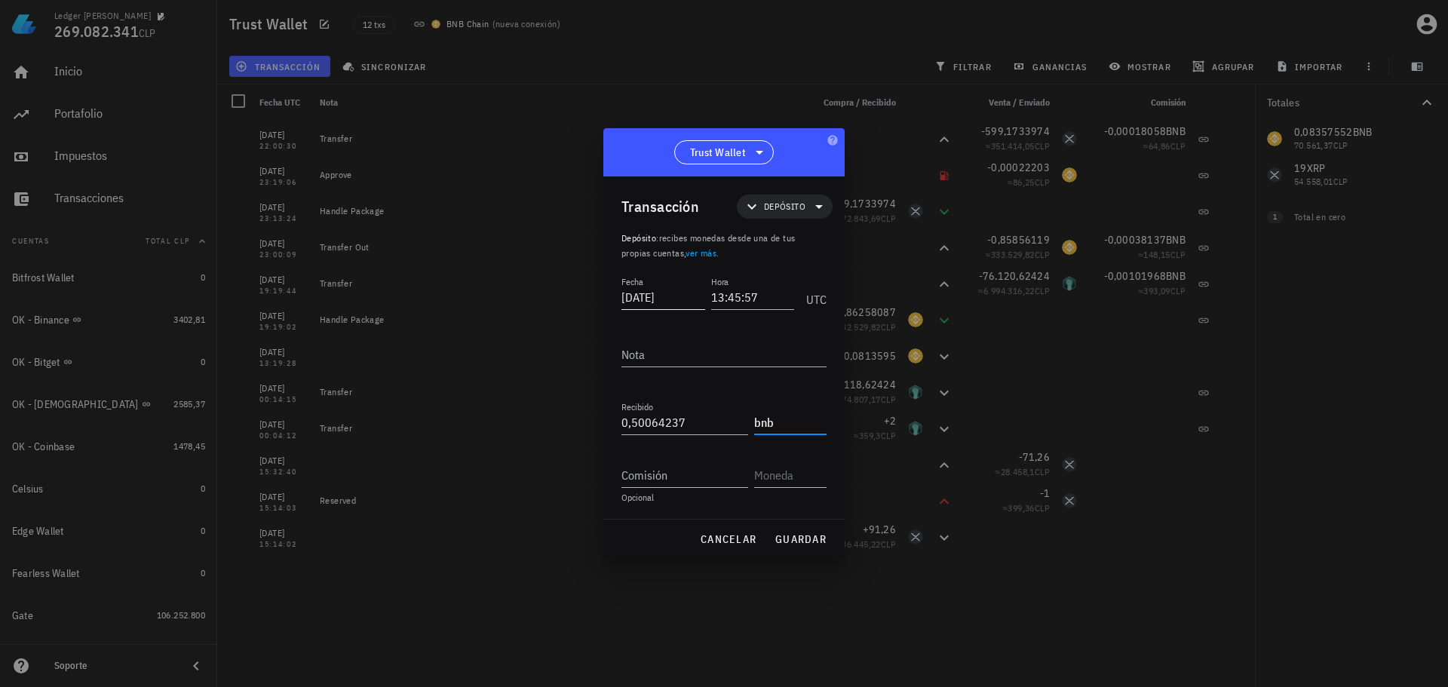
type input "BNB"
click at [785, 543] on span "guardar" at bounding box center [800, 539] width 52 height 14
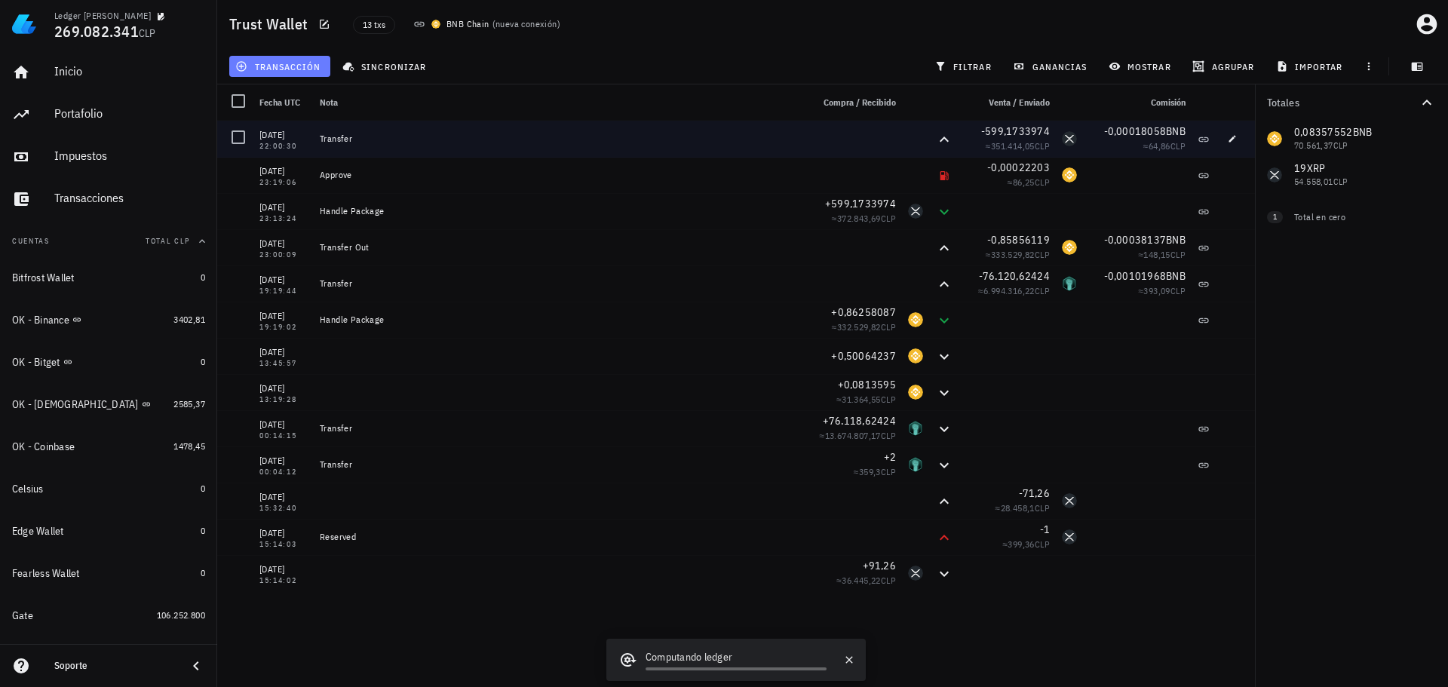
click at [316, 60] on span "transacción" at bounding box center [279, 66] width 82 height 12
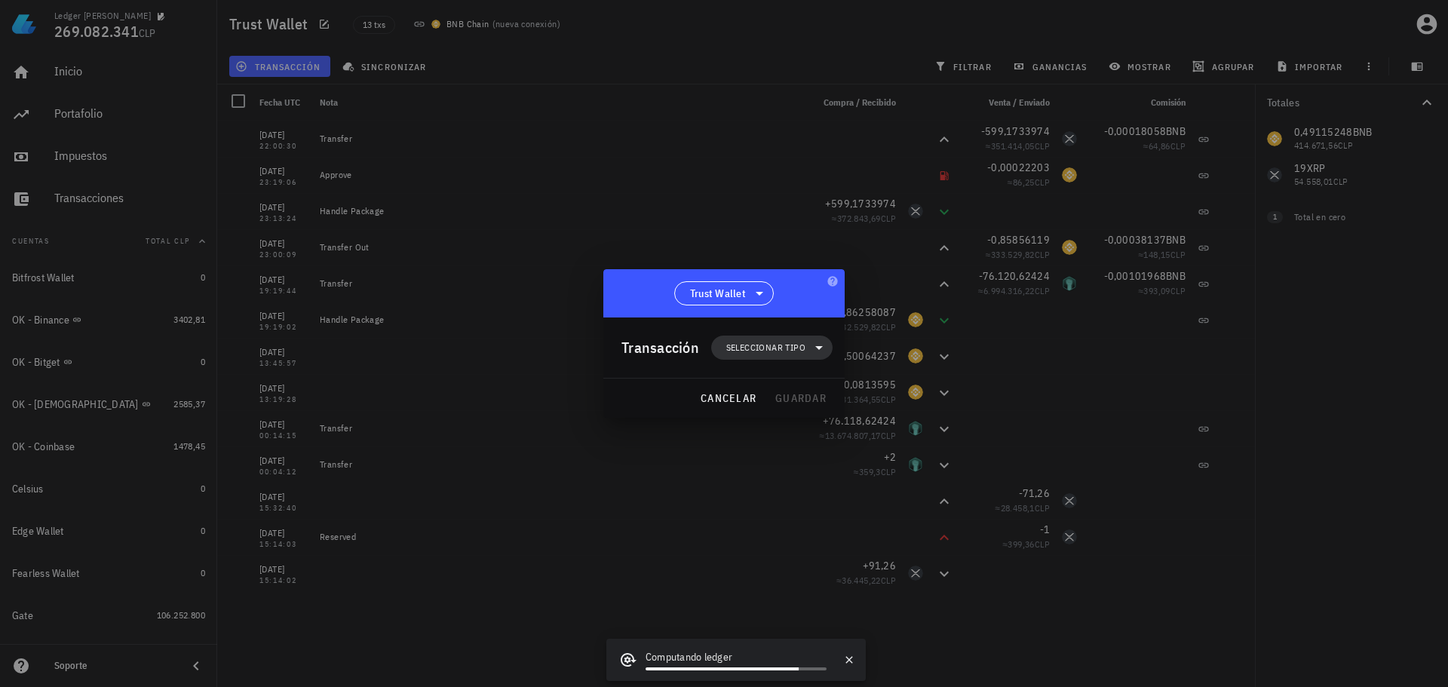
click at [808, 345] on span "Seleccionar tipo" at bounding box center [771, 348] width 103 height 24
click at [804, 471] on div "Transferencia" at bounding box center [779, 474] width 59 height 12
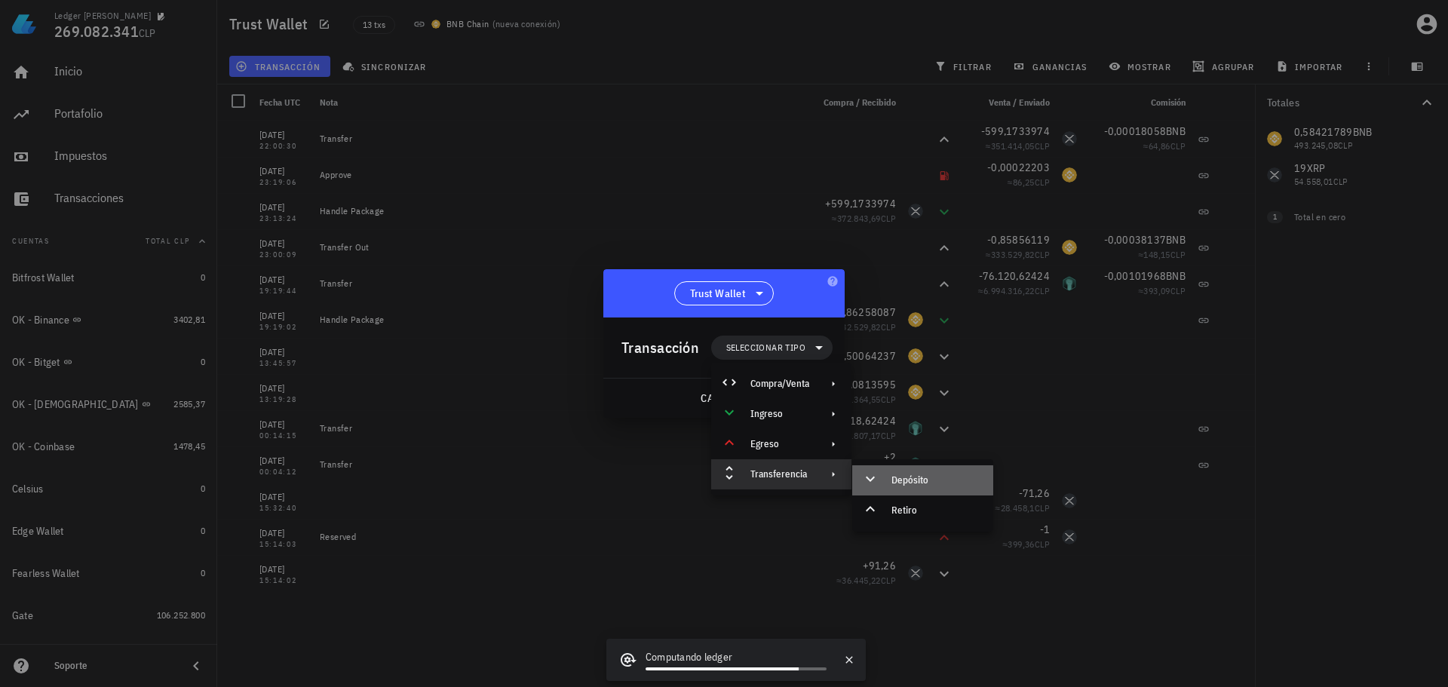
click at [907, 483] on div "Depósito" at bounding box center [936, 480] width 90 height 12
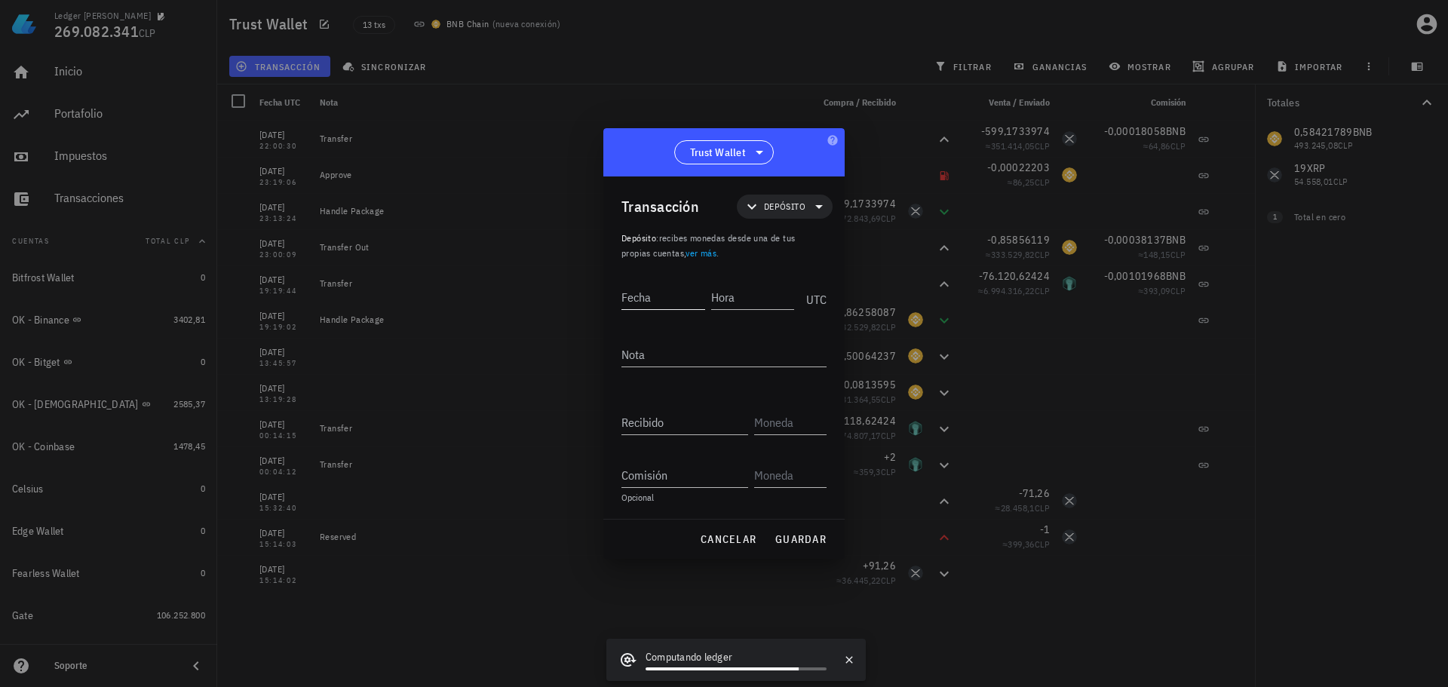
click at [666, 299] on input "Fecha" at bounding box center [663, 297] width 84 height 24
type input "2022-01-11"
type input "16:15:54"
paste input "0,284654"
type input "0,284654"
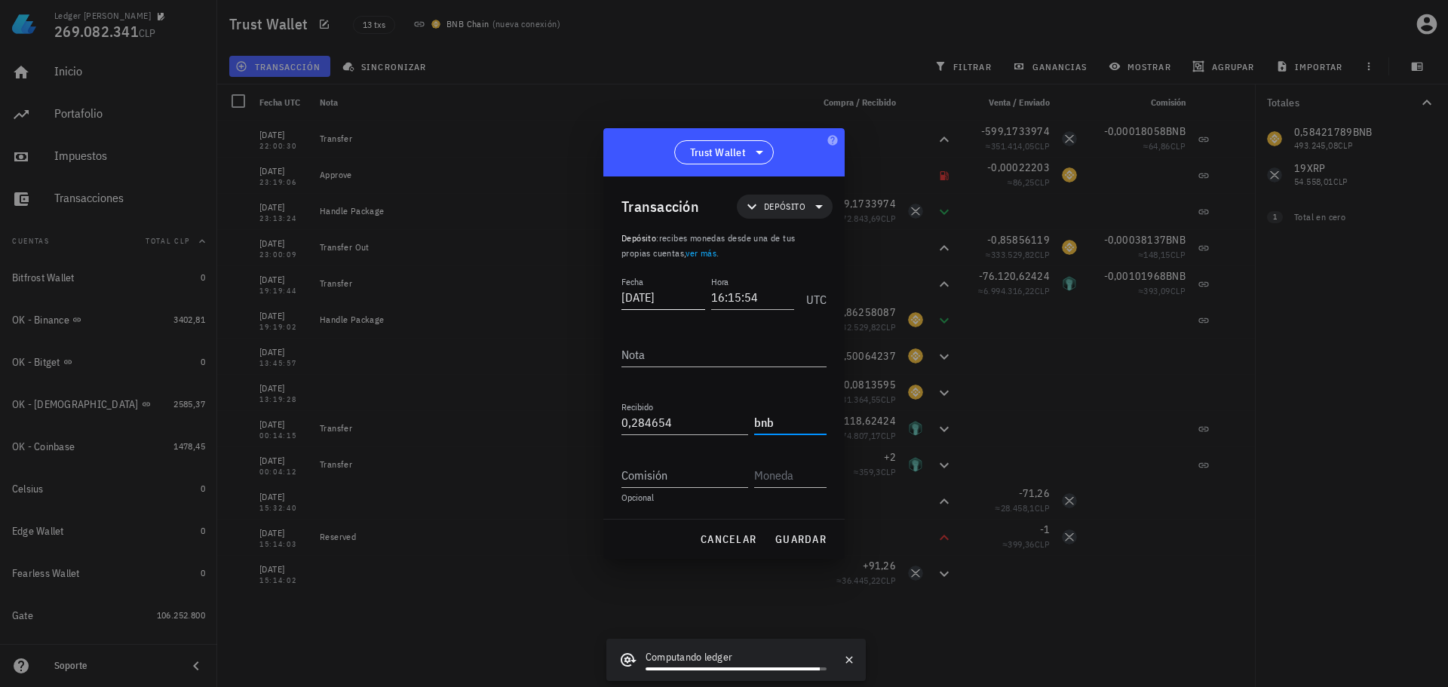
type input "BNB"
click at [795, 536] on span "guardar" at bounding box center [800, 539] width 52 height 14
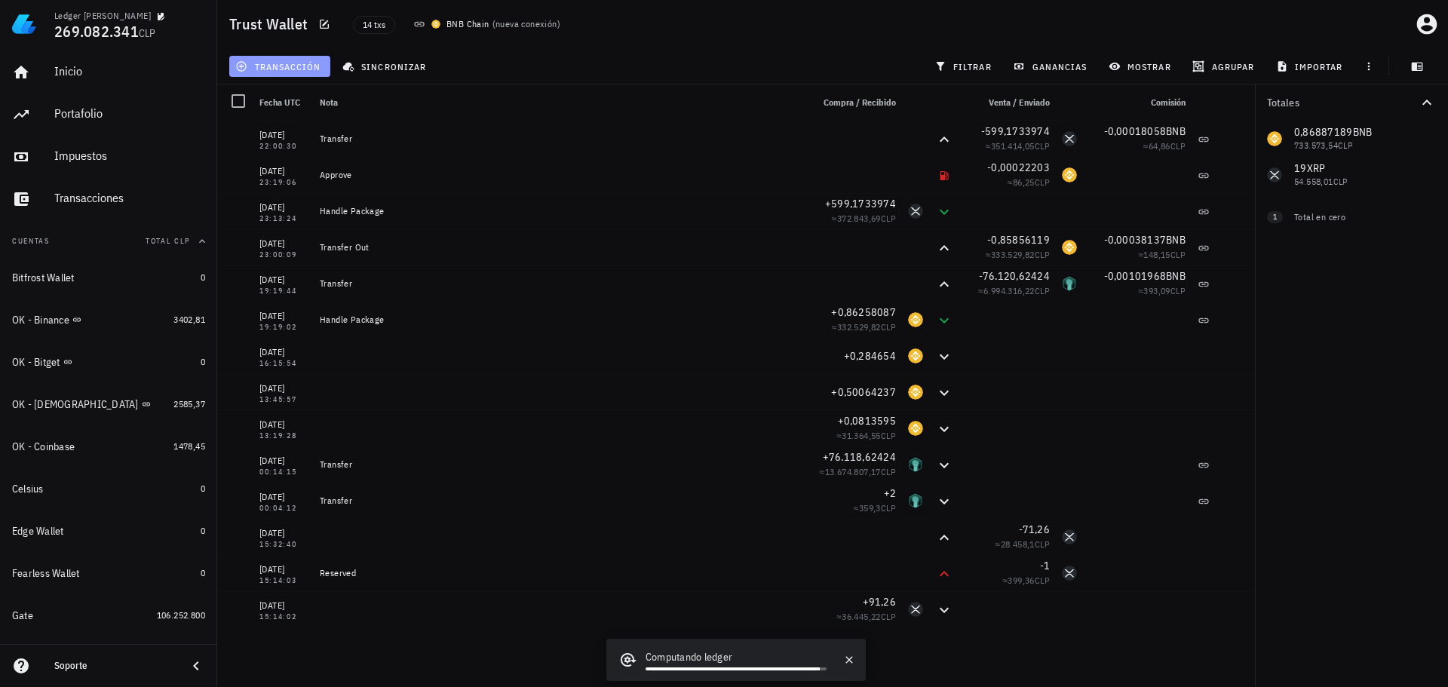
click at [270, 66] on span "transacción" at bounding box center [279, 66] width 82 height 12
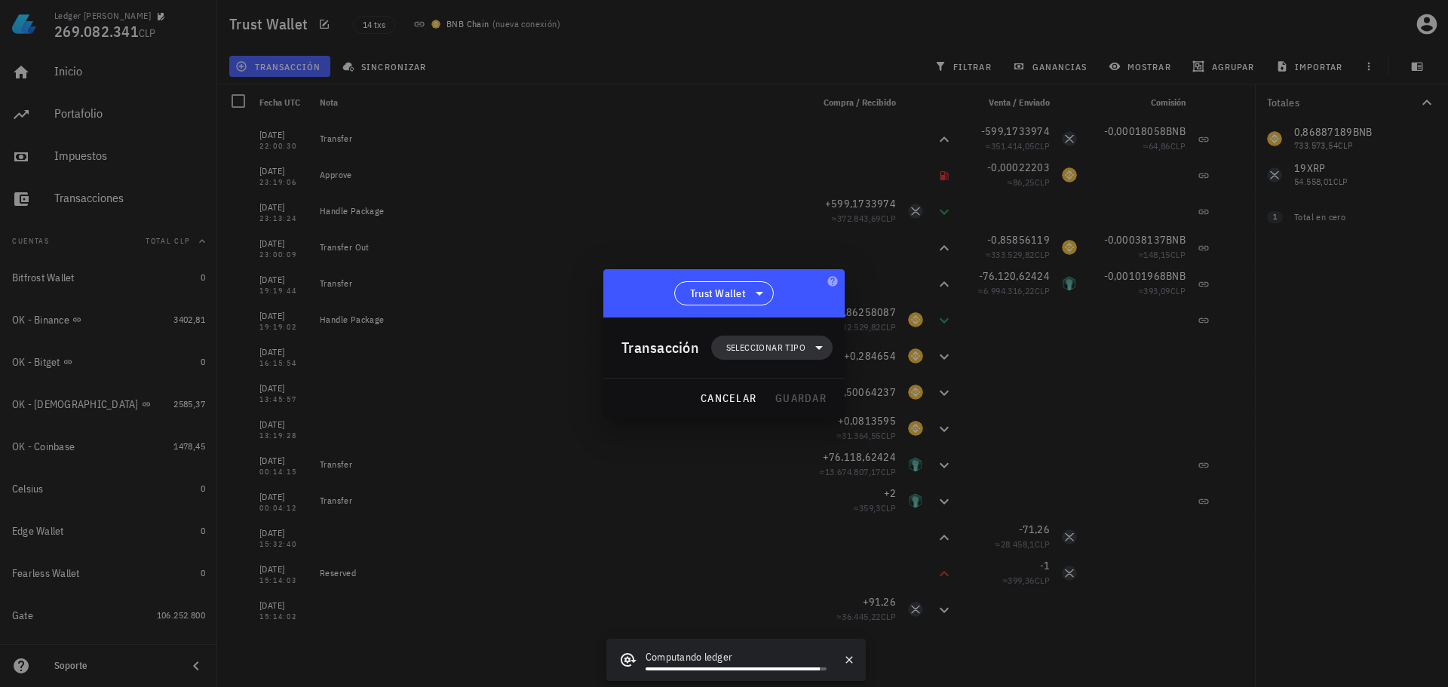
click at [777, 351] on span "Seleccionar tipo" at bounding box center [765, 347] width 79 height 15
click at [777, 468] on div "Transferencia" at bounding box center [779, 474] width 59 height 12
click at [893, 507] on div "Retiro" at bounding box center [936, 510] width 90 height 12
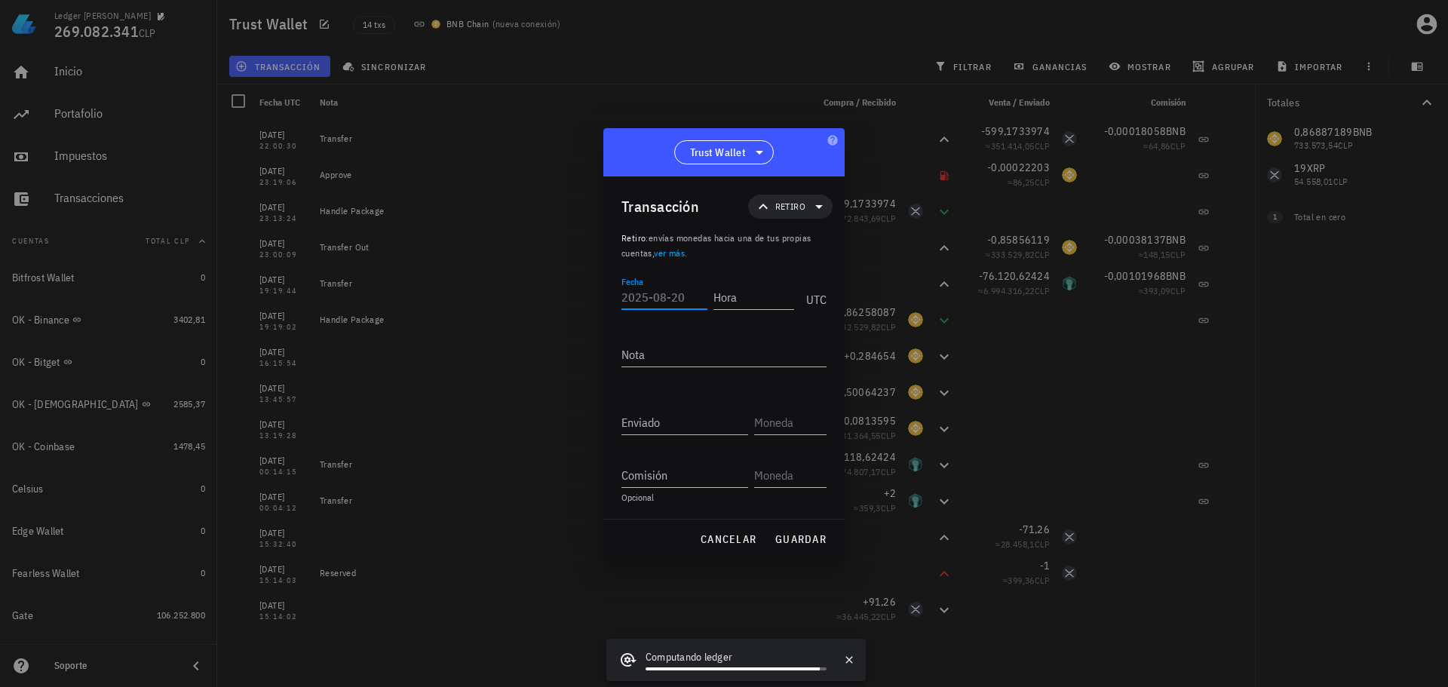
click at [678, 308] on div "Fecha" at bounding box center [664, 297] width 86 height 24
click at [671, 305] on input "Fecha" at bounding box center [663, 297] width 84 height 24
type input "2022-01-11"
type input "16:18:32"
paste input "0,86258087"
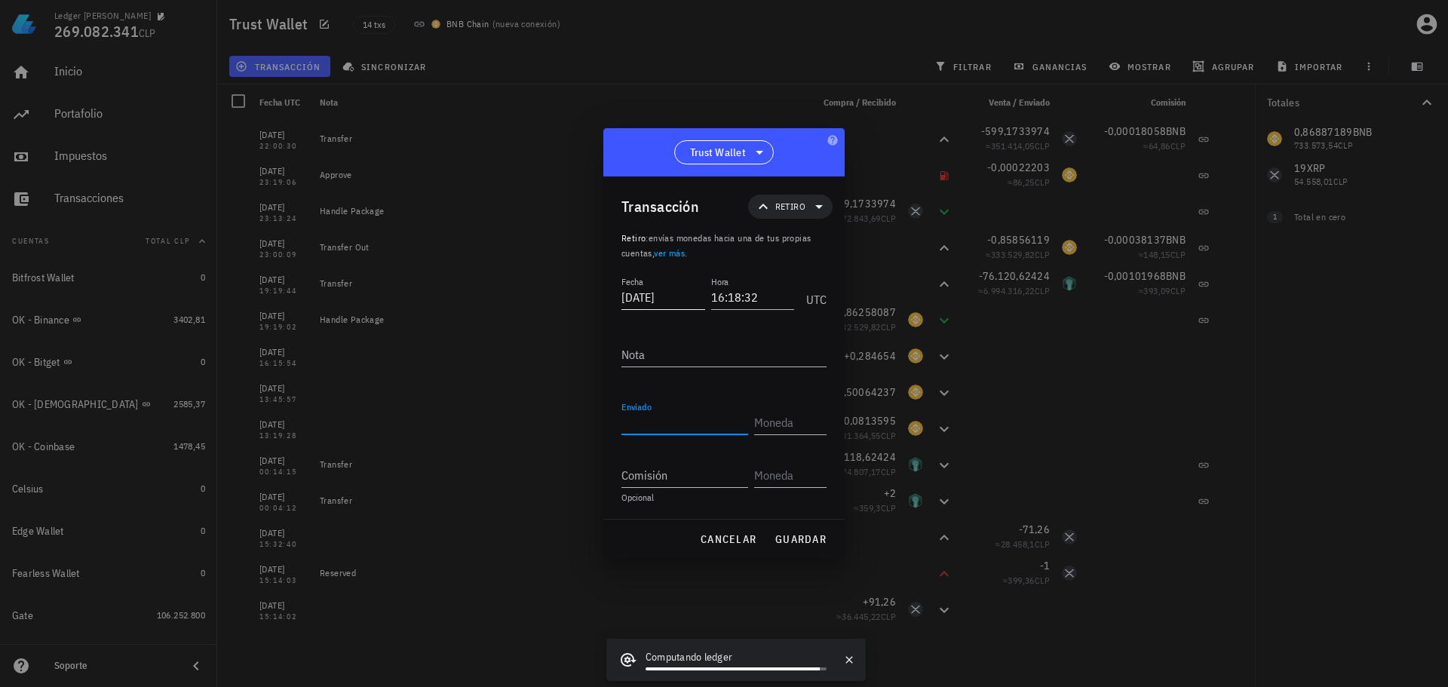
type input "0,86258087"
type input "BNB"
click at [675, 480] on input "Comisión" at bounding box center [684, 475] width 127 height 24
paste input "0,000075"
type input "0,000075"
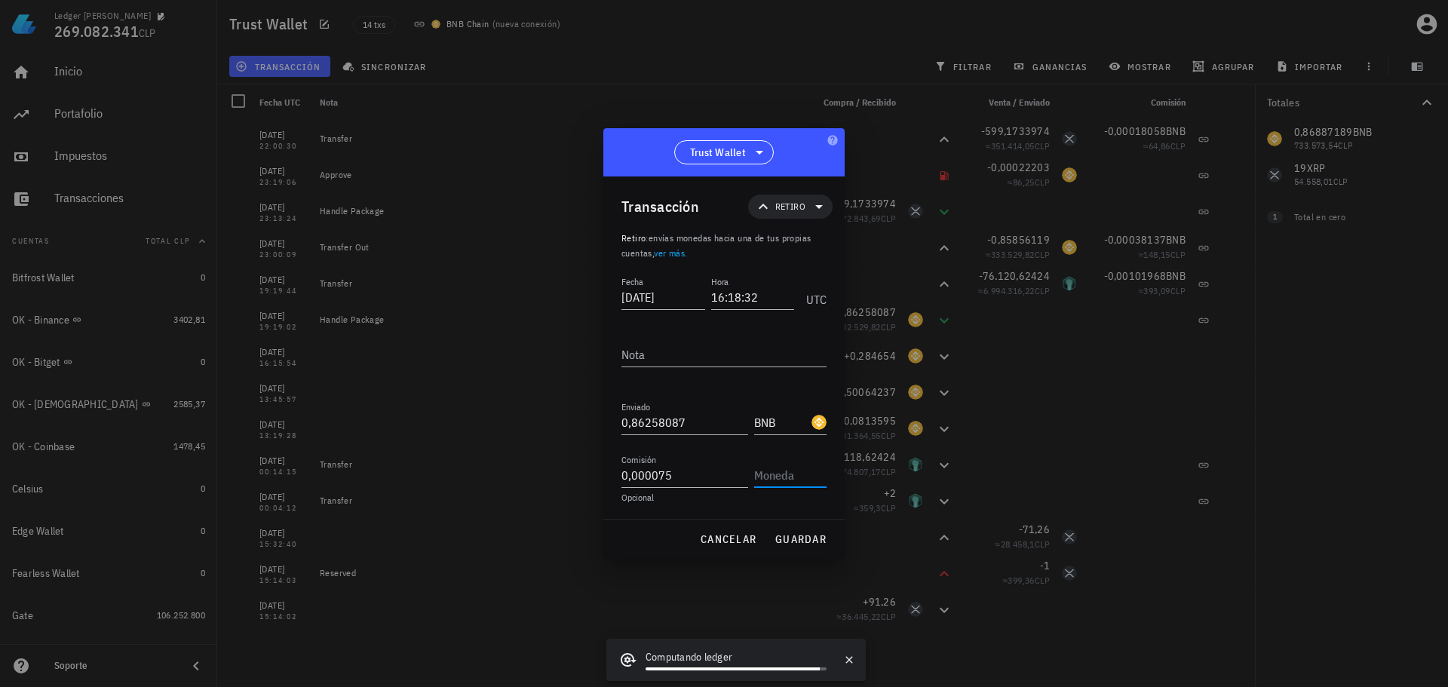
click at [782, 481] on input "text" at bounding box center [788, 475] width 69 height 24
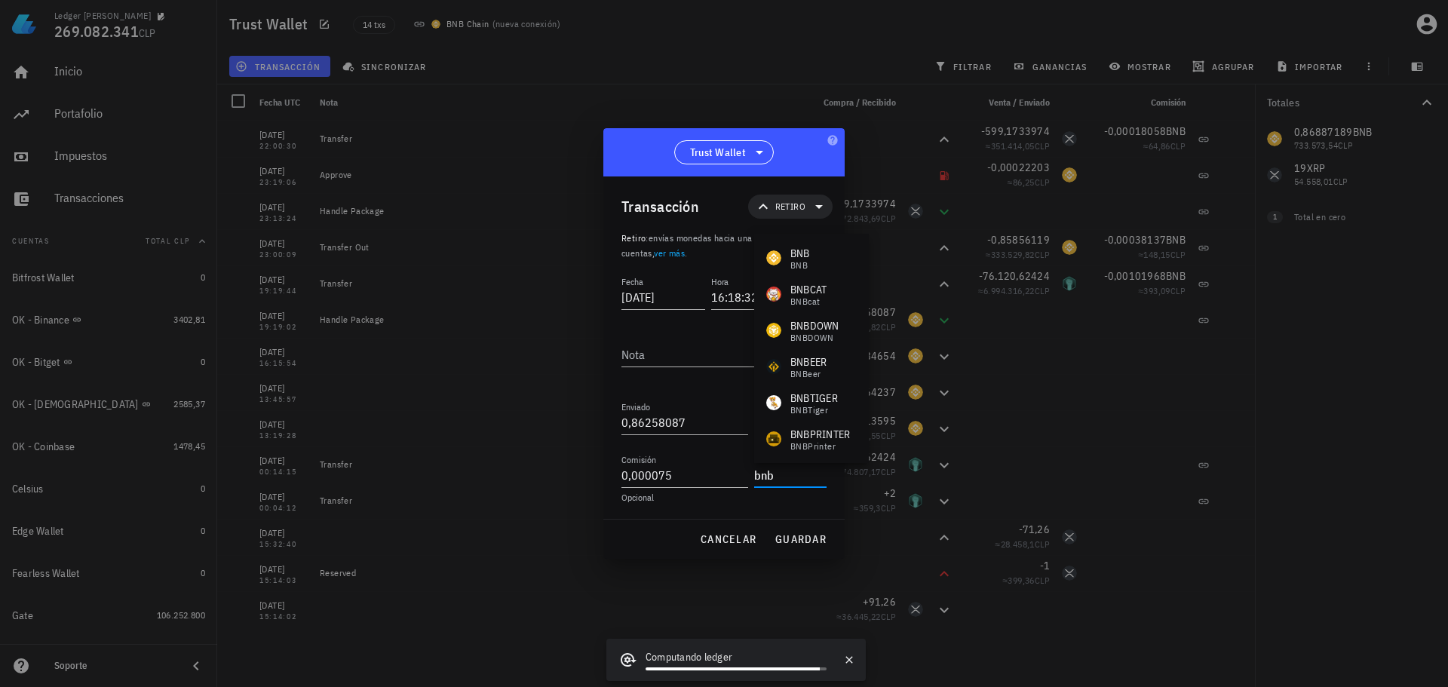
type input "BNB"
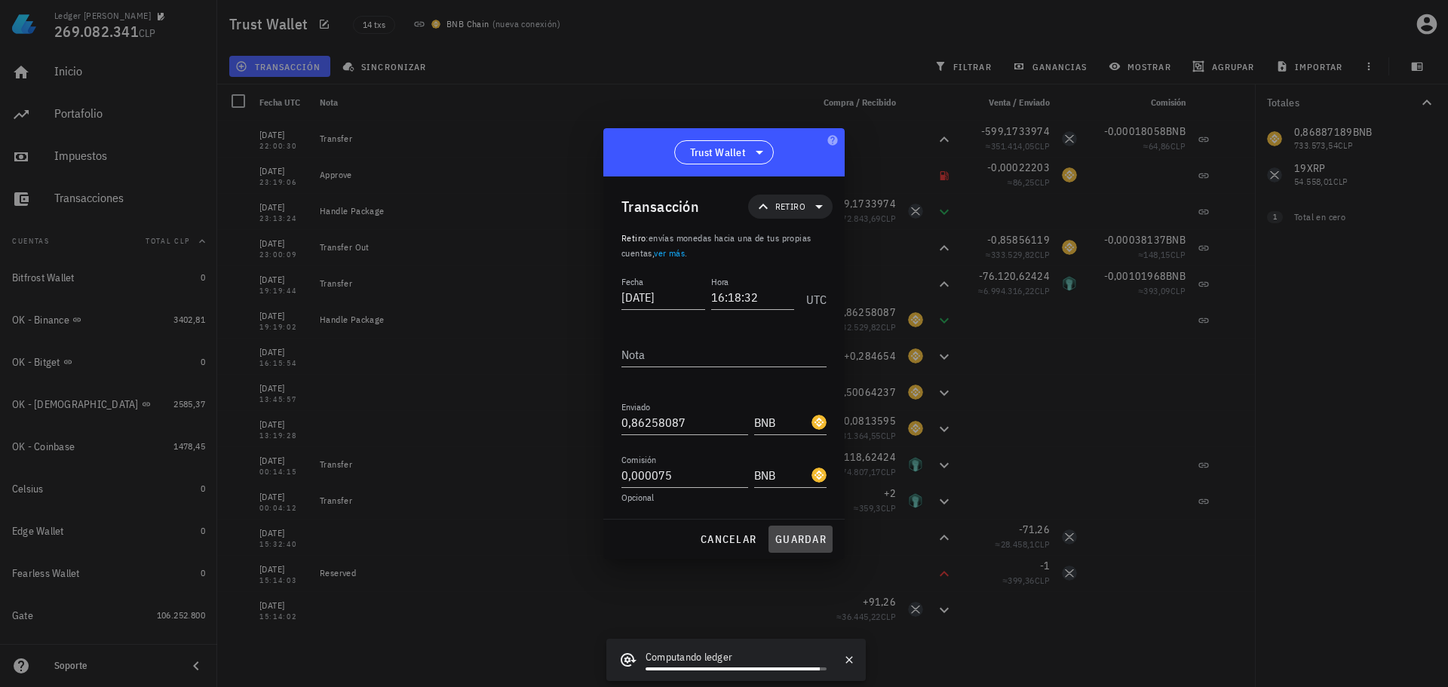
click at [791, 540] on span "guardar" at bounding box center [800, 539] width 52 height 14
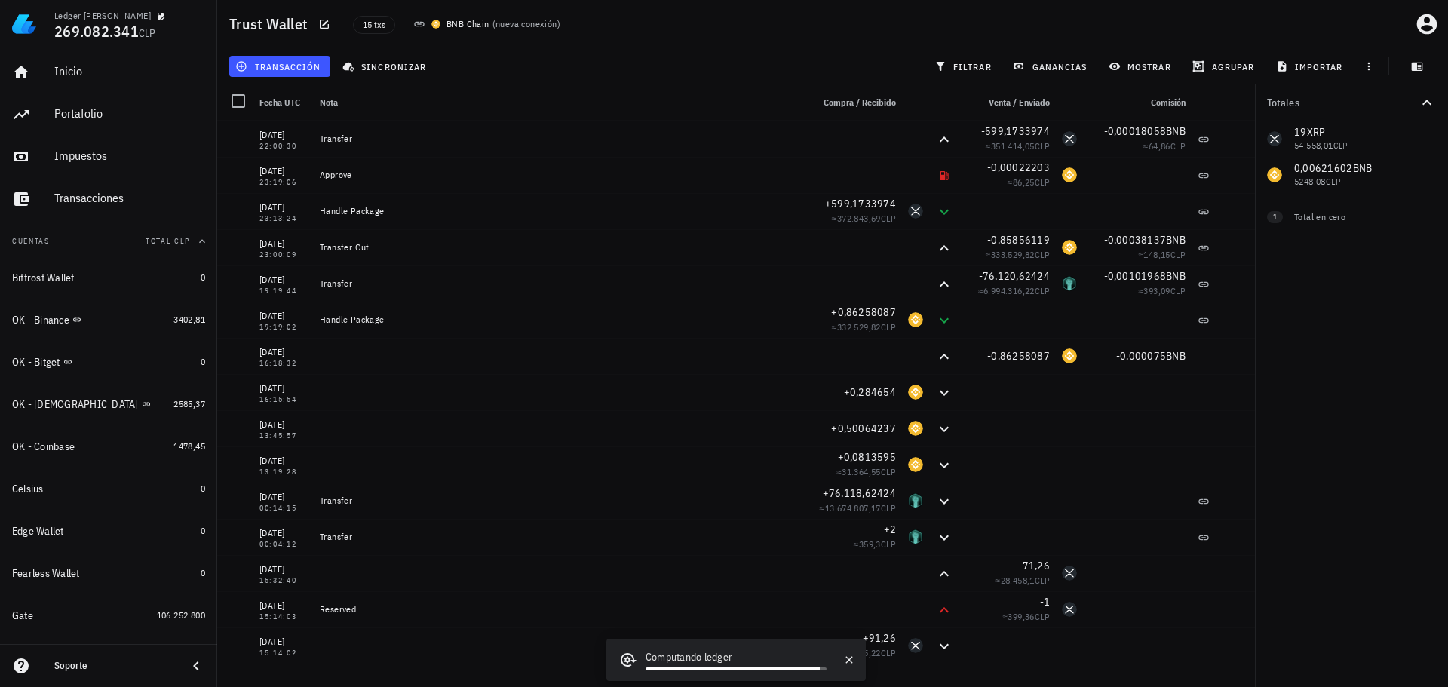
click at [1387, 426] on div "Totales 19 XRP 54.558,01 CLP 0,00621602 BNB 5248,08 CLP 0 HERO 0 CLP 1 Total en…" at bounding box center [1351, 385] width 193 height 603
click at [1374, 66] on icon "button" at bounding box center [1369, 66] width 12 height 12
click at [1373, 106] on span "exportar" at bounding box center [1385, 104] width 63 height 12
click at [322, 21] on icon "button" at bounding box center [324, 24] width 12 height 12
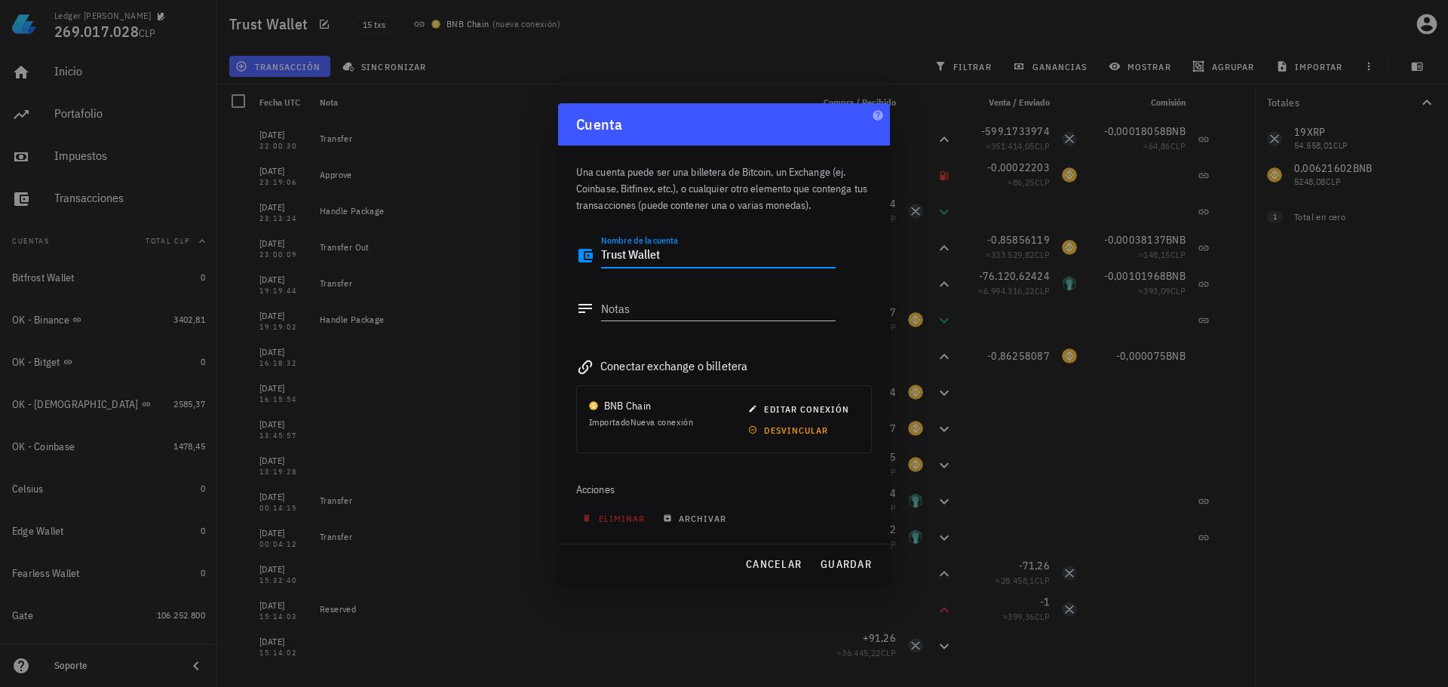
click at [603, 258] on textarea "Trust Wallet" at bounding box center [718, 256] width 235 height 24
type textarea "OK - Trust Wallet"
click at [814, 431] on span "desvincular" at bounding box center [789, 430] width 77 height 11
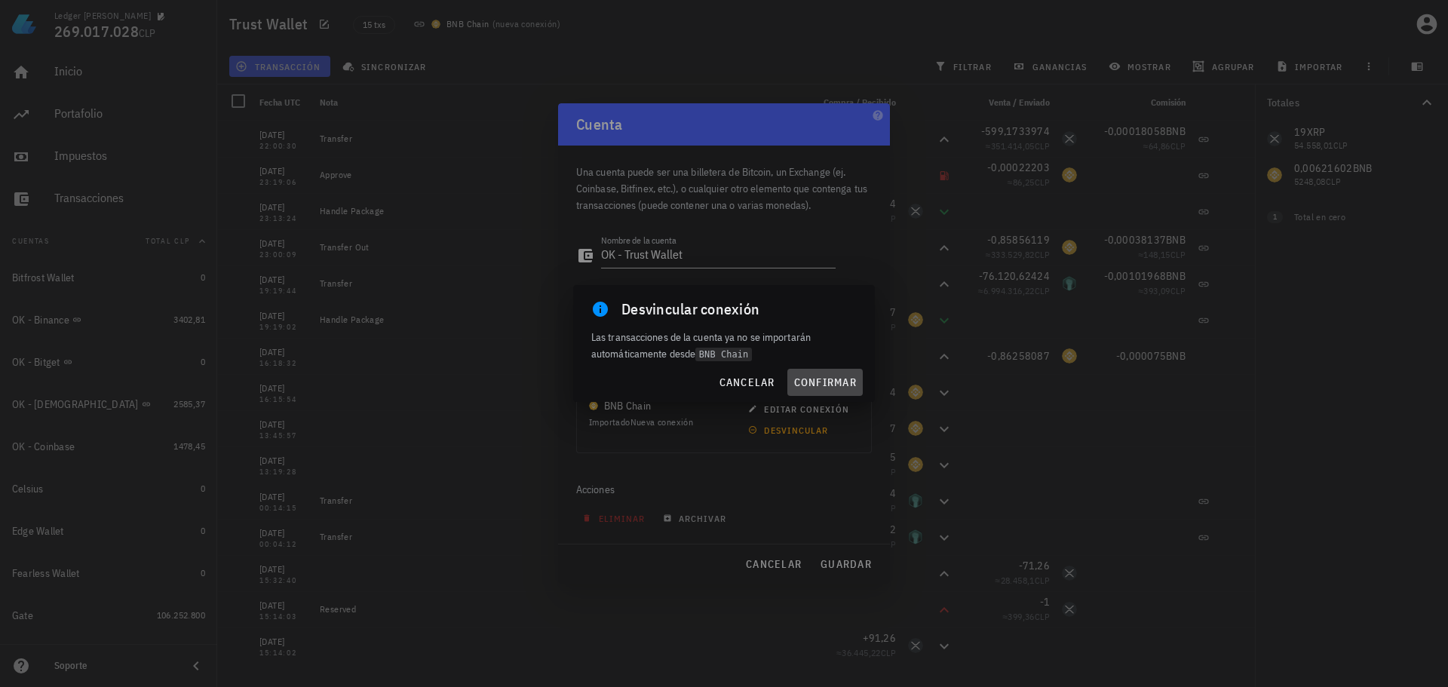
click at [823, 389] on button "confirmar" at bounding box center [824, 382] width 75 height 27
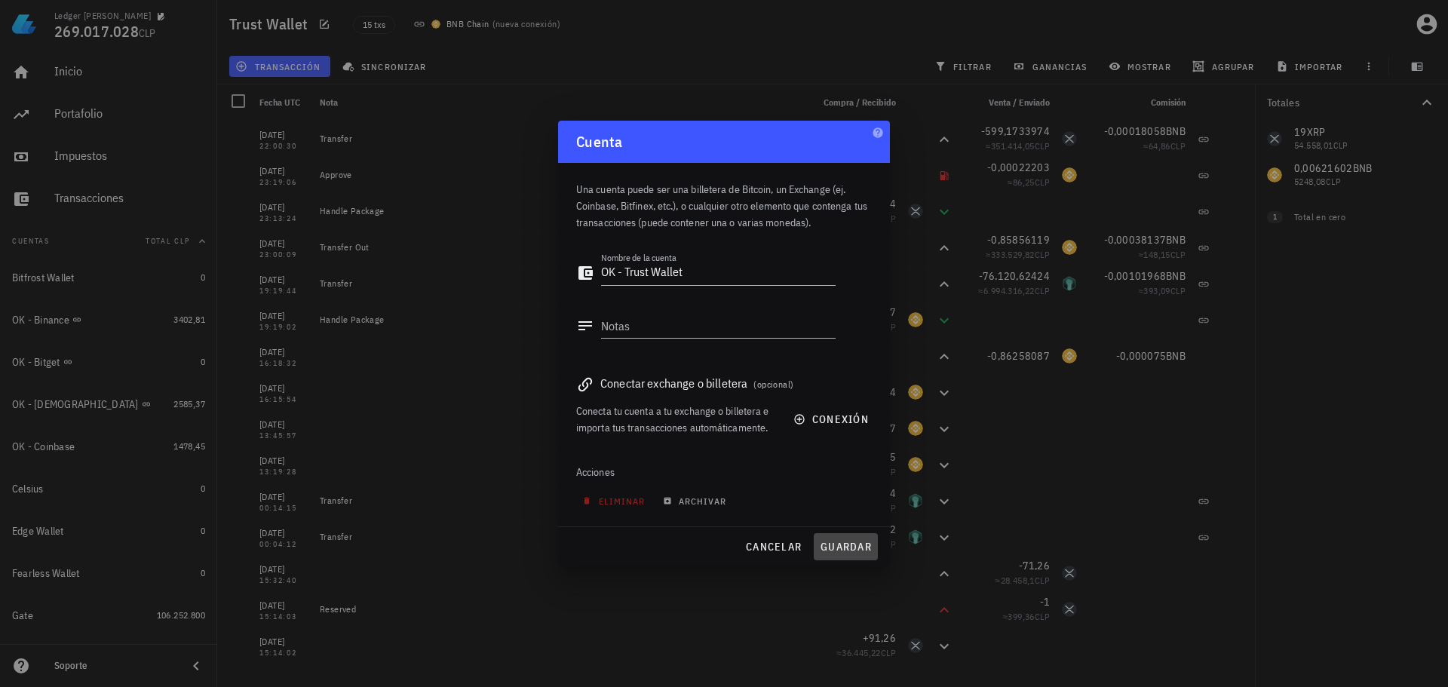
click at [863, 551] on span "guardar" at bounding box center [846, 547] width 52 height 14
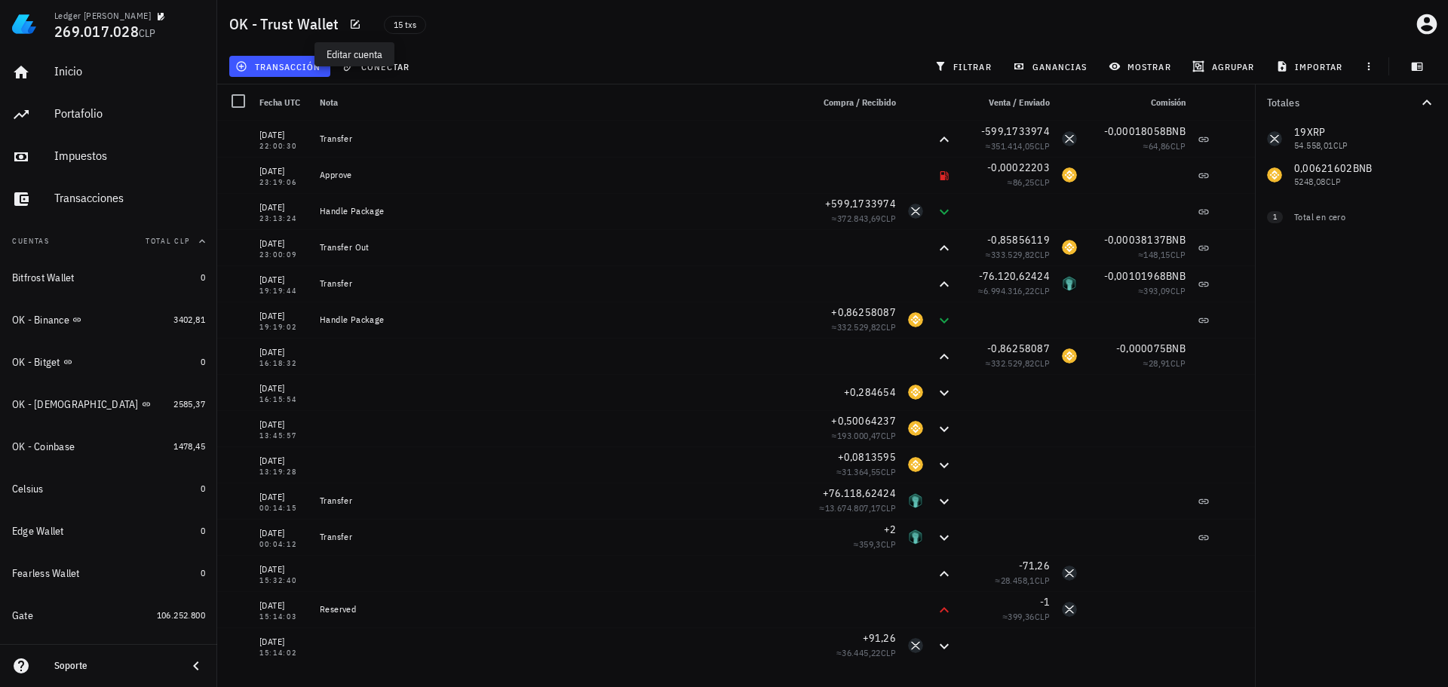
click at [673, 52] on div "transacción conectar filtrar ganancias mostrar agrupar importar" at bounding box center [832, 66] width 1213 height 36
click at [1369, 70] on icon "button" at bounding box center [1369, 66] width 12 height 12
click at [1364, 106] on span "exportar" at bounding box center [1385, 104] width 63 height 12
click at [456, 67] on div "transacción conectar filtrar ganancias mostrar agrupar importar" at bounding box center [832, 66] width 1213 height 36
click at [533, 81] on div "transacción conectar filtrar ganancias mostrar agrupar importar" at bounding box center [832, 66] width 1213 height 36
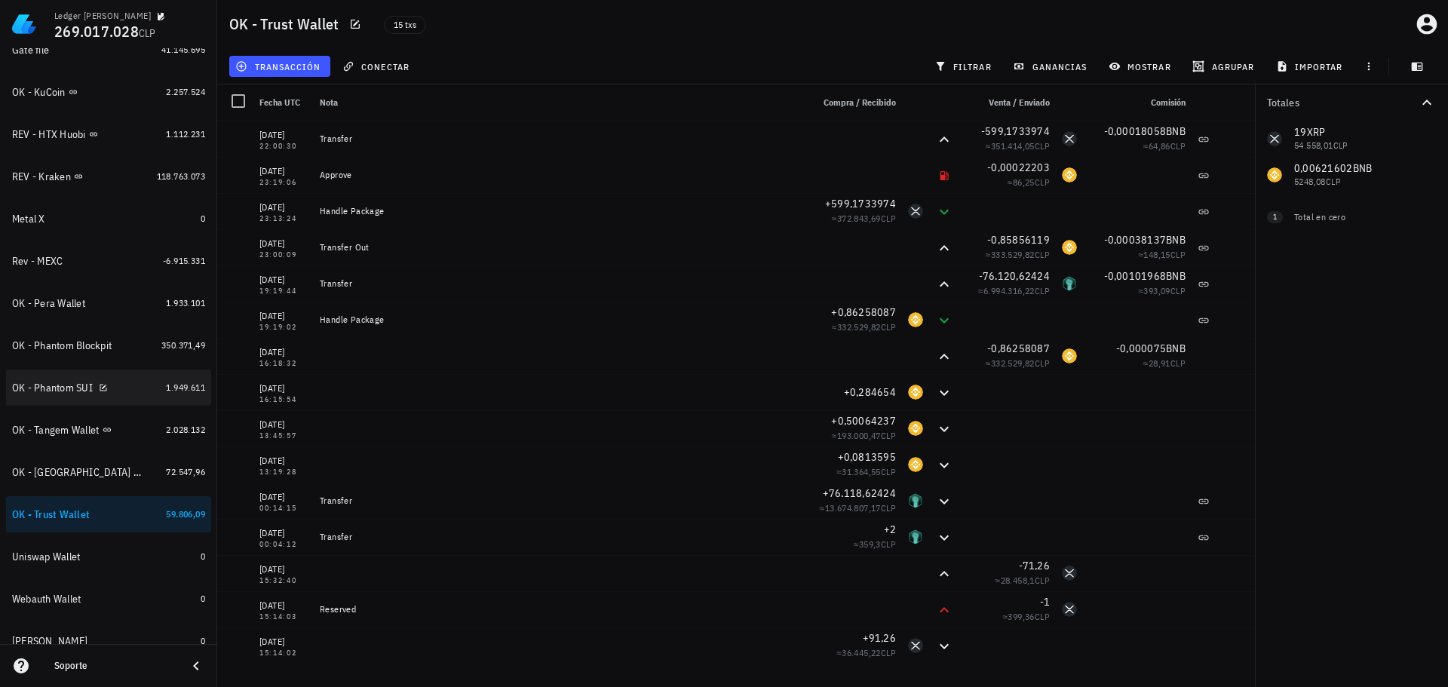
scroll to position [698, 0]
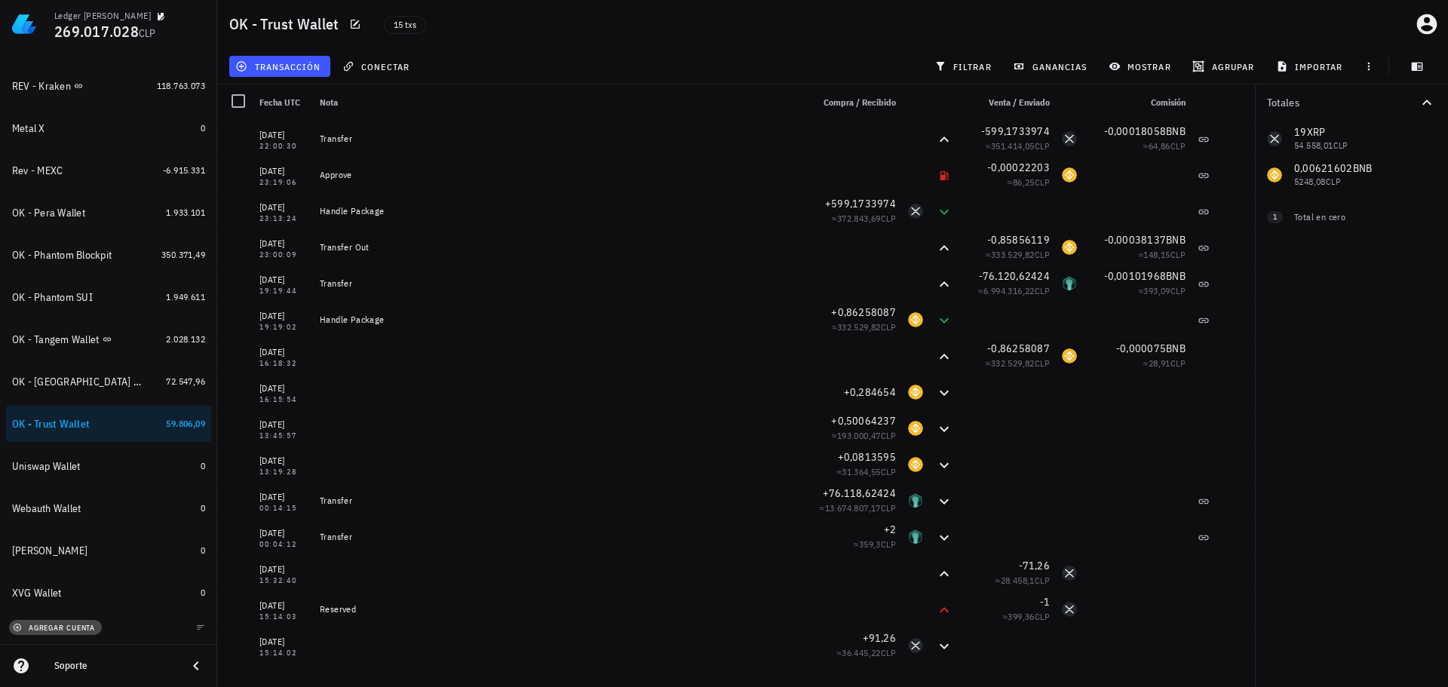
click at [62, 625] on span "agregar cuenta" at bounding box center [55, 628] width 79 height 10
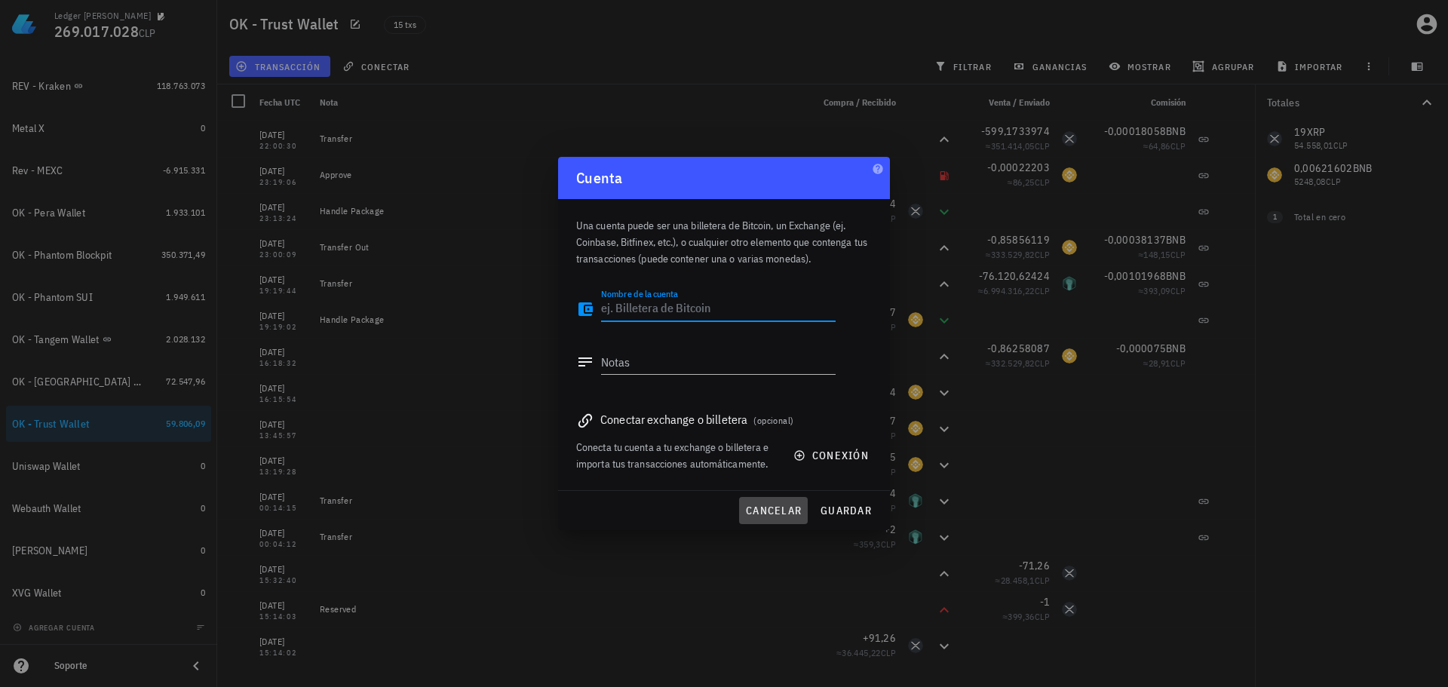
click at [775, 503] on button "cancelar" at bounding box center [773, 510] width 69 height 27
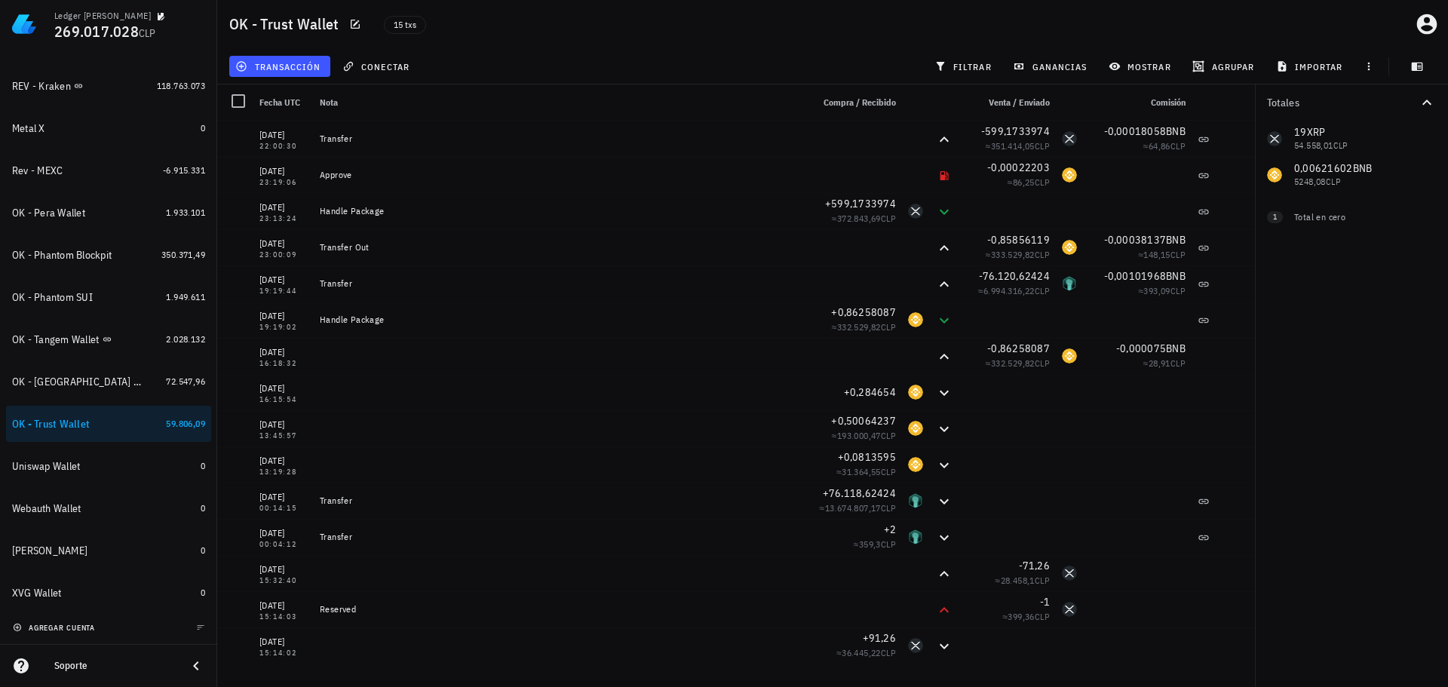
click at [46, 630] on span "agregar cuenta" at bounding box center [55, 628] width 79 height 10
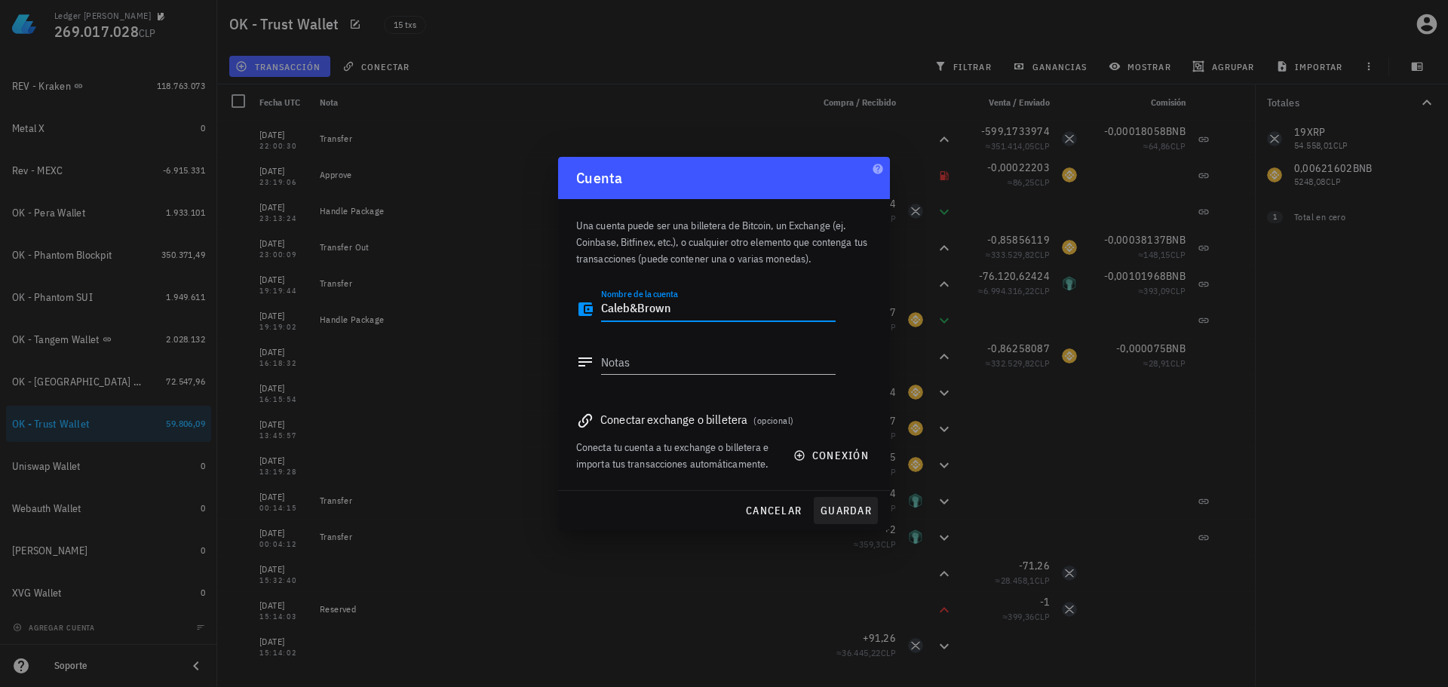
type textarea "Caleb&Brown"
click at [832, 498] on button "guardar" at bounding box center [846, 510] width 64 height 27
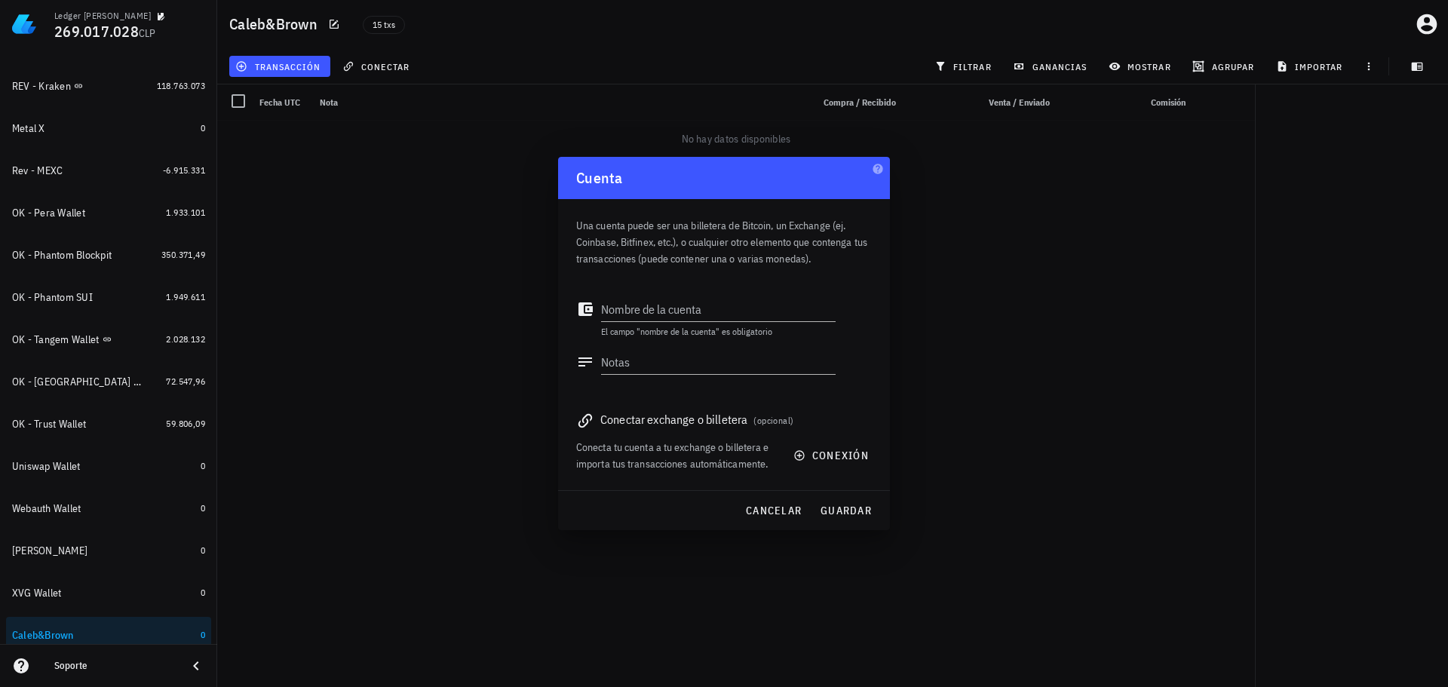
scroll to position [741, 0]
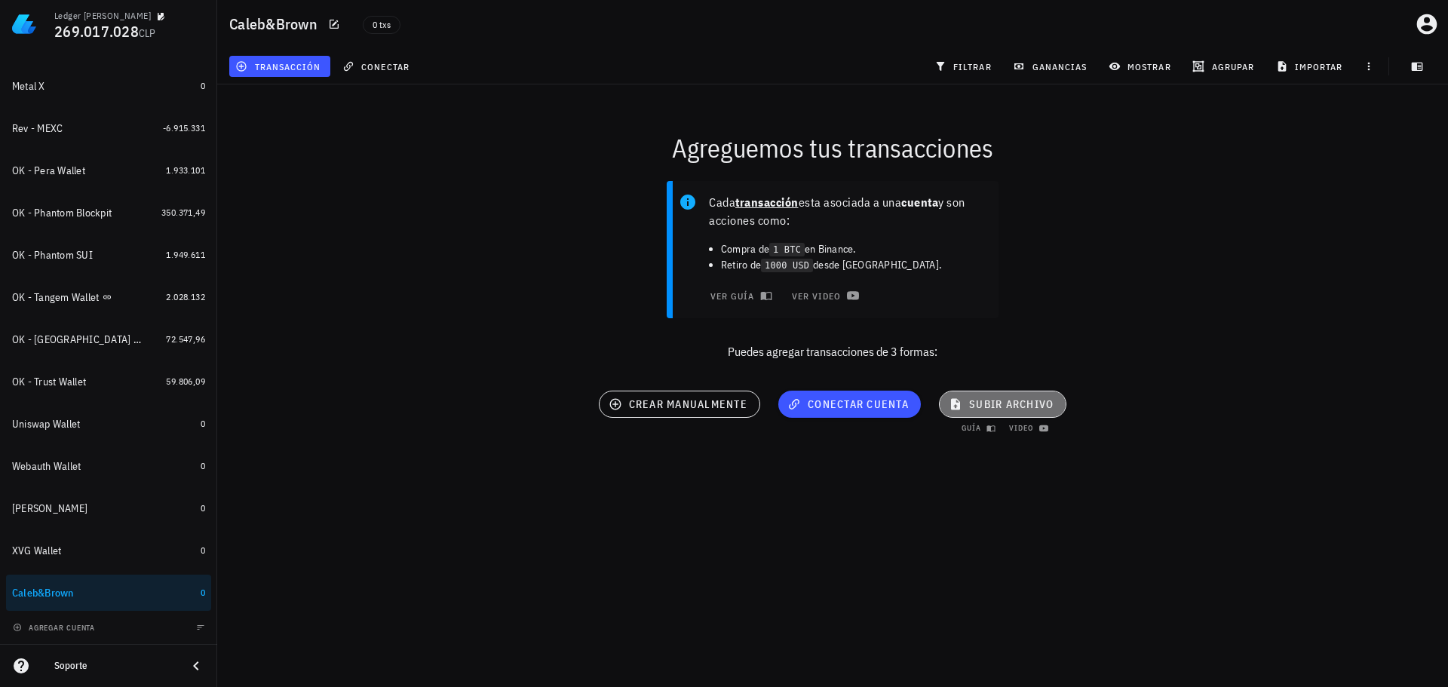
click at [960, 397] on icon "button" at bounding box center [956, 404] width 14 height 18
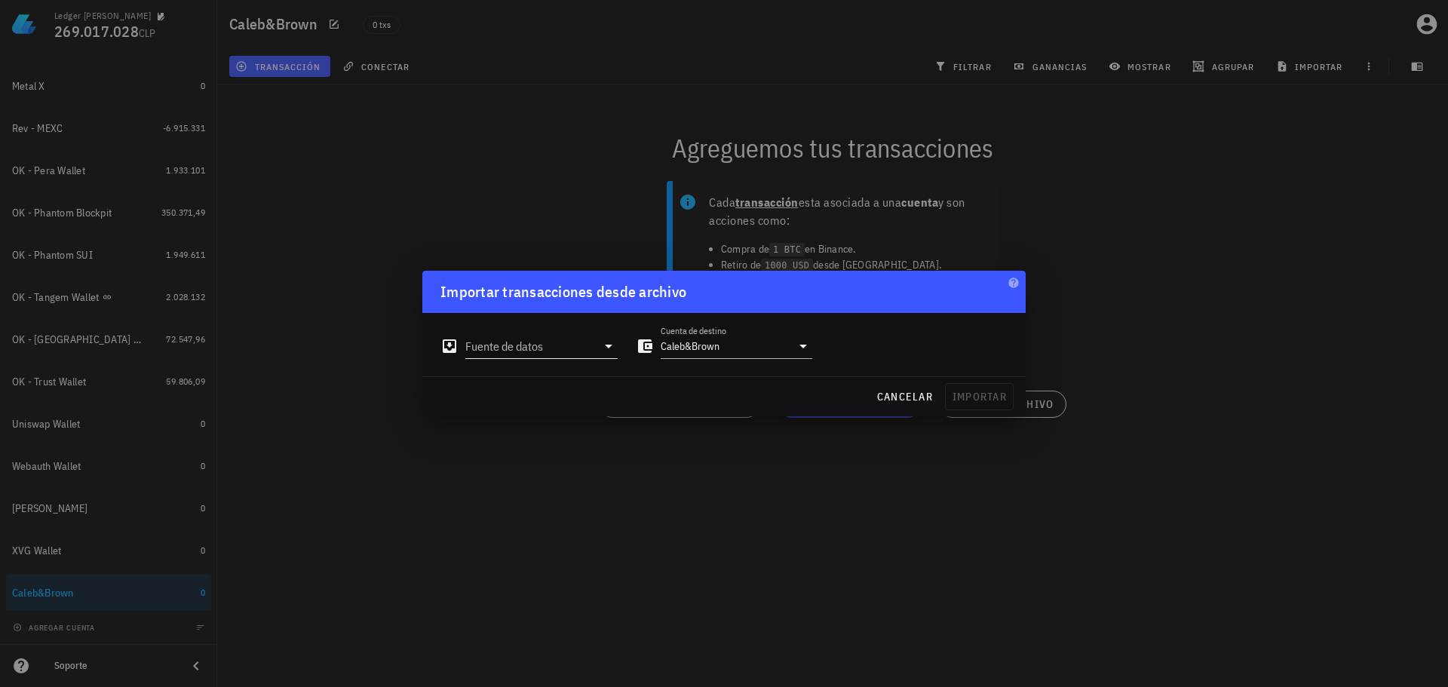
click at [528, 339] on input "Fuente de datos" at bounding box center [530, 346] width 131 height 24
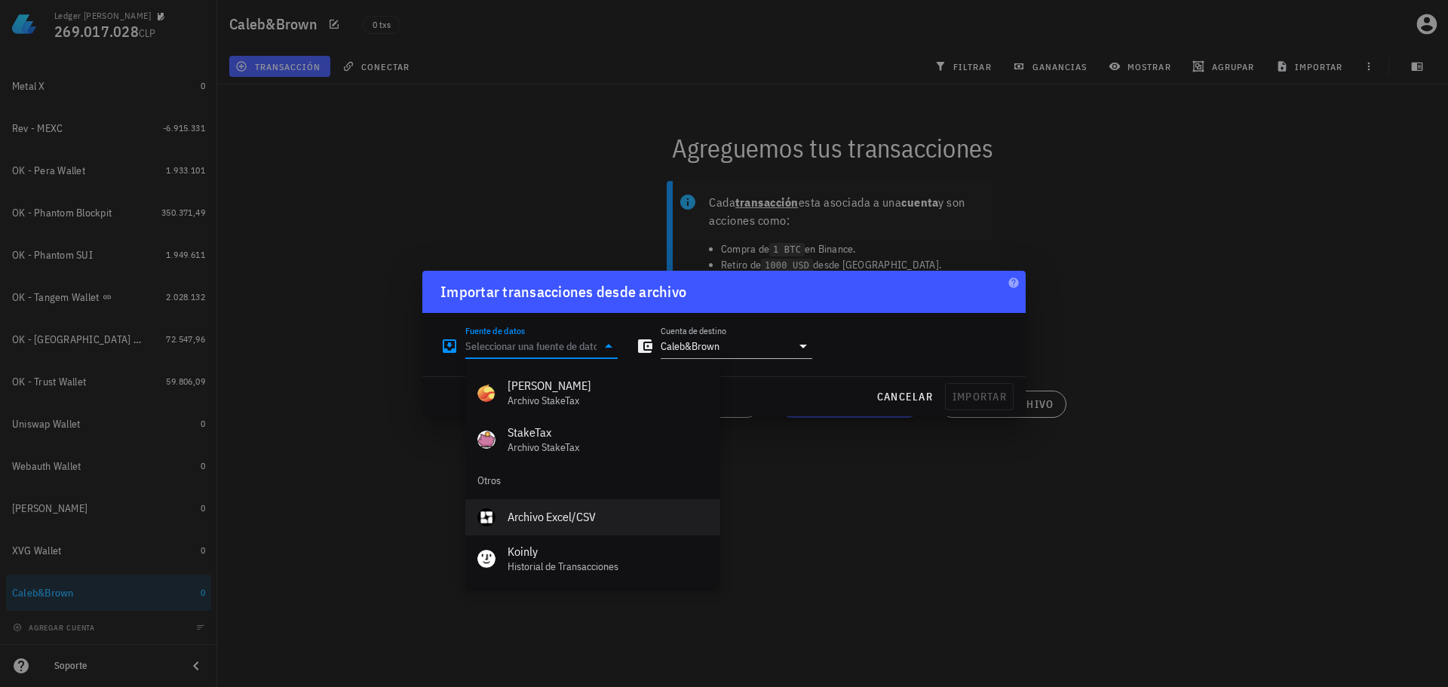
click at [547, 520] on div "Archivo Excel/CSV" at bounding box center [607, 517] width 201 height 14
type input "Archivo Excel/CSV"
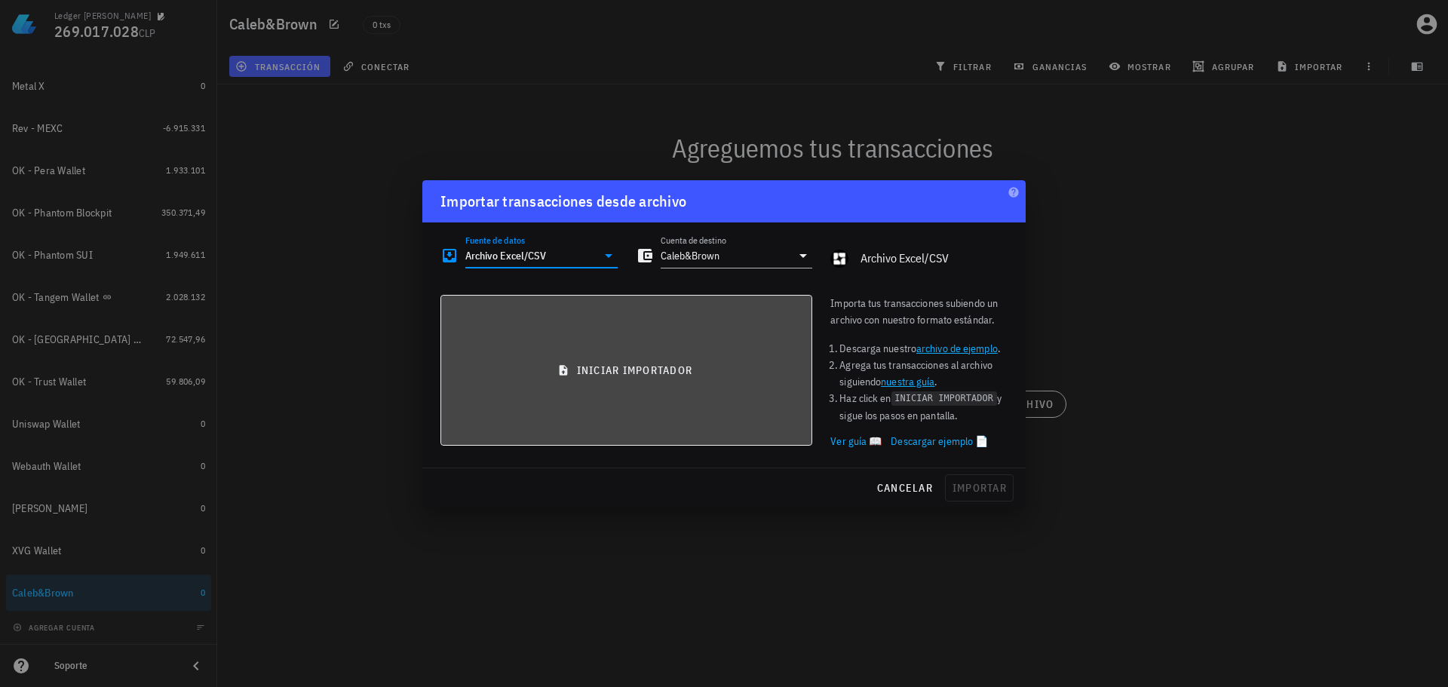
click at [538, 383] on button "iniciar importador" at bounding box center [626, 370] width 372 height 151
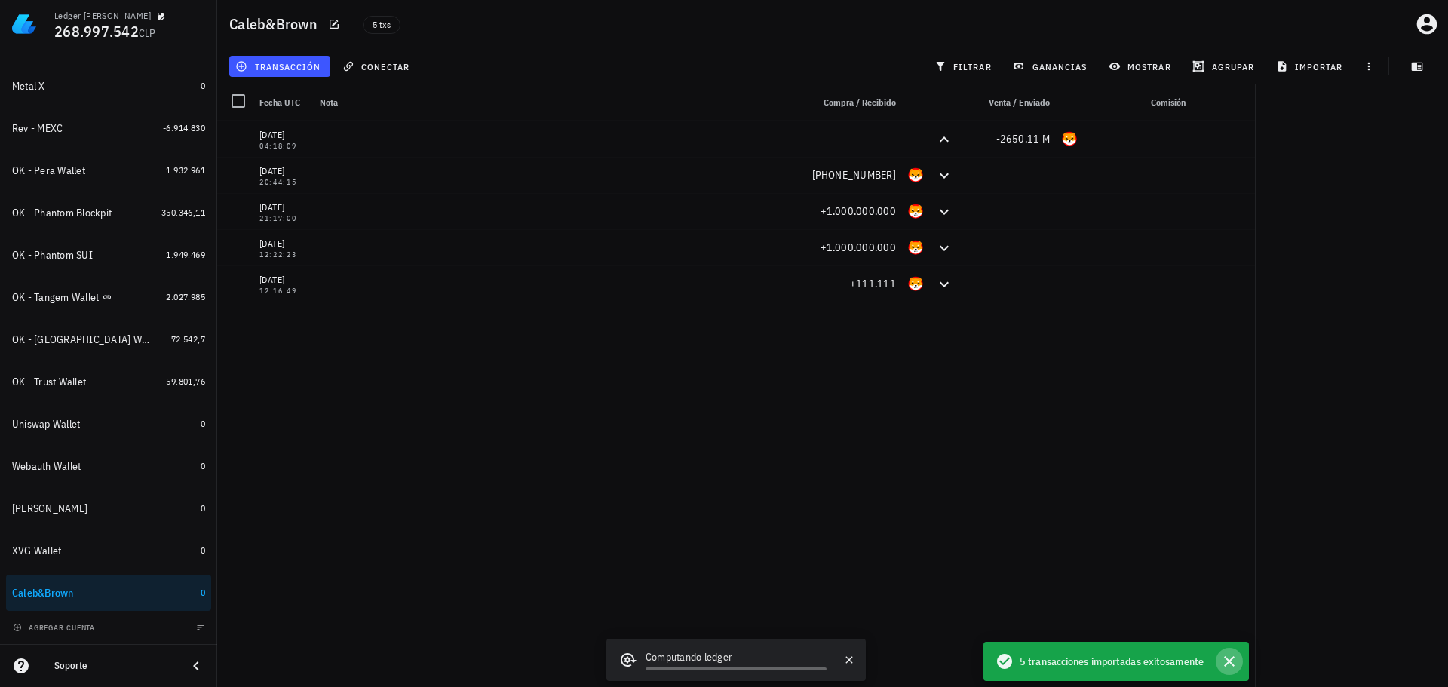
click at [1237, 658] on icon "button" at bounding box center [1229, 661] width 18 height 18
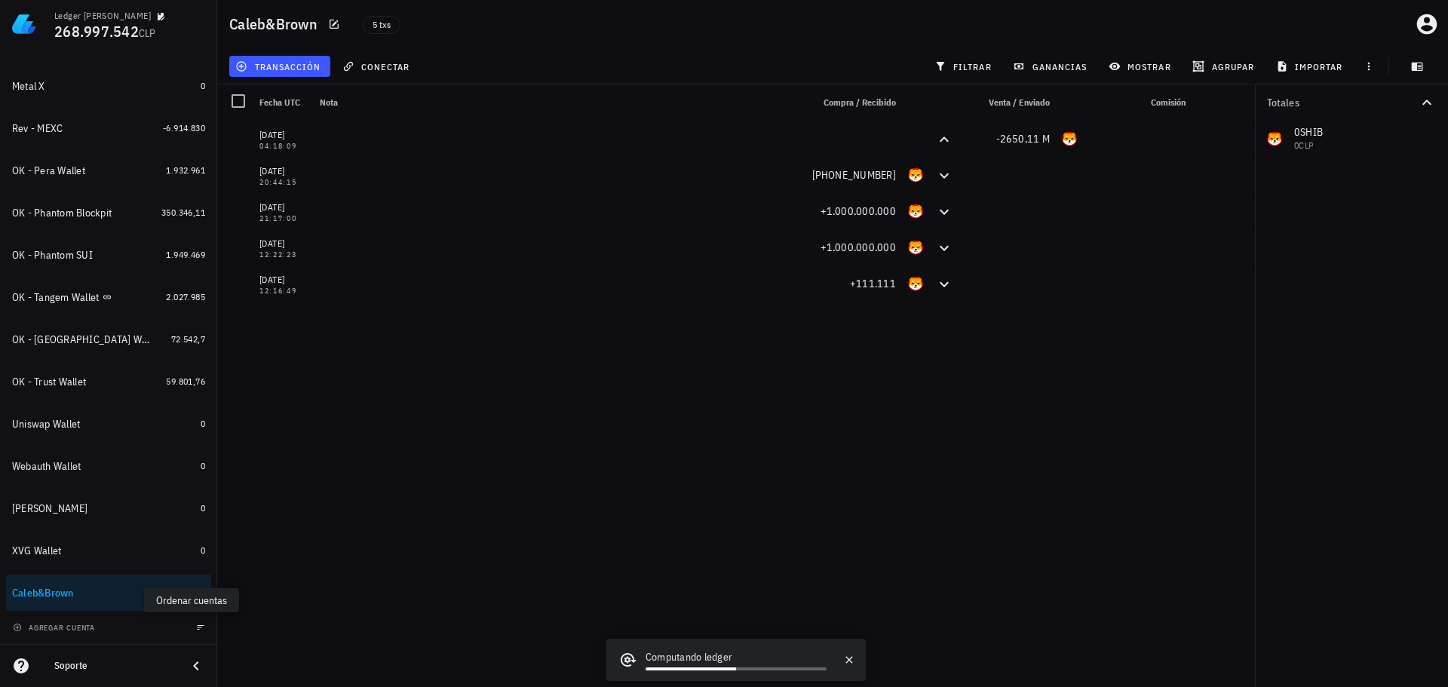
click at [193, 621] on button "button" at bounding box center [200, 627] width 15 height 15
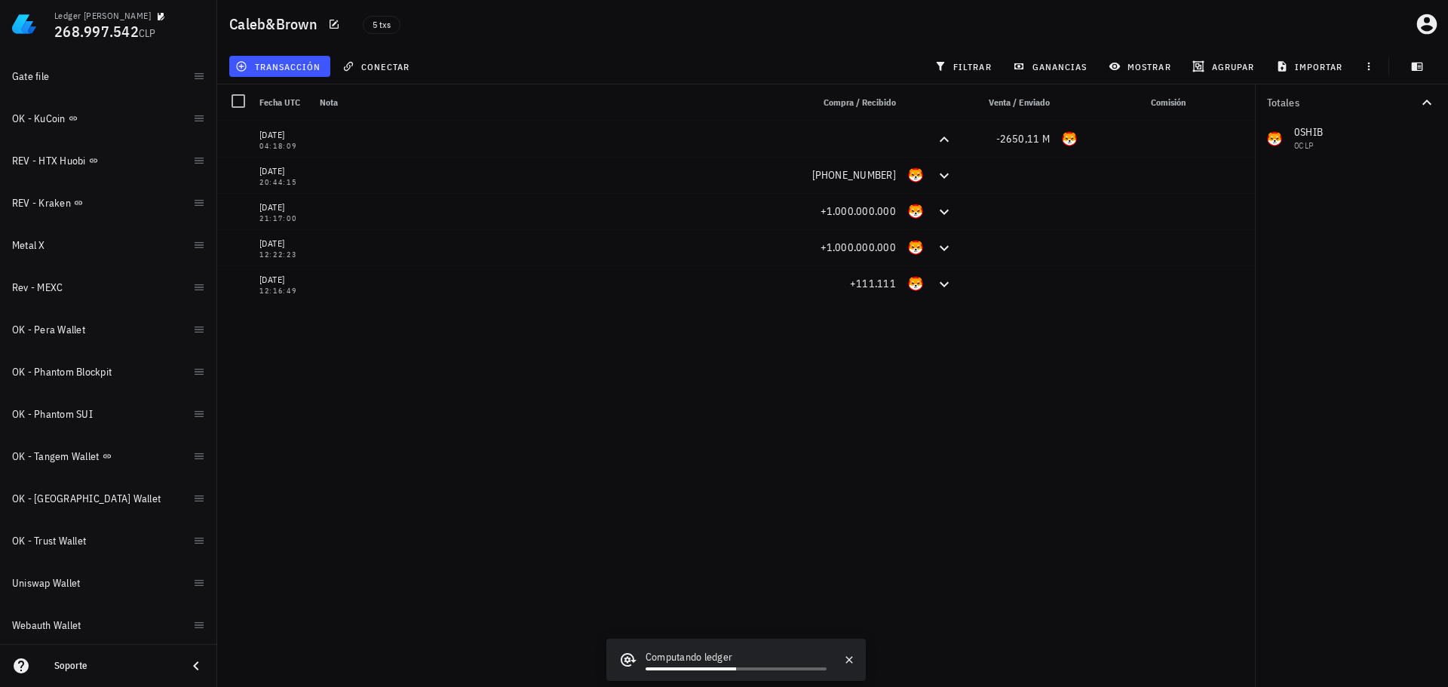
scroll to position [741, 0]
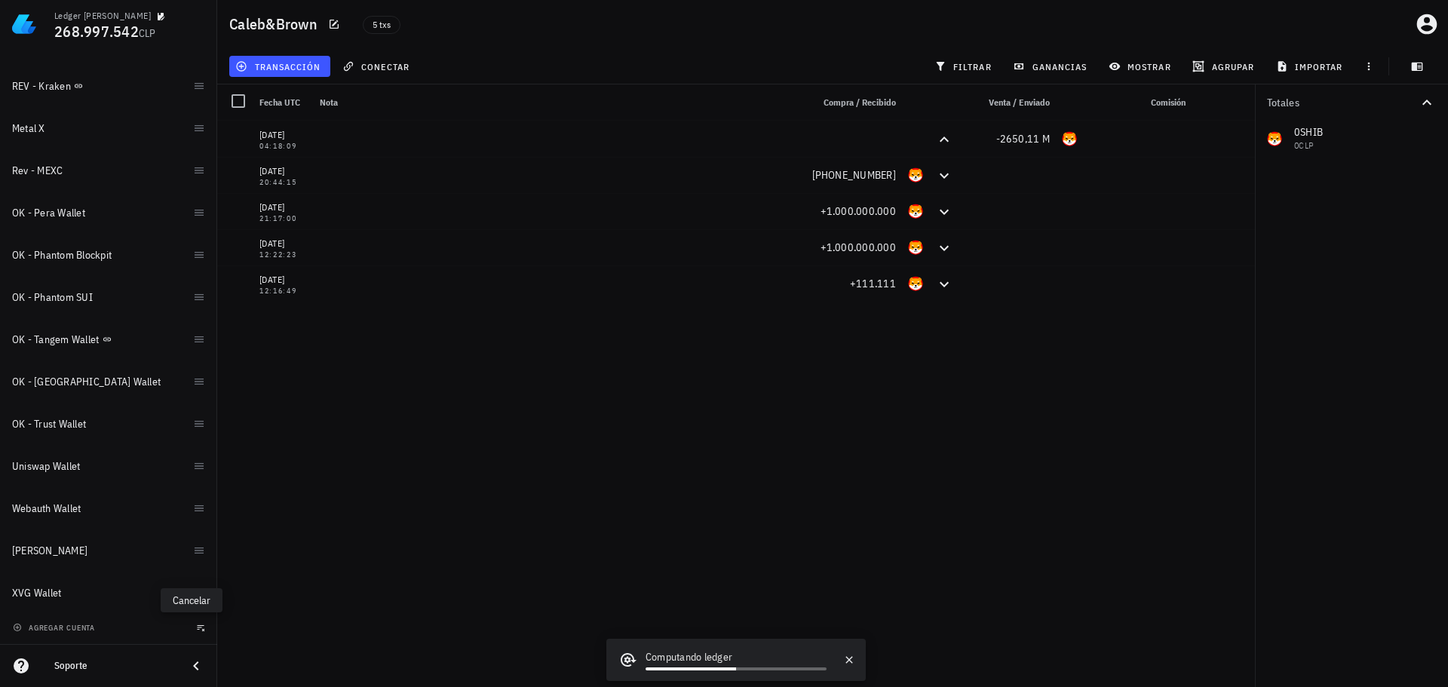
click at [198, 625] on icon "button" at bounding box center [202, 628] width 8 height 6
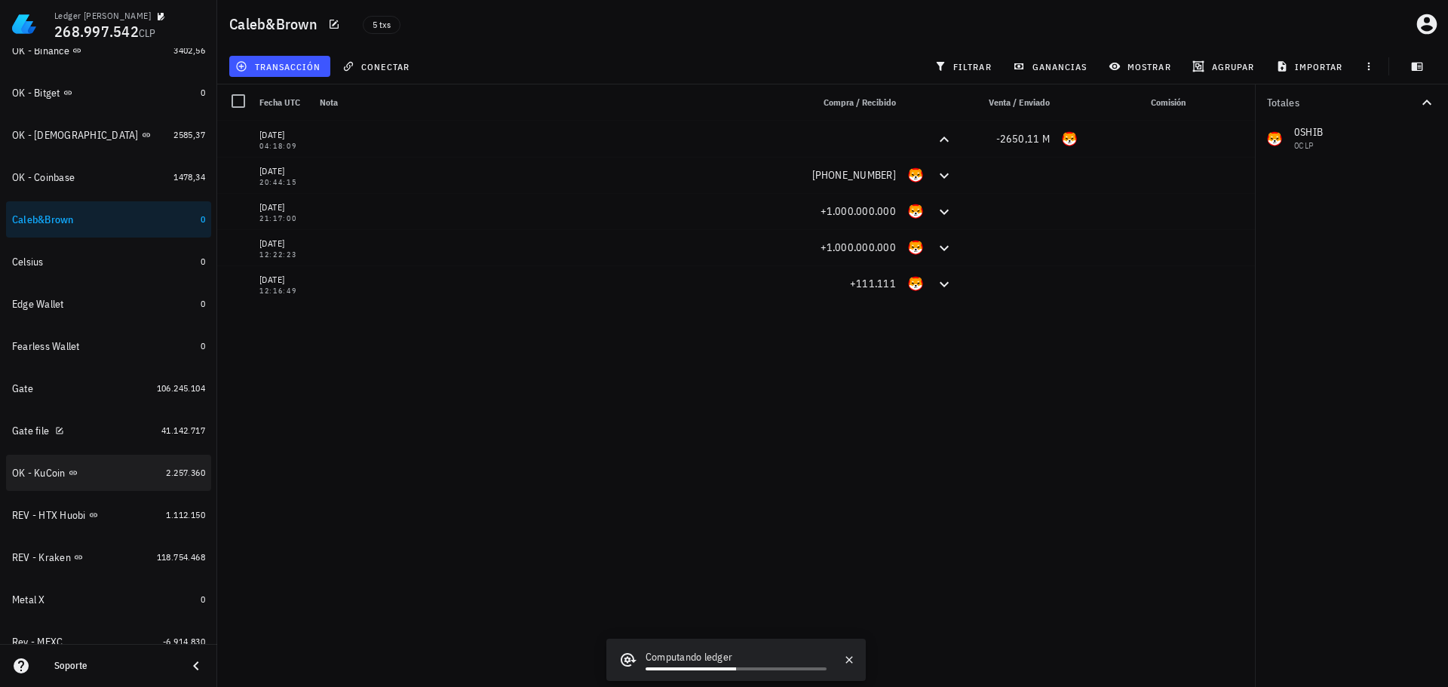
scroll to position [213, 0]
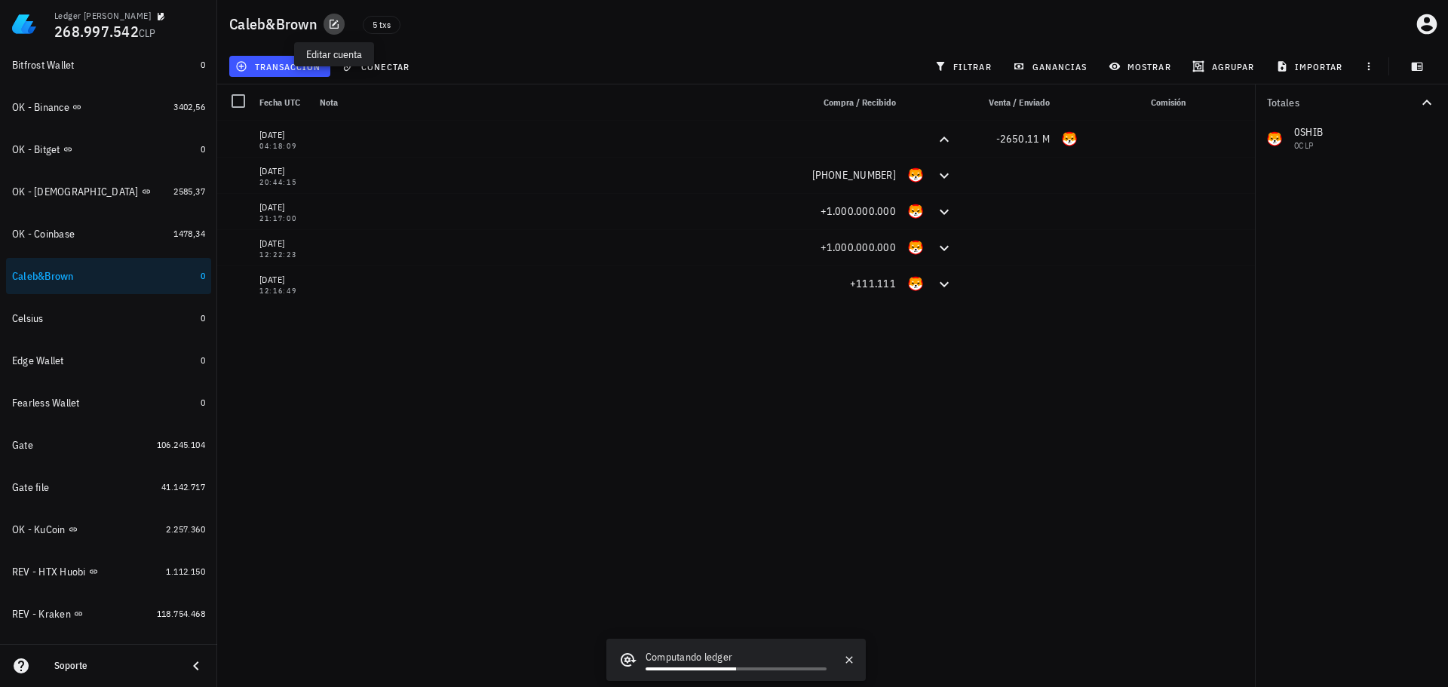
click at [333, 23] on icon "button" at bounding box center [334, 24] width 12 height 12
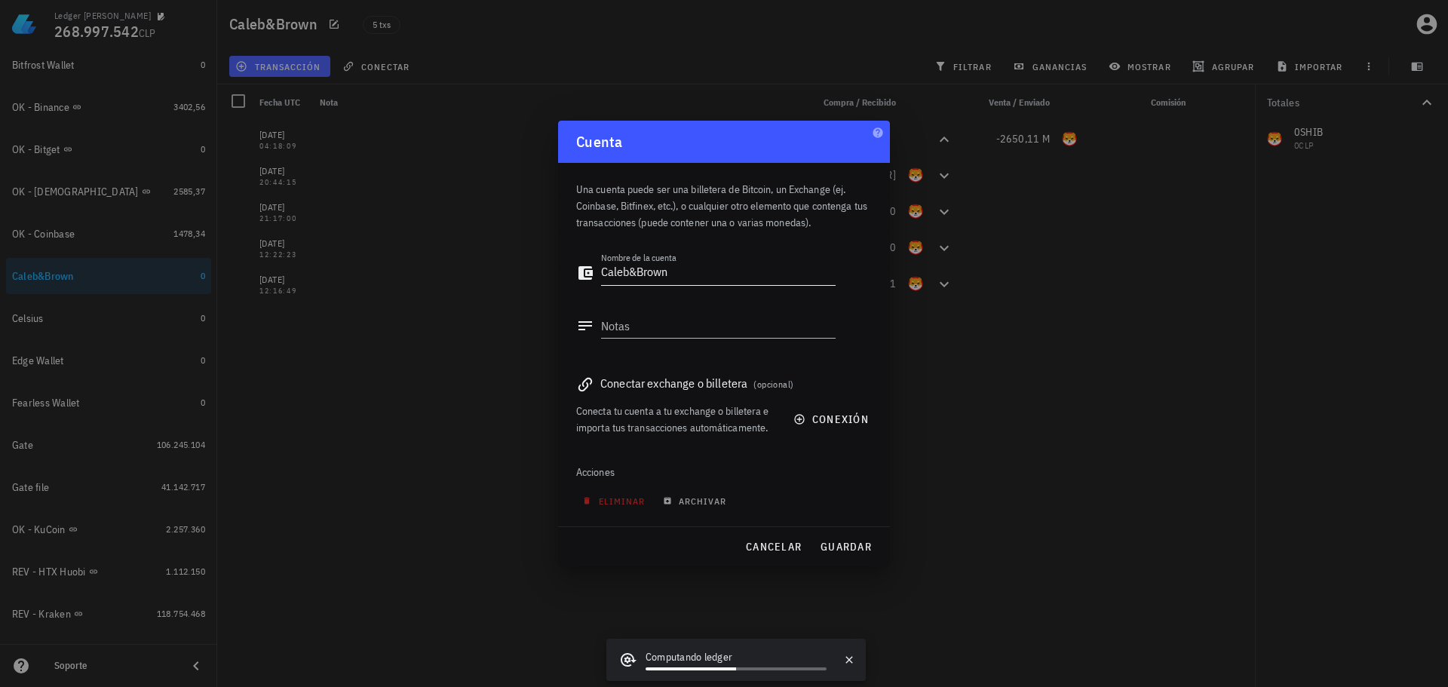
click at [604, 273] on textarea "Caleb&Brown" at bounding box center [718, 273] width 235 height 24
type textarea "OK - Caleb&Brown"
click at [853, 547] on span "guardar" at bounding box center [846, 547] width 52 height 14
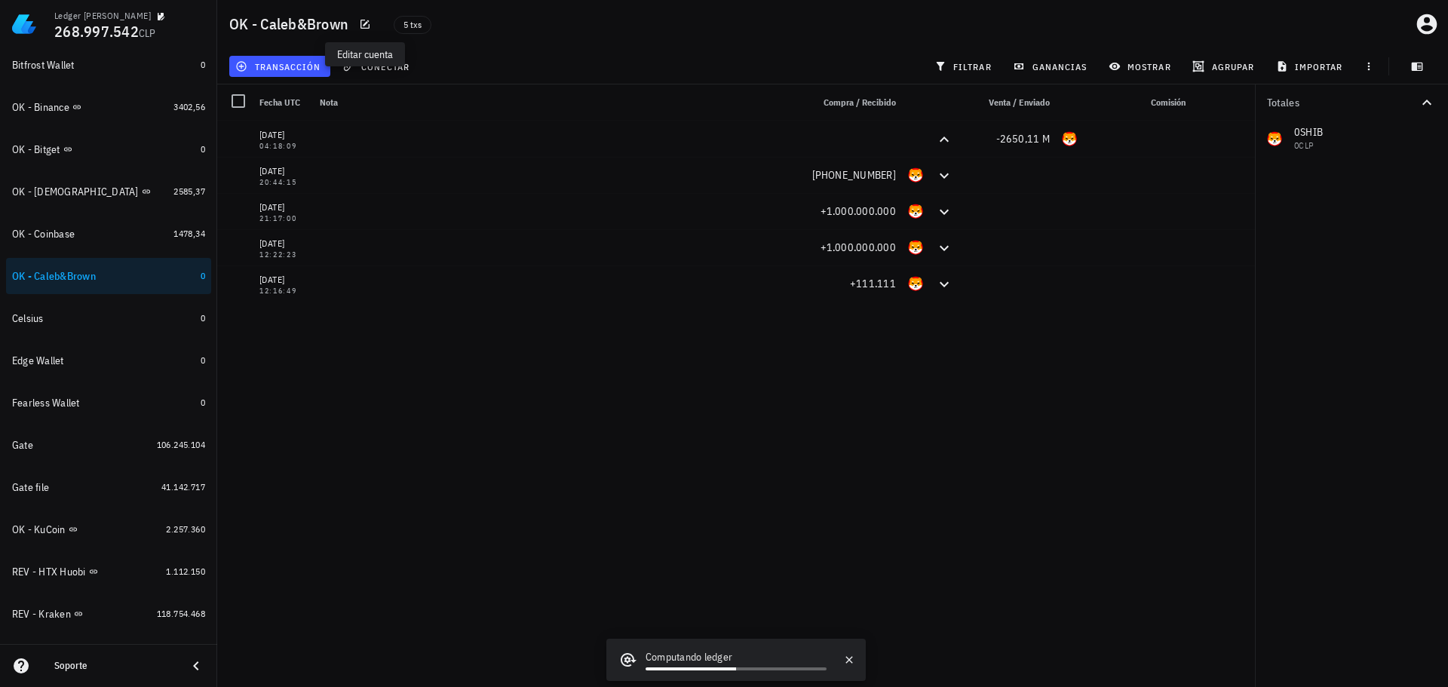
click at [600, 54] on div "transacción conectar filtrar ganancias mostrar agrupar importar" at bounding box center [832, 66] width 1213 height 36
click at [1371, 66] on icon "button" at bounding box center [1369, 66] width 12 height 12
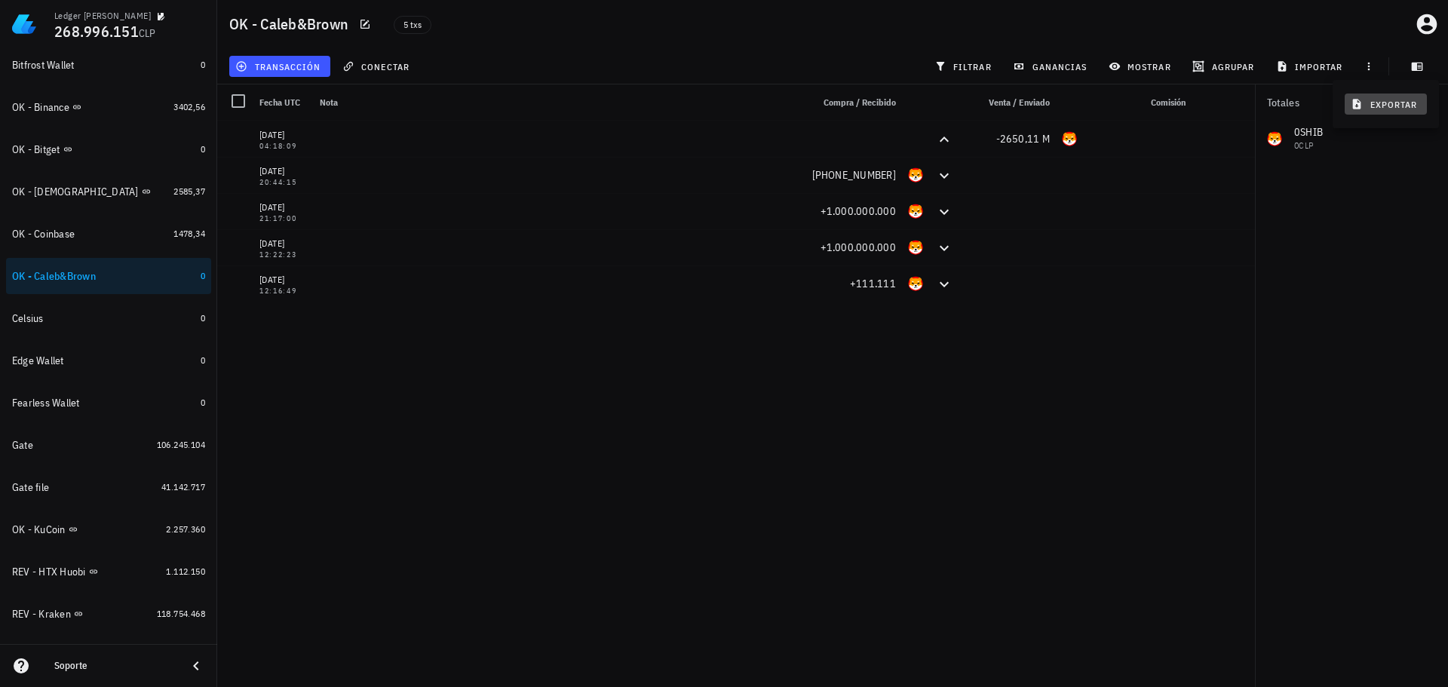
click at [1372, 105] on span "exportar" at bounding box center [1385, 104] width 63 height 12
click at [121, 363] on div "Edge Wallet" at bounding box center [103, 361] width 182 height 14
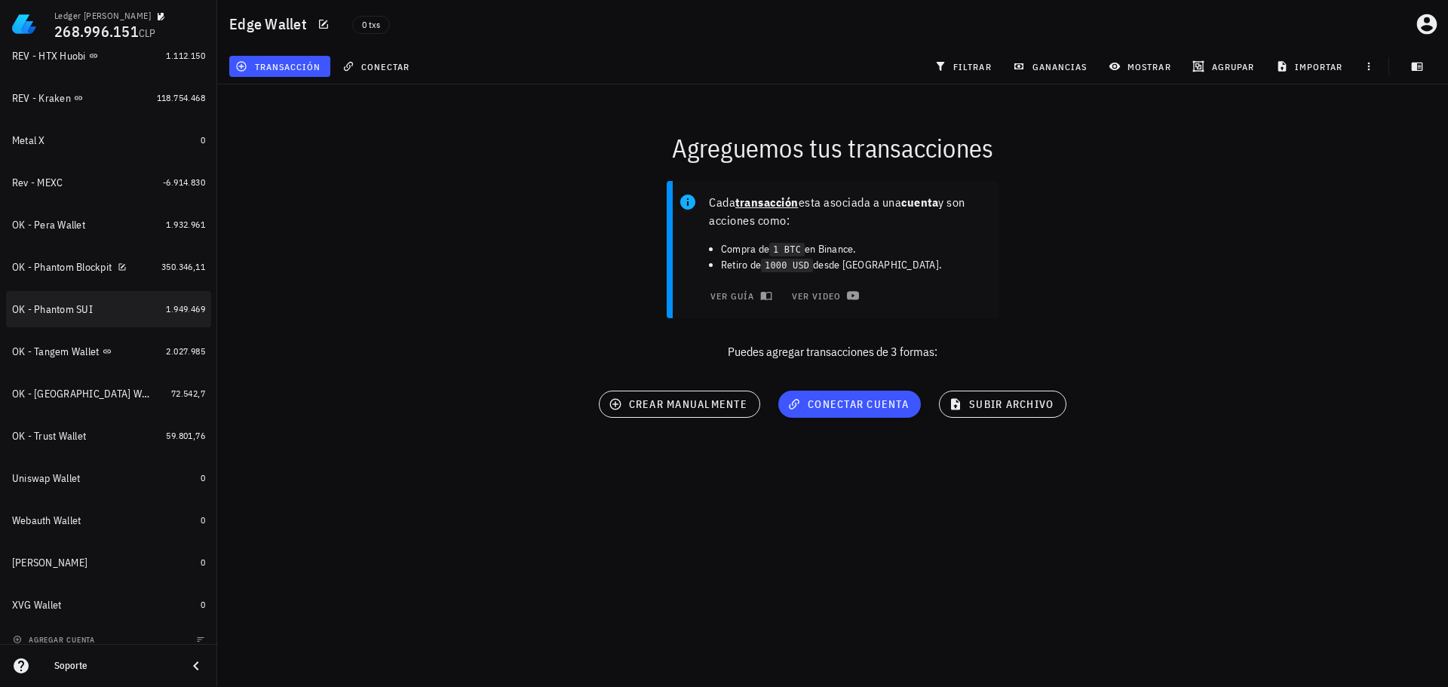
scroll to position [741, 0]
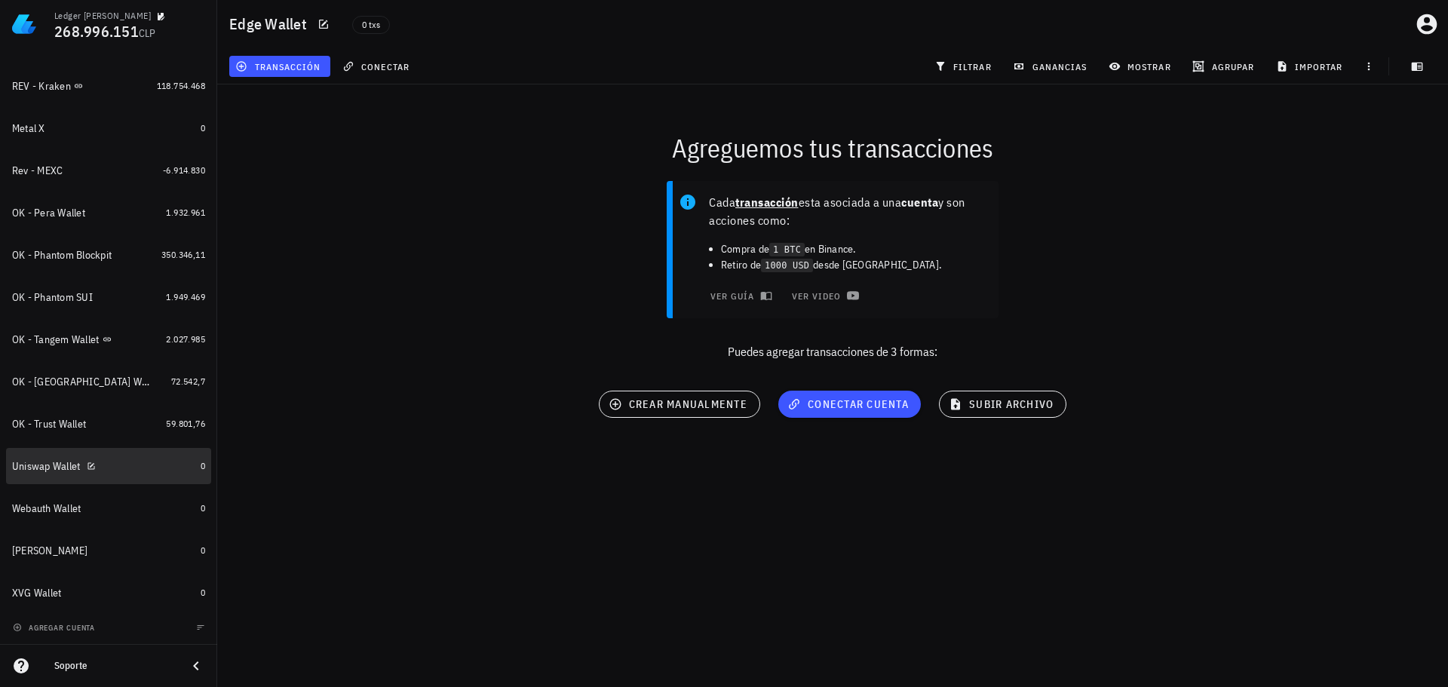
click at [126, 467] on div "Uniswap Wallet" at bounding box center [103, 466] width 182 height 14
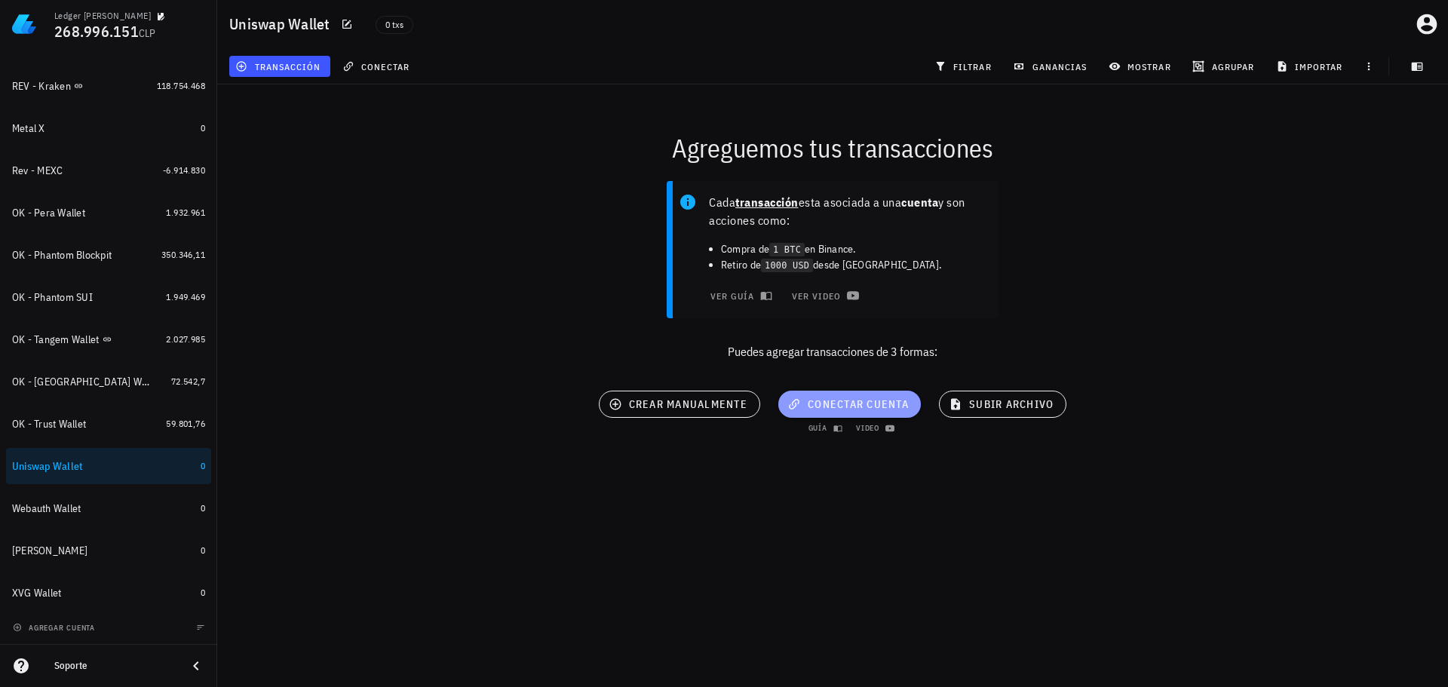
click at [860, 412] on button "conectar cuenta" at bounding box center [849, 404] width 143 height 27
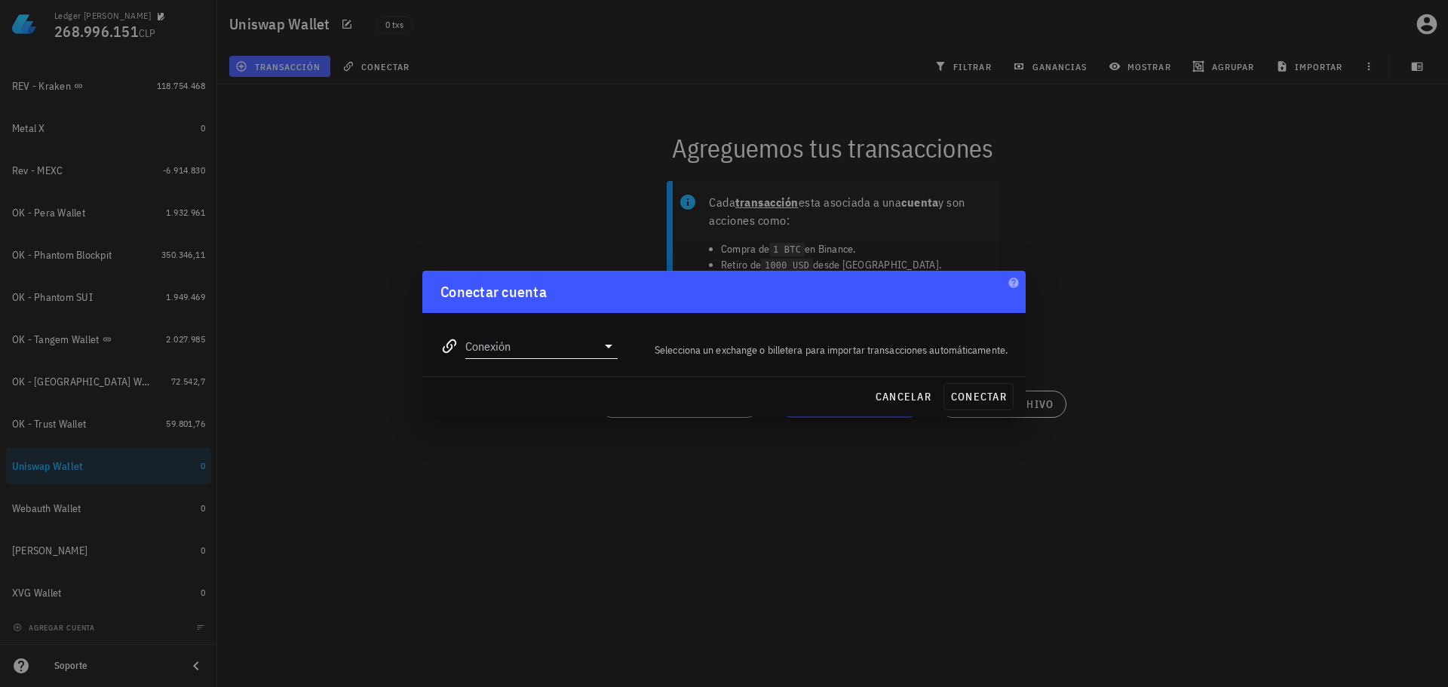
click at [506, 339] on input "Conexión" at bounding box center [530, 346] width 131 height 24
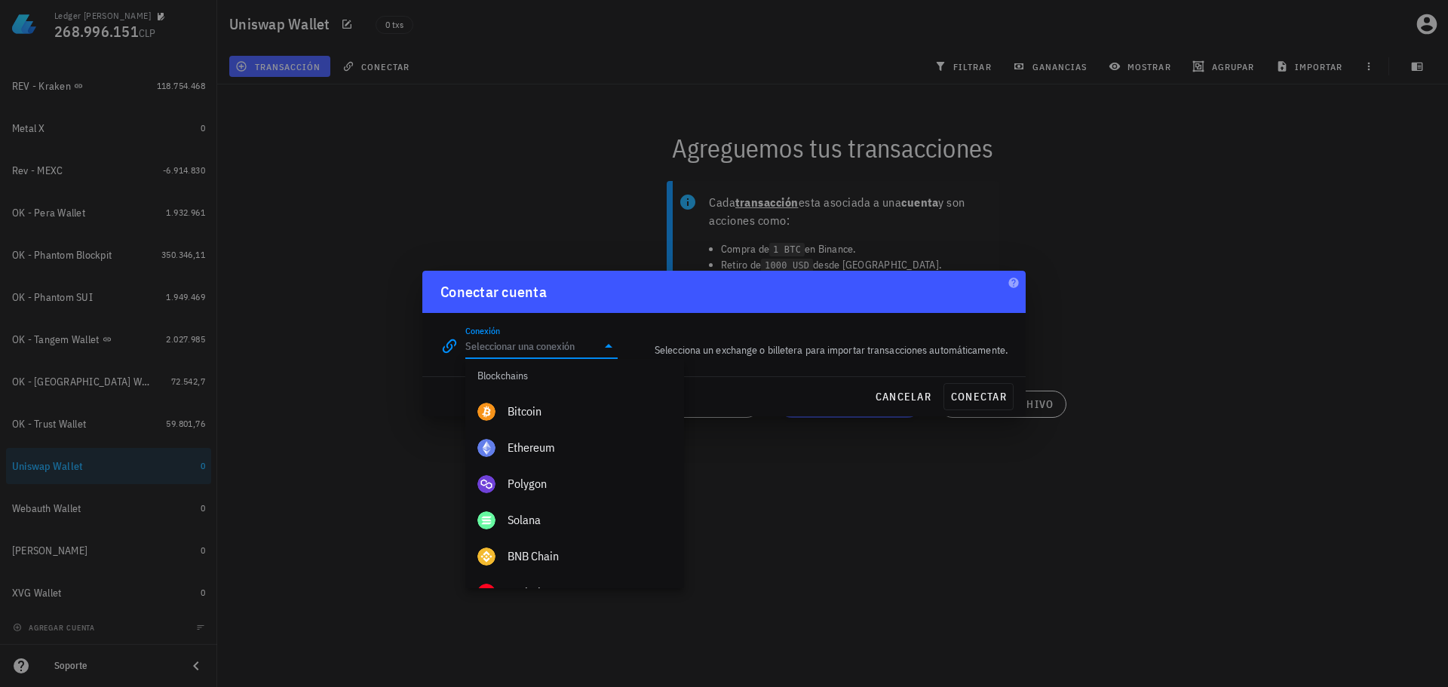
scroll to position [513, 0]
click at [562, 443] on div "Ethereum" at bounding box center [589, 449] width 164 height 14
type input "Ethereum"
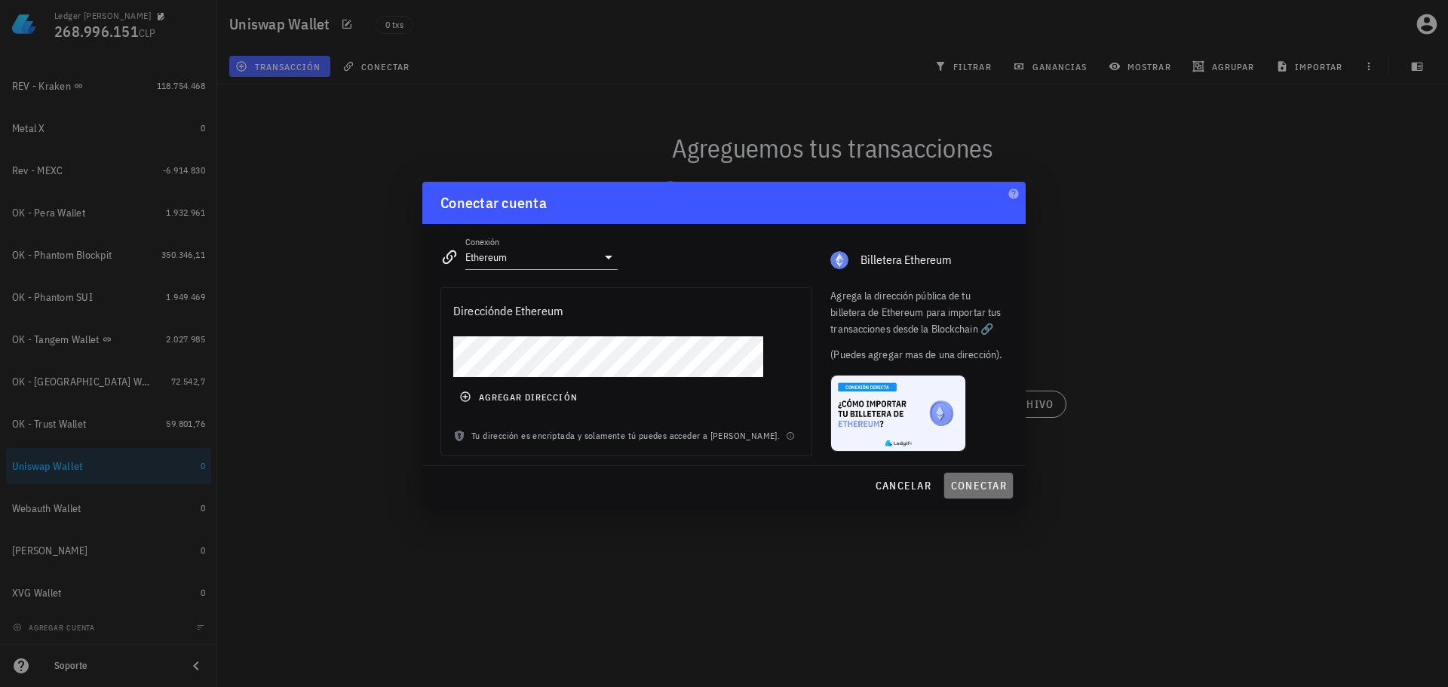
click at [964, 479] on span "conectar" at bounding box center [978, 486] width 57 height 14
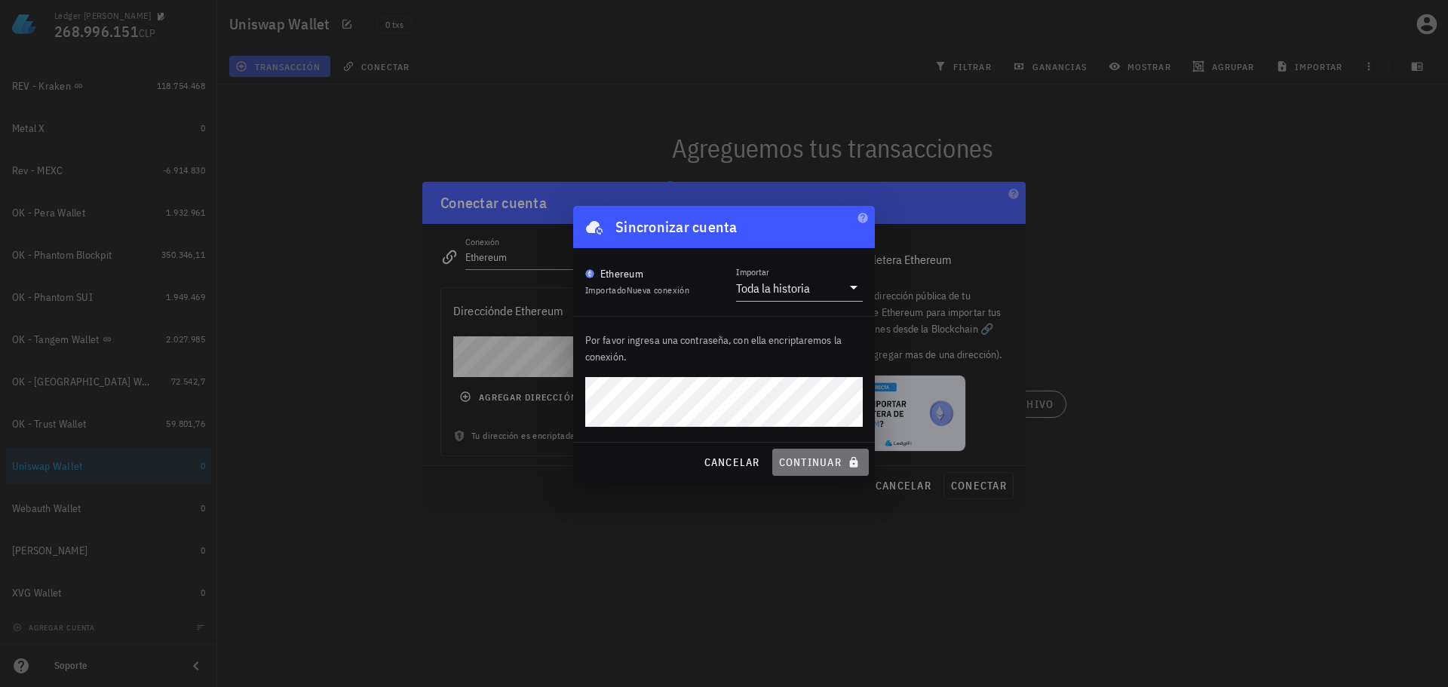
click at [808, 465] on span "continuar" at bounding box center [820, 462] width 84 height 14
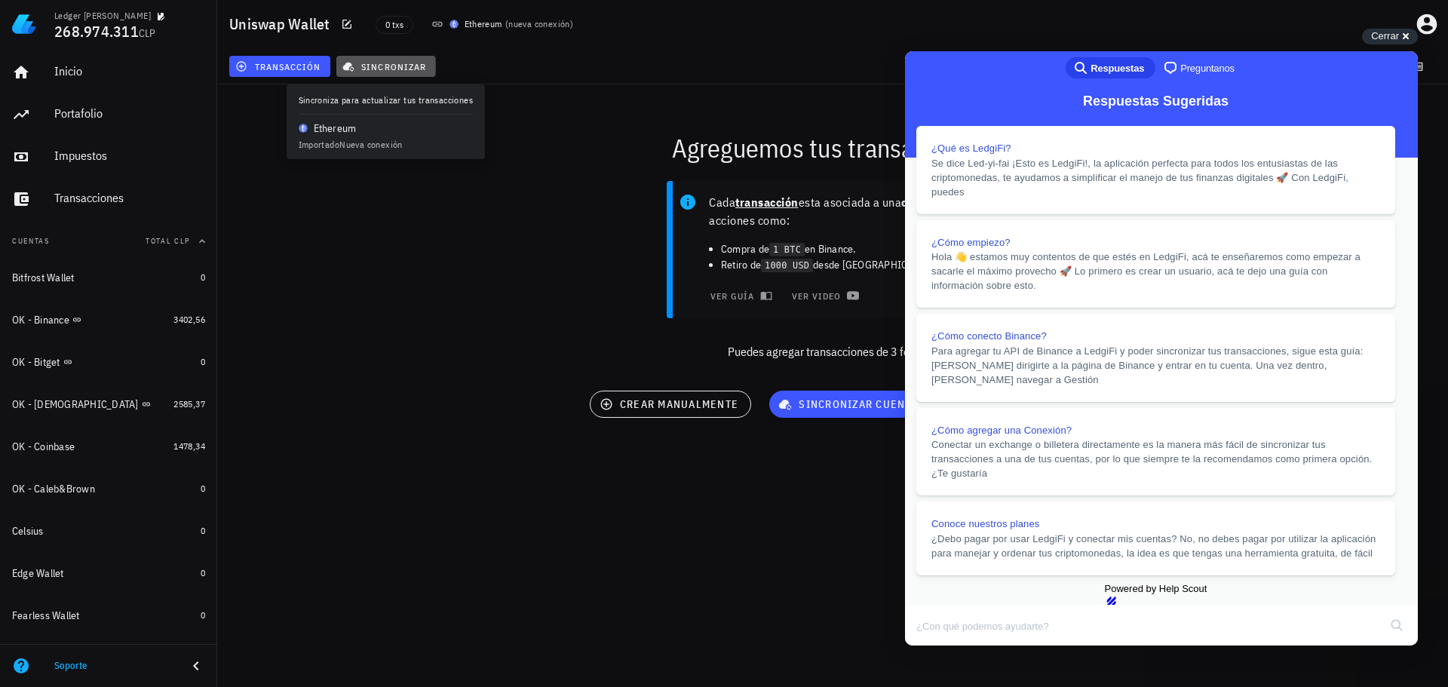
click at [397, 69] on span "sincronizar" at bounding box center [385, 66] width 81 height 12
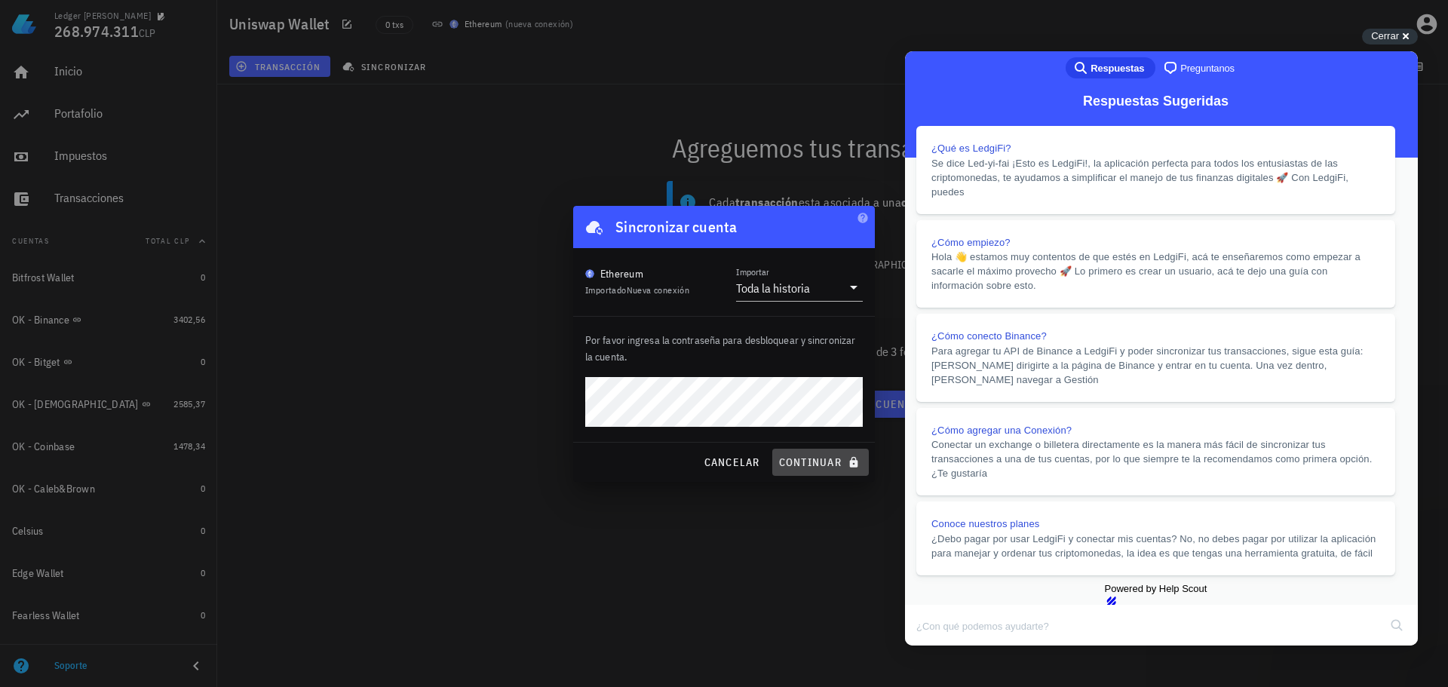
click at [808, 463] on span "continuar" at bounding box center [820, 462] width 84 height 14
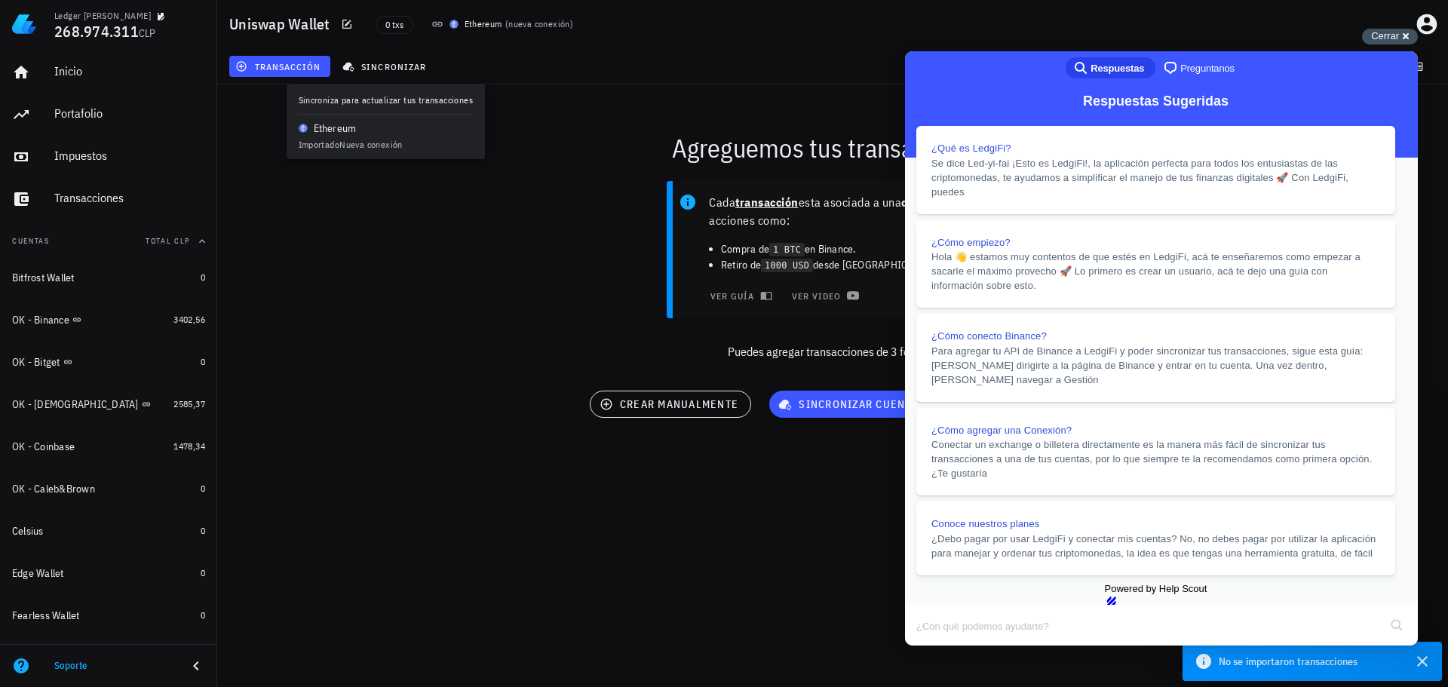
click at [1396, 41] on span "Cerrar" at bounding box center [1385, 35] width 28 height 11
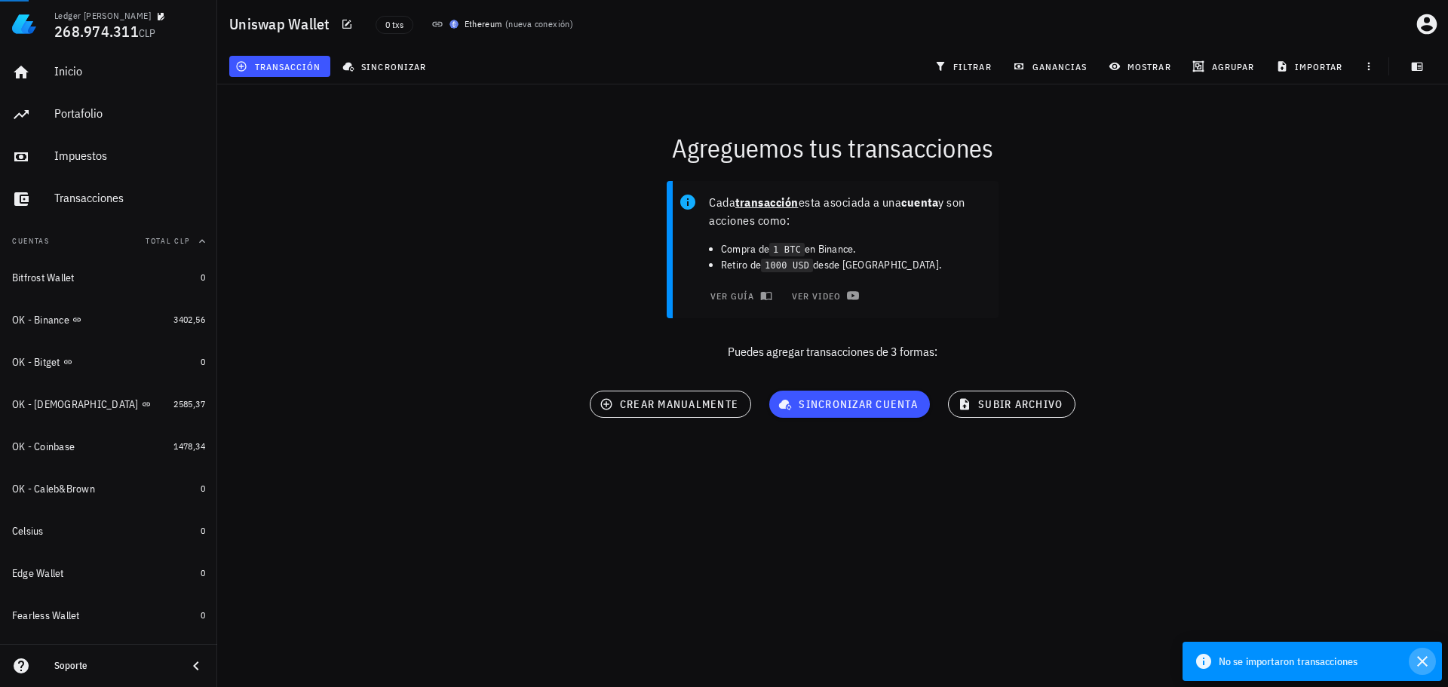
click at [1421, 660] on icon "button" at bounding box center [1422, 661] width 11 height 11
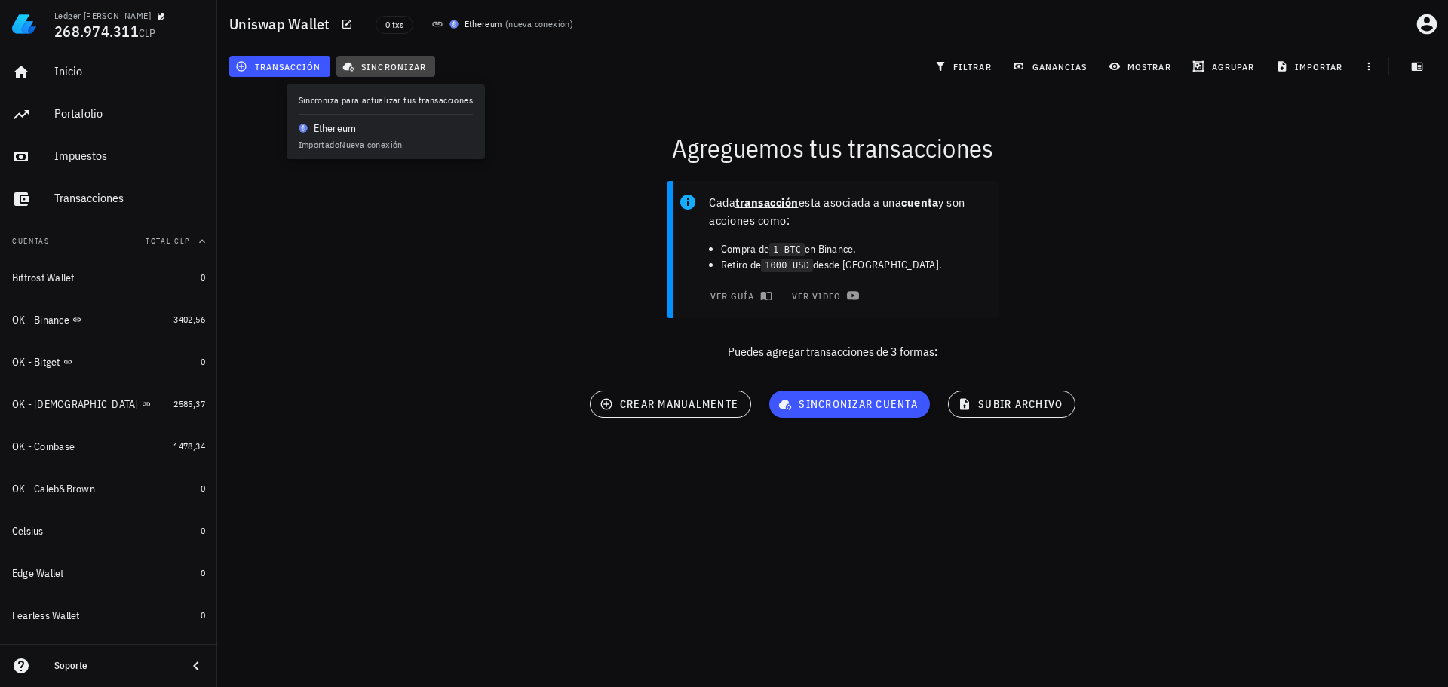
click at [396, 72] on button "sincronizar" at bounding box center [386, 66] width 100 height 21
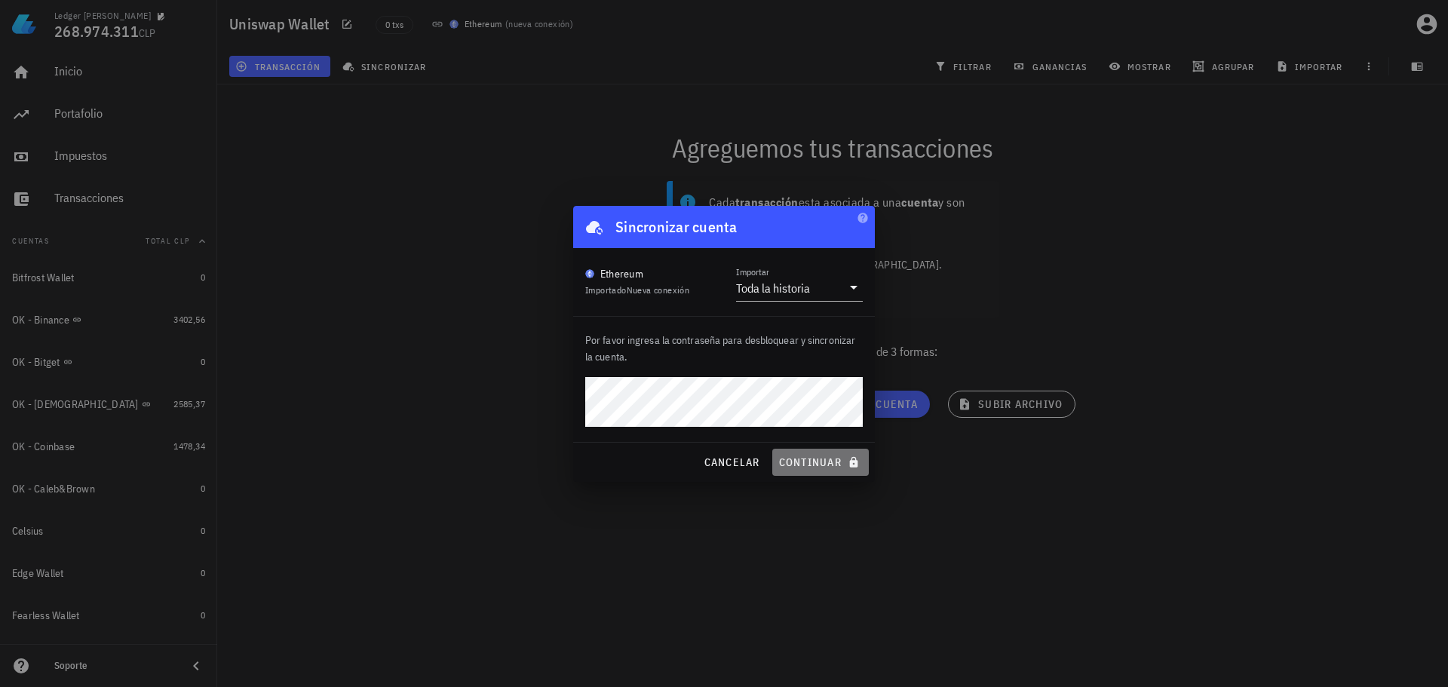
click at [827, 452] on button "continuar" at bounding box center [820, 462] width 97 height 27
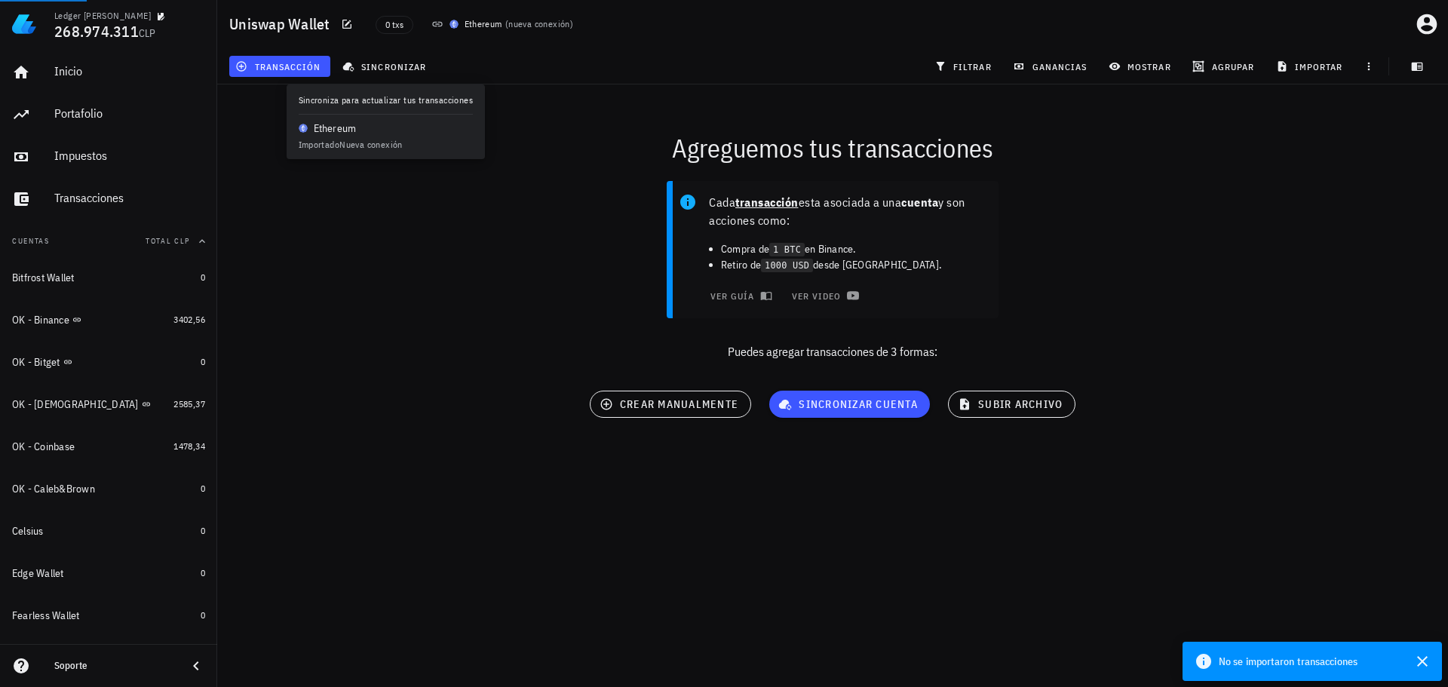
click at [1278, 262] on div "Cada transacción esta asociada a una cuenta y son acciones como: Compra de 1 BT…" at bounding box center [832, 277] width 1249 height 210
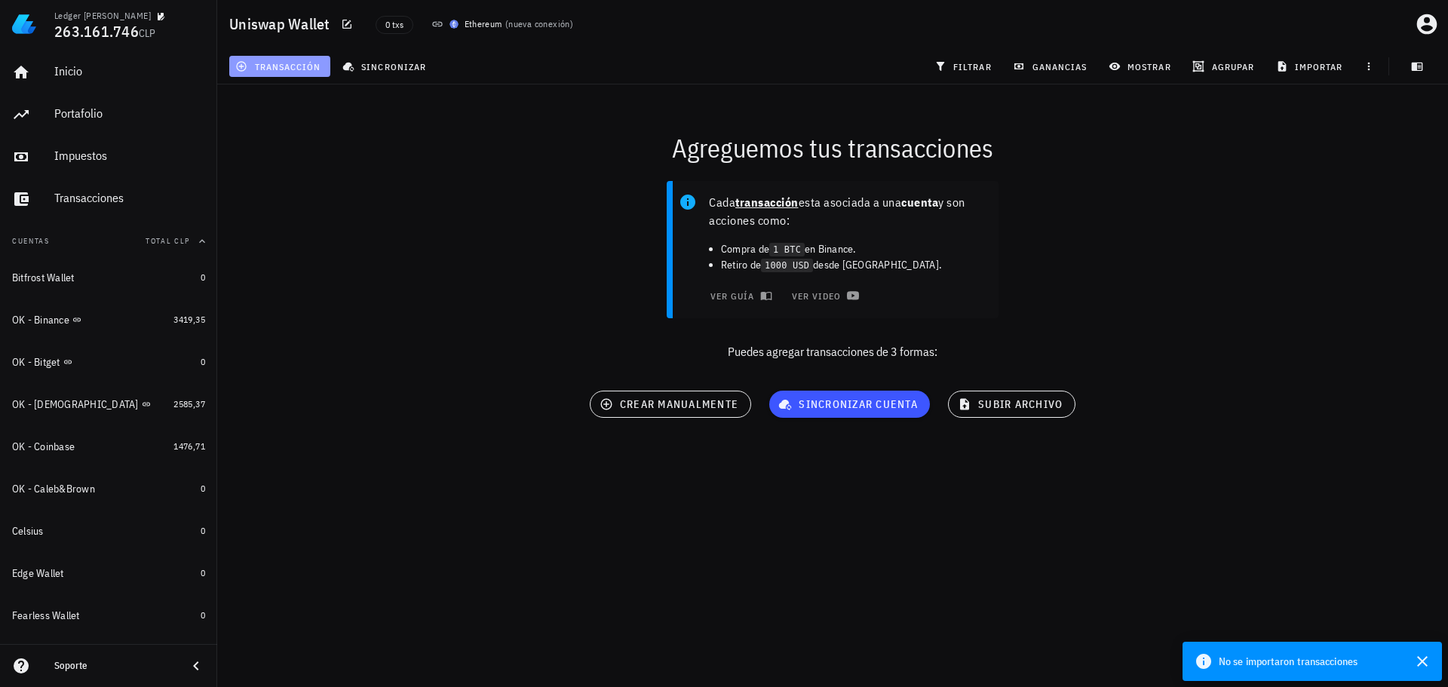
click at [304, 63] on span "transacción" at bounding box center [279, 66] width 82 height 12
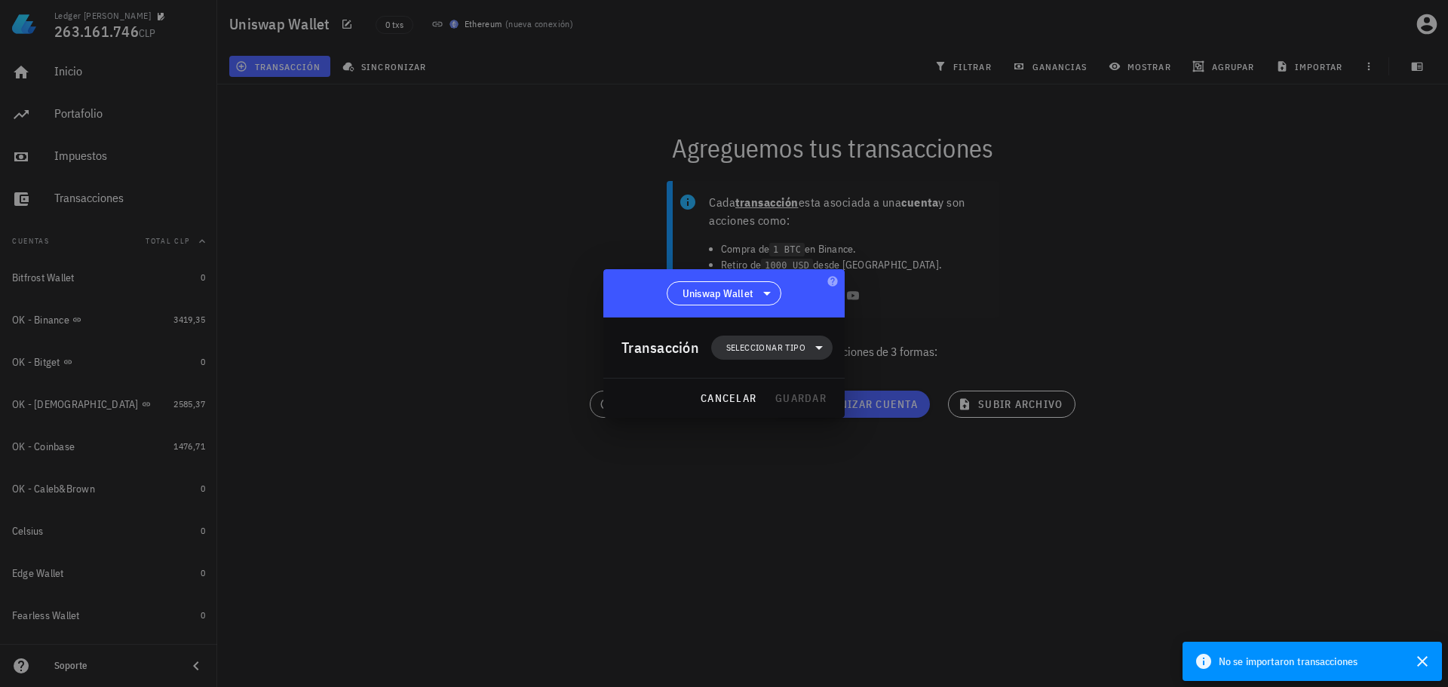
drag, startPoint x: 768, startPoint y: 344, endPoint x: 774, endPoint y: 354, distance: 12.2
click at [768, 345] on span "Seleccionar tipo" at bounding box center [765, 347] width 79 height 15
click at [789, 409] on div "Ingreso" at bounding box center [779, 414] width 59 height 12
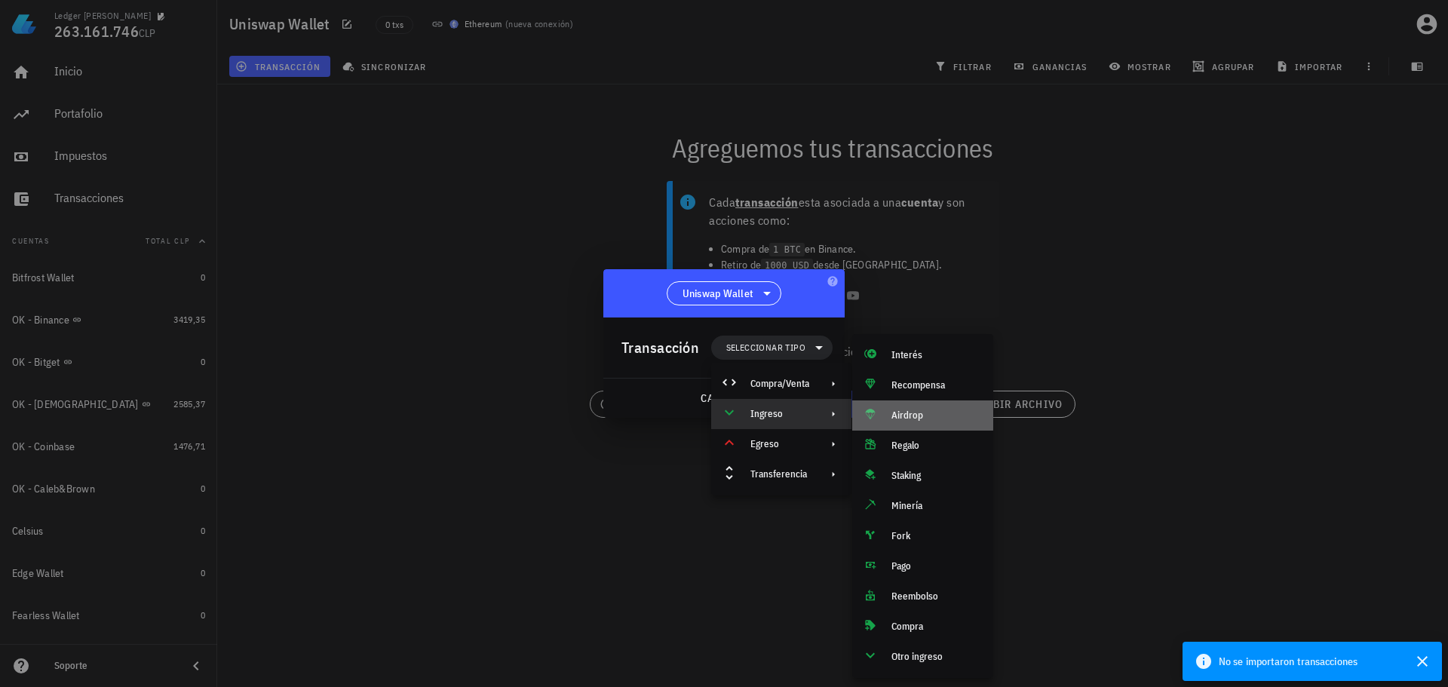
click at [922, 412] on div "Airdrop" at bounding box center [936, 415] width 90 height 12
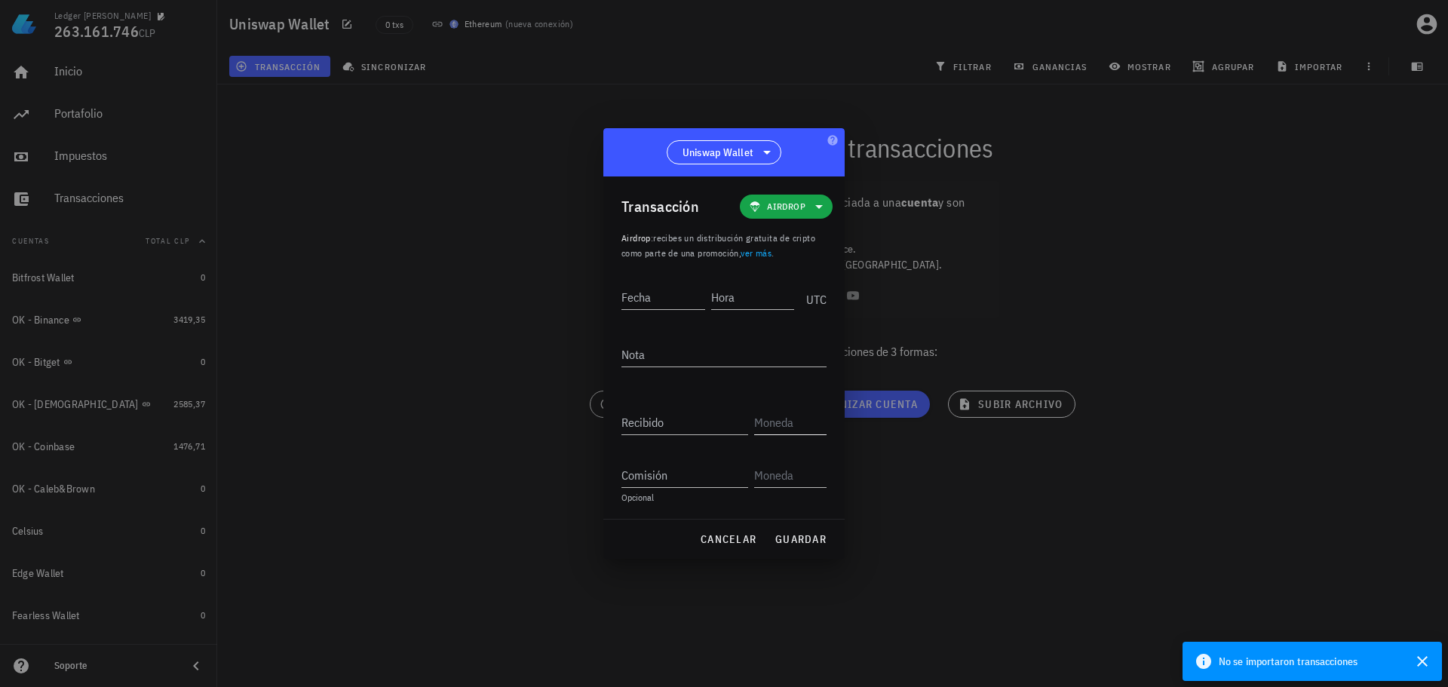
click at [774, 427] on input "text" at bounding box center [788, 422] width 69 height 24
type input "UNI"
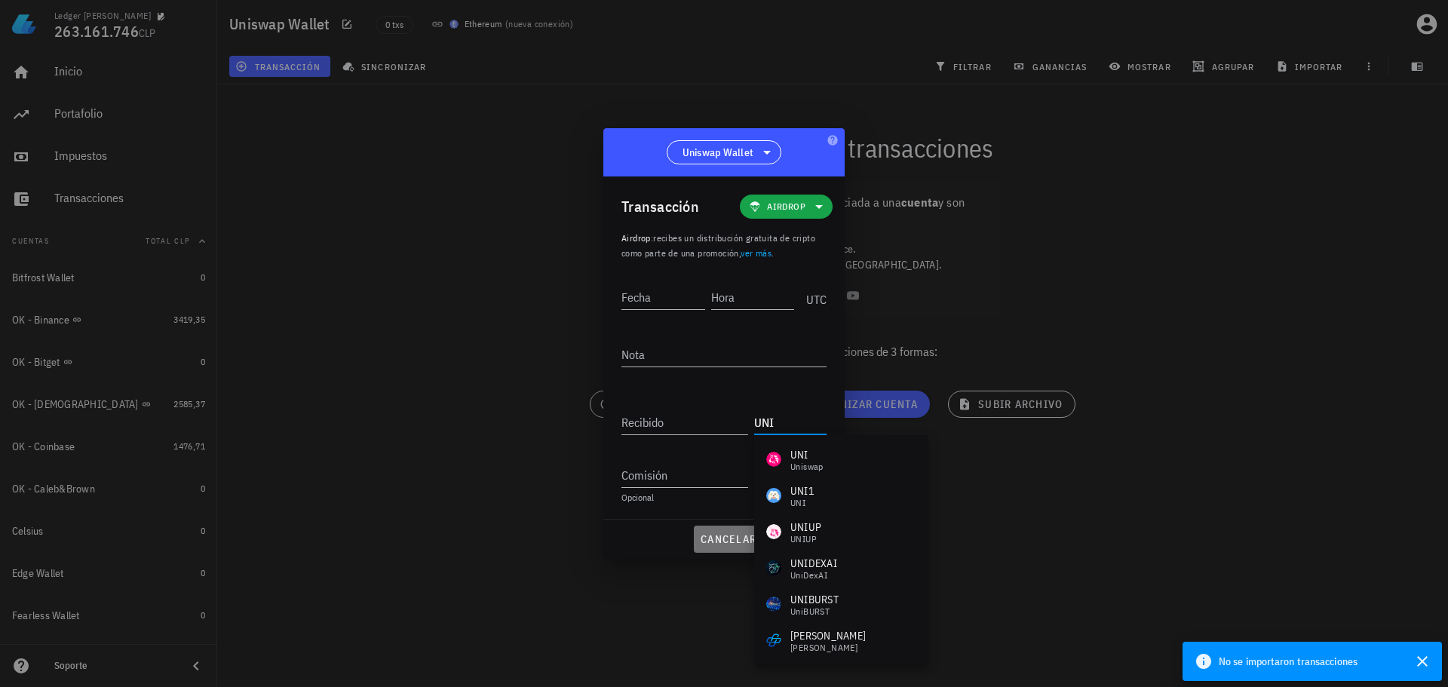
click at [728, 538] on span "cancelar" at bounding box center [728, 539] width 57 height 14
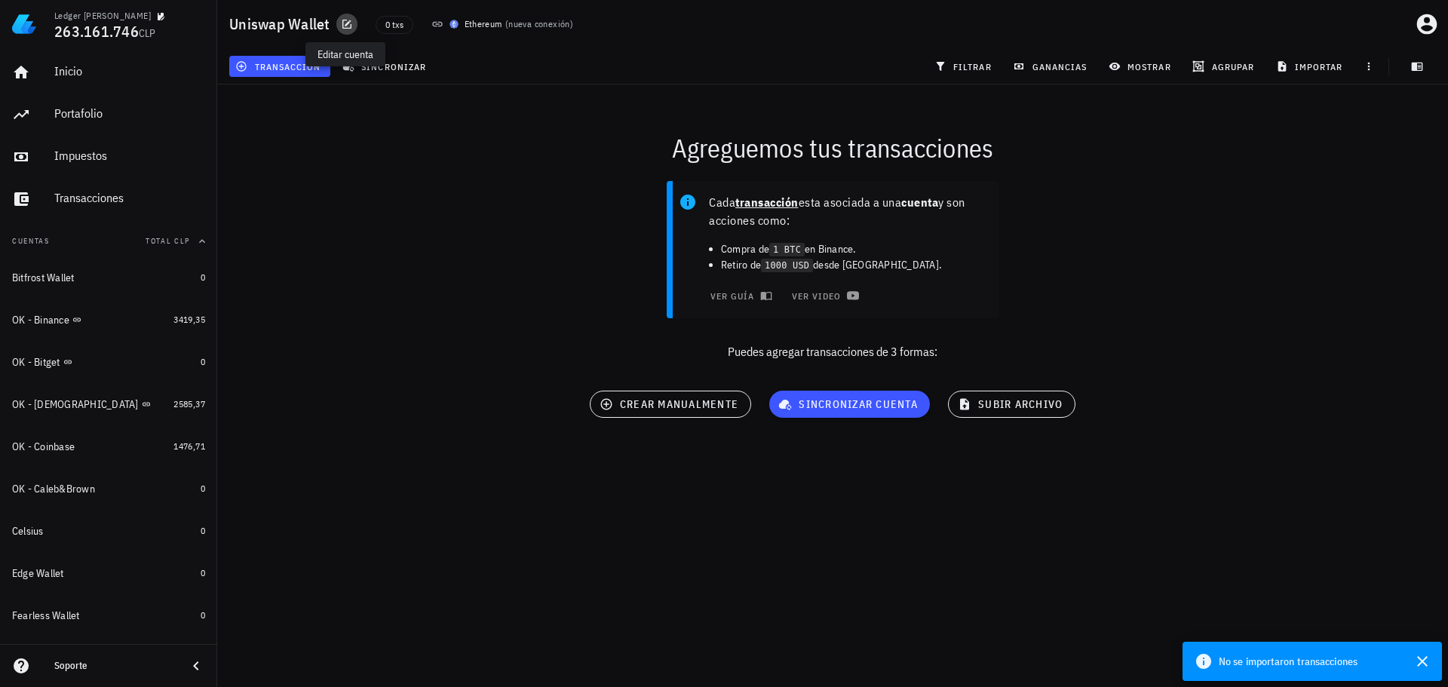
click at [344, 25] on icon "button" at bounding box center [346, 24] width 9 height 9
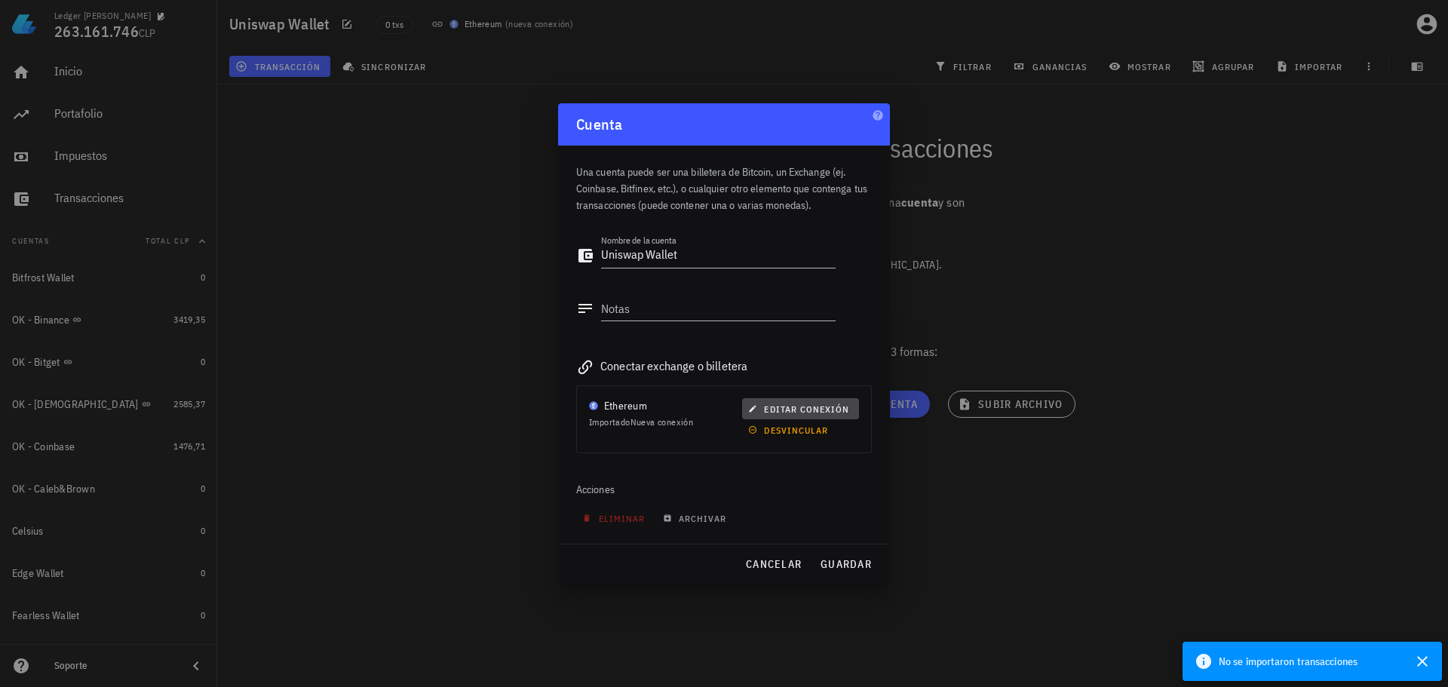
click at [810, 406] on span "editar conexión" at bounding box center [800, 408] width 98 height 11
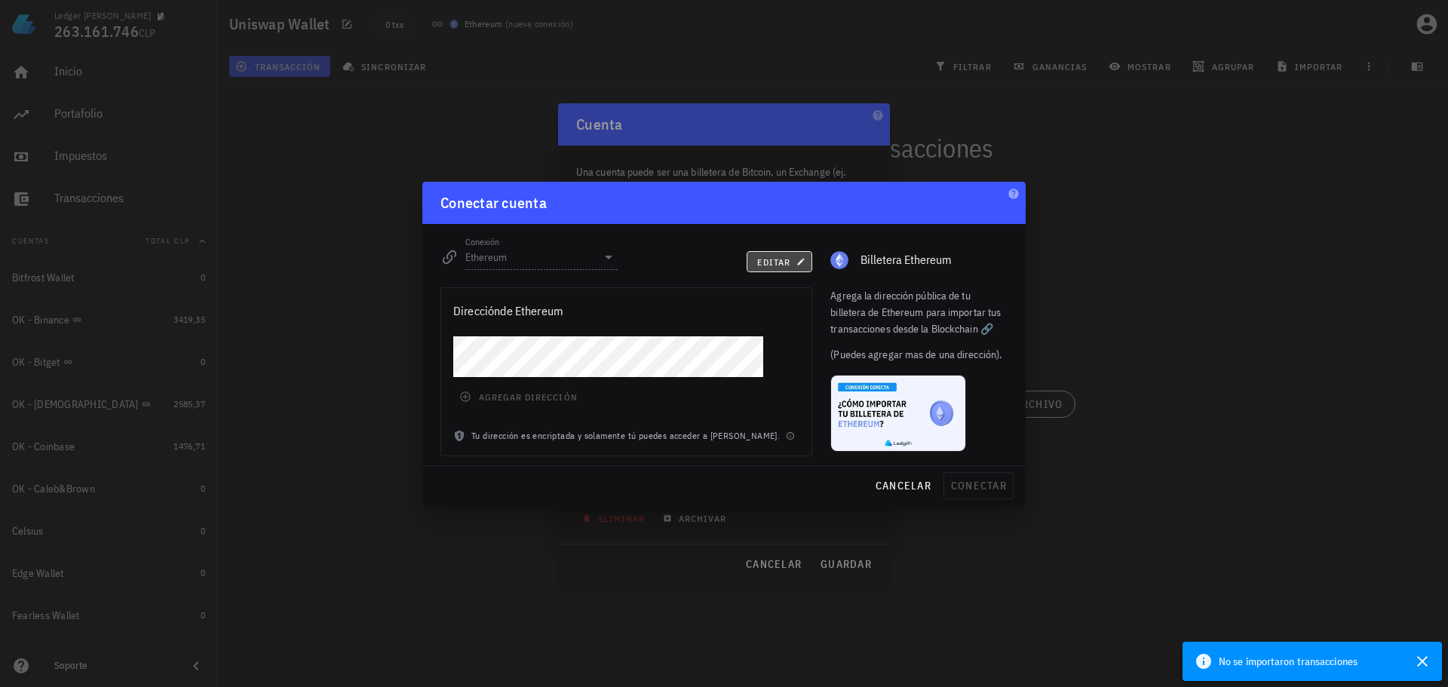
click at [750, 259] on button "editar" at bounding box center [780, 261] width 66 height 21
click at [520, 400] on span "agregar dirección" at bounding box center [519, 397] width 115 height 12
click at [974, 479] on span "conectar" at bounding box center [978, 486] width 57 height 14
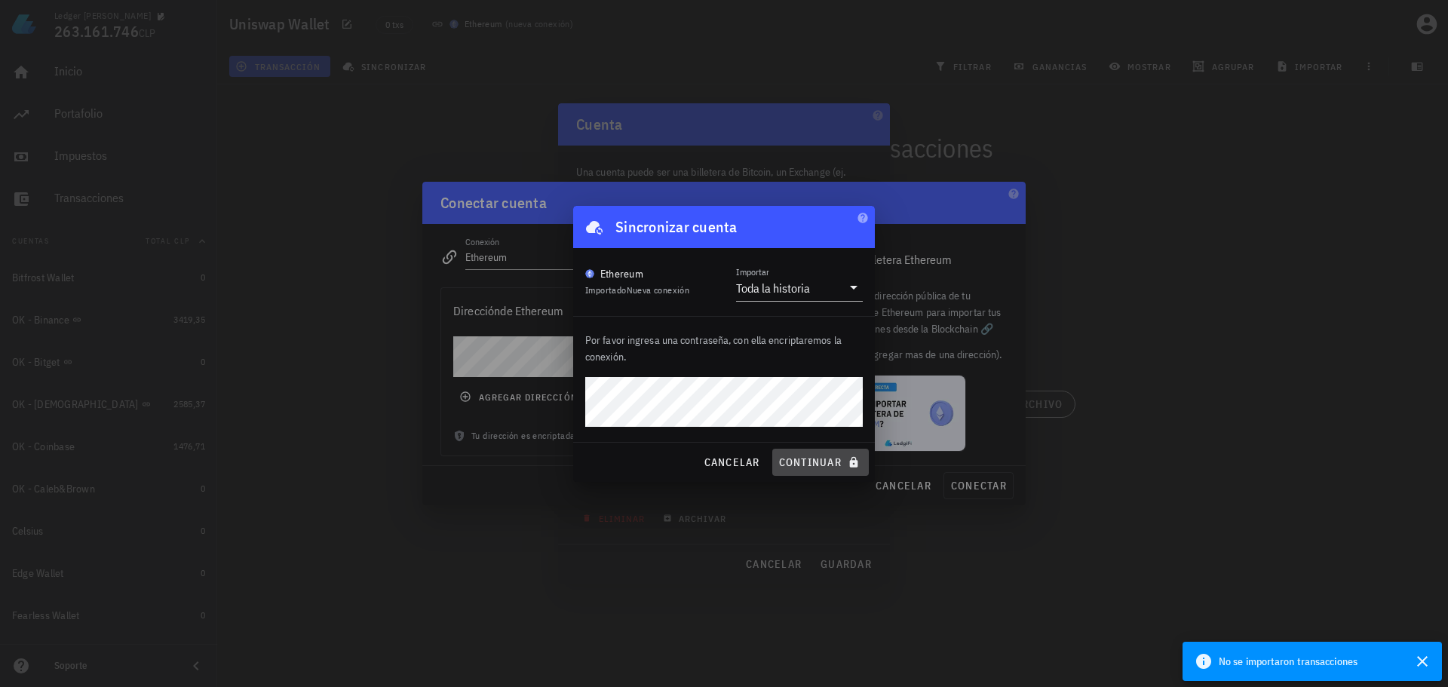
click at [823, 458] on span "continuar" at bounding box center [820, 462] width 84 height 14
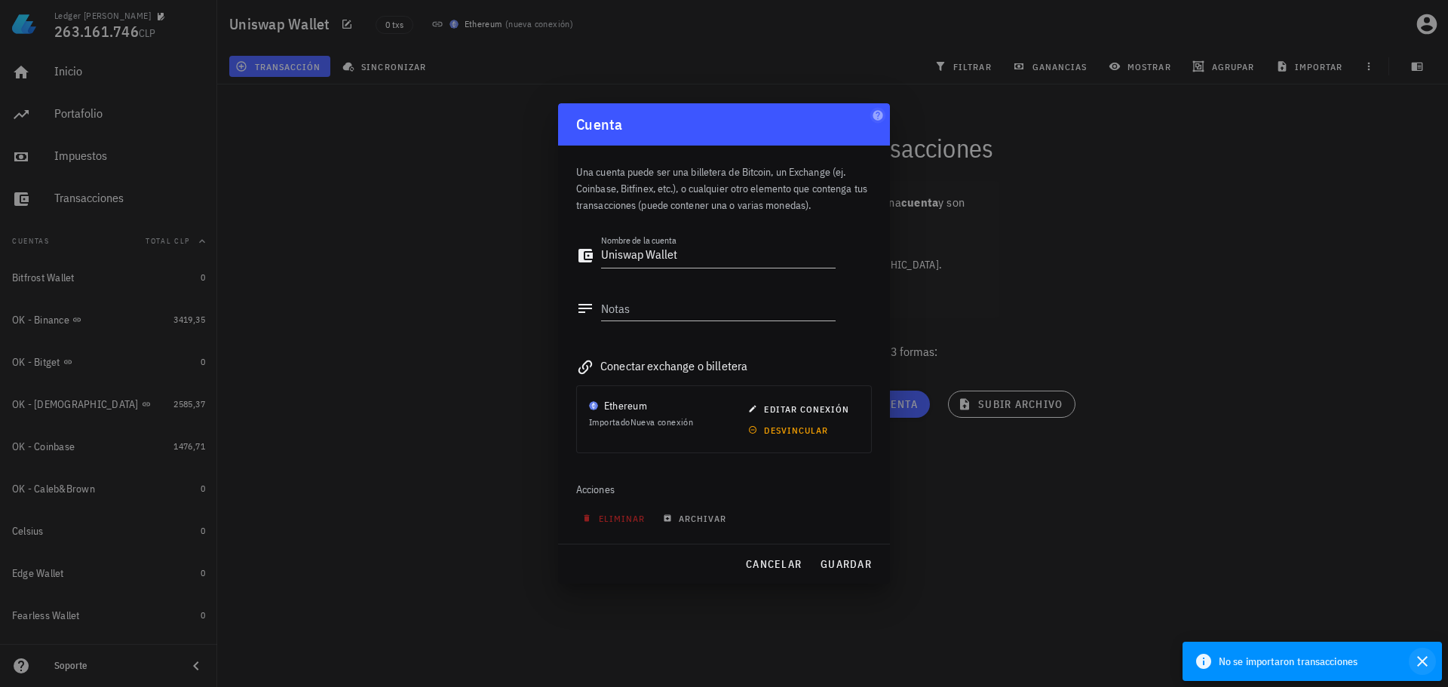
click at [1416, 657] on icon "button" at bounding box center [1422, 661] width 18 height 18
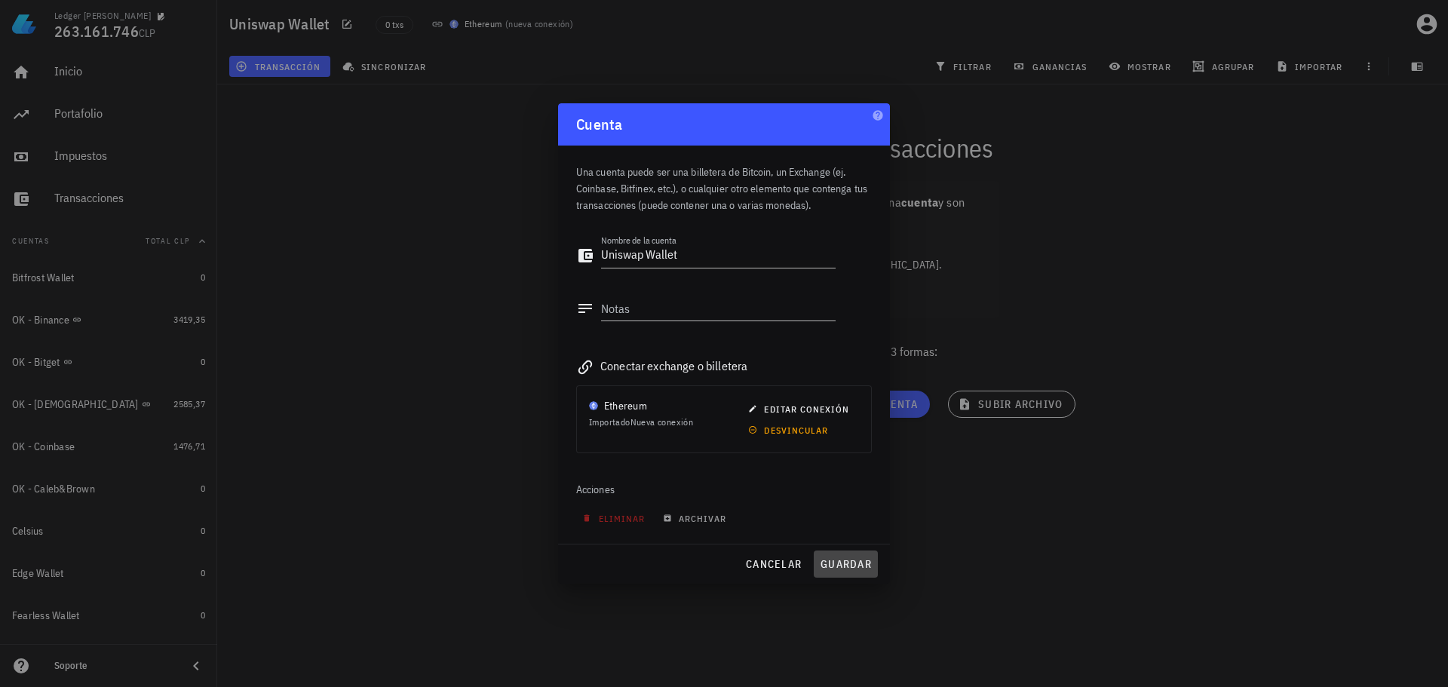
click at [841, 572] on button "guardar" at bounding box center [846, 563] width 64 height 27
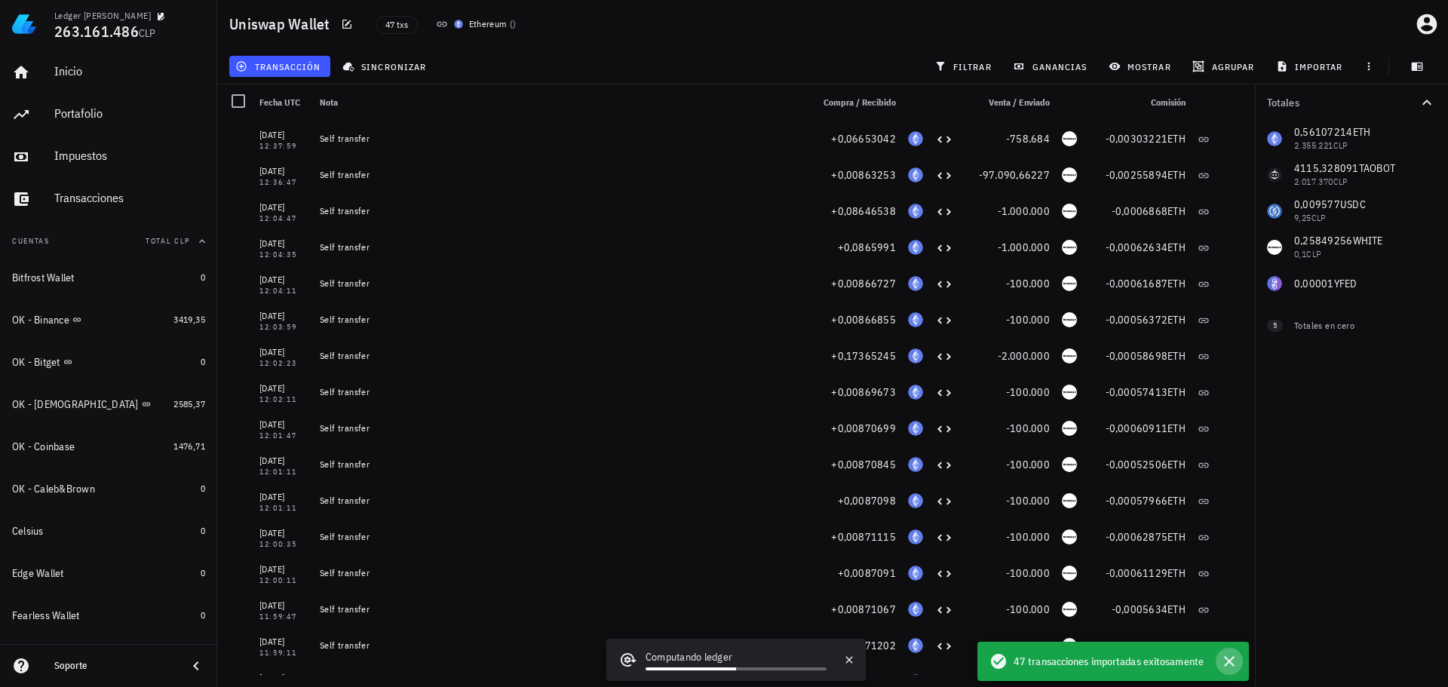
click at [1230, 658] on icon "button" at bounding box center [1229, 661] width 18 height 18
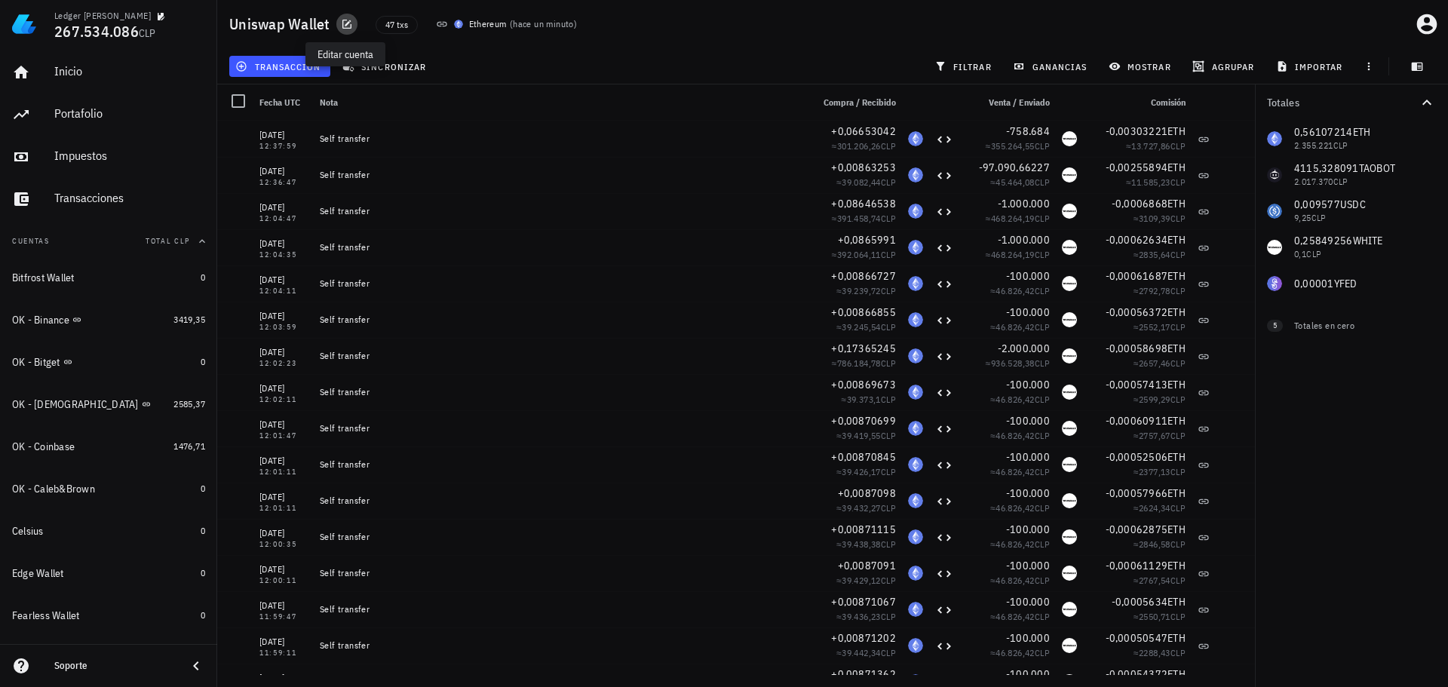
click at [348, 19] on icon "button" at bounding box center [347, 24] width 12 height 12
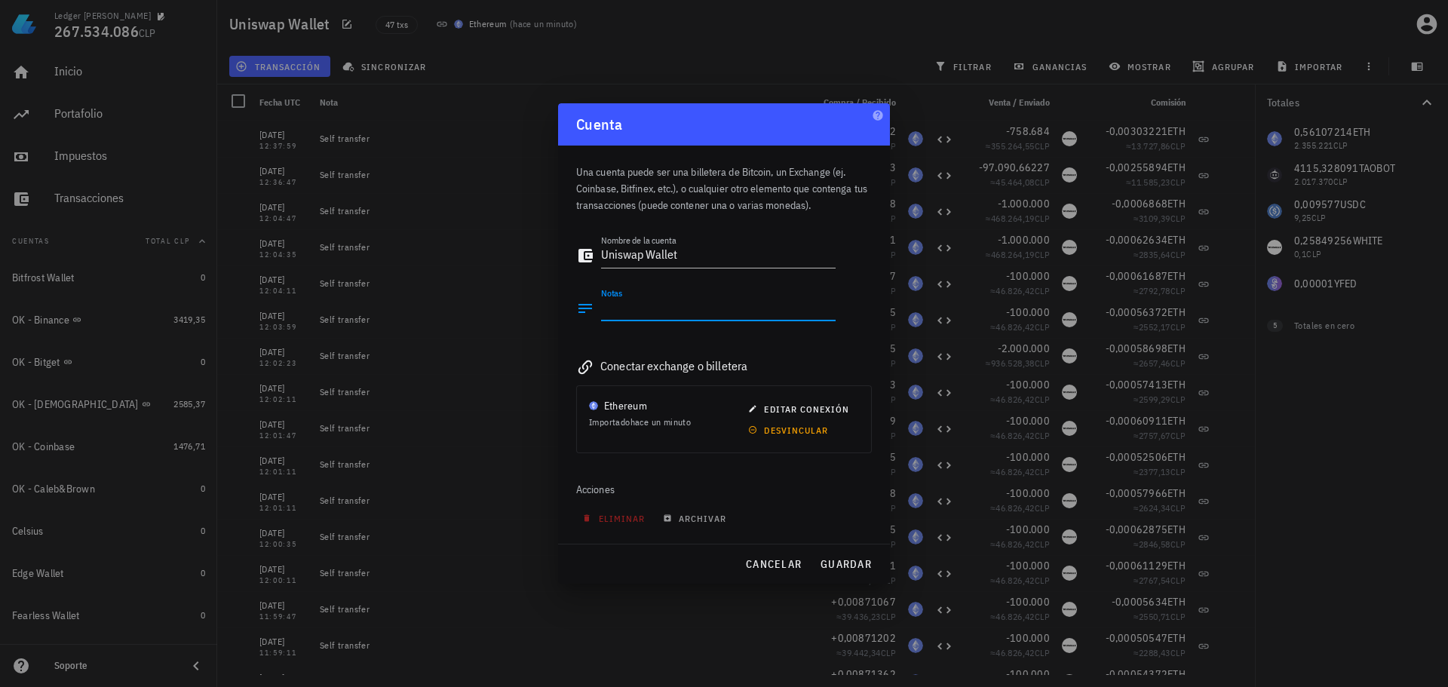
click at [660, 310] on textarea "Notas" at bounding box center [718, 308] width 235 height 24
paste textarea "0xf9a66e386e266887b896238f2d575a23e26bca88"
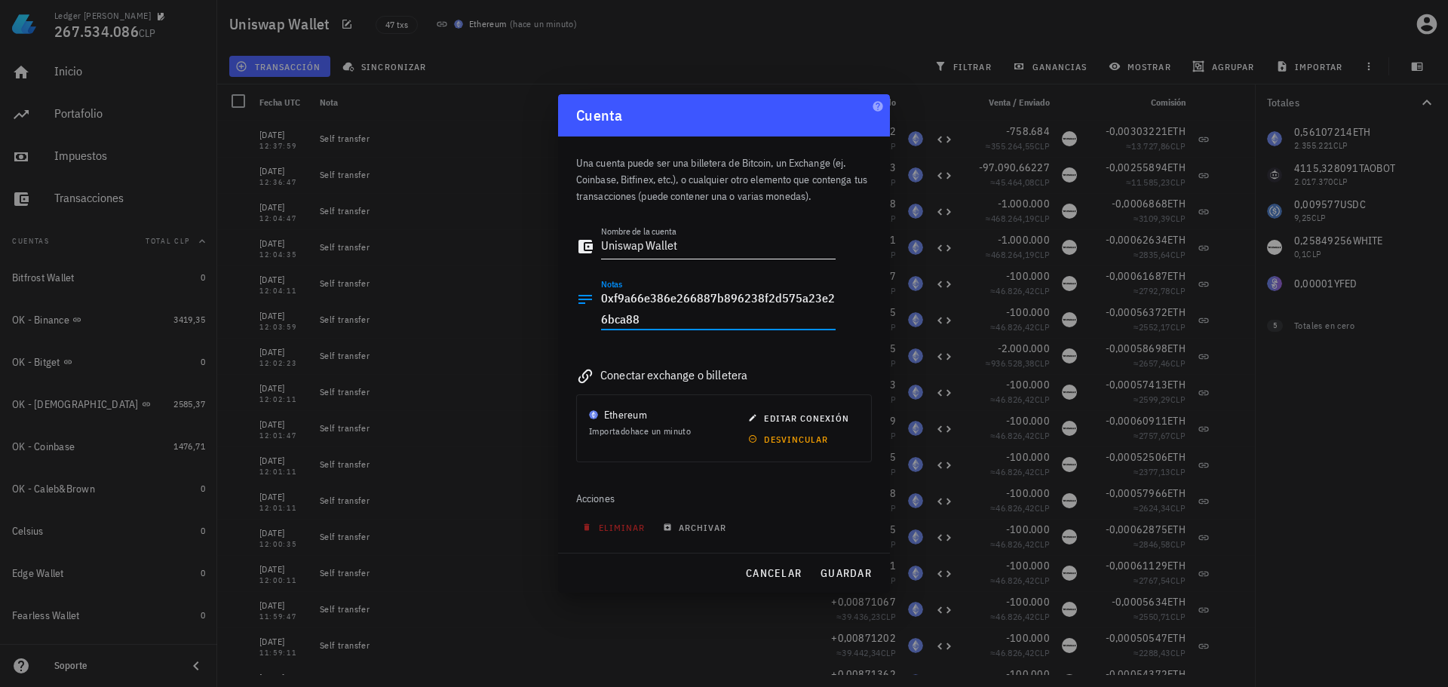
type textarea "0xf9a66e386e266887b896238f2d575a23e26bca88"
click at [603, 247] on textarea "Uniswap Wallet" at bounding box center [718, 247] width 235 height 24
type textarea "OK - Uniswap Wallet"
click at [846, 573] on span "guardar" at bounding box center [846, 573] width 52 height 14
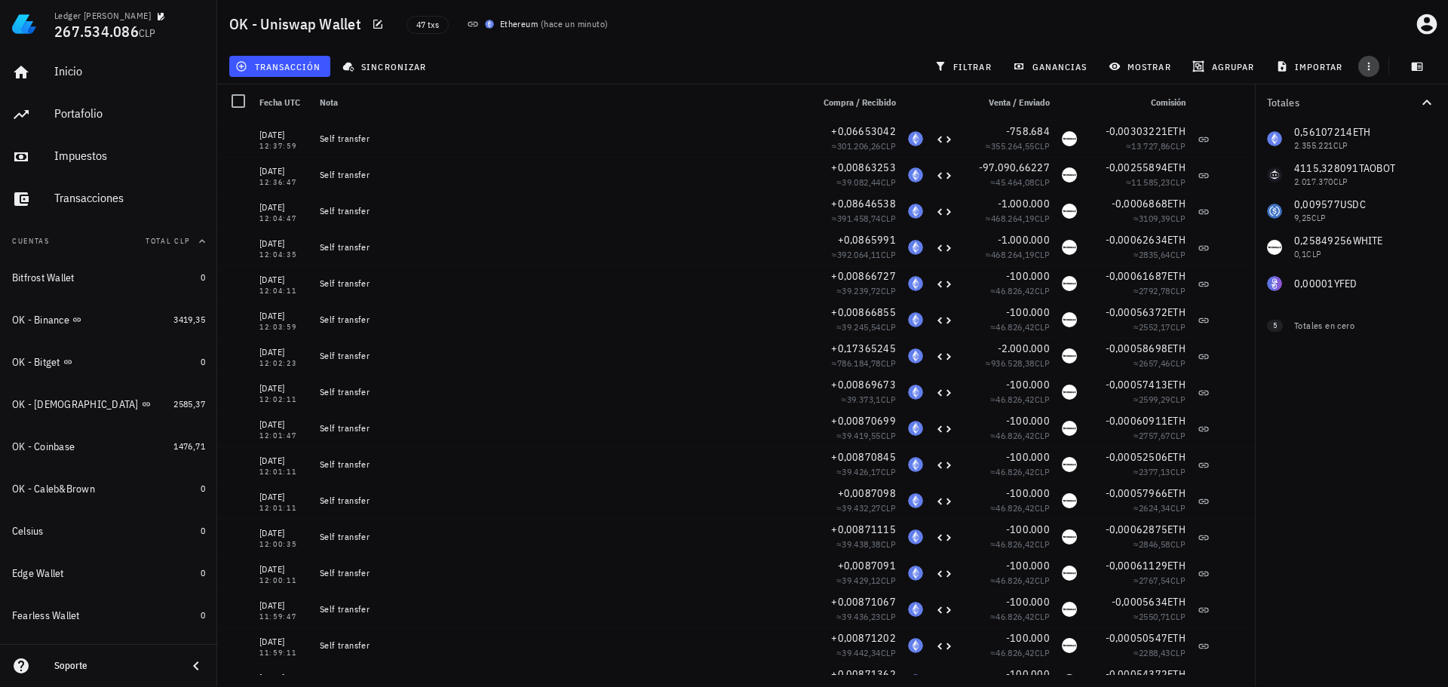
click at [1363, 66] on icon "button" at bounding box center [1369, 66] width 12 height 12
